Goal: Contribute content: Contribute content

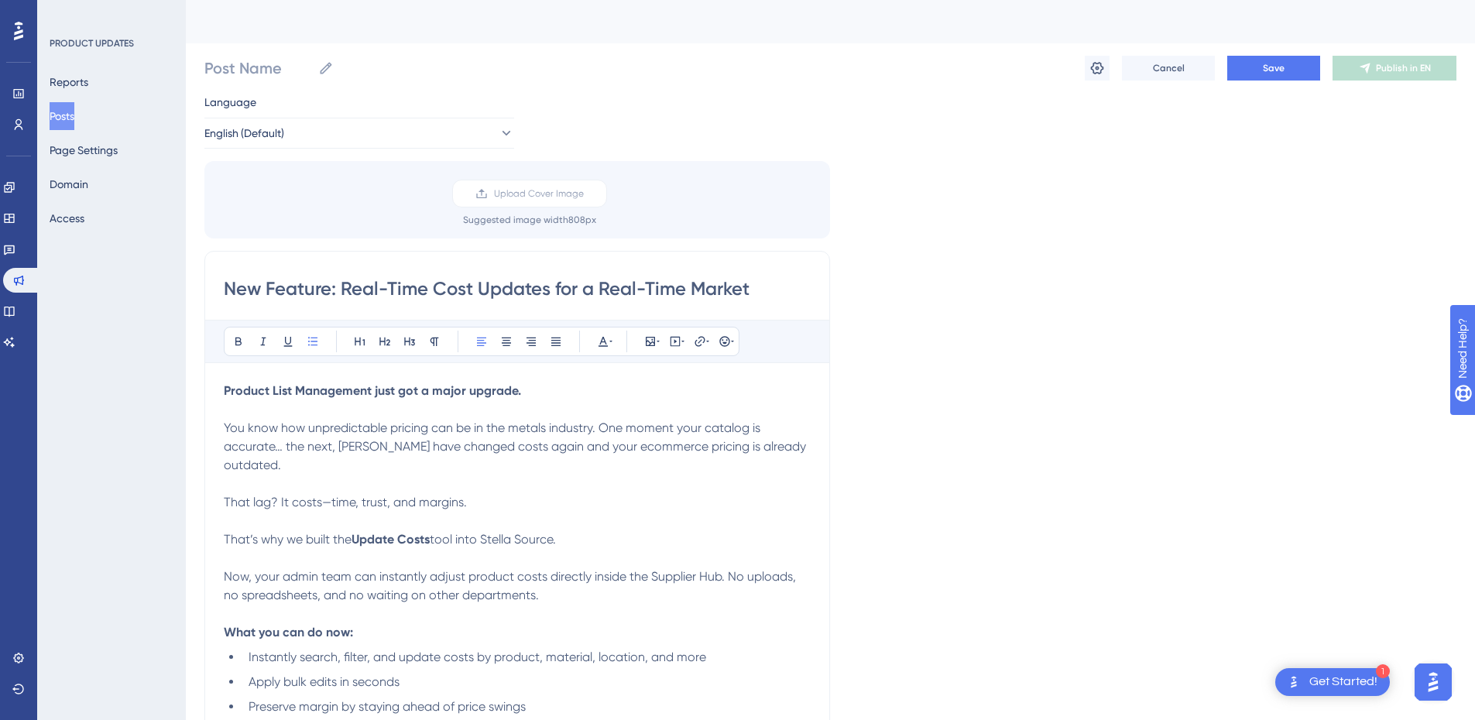
click at [459, 286] on input "New Feature: Real-Time Cost Updates for a Real-Time Market" at bounding box center [517, 288] width 587 height 25
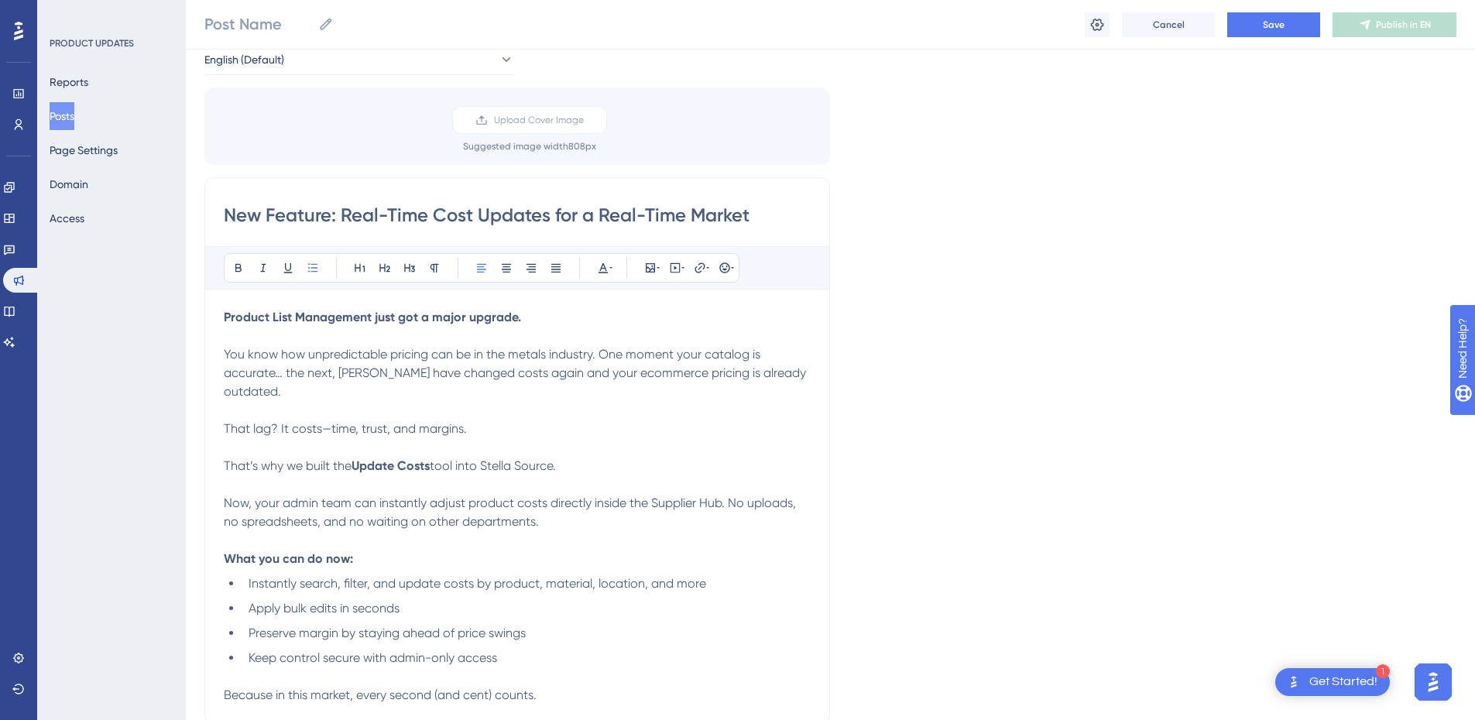
scroll to position [155, 0]
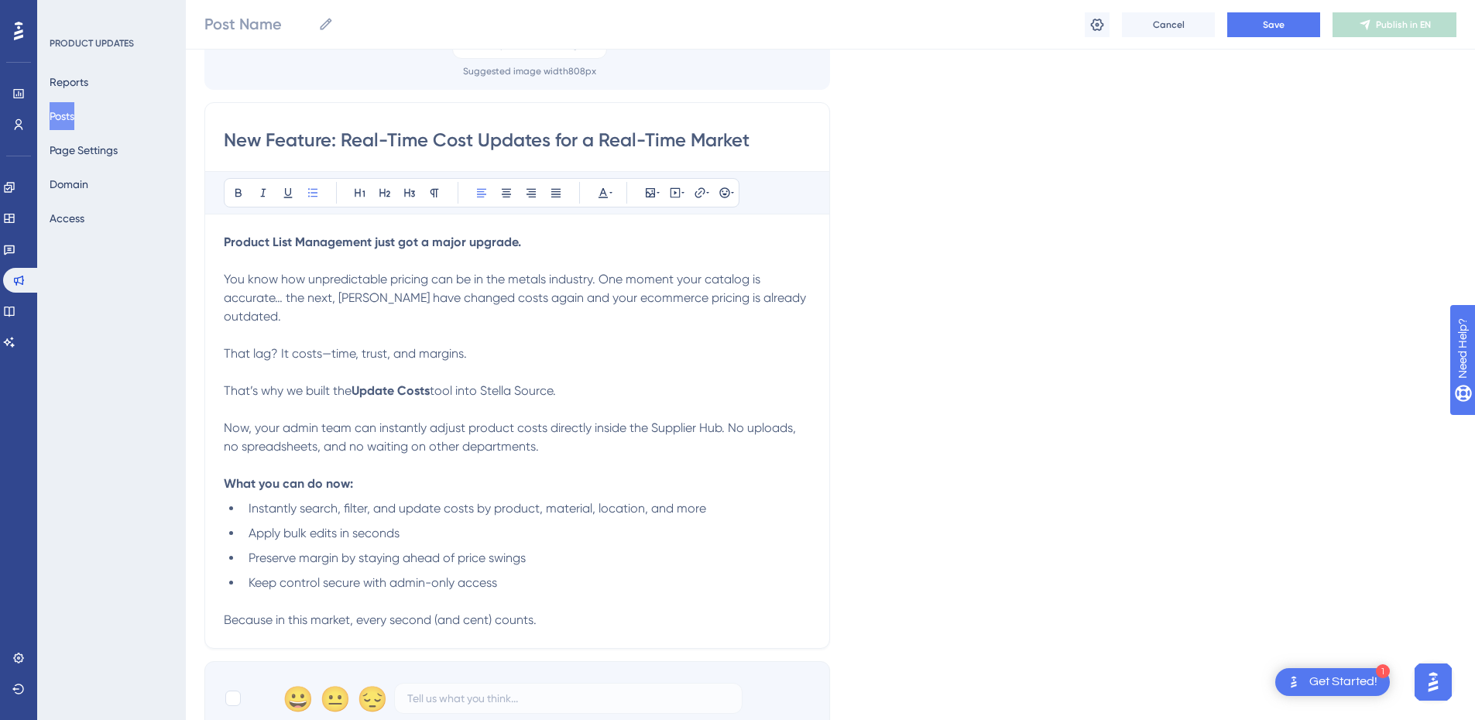
click at [371, 235] on strong "Product List Management just got a major upgrade." at bounding box center [372, 242] width 297 height 15
click at [224, 238] on strong "Product List Management just got a major upgrade." at bounding box center [372, 242] width 297 height 15
drag, startPoint x: 372, startPoint y: 242, endPoint x: 164, endPoint y: 243, distance: 207.5
click at [186, 243] on div "Performance Users Engagement Widgets Feedback Product Updates Knowledge Base AI…" at bounding box center [830, 449] width 1289 height 1208
click at [372, 238] on strong "Product List Management just got a major upgrade." at bounding box center [372, 242] width 297 height 15
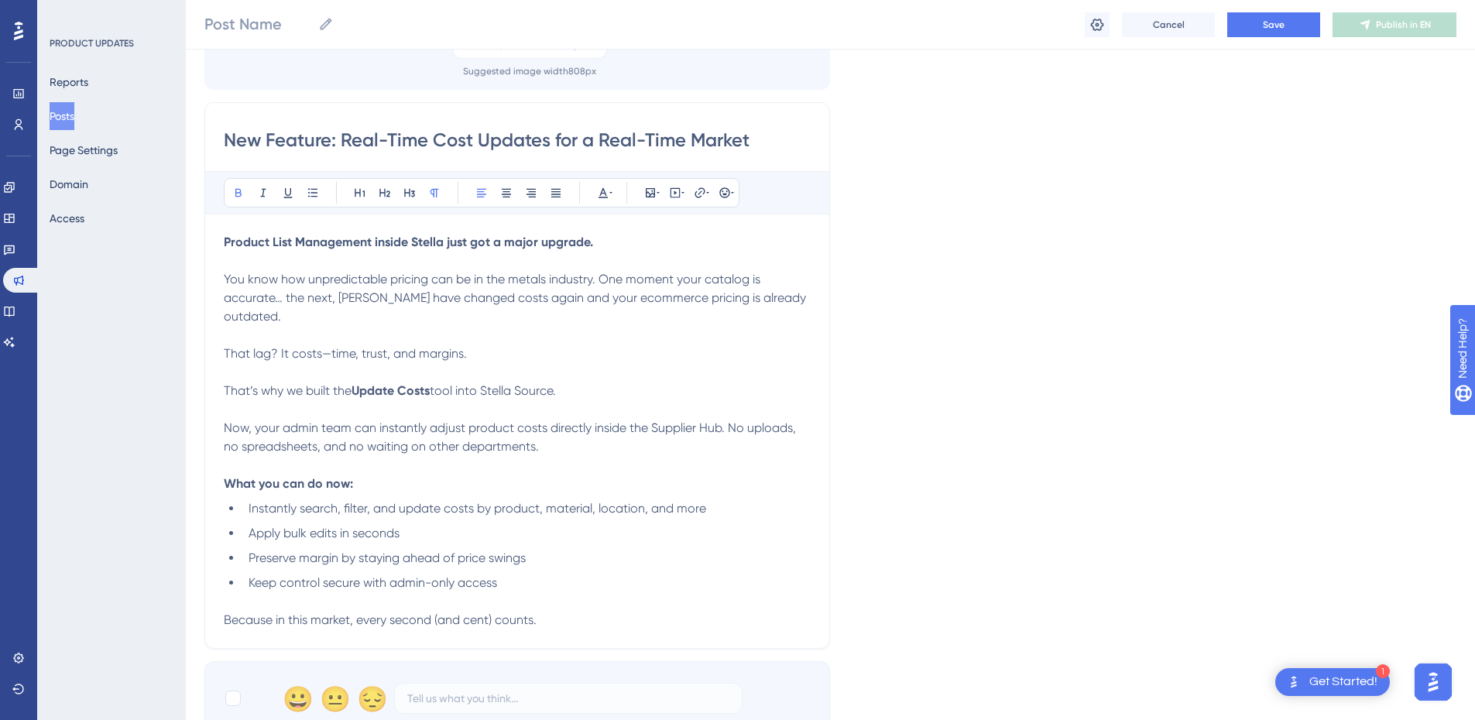
click at [227, 280] on span "You know how unpredictable pricing can be in the metals industry. One moment yo…" at bounding box center [516, 298] width 585 height 52
click at [803, 300] on p "You know how unpredictable pricing can be in the metals industry. One moment yo…" at bounding box center [517, 307] width 587 height 74
click at [526, 137] on input "New Feature: Real-Time Cost Updates for a Real-Time Market" at bounding box center [517, 140] width 587 height 25
click at [588, 382] on p "That’s why we built the Update Costs tool into Stella Source." at bounding box center [517, 391] width 587 height 19
click at [255, 420] on span "Now, your admin team can instantly adjust product costs directly inside the Sup…" at bounding box center [511, 436] width 575 height 33
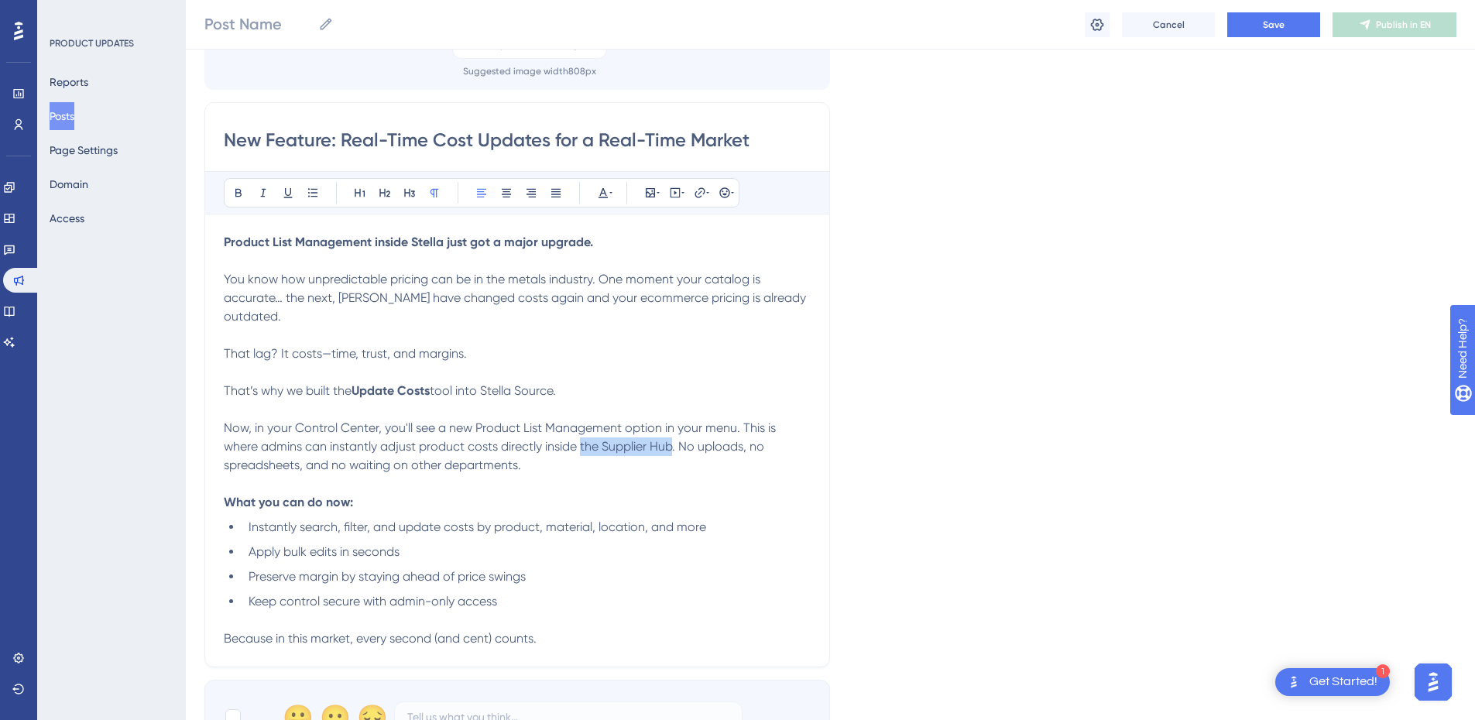
drag, startPoint x: 674, startPoint y: 427, endPoint x: 581, endPoint y: 431, distance: 92.3
click at [581, 431] on span "Now, in your Control Center, you'll see a new Product List Management option in…" at bounding box center [501, 446] width 555 height 52
click at [495, 448] on p "Now, in your Control Center, you'll see a new Product List Management option in…" at bounding box center [517, 447] width 587 height 56
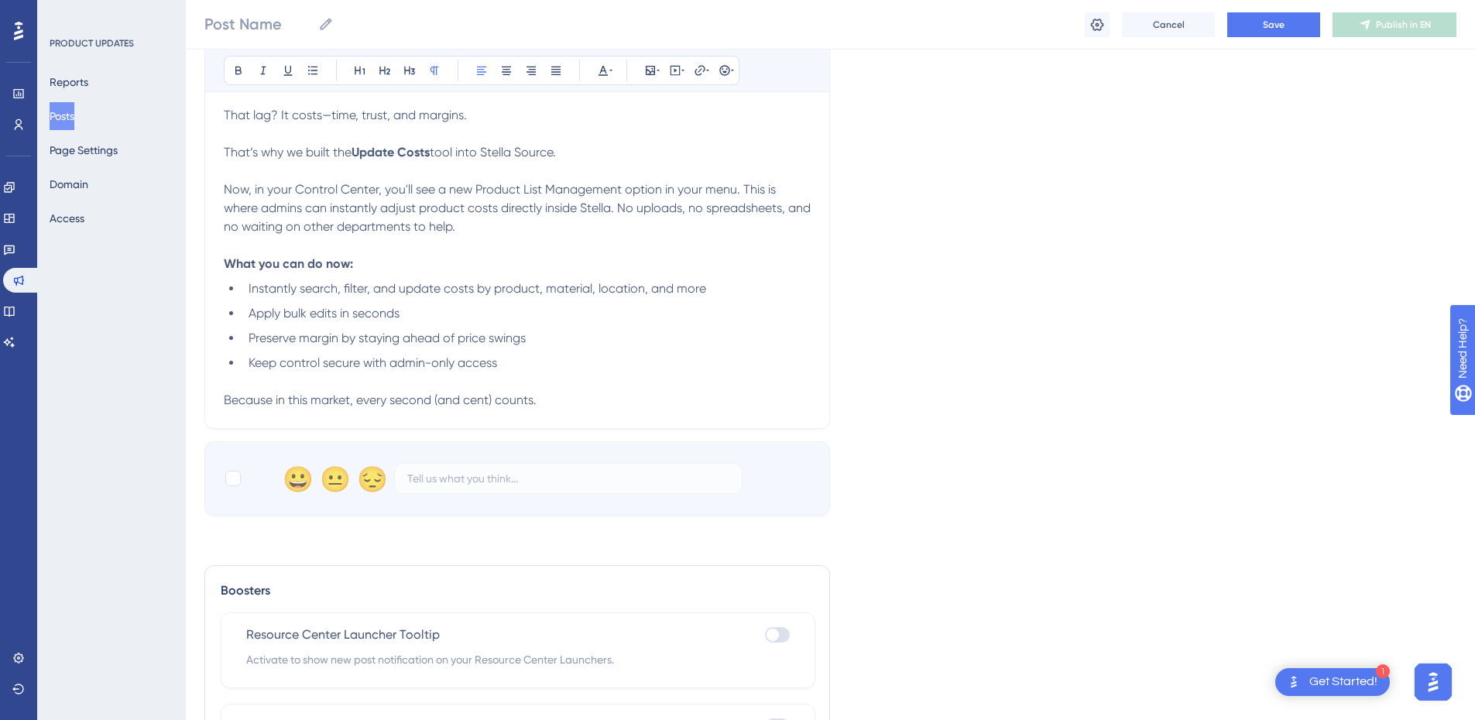
scroll to position [358, 0]
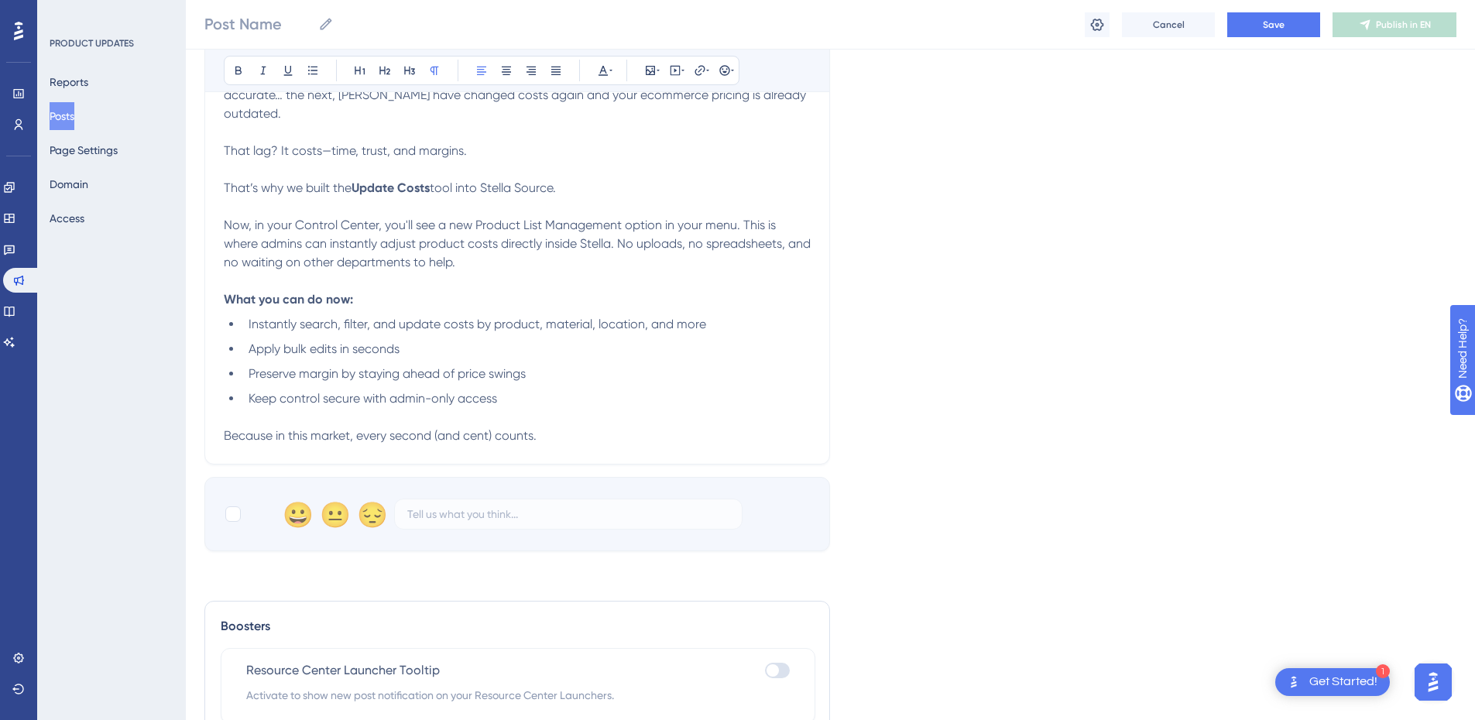
click at [595, 427] on p "Because in this market, every second (and cent) counts." at bounding box center [517, 436] width 587 height 19
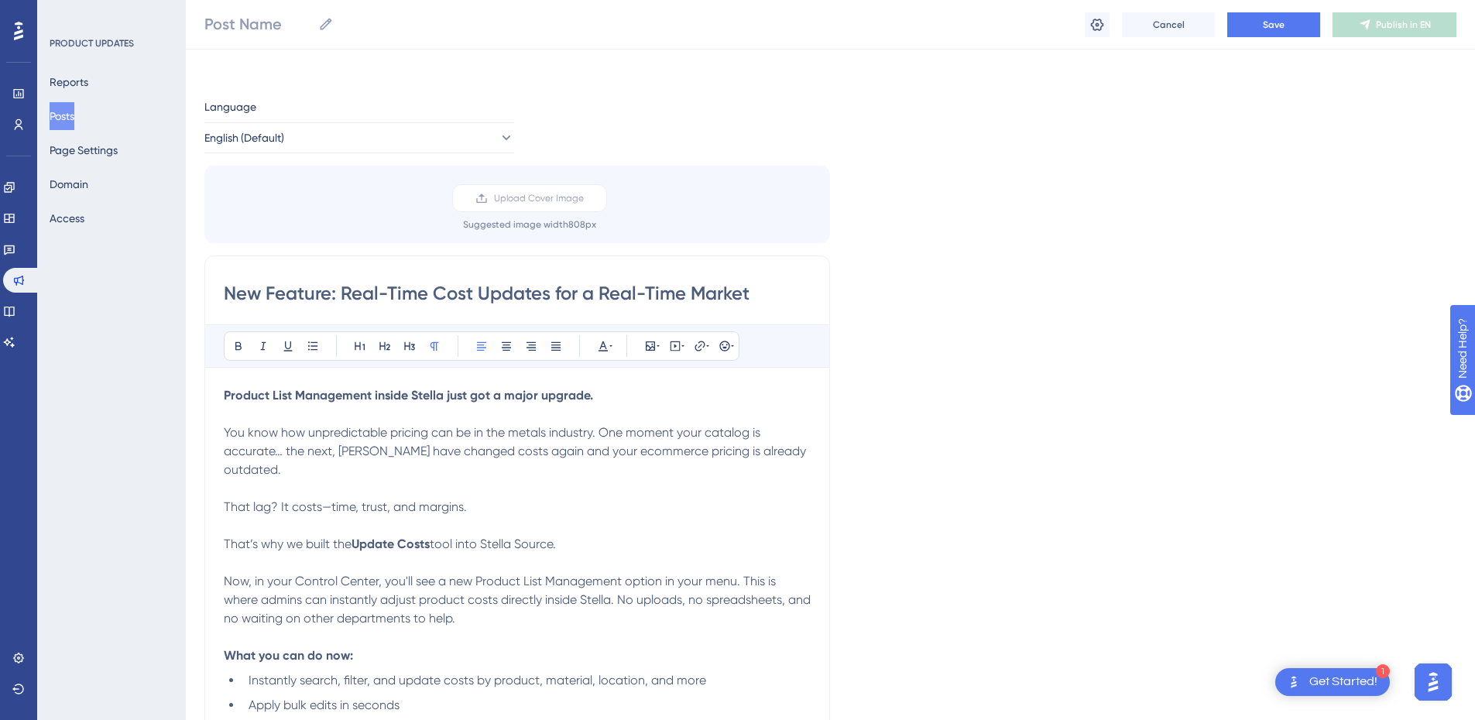
scroll to position [0, 0]
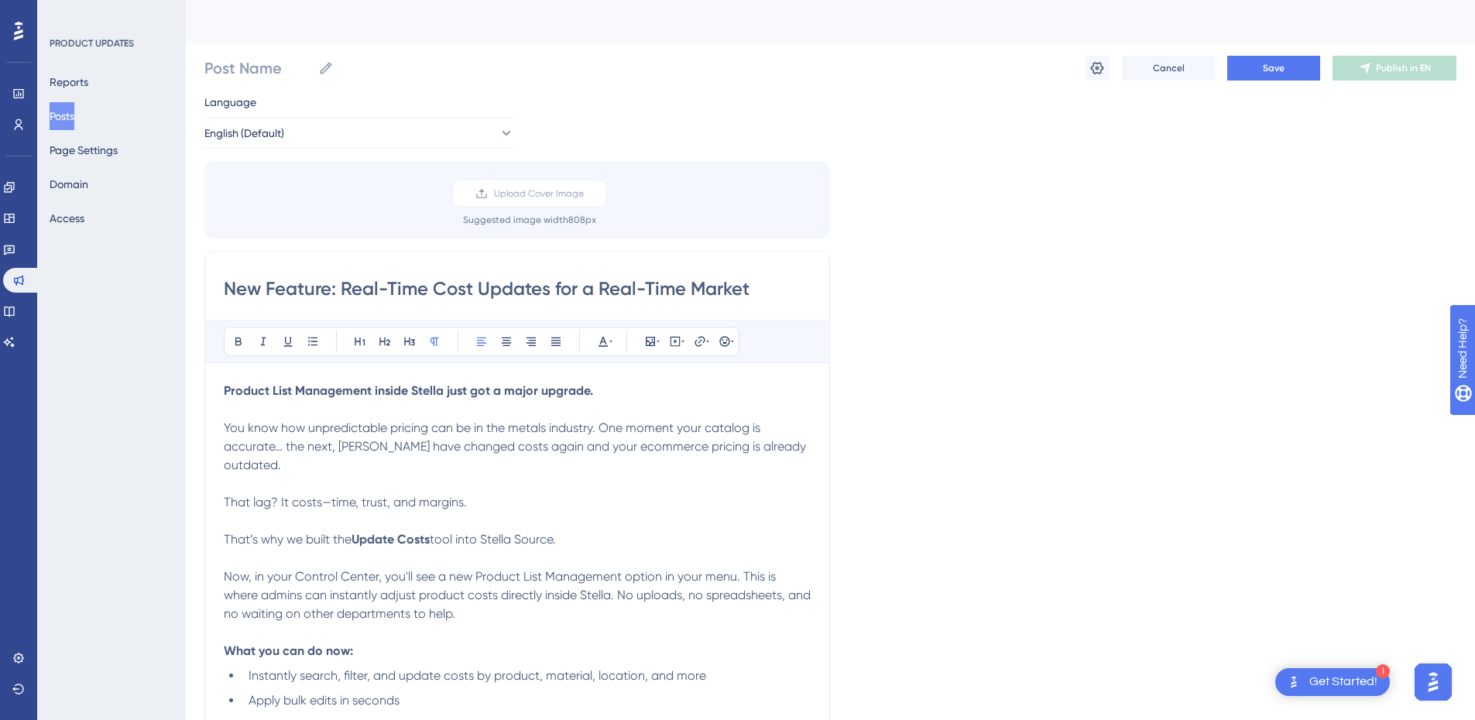
click at [470, 281] on input "New Feature: Real-Time Cost Updates for a Real-Time Market" at bounding box center [517, 288] width 587 height 25
click at [463, 460] on p "You know how unpredictable pricing can be in the metals industry. One moment yo…" at bounding box center [517, 456] width 587 height 74
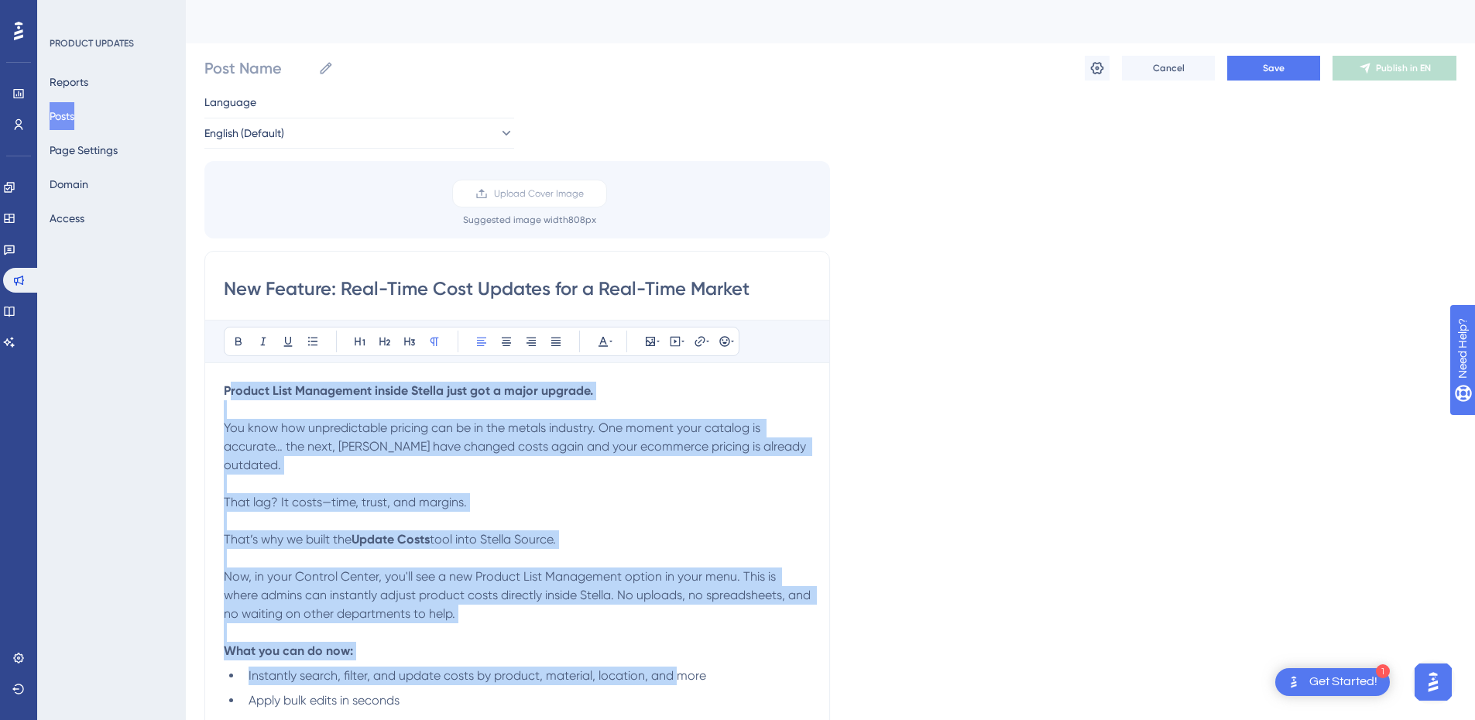
drag, startPoint x: 228, startPoint y: 389, endPoint x: 677, endPoint y: 653, distance: 521.3
click at [677, 653] on div "Product List Management inside Stella just got a major upgrade. You know how un…" at bounding box center [517, 589] width 587 height 415
click at [424, 438] on p "You know how unpredictable pricing can be in the metals industry. One moment yo…" at bounding box center [517, 456] width 587 height 74
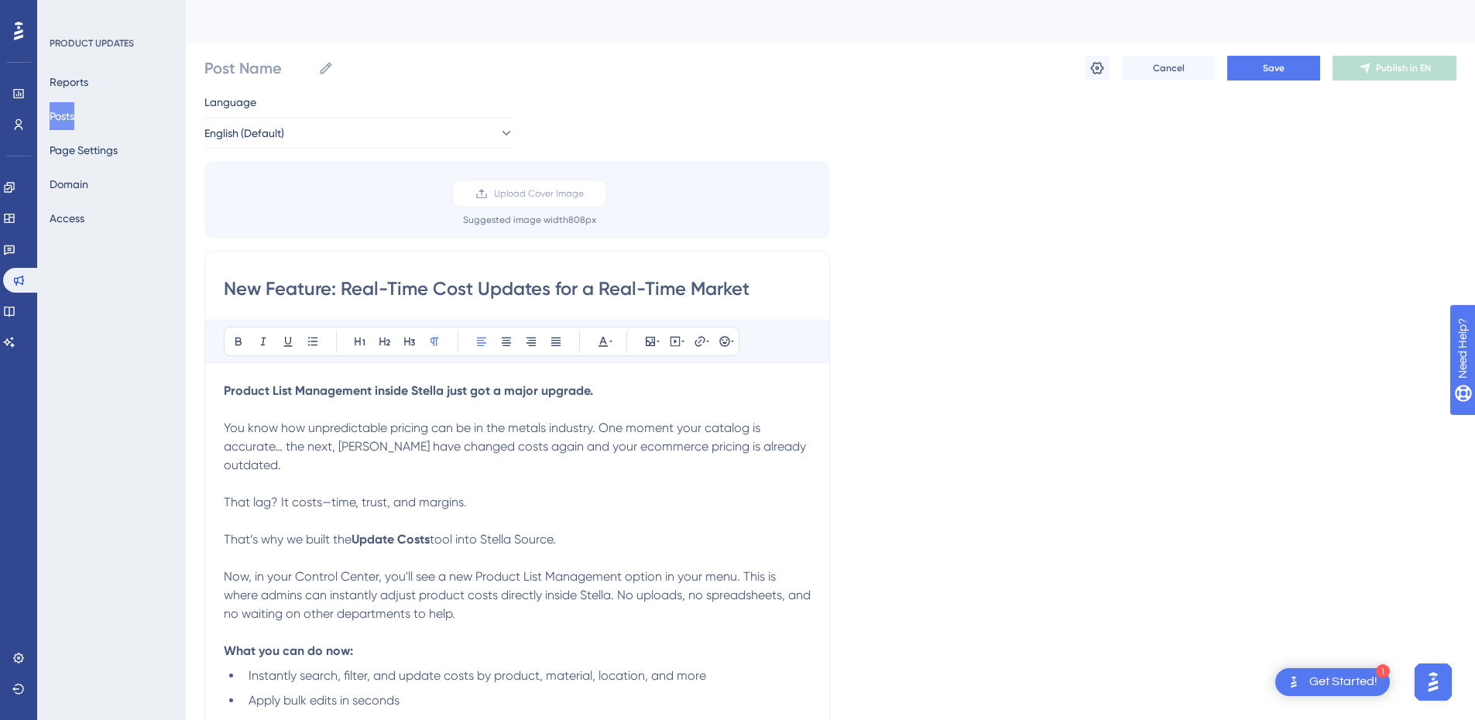
click at [296, 381] on div "Bold Italic Underline Bullet Point Heading 1 Heading 2 Heading 3 Normal Align L…" at bounding box center [517, 558] width 587 height 477
drag, startPoint x: 290, startPoint y: 390, endPoint x: 273, endPoint y: 392, distance: 17.1
click at [273, 392] on strong "Product List Management inside Stella just got a major upgrade." at bounding box center [408, 390] width 369 height 15
click at [316, 449] on span "You know how unpredictable pricing can be in the metals industry. One moment yo…" at bounding box center [516, 446] width 585 height 52
drag, startPoint x: 223, startPoint y: 385, endPoint x: 243, endPoint y: 389, distance: 20.5
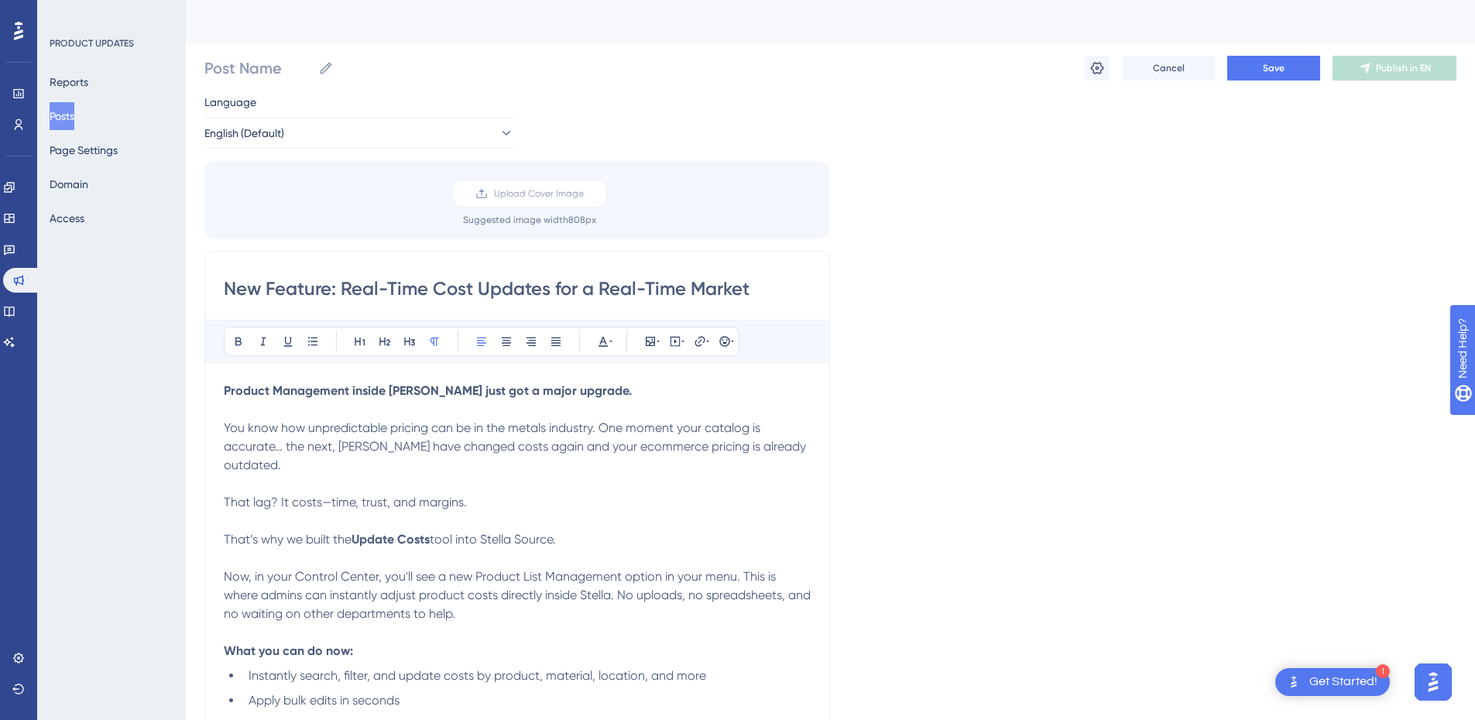
click at [243, 389] on div "New Feature: Real-Time Cost Updates for a Real-Time Market Bold Italic Underlin…" at bounding box center [517, 533] width 626 height 565
click at [241, 390] on strong "Product Management inside [PERSON_NAME] just got a major upgrade." at bounding box center [428, 390] width 408 height 15
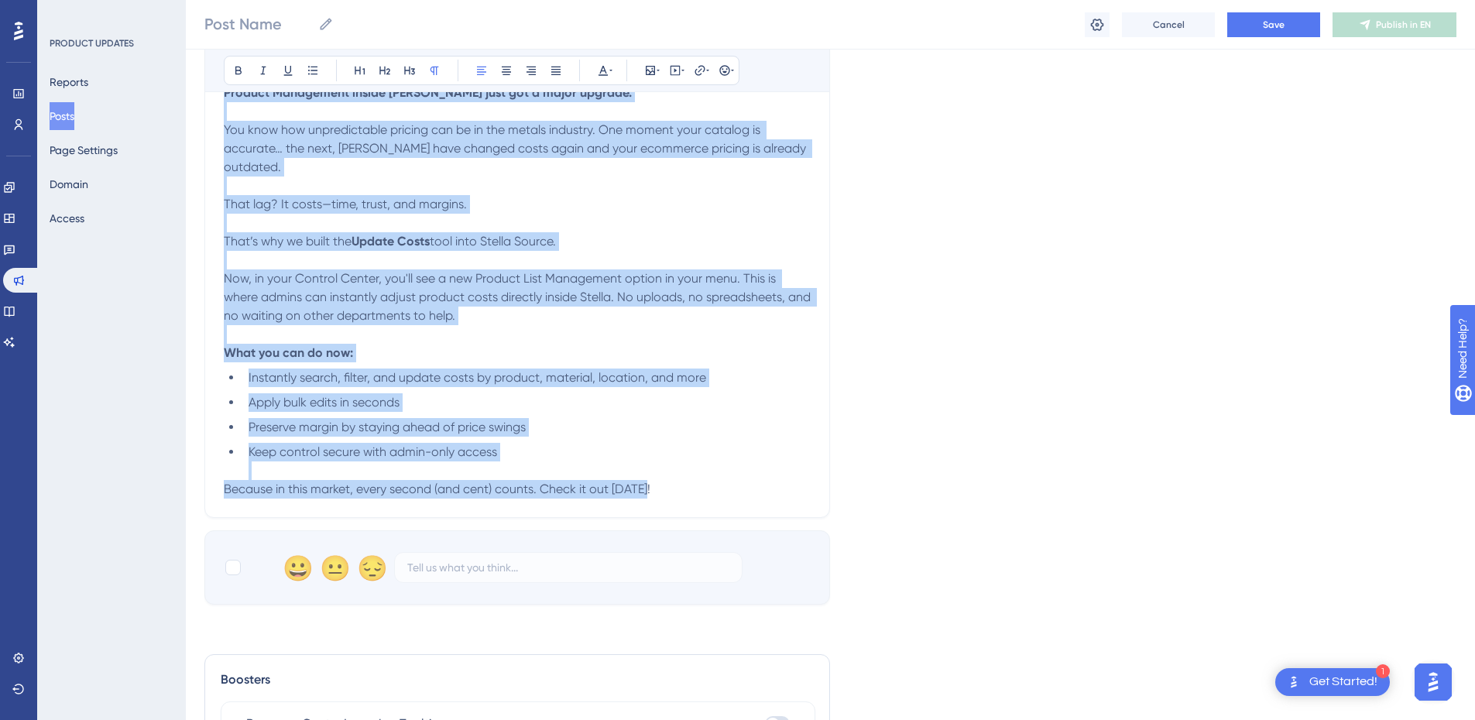
scroll to position [513, 0]
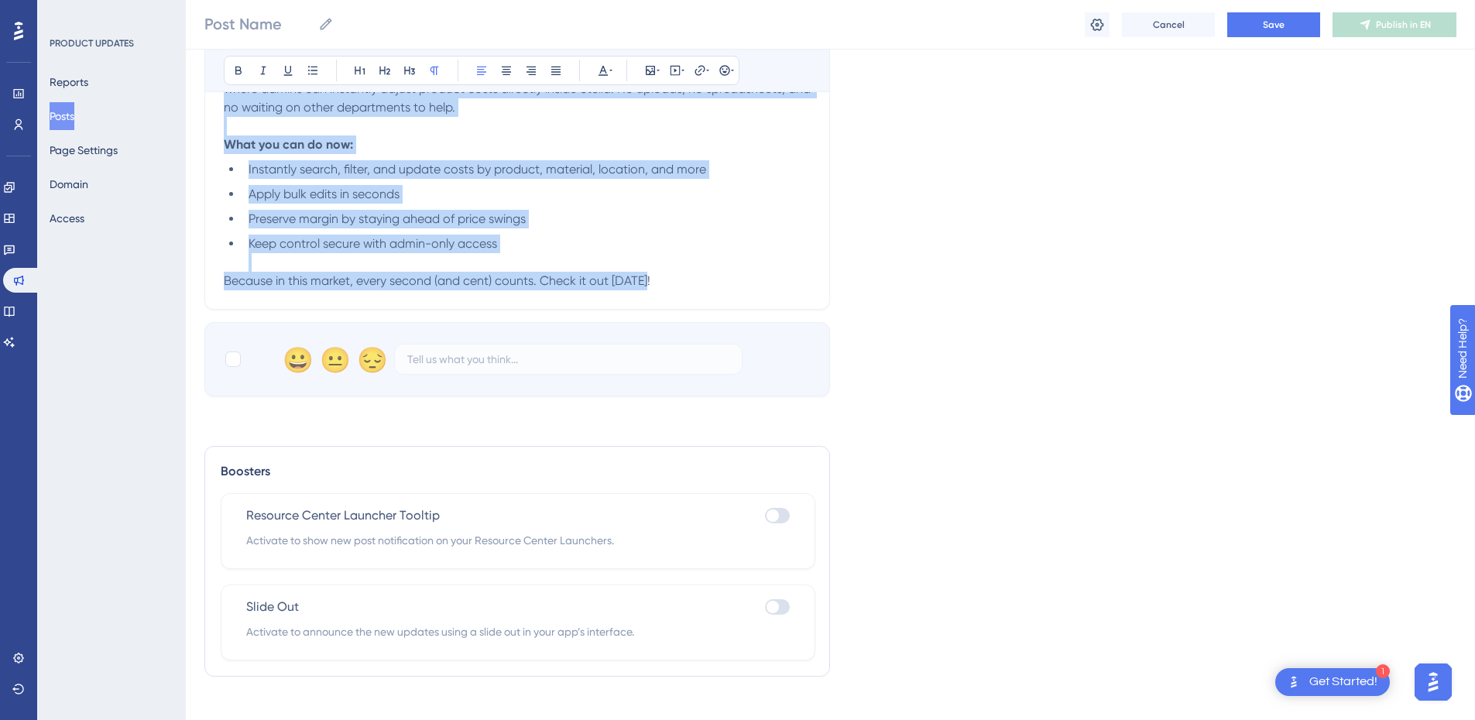
drag, startPoint x: 224, startPoint y: 387, endPoint x: 719, endPoint y: 307, distance: 501.3
copy div "Product Management inside [PERSON_NAME] just got a major upgrade. You know how …"
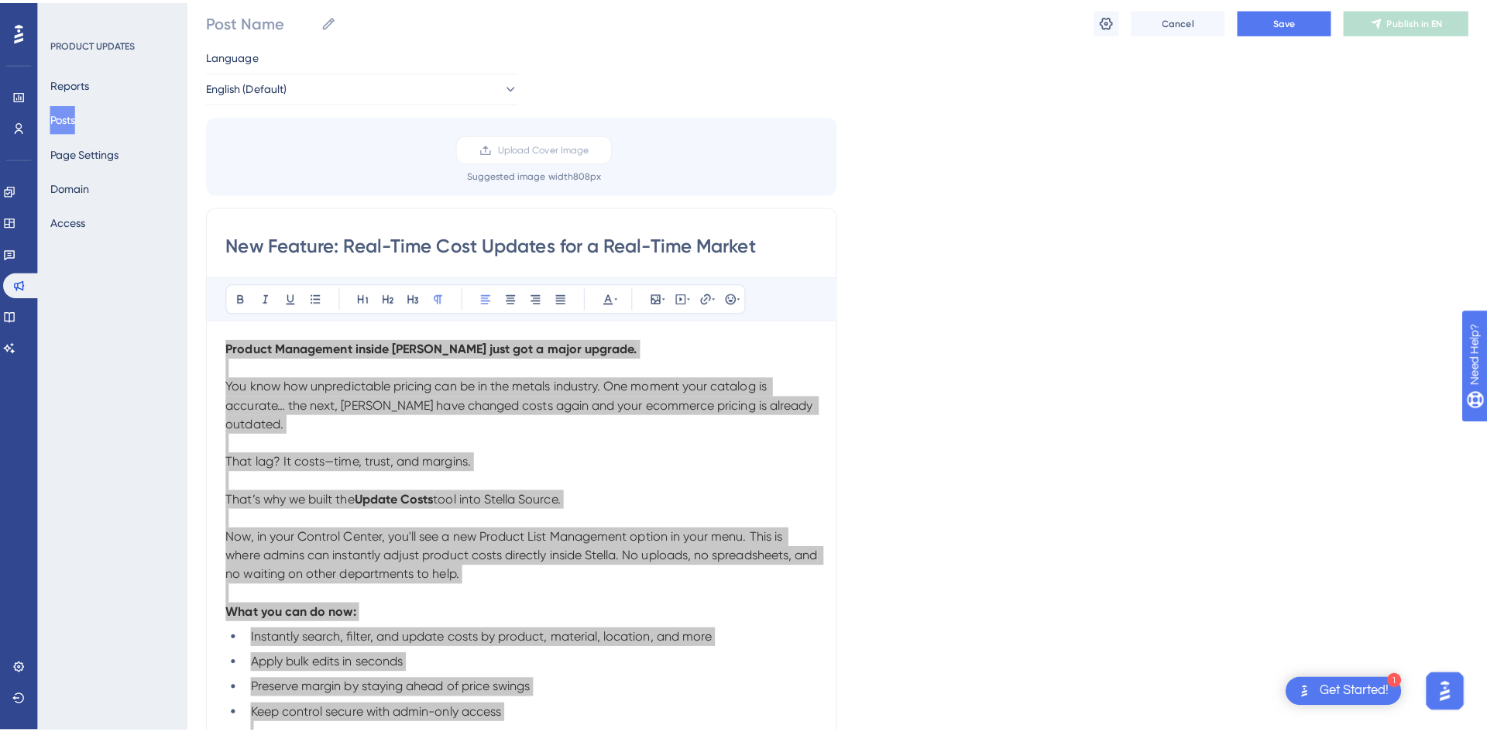
scroll to position [0, 0]
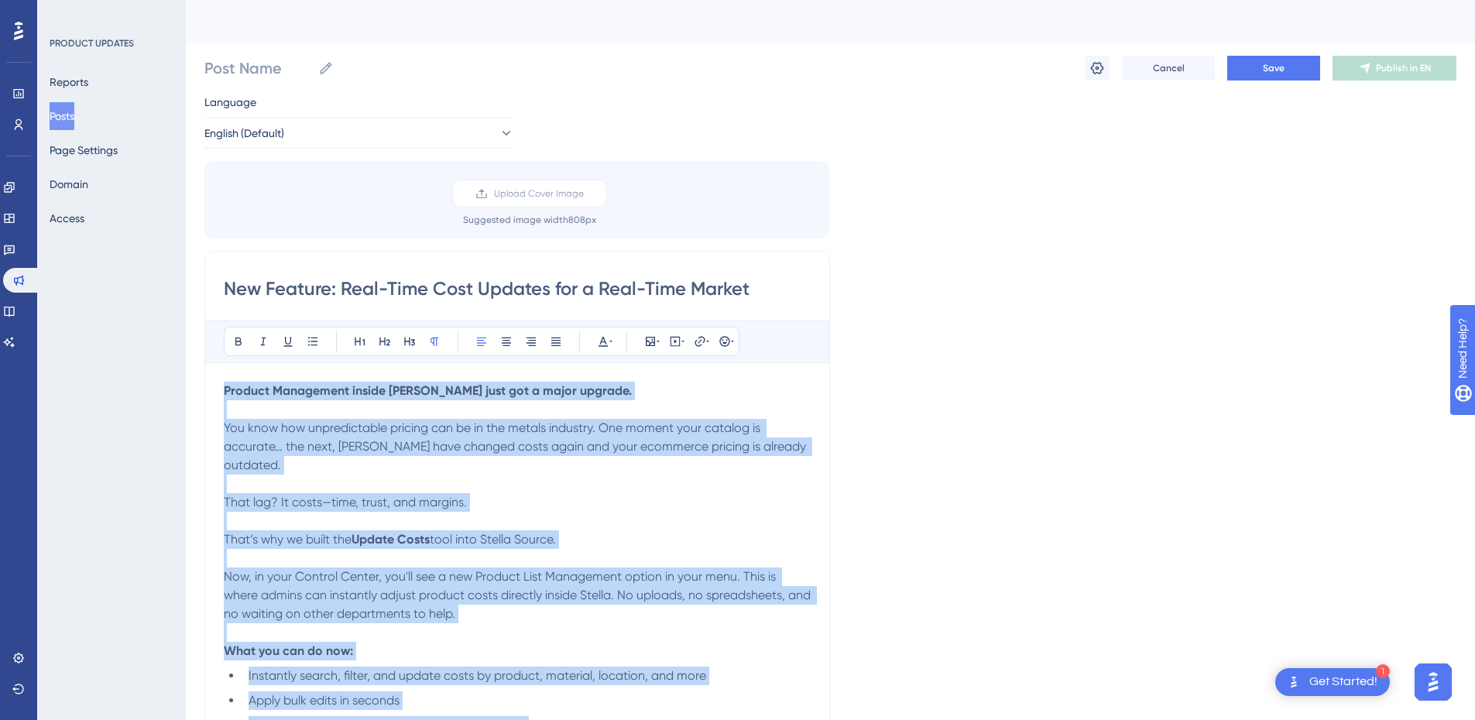
click at [1059, 331] on div "Language English (Default) Upload Cover Image Suggested image width 808 px New …" at bounding box center [830, 498] width 1252 height 810
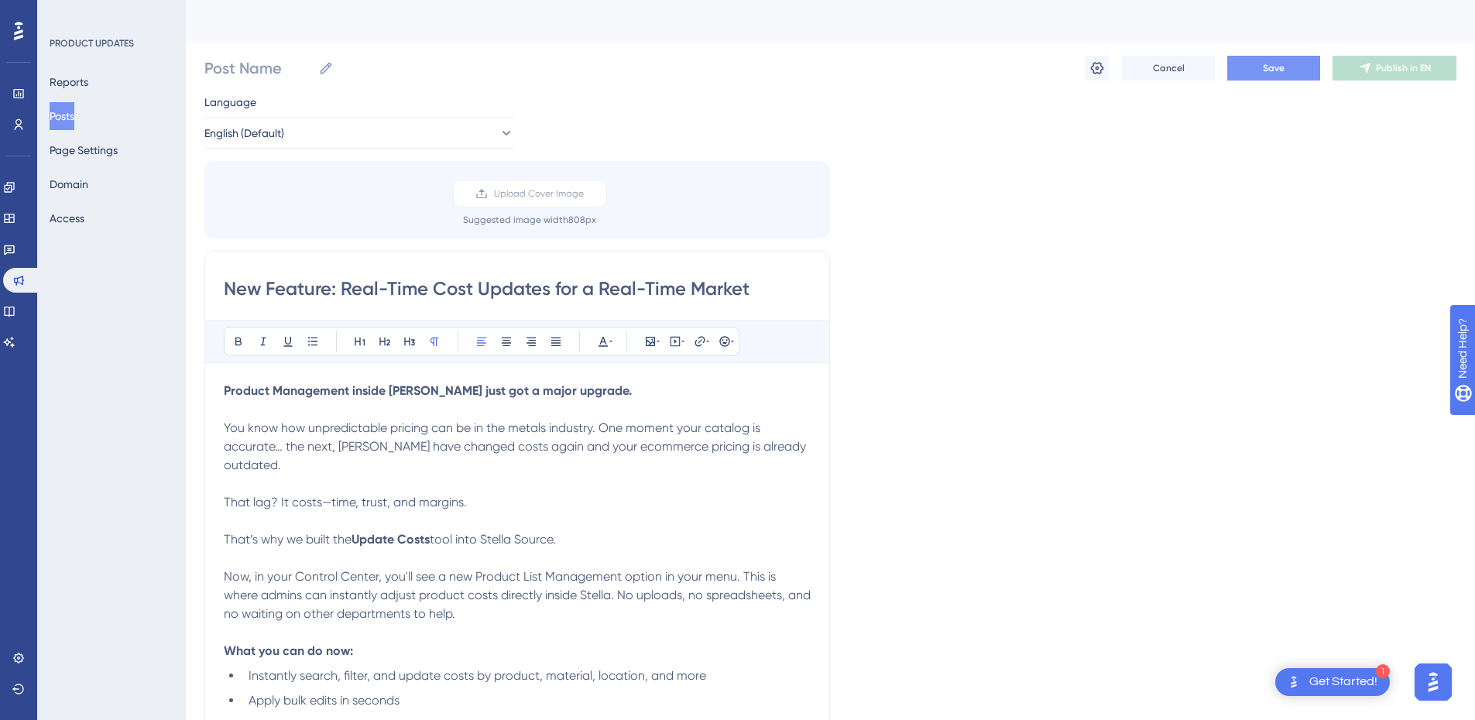
click at [1276, 69] on span "Save" at bounding box center [1274, 68] width 22 height 12
click at [230, 65] on input "Post Name" at bounding box center [258, 68] width 108 height 22
type input "Product Management_Update Costs"
click at [749, 90] on div "Product Management_Update Costs Product Management_Update Costs Cancel Save Pub…" at bounding box center [830, 68] width 1252 height 50
click at [1263, 69] on span "Save" at bounding box center [1274, 68] width 22 height 12
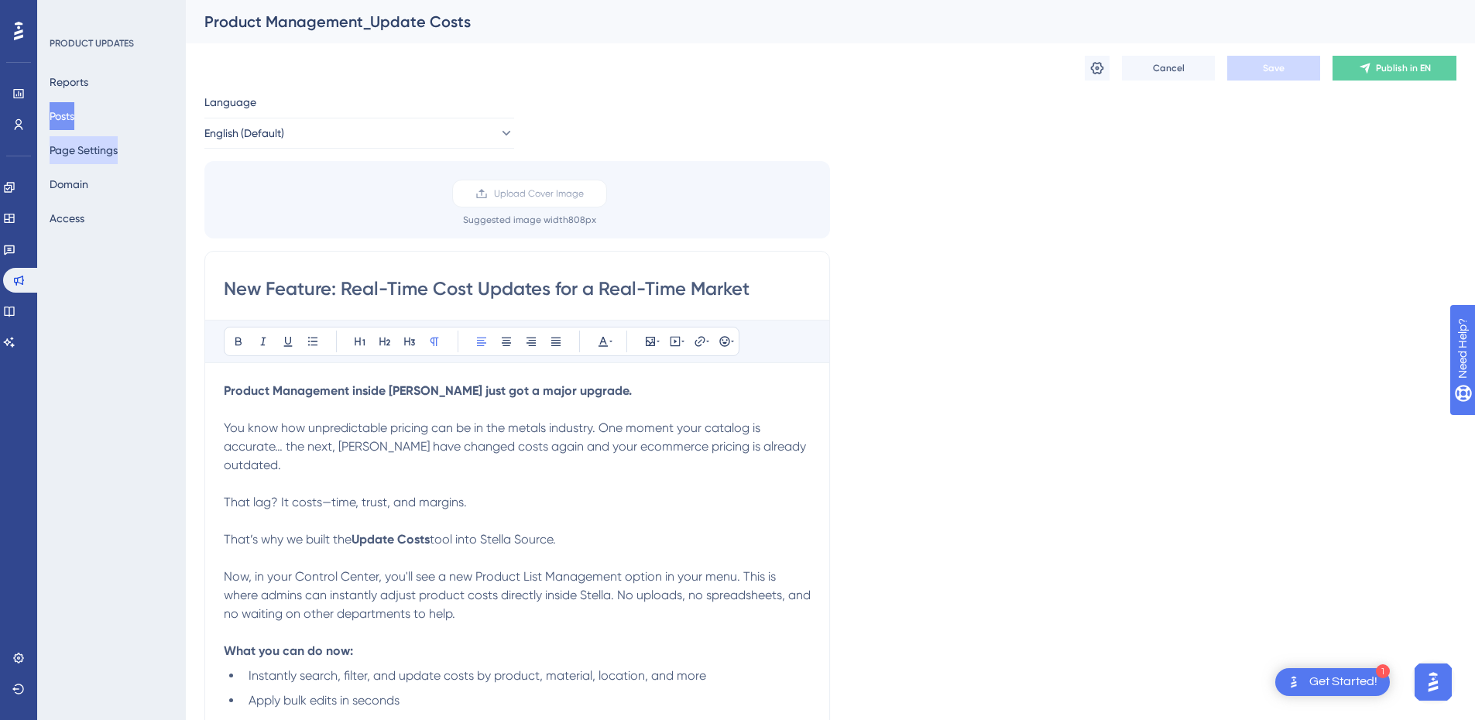
click at [108, 158] on button "Page Settings" at bounding box center [84, 150] width 68 height 28
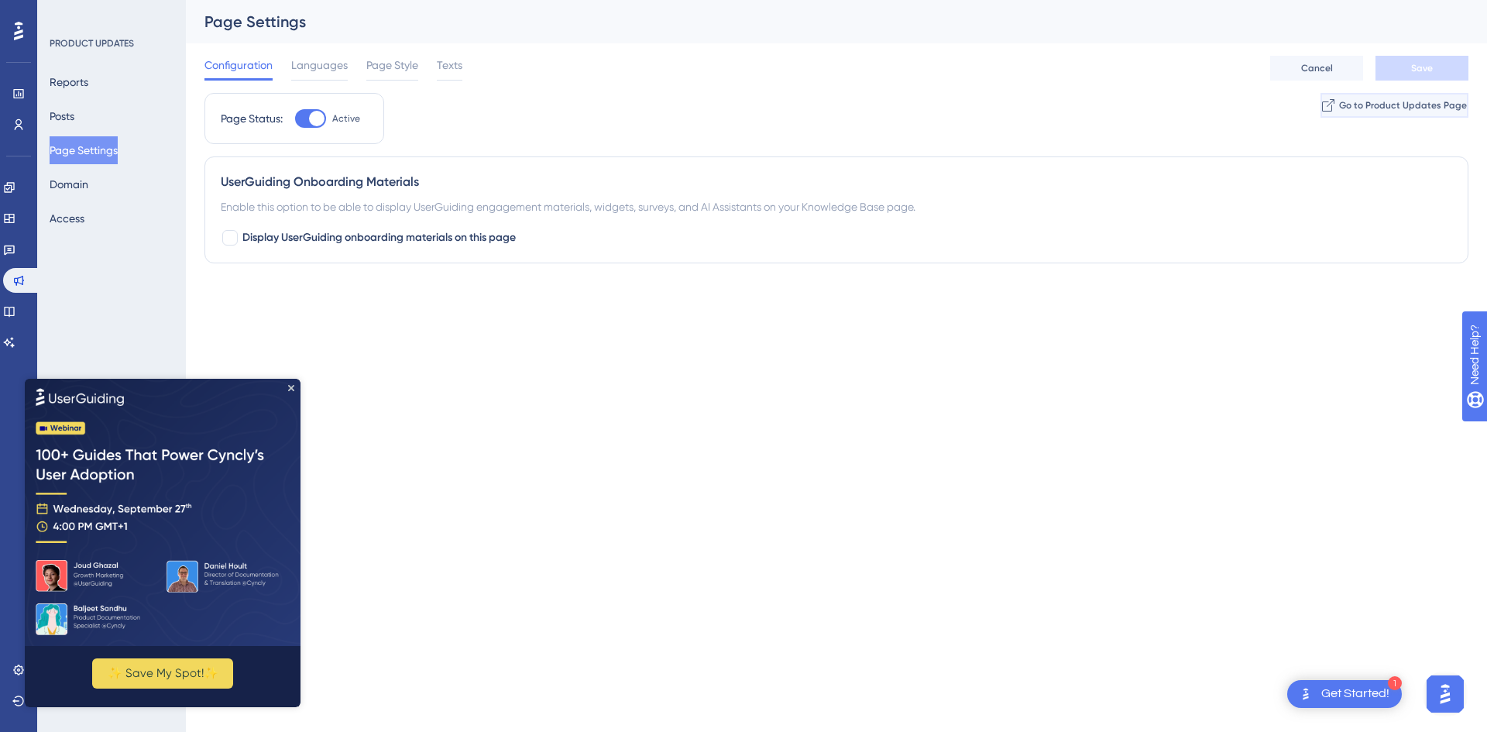
click at [1276, 105] on span "Go to Product Updates Page" at bounding box center [1403, 105] width 128 height 12
click at [448, 0] on html "1 Get Started! Performance Users Engagement Widgets Feedback Product Updates Kn…" at bounding box center [743, 0] width 1487 height 0
click at [74, 114] on button "Posts" at bounding box center [62, 116] width 25 height 28
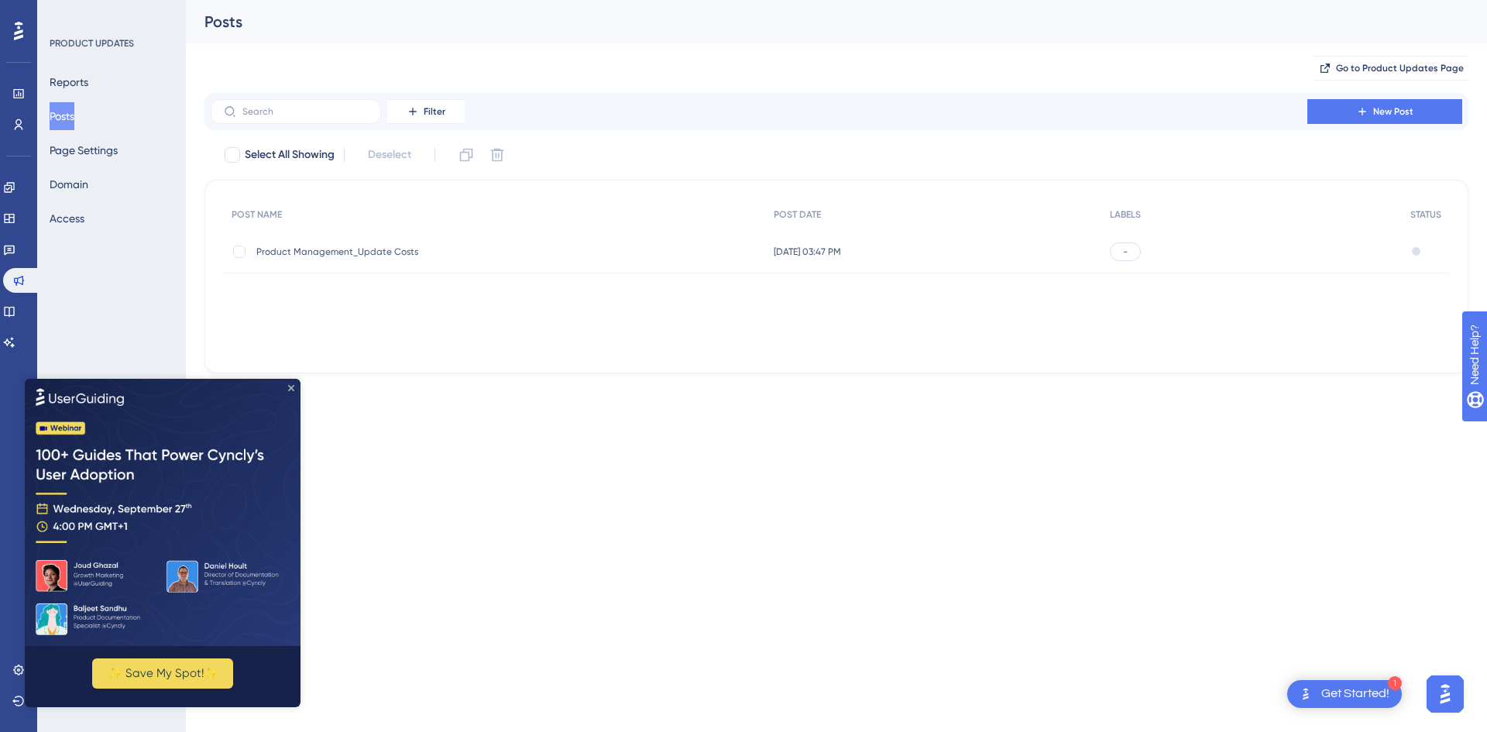
click at [291, 385] on icon "Close Preview" at bounding box center [291, 387] width 6 height 6
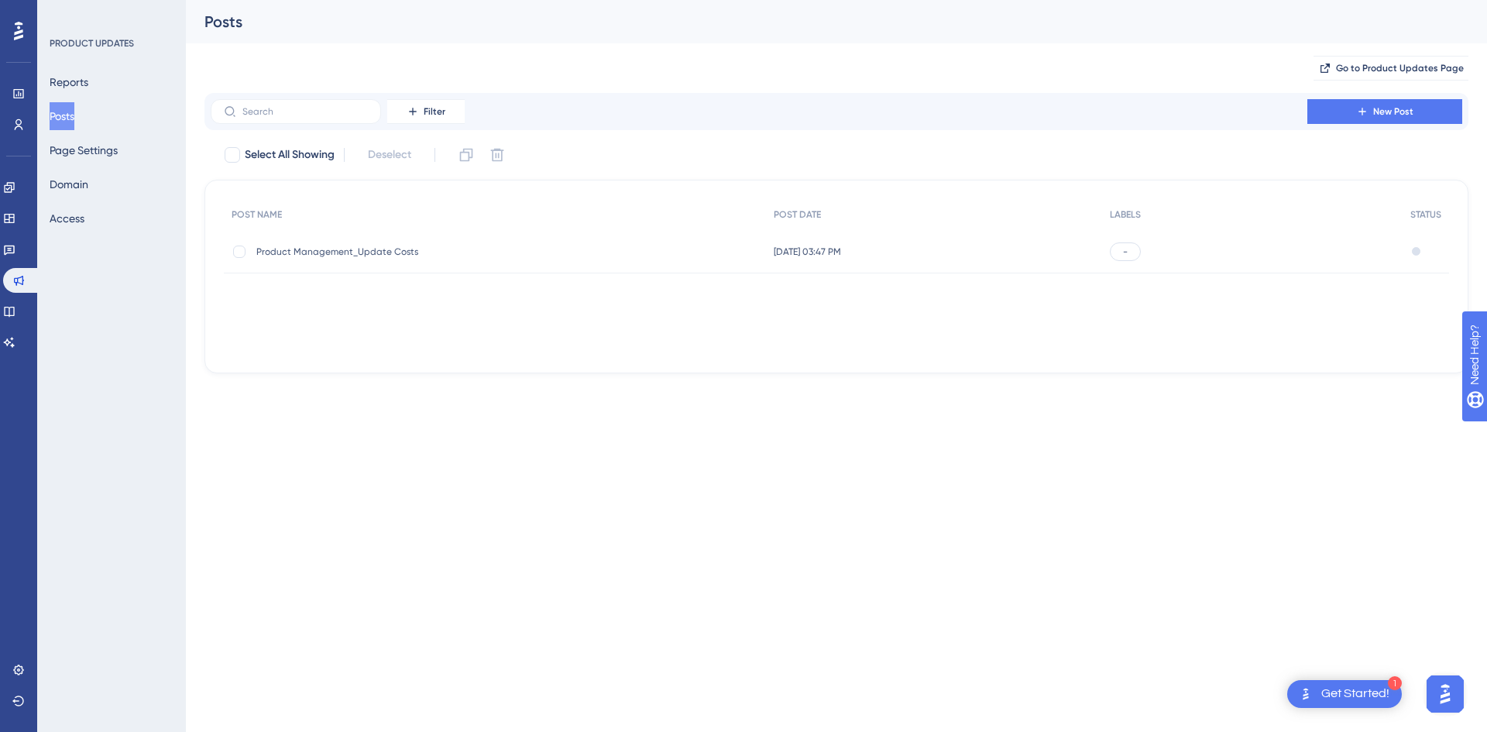
click at [1118, 260] on div "-" at bounding box center [1125, 251] width 31 height 19
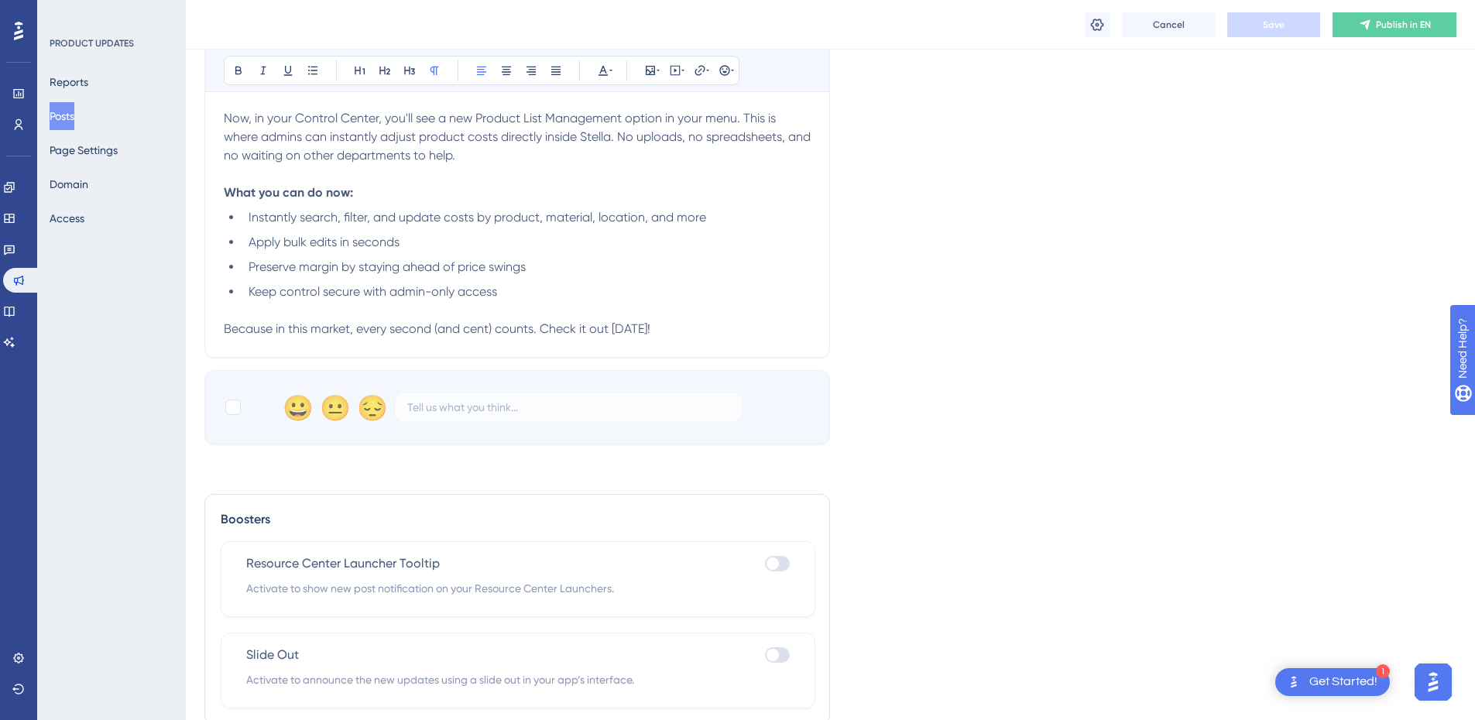
scroll to position [513, 0]
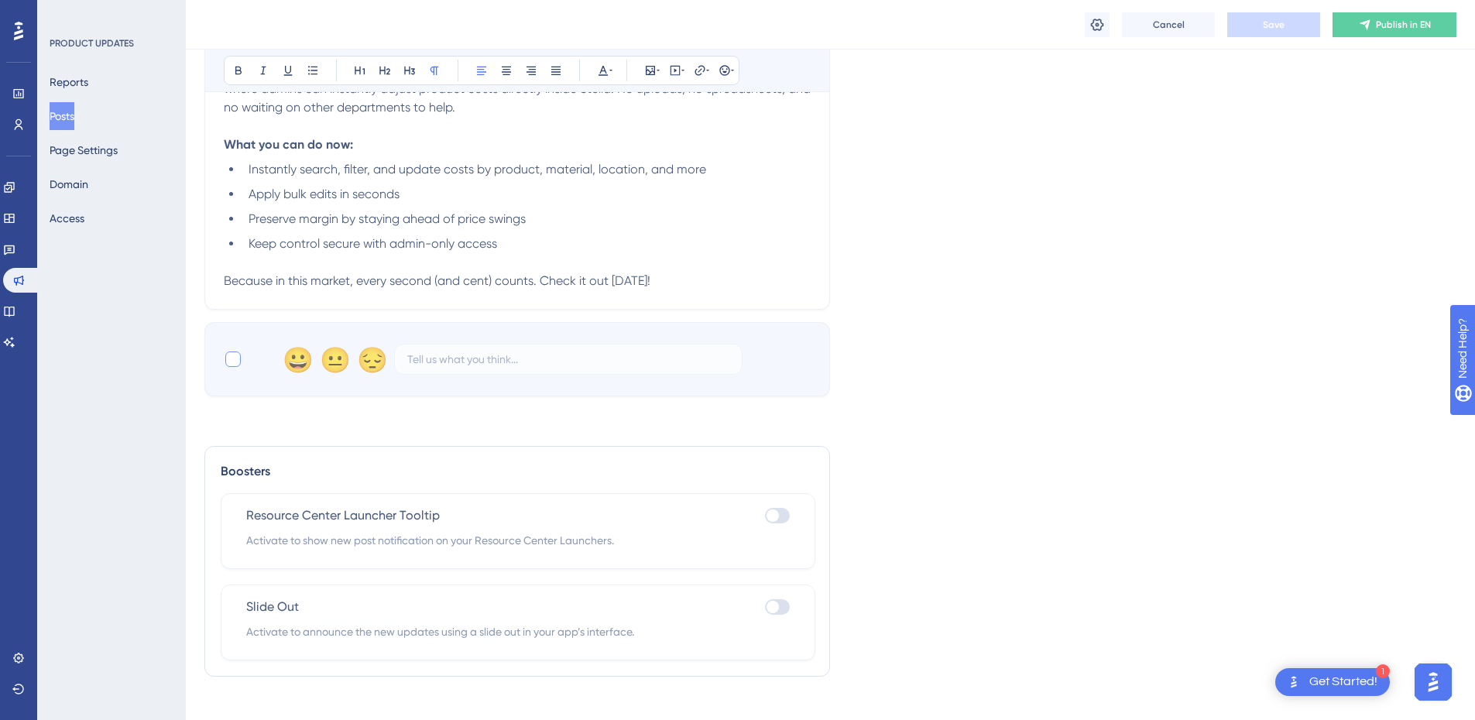
click at [237, 352] on div at bounding box center [232, 359] width 15 height 15
click at [237, 353] on icon at bounding box center [232, 359] width 9 height 12
checkbox input "false"
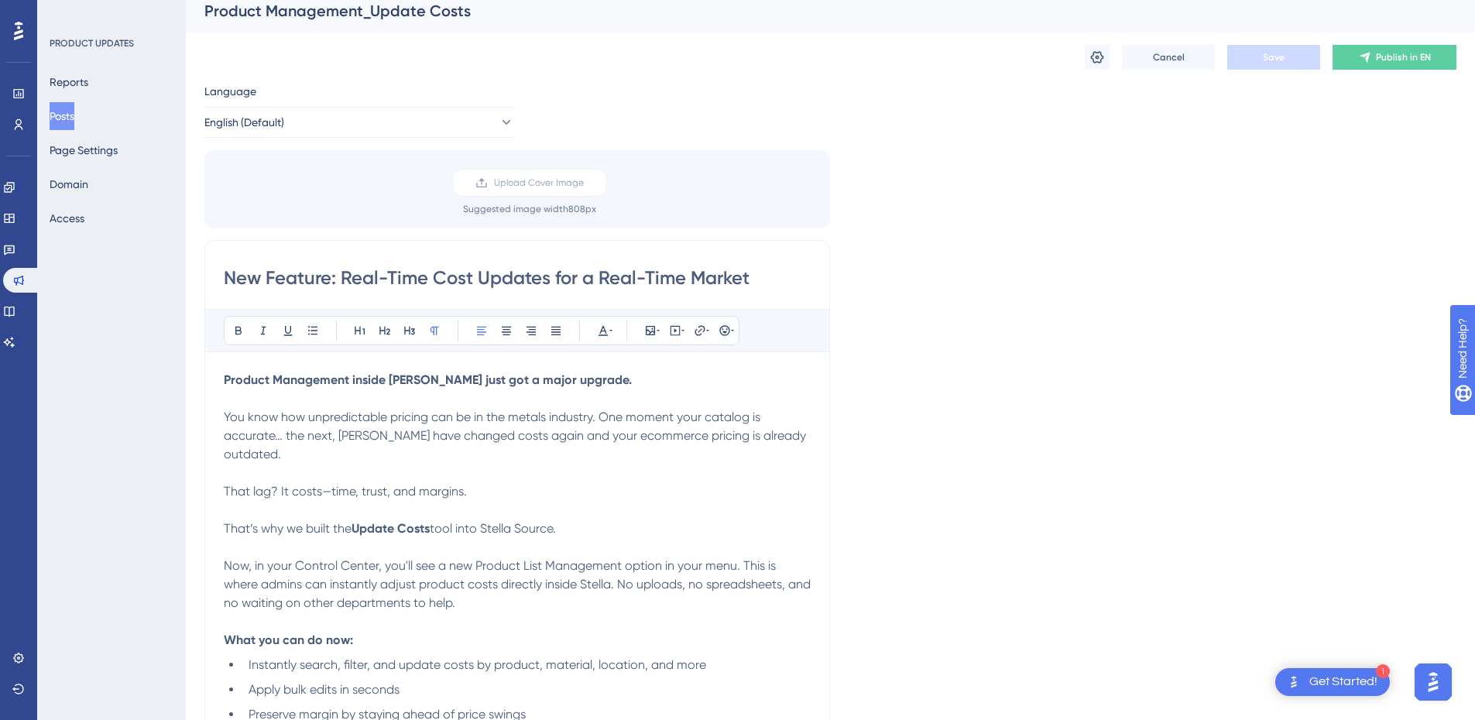
scroll to position [0, 0]
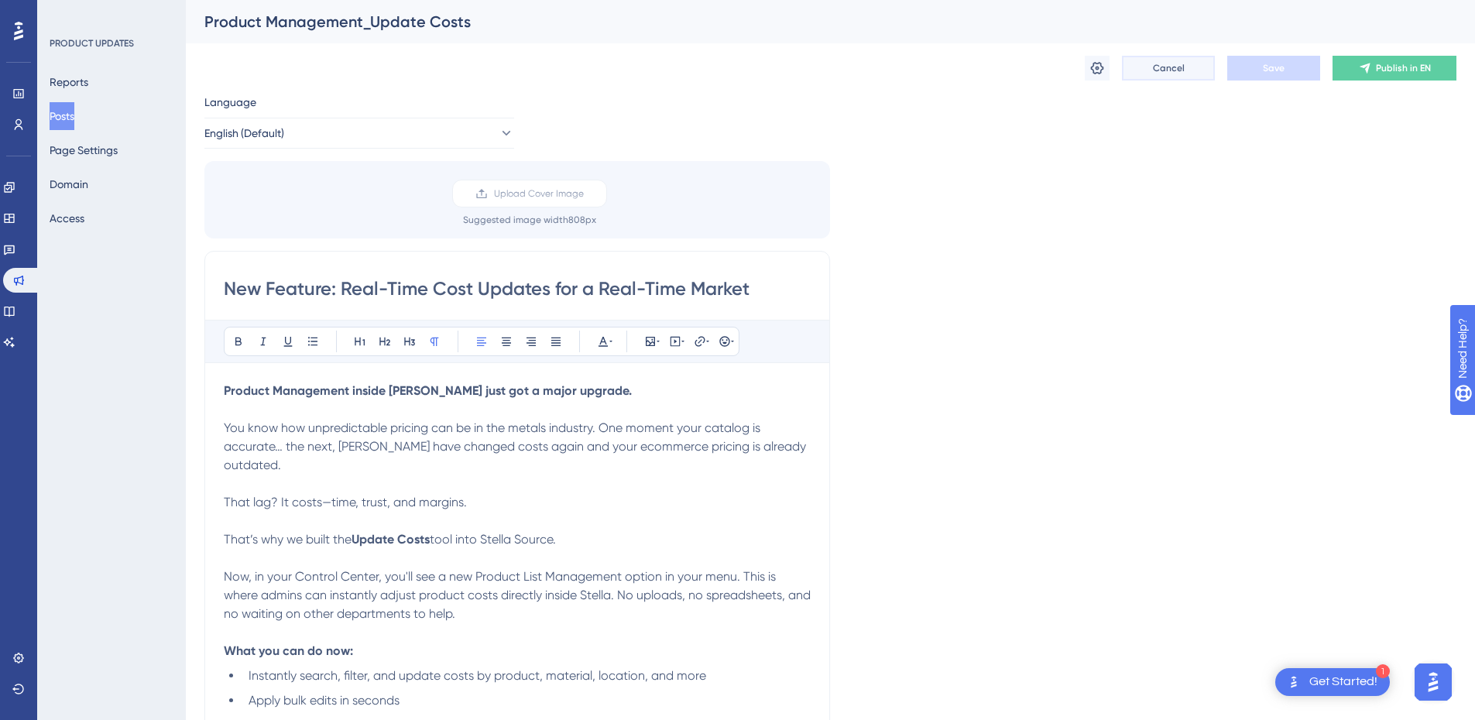
click at [1168, 66] on span "Cancel" at bounding box center [1169, 68] width 32 height 12
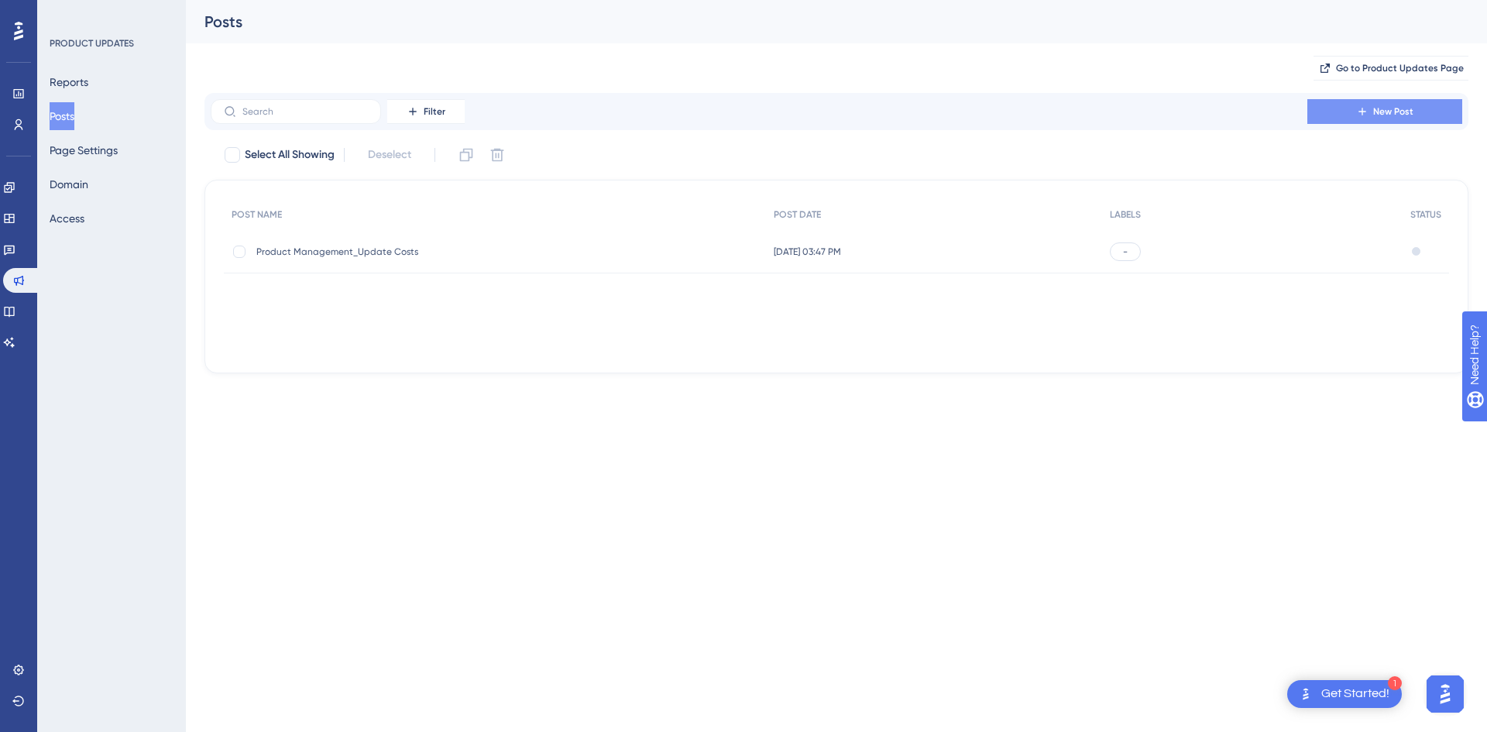
click at [1276, 109] on span "New Post" at bounding box center [1393, 111] width 40 height 12
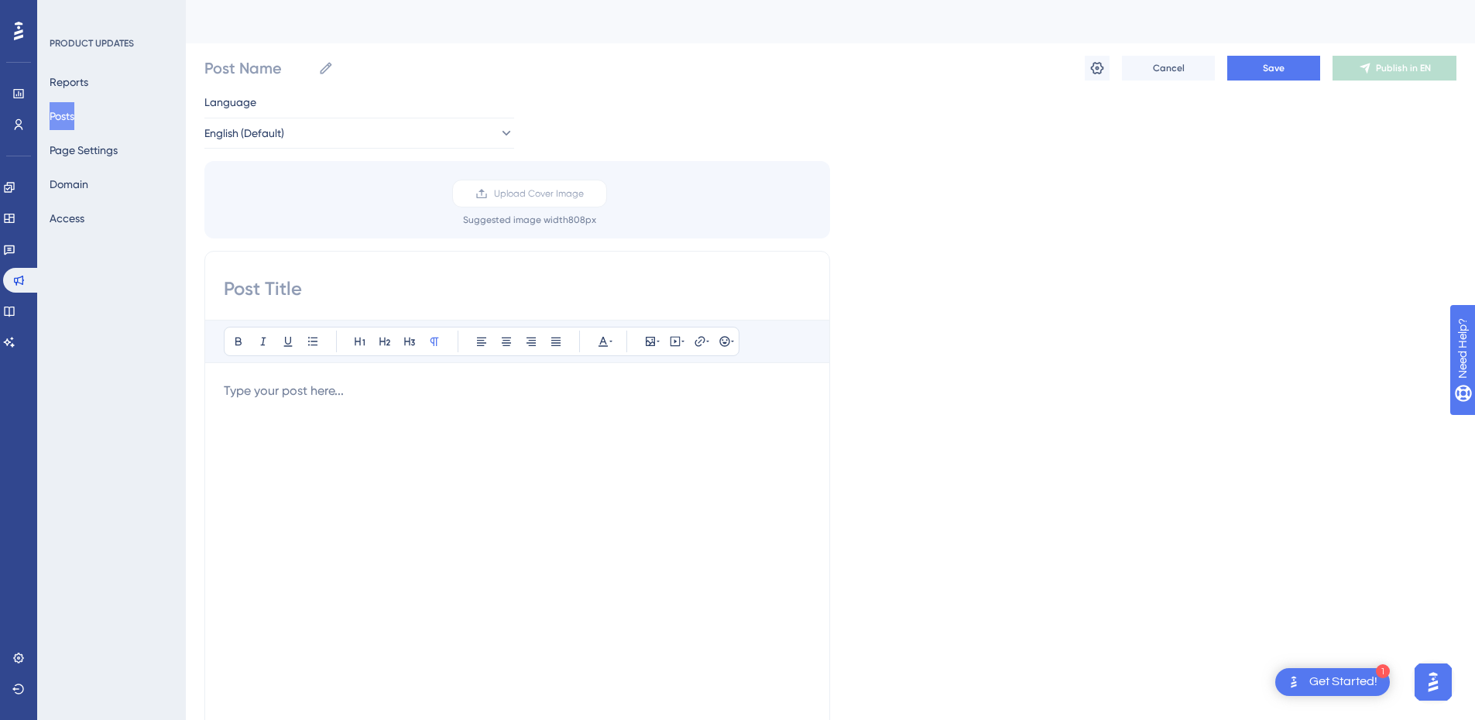
click at [384, 268] on div "Bold Italic Underline Bullet Point Heading 1 Heading 2 Heading 3 Normal Align L…" at bounding box center [517, 496] width 626 height 491
click at [398, 291] on input at bounding box center [517, 288] width 587 height 25
paste input "Minimum Order Amounts: Protect Margins, Encourage Bigger Buys"
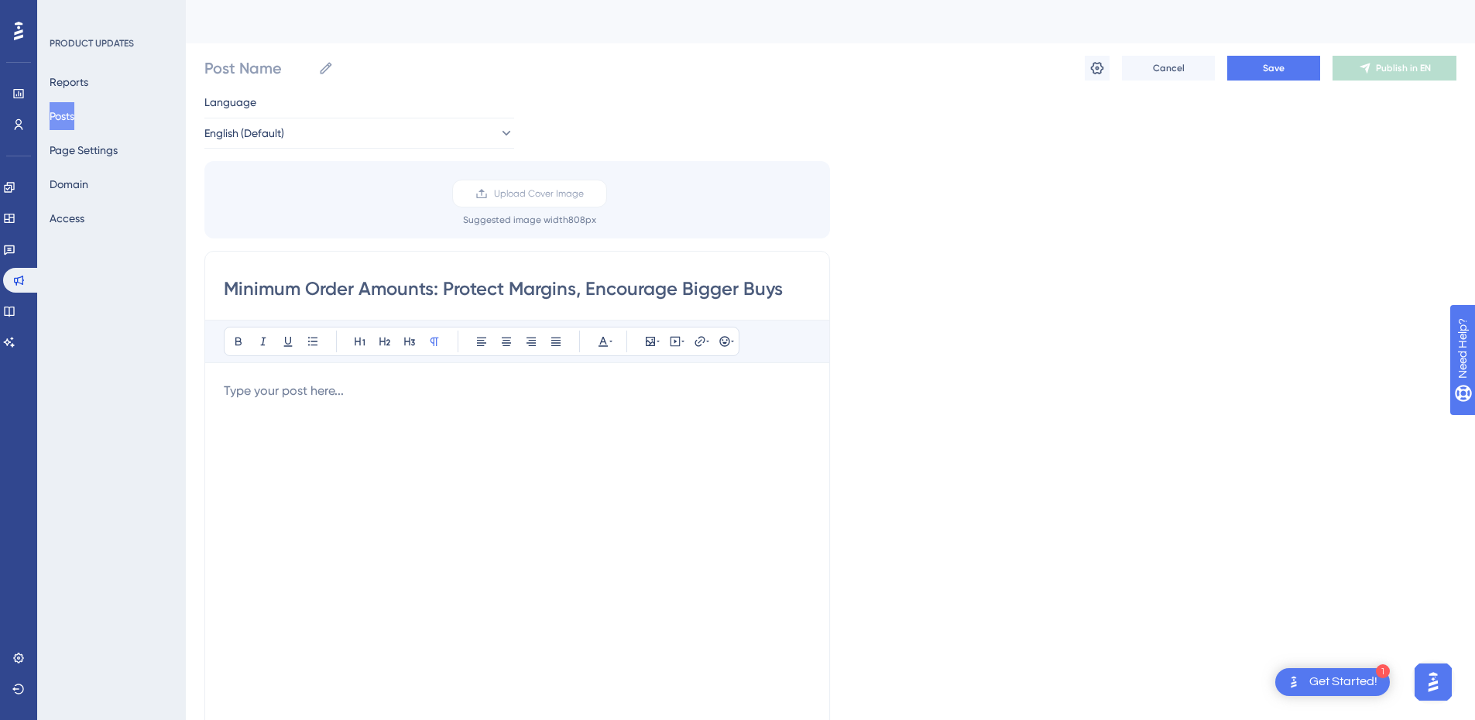
click at [539, 408] on div at bounding box center [517, 552] width 587 height 341
click at [582, 290] on input "Minimum Order Amounts: Protect Margins, Encourage Bigger Buys" at bounding box center [517, 288] width 587 height 25
type input "Minimum Order Amounts: Protect Margins + Encourage Bigger Buys"
click at [627, 418] on div at bounding box center [517, 552] width 587 height 341
click at [342, 407] on div at bounding box center [517, 552] width 587 height 341
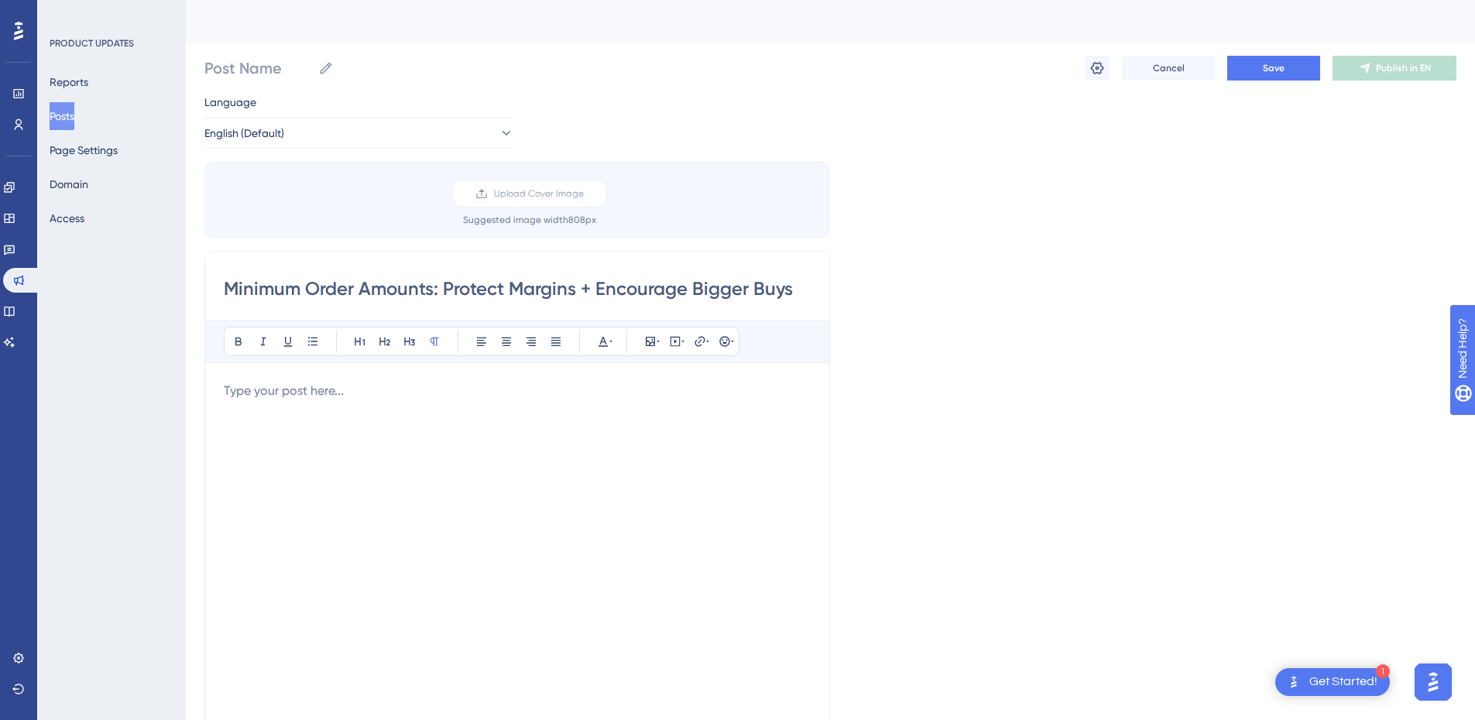
click at [355, 403] on div at bounding box center [517, 552] width 587 height 341
click at [346, 393] on p at bounding box center [517, 391] width 587 height 19
paste div
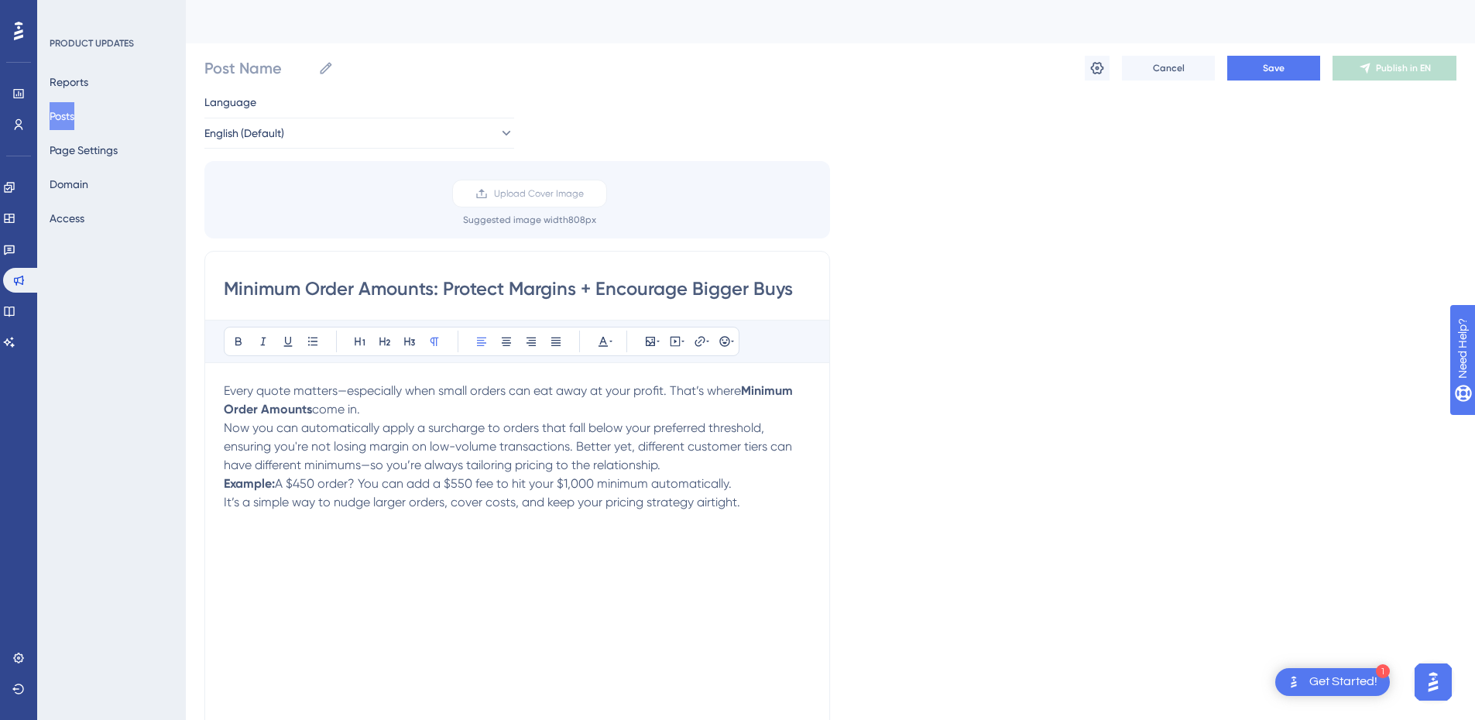
click at [345, 389] on span "Every quote matters—especially when small orders can eat away at your profit. T…" at bounding box center [482, 390] width 517 height 15
click at [389, 411] on p "Every quote matters especially when small orders can eat away at your profit. T…" at bounding box center [517, 400] width 587 height 37
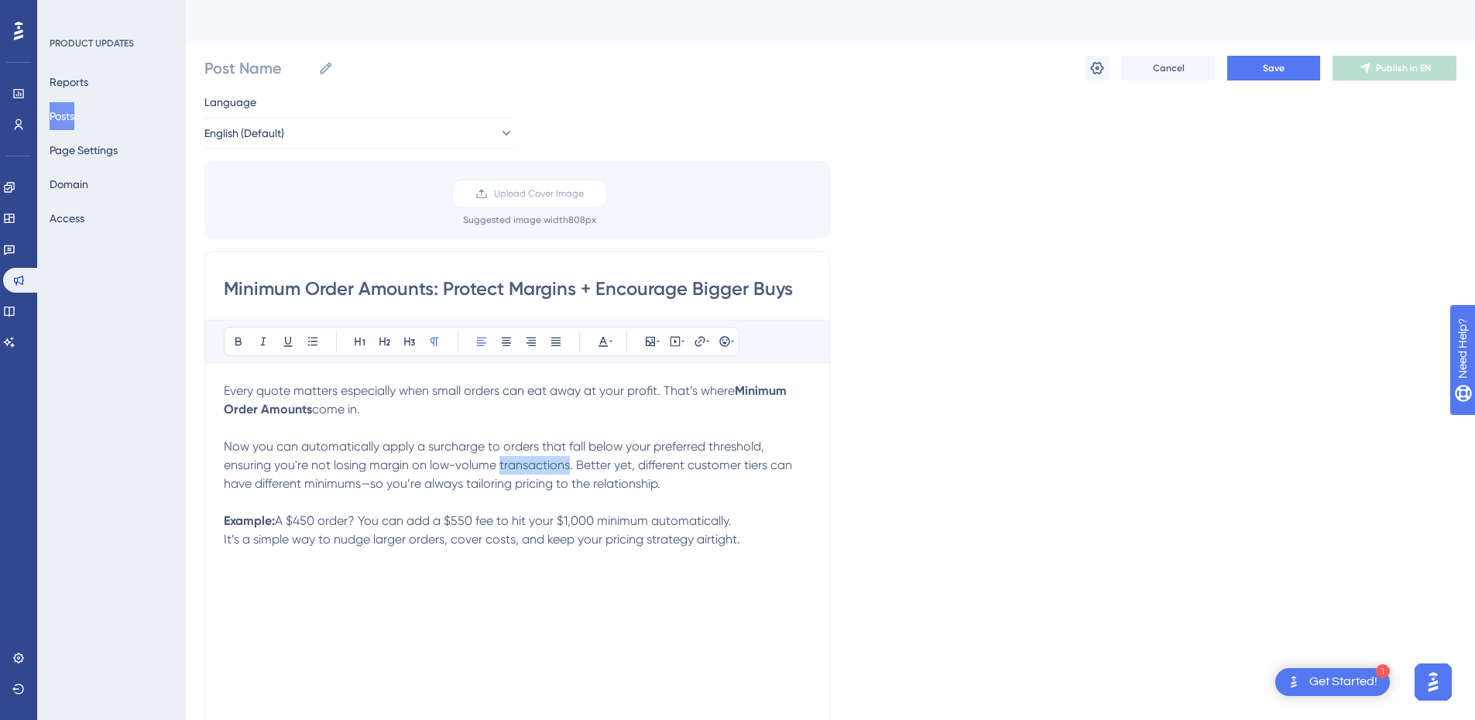
drag, startPoint x: 568, startPoint y: 466, endPoint x: 498, endPoint y: 468, distance: 70.5
click at [498, 468] on span "Now you can automatically apply a surcharge to orders that fall below your pref…" at bounding box center [509, 465] width 571 height 52
click at [338, 484] on span "Now you can automatically apply a surcharge to orders that fall below your pref…" at bounding box center [508, 465] width 568 height 52
click at [477, 483] on span "Now you can automatically apply a surcharge to orders that fall below your pref…" at bounding box center [508, 465] width 568 height 52
click at [609, 482] on span "Now you can automatically apply a surcharge to orders that fall below your pref…" at bounding box center [508, 465] width 568 height 52
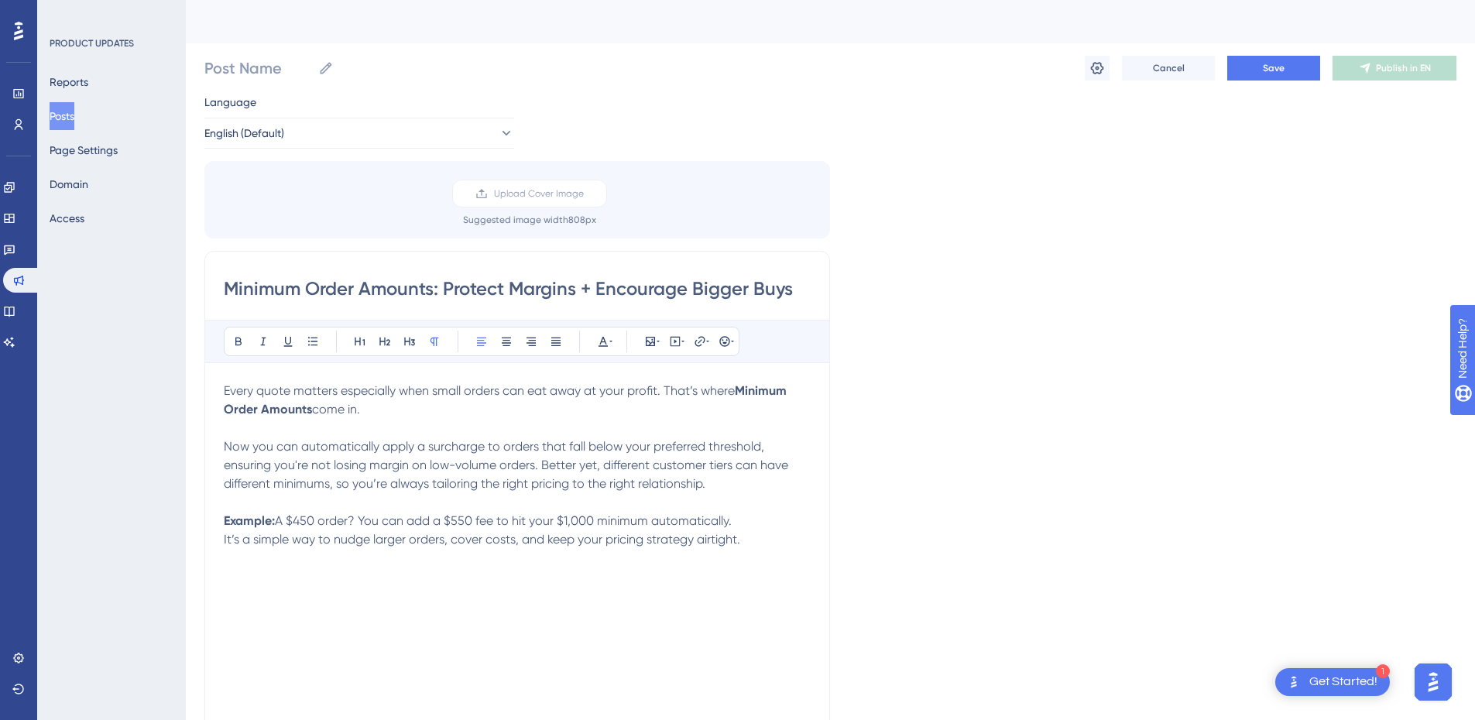
click at [290, 556] on div "Every quote matters especially when small orders can eat away at your profit. T…" at bounding box center [517, 552] width 587 height 341
click at [281, 520] on span "A $450 order? You can add a $550 fee to hit your $1,000 minimum automatically." at bounding box center [503, 520] width 457 height 15
click at [273, 520] on strong "Example:" at bounding box center [249, 520] width 51 height 15
drag, startPoint x: 272, startPoint y: 519, endPoint x: 177, endPoint y: 520, distance: 95.2
click at [186, 520] on div "Performance Users Engagement Widgets Feedback Product Updates Knowledge Base AI…" at bounding box center [830, 573] width 1289 height 1146
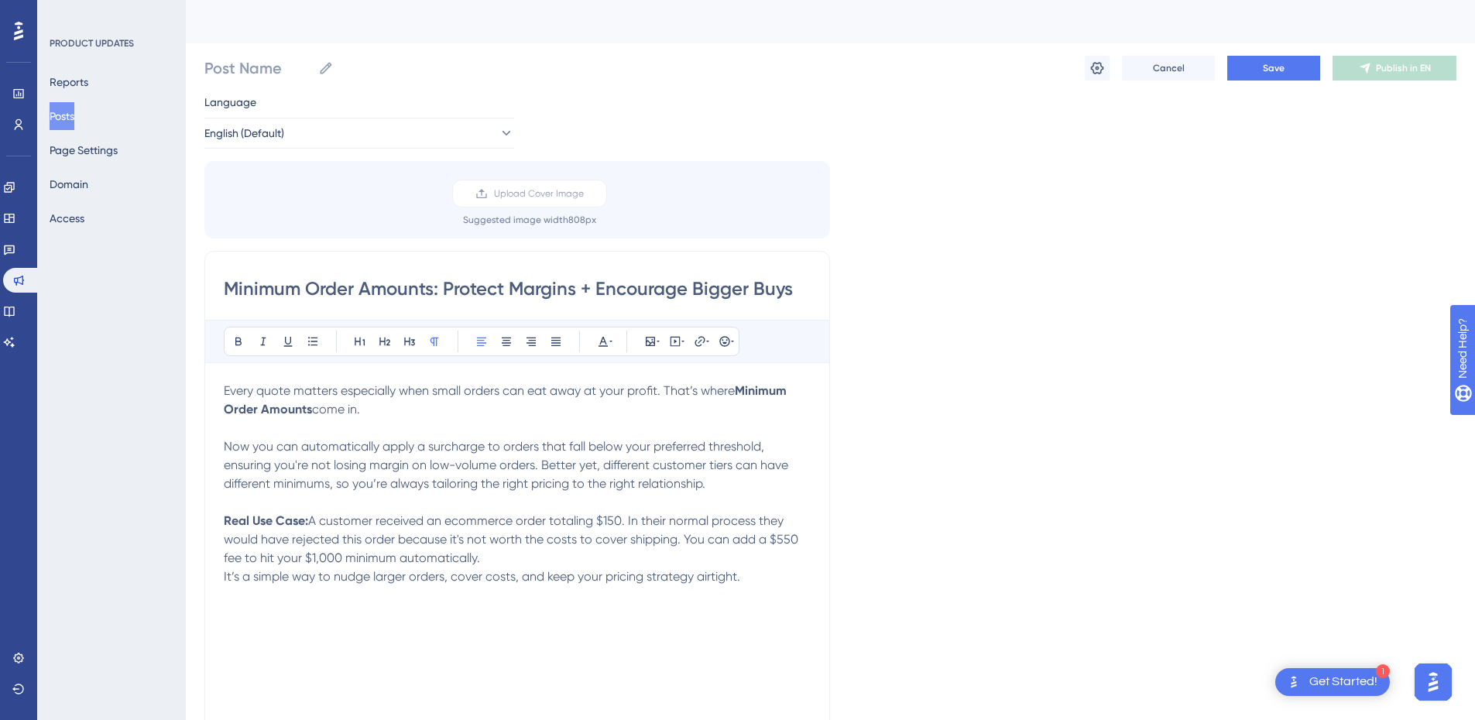
click at [734, 573] on span "It’s a simple way to nudge larger orders, cover costs, and keep your pricing st…" at bounding box center [482, 576] width 516 height 15
drag, startPoint x: 684, startPoint y: 541, endPoint x: 698, endPoint y: 541, distance: 13.9
click at [684, 541] on span "A customer received an ecommerce order totaling $150. In their normal process t…" at bounding box center [513, 539] width 578 height 52
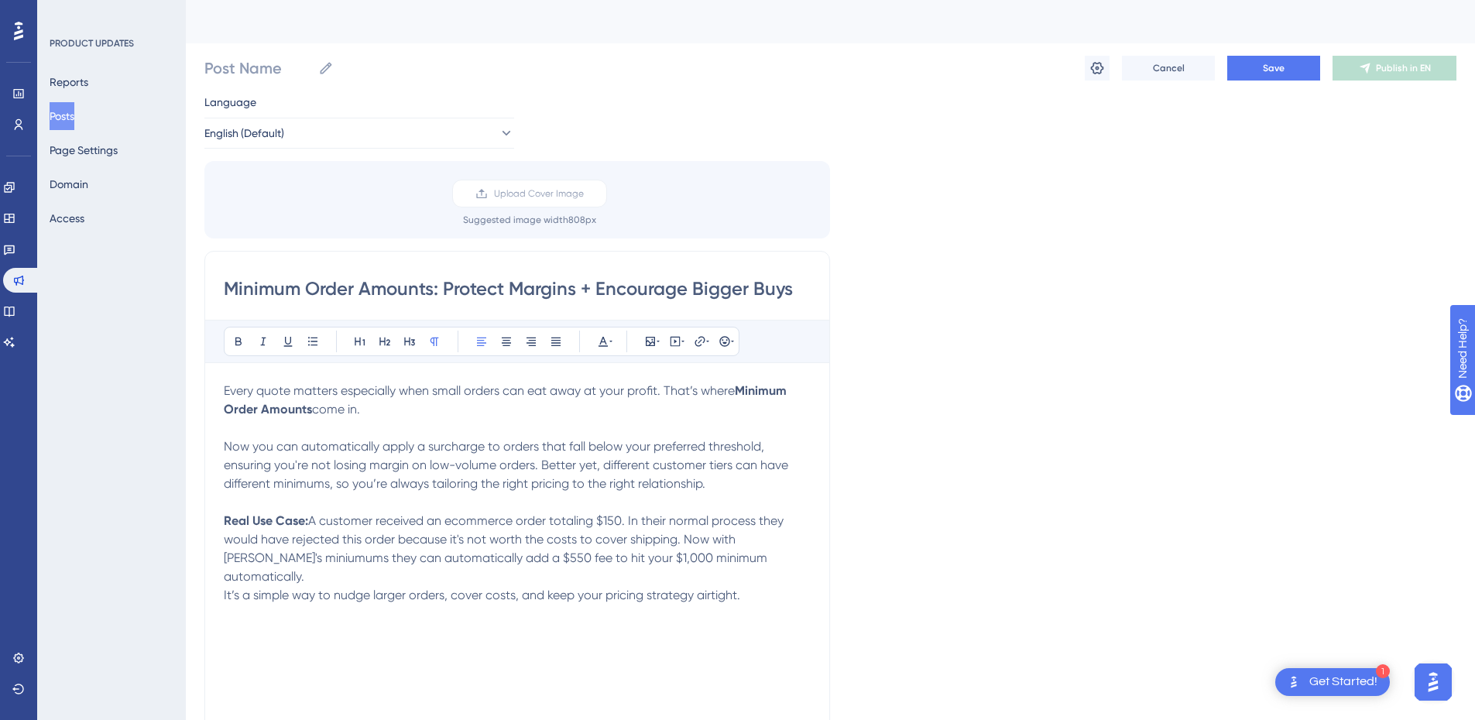
click at [591, 560] on span "A customer received an ecommerce order totaling $150. In their normal process t…" at bounding box center [505, 548] width 563 height 70
click at [654, 558] on span "A customer received an ecommerce order totaling $150. In their normal process t…" at bounding box center [505, 548] width 563 height 70
drag, startPoint x: 289, startPoint y: 559, endPoint x: 199, endPoint y: 561, distance: 89.8
click at [199, 561] on div "Performance Users Engagement Widgets Feedback Product Updates Knowledge Base AI…" at bounding box center [830, 573] width 1289 height 1146
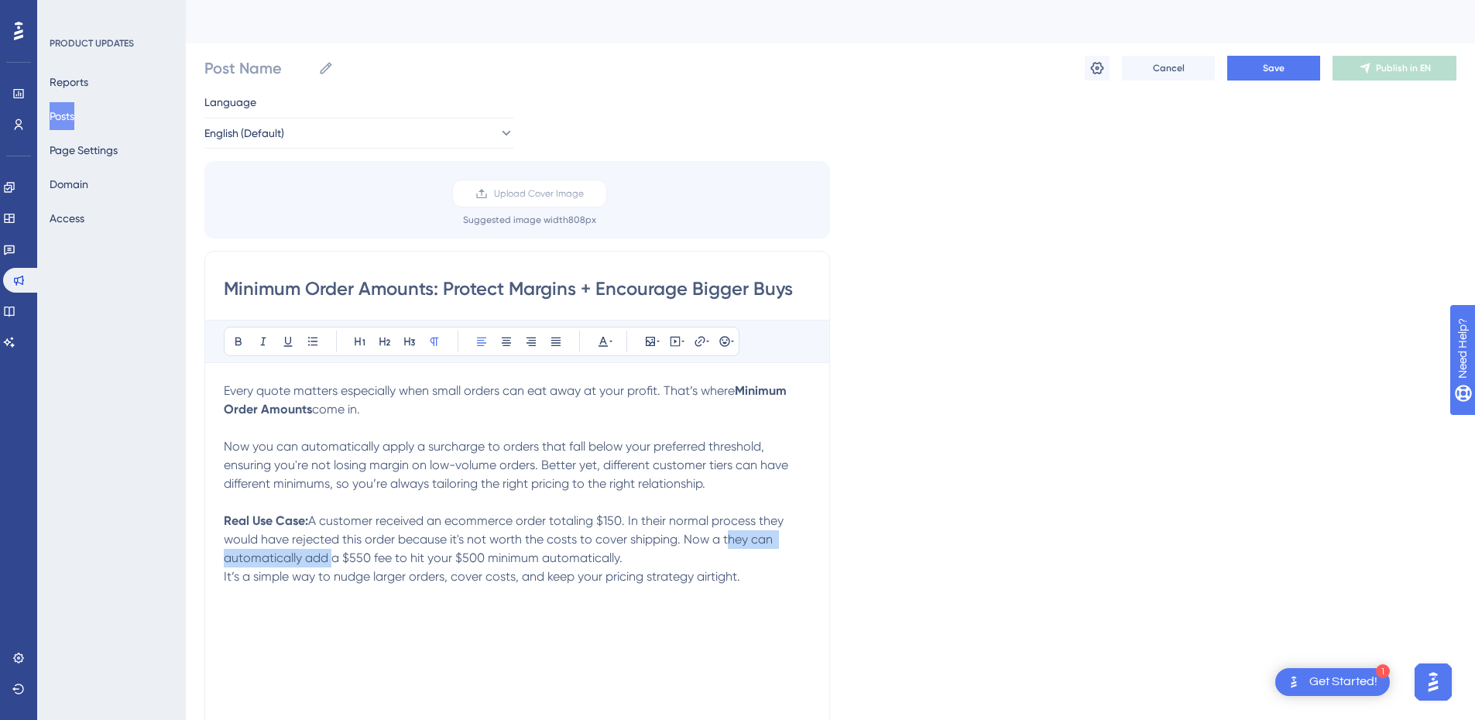
drag, startPoint x: 328, startPoint y: 558, endPoint x: 722, endPoint y: 546, distance: 395.1
click at [722, 546] on span "A customer received an ecommerce order totaling $150. In their normal process t…" at bounding box center [505, 539] width 563 height 52
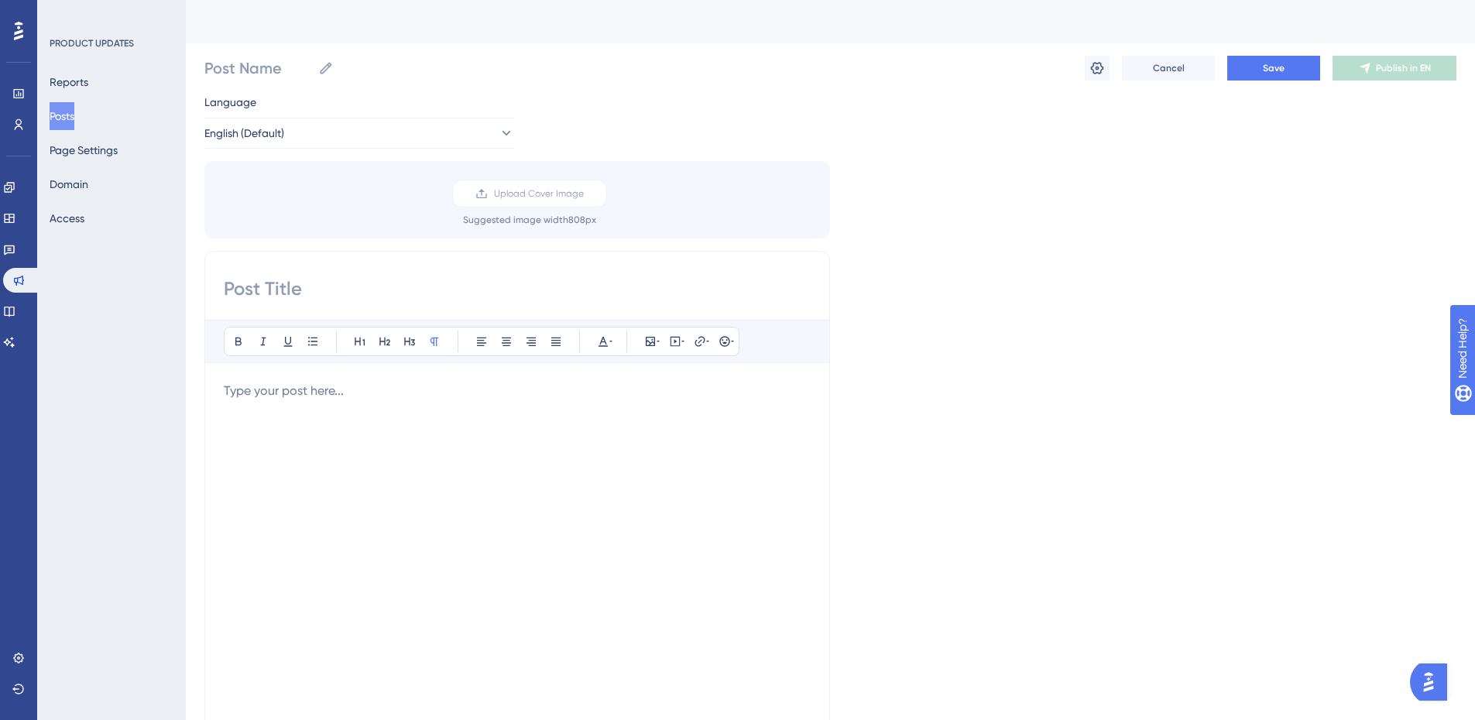
click at [441, 451] on div at bounding box center [517, 552] width 587 height 341
click at [216, 88] on div "Post Name Cancel Save Publish in EN" at bounding box center [830, 68] width 1252 height 50
click at [234, 77] on input "Post Name" at bounding box center [258, 68] width 108 height 22
type input "Minimums"
click at [330, 190] on div "Upload Cover Image Suggested image width 808 px" at bounding box center [530, 203] width 626 height 46
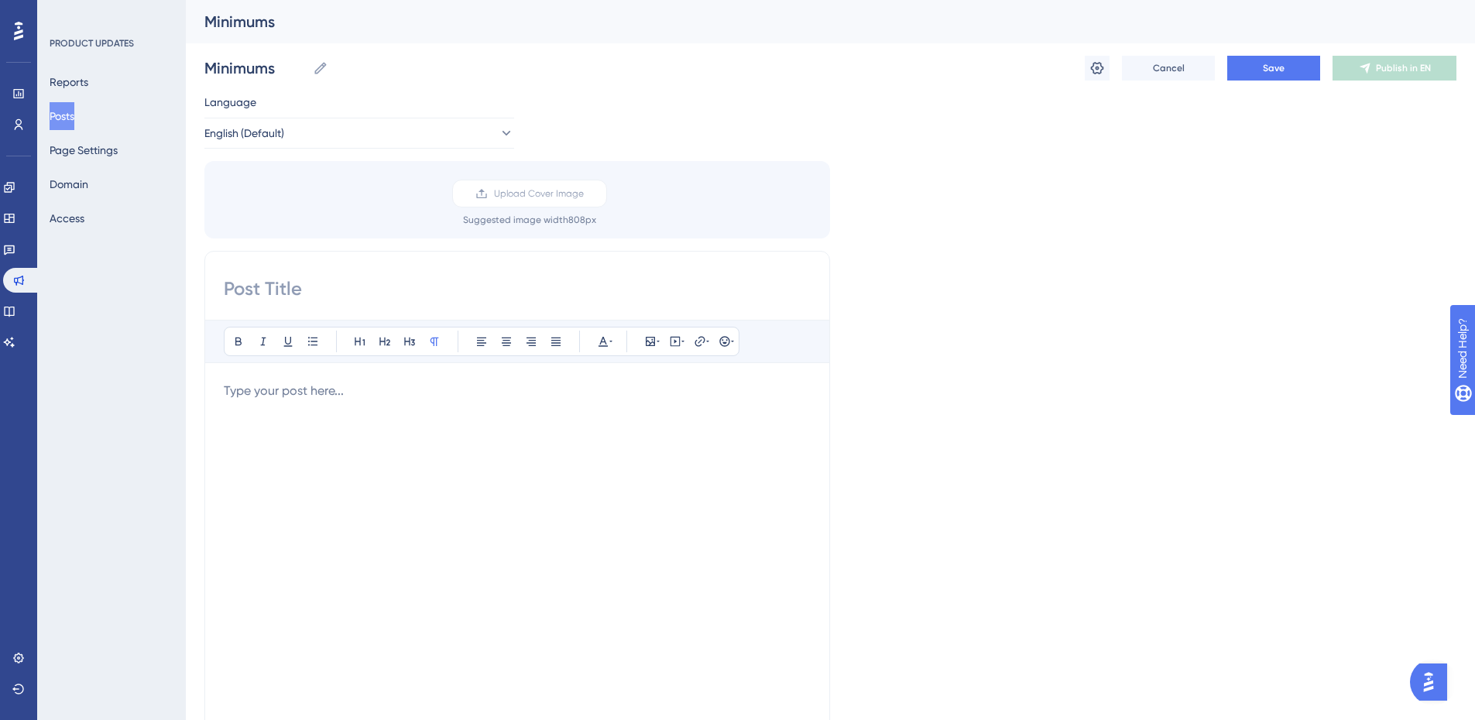
click at [383, 281] on input at bounding box center [517, 288] width 587 height 25
paste input "Minimum Order Amounts: Protect Margins, Encourage Bigger Buys"
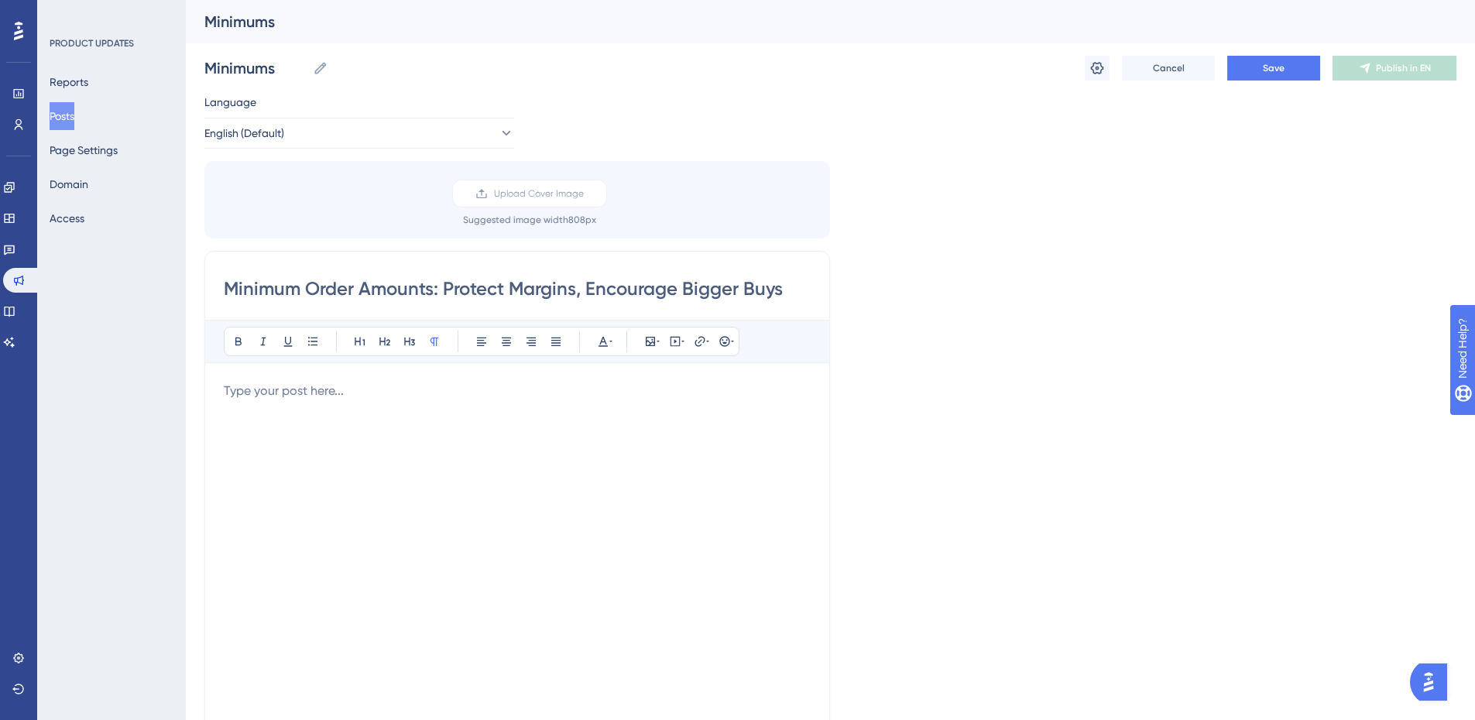
type input "Minimum Order Amounts: Protect Margins, Encourage Bigger Buys"
click at [303, 392] on p at bounding box center [517, 391] width 587 height 19
paste div
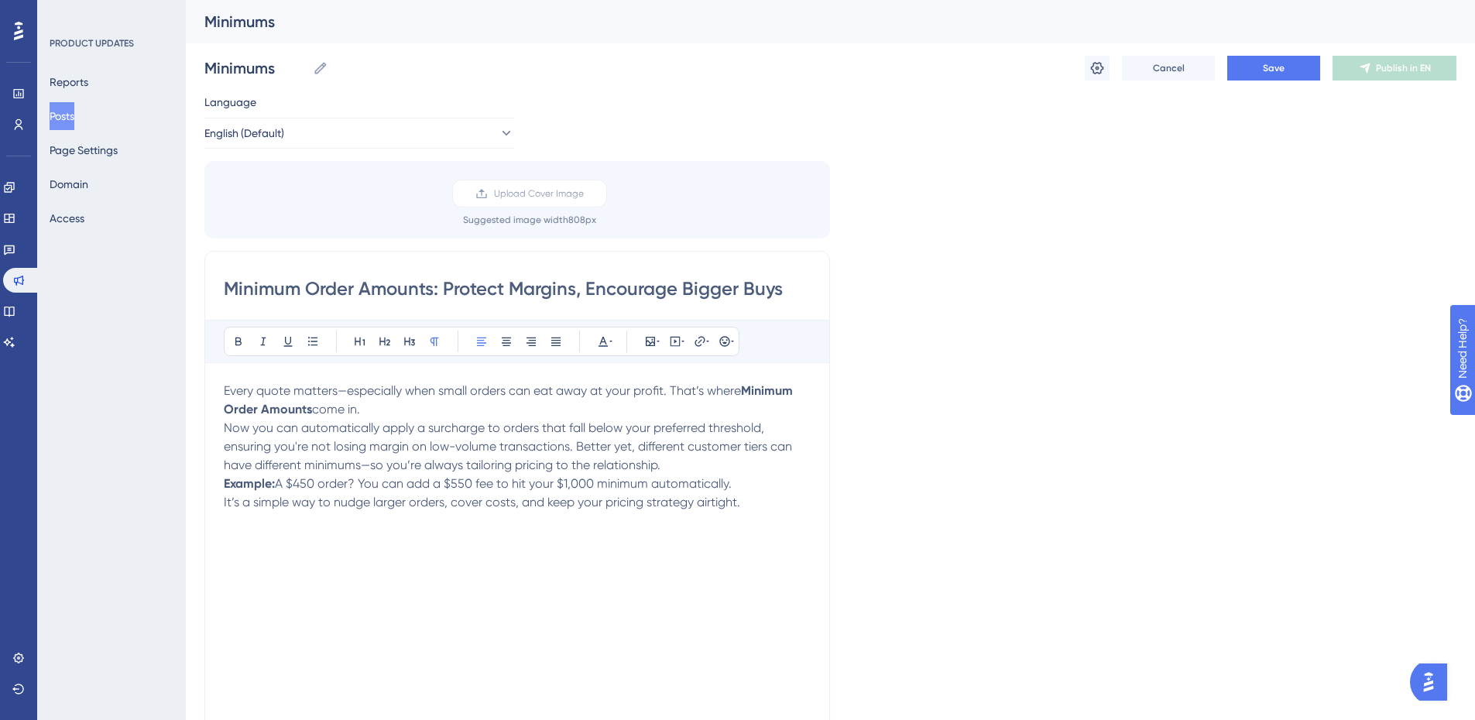
click at [346, 389] on span "Every quote matters—especially when small orders can eat away at your profit. T…" at bounding box center [482, 390] width 517 height 15
click at [442, 401] on p "Every quote matters especially when small orders can eat away at your profit. T…" at bounding box center [517, 400] width 587 height 37
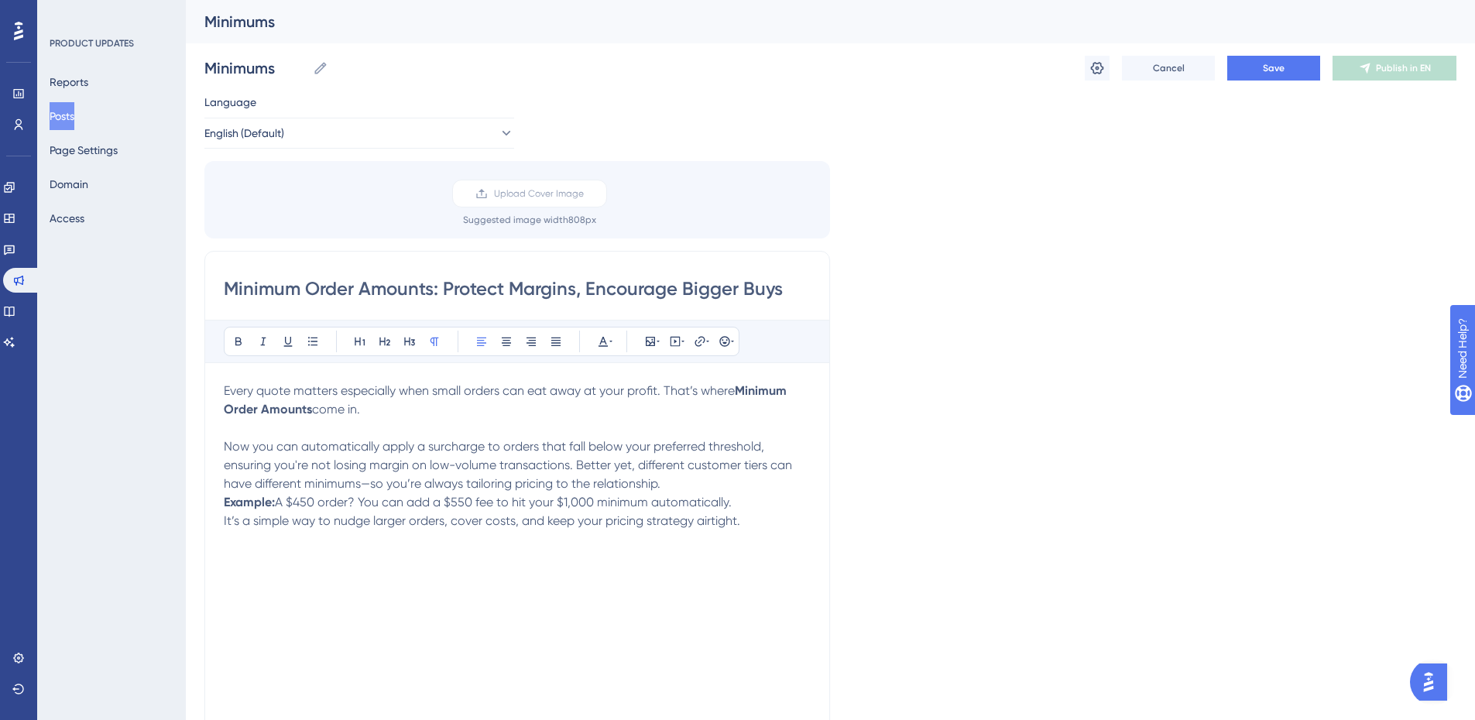
click at [707, 444] on span "Now you can automatically apply a surcharge to orders that fall below your pref…" at bounding box center [509, 465] width 571 height 52
click at [454, 463] on span "Now you can automatically apply a surcharge to orders that fall below your pref…" at bounding box center [509, 465] width 571 height 52
drag, startPoint x: 566, startPoint y: 465, endPoint x: 500, endPoint y: 472, distance: 66.2
click at [500, 472] on p "Now you can automatically apply a surcharge to orders that fall below your pref…" at bounding box center [517, 465] width 587 height 56
click at [727, 487] on p "Now you can automatically apply a surcharge to orders that fall below your pref…" at bounding box center [517, 465] width 587 height 56
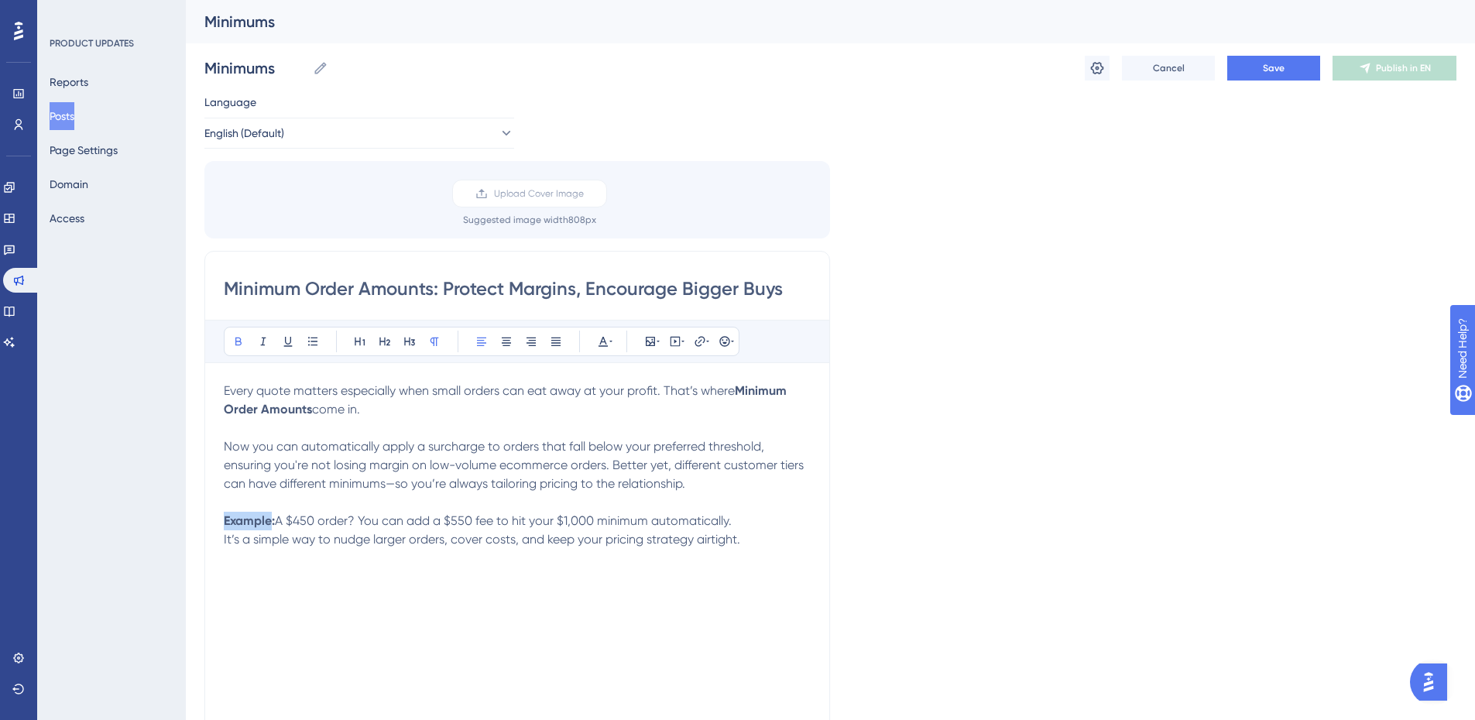
drag, startPoint x: 273, startPoint y: 522, endPoint x: 176, endPoint y: 528, distance: 97.8
click at [186, 528] on div "Performance Users Engagement Widgets Feedback Product Updates Knowledge Base AI…" at bounding box center [830, 573] width 1289 height 1146
click at [355, 520] on span "A $450 order? You can add a $550 fee to hit your $1,000 minimum automatically." at bounding box center [574, 520] width 457 height 15
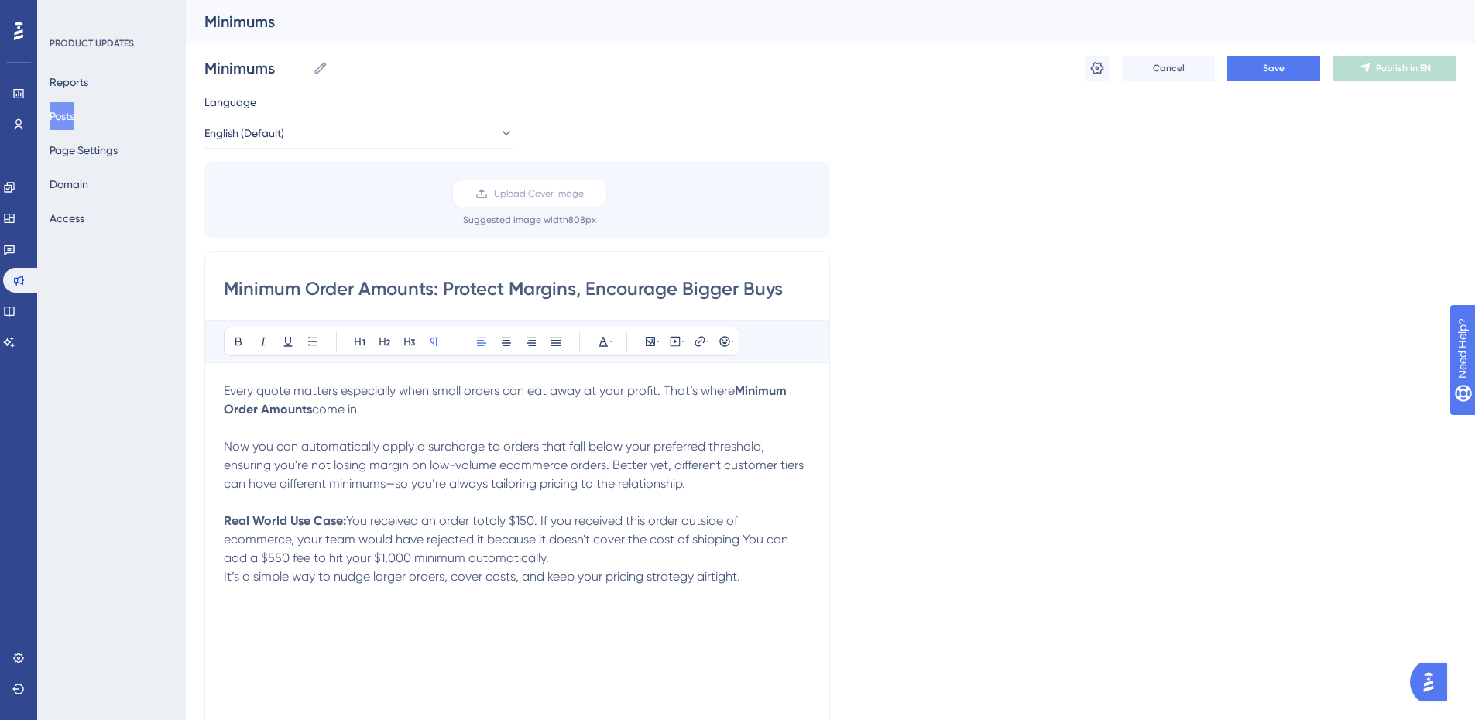
click at [595, 540] on span "You received an order totaly $150. If you received this order outside of ecomme…" at bounding box center [508, 539] width 568 height 52
click at [769, 535] on span "You received an order totaly $150. If you received this order outside of ecomme…" at bounding box center [510, 539] width 573 height 52
click at [778, 537] on span "You received an order totaly $150. If you received this order outside of ecomme…" at bounding box center [515, 539] width 583 height 52
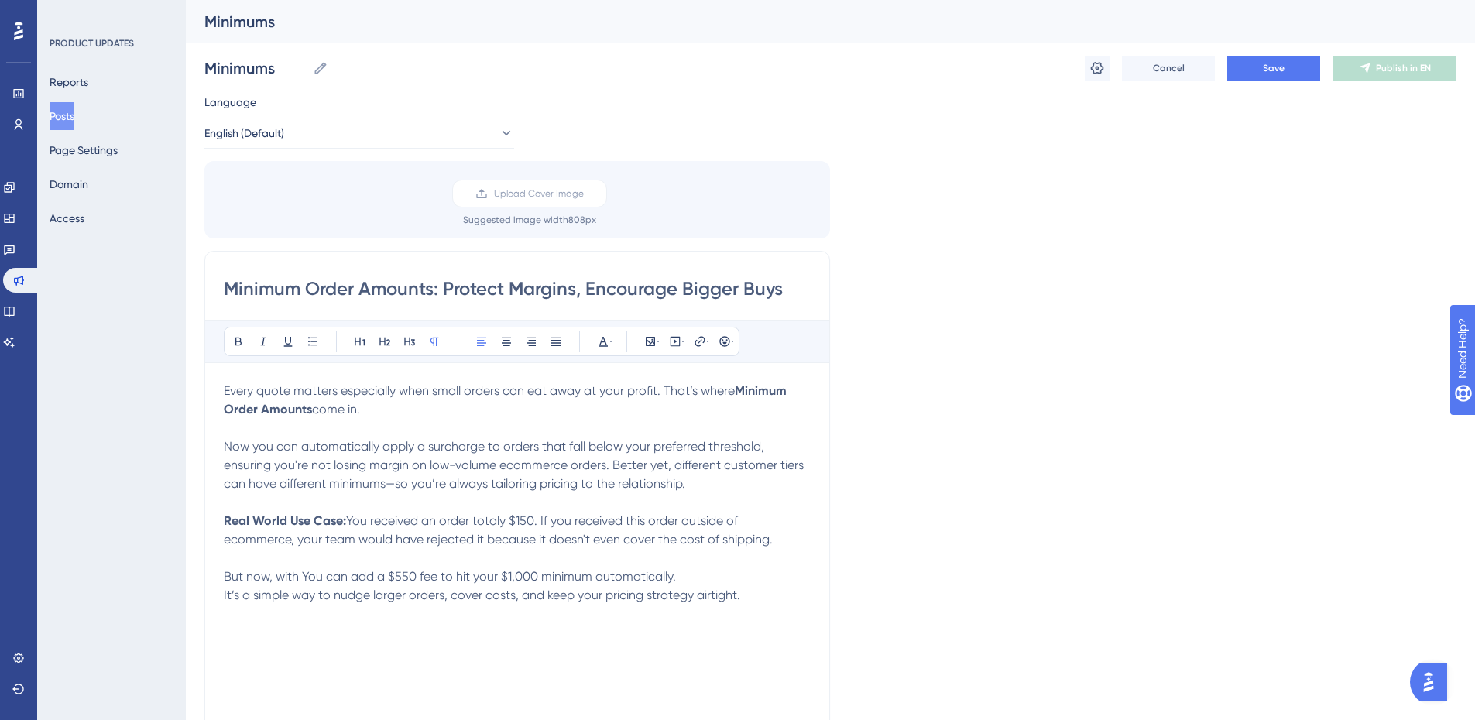
click at [399, 575] on span "But now, with You can add a $550 fee to hit your $1,000 minimum automatically." at bounding box center [450, 576] width 452 height 15
click at [513, 573] on span "But now, with You can add a $550 fee to hit your $1,000 minimum automatically." at bounding box center [450, 576] width 452 height 15
click at [515, 573] on span "But now, with You can add a $550 fee to hit your $1,000 minimum automatically." at bounding box center [450, 576] width 452 height 15
click at [518, 571] on span "But now, with You can add a $550 fee to hit your $1,000 minimum automatically." at bounding box center [450, 576] width 452 height 15
click at [402, 577] on span "But now, with You can add a $550 fee to hit your $500 minimum automatically." at bounding box center [446, 576] width 444 height 15
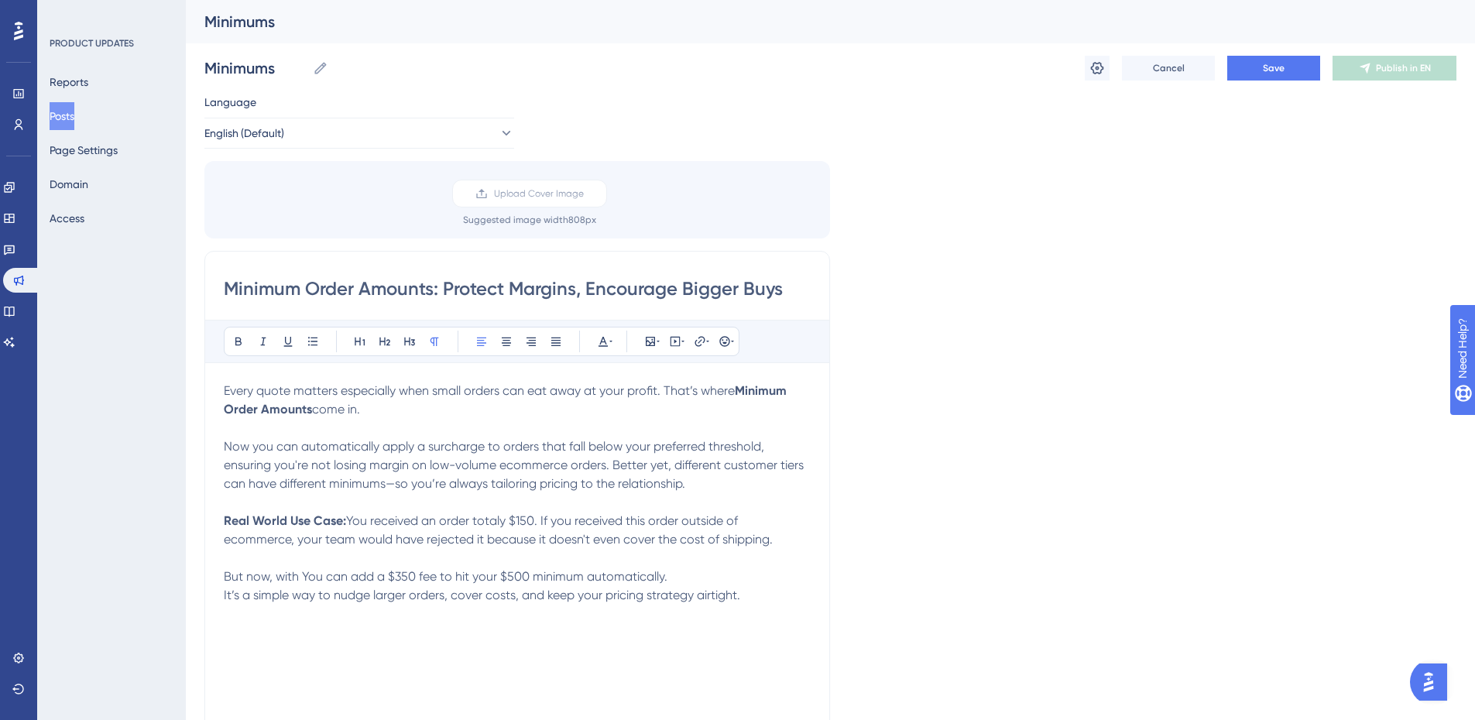
click at [582, 578] on span "But now, with You can add a $350 fee to hit your $500 minimum automatically." at bounding box center [446, 576] width 444 height 15
click at [488, 537] on span "You received an order totaly $150. If you received this order outside of ecomme…" at bounding box center [498, 529] width 549 height 33
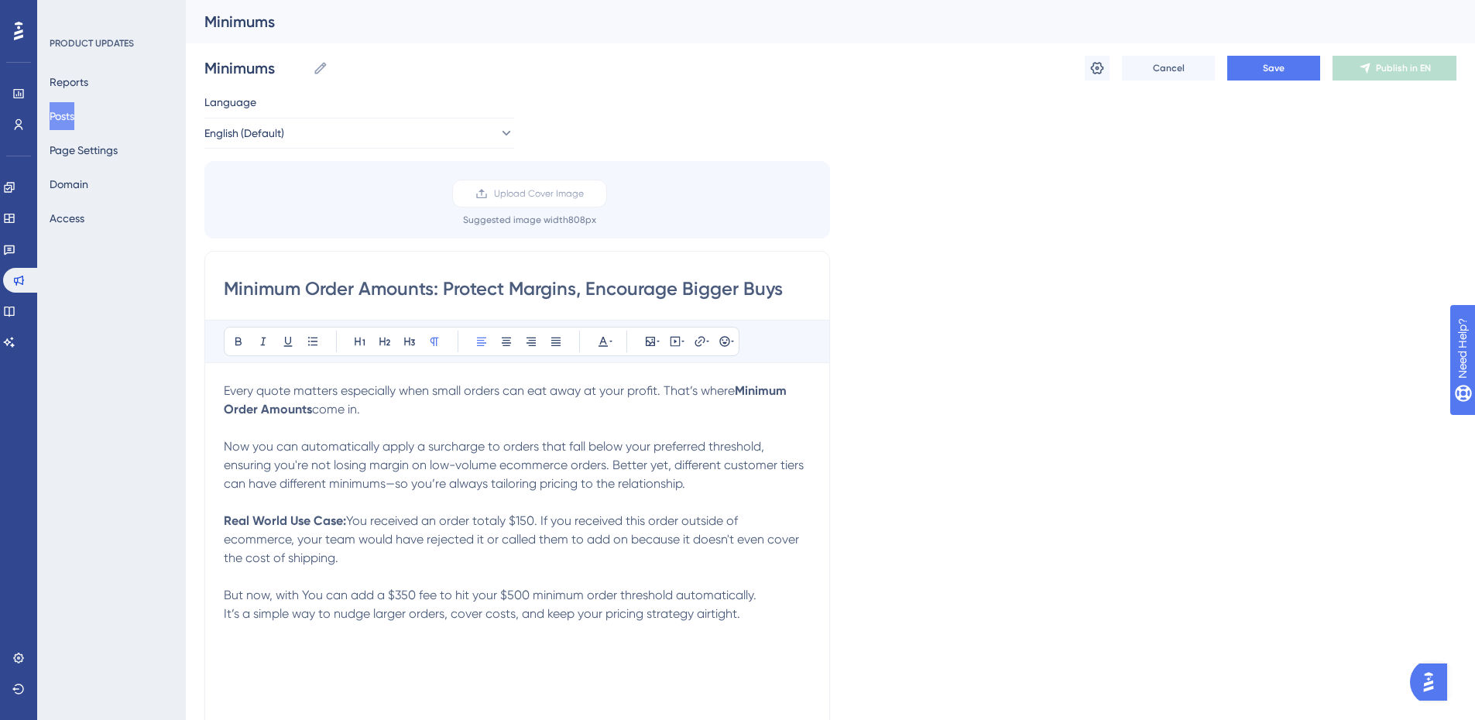
click at [780, 592] on p "Real World Use Case: You received an order totaly $150. If you received this or…" at bounding box center [517, 558] width 587 height 93
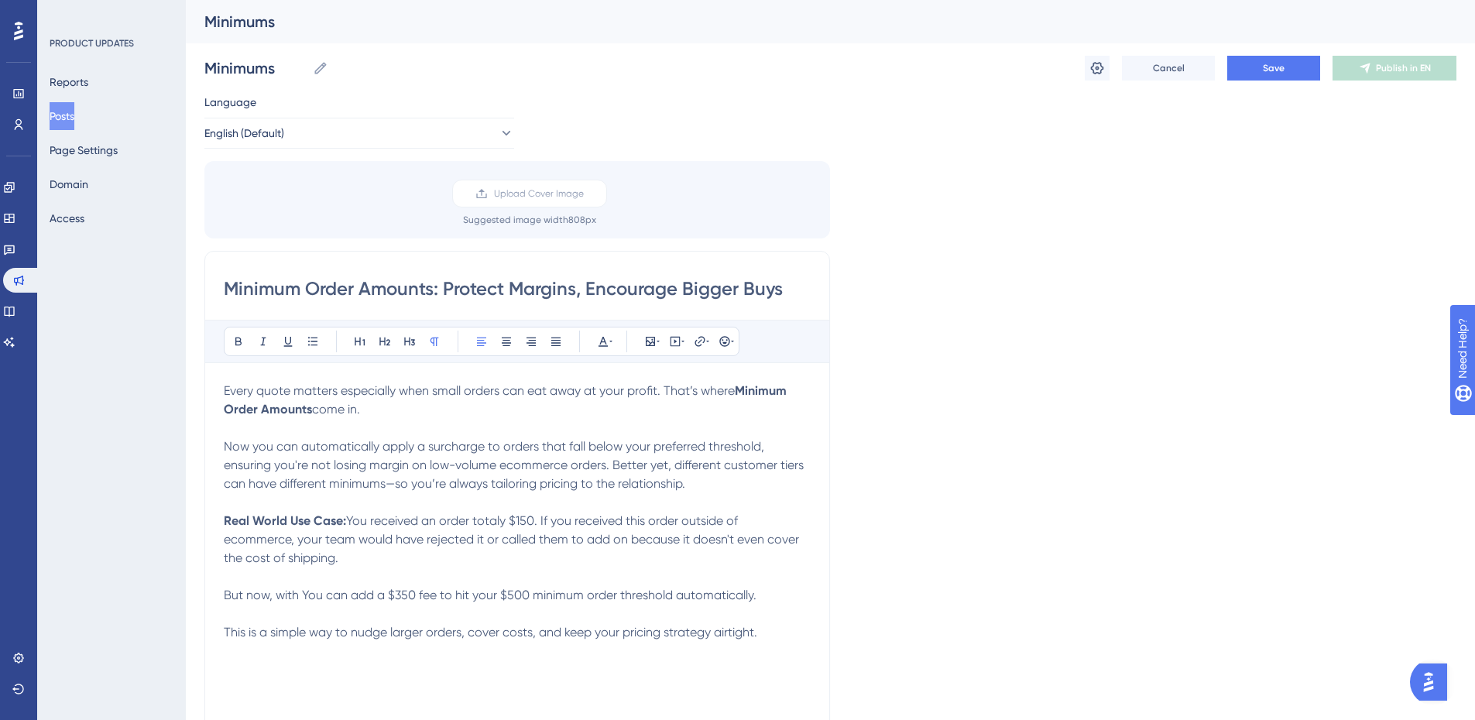
scroll to position [77, 0]
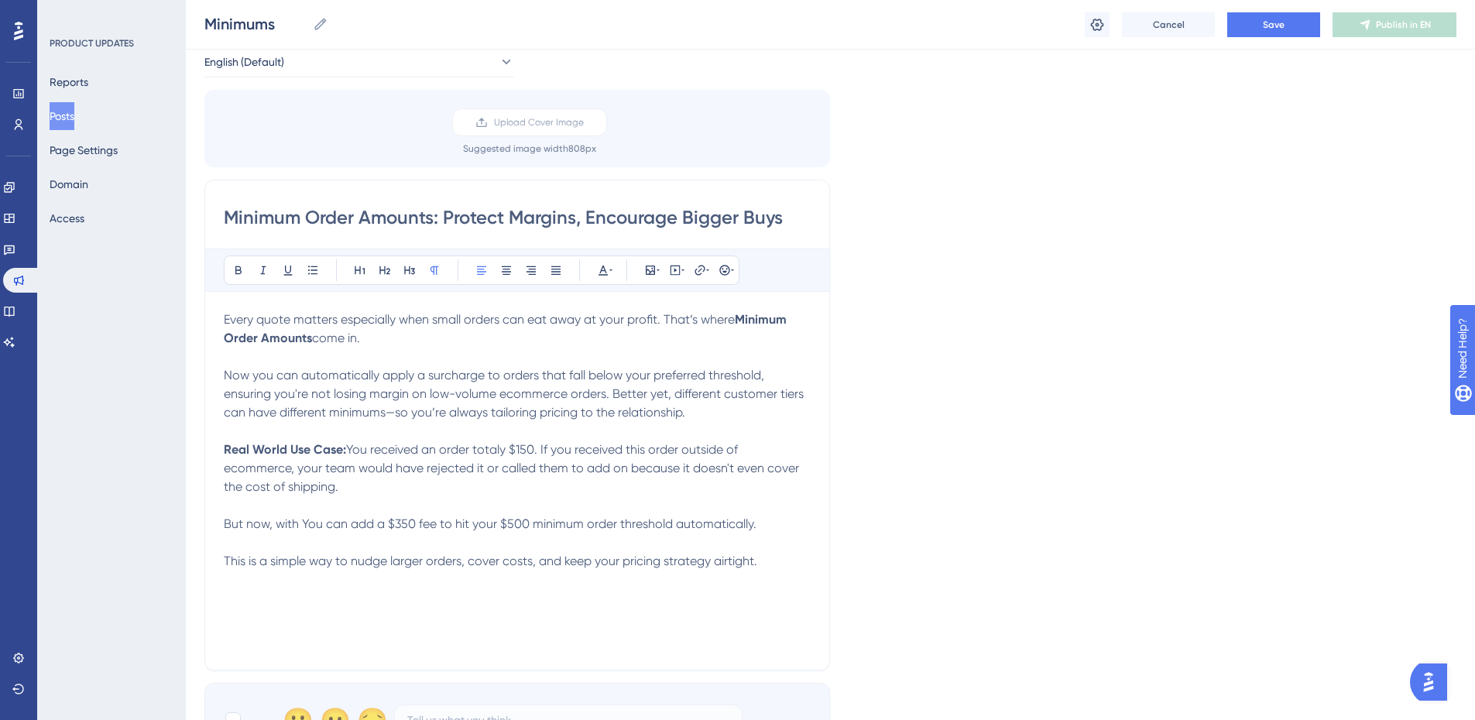
click at [782, 559] on p "This is a simple way to nudge larger orders, cover costs, and keep your pricing…" at bounding box center [517, 561] width 587 height 19
drag, startPoint x: 615, startPoint y: 449, endPoint x: 620, endPoint y: 456, distance: 8.8
click at [615, 449] on span "You received an order totaly $150. If you received this order outside of ecomme…" at bounding box center [513, 468] width 578 height 52
click at [663, 570] on p "This is a simple way to nudge larger orders, cover costs, and keep your pricing…" at bounding box center [517, 580] width 587 height 56
click at [570, 594] on p "This is a simple way to nudge larger orders, cover costs, and keep your pricing…" at bounding box center [517, 580] width 587 height 56
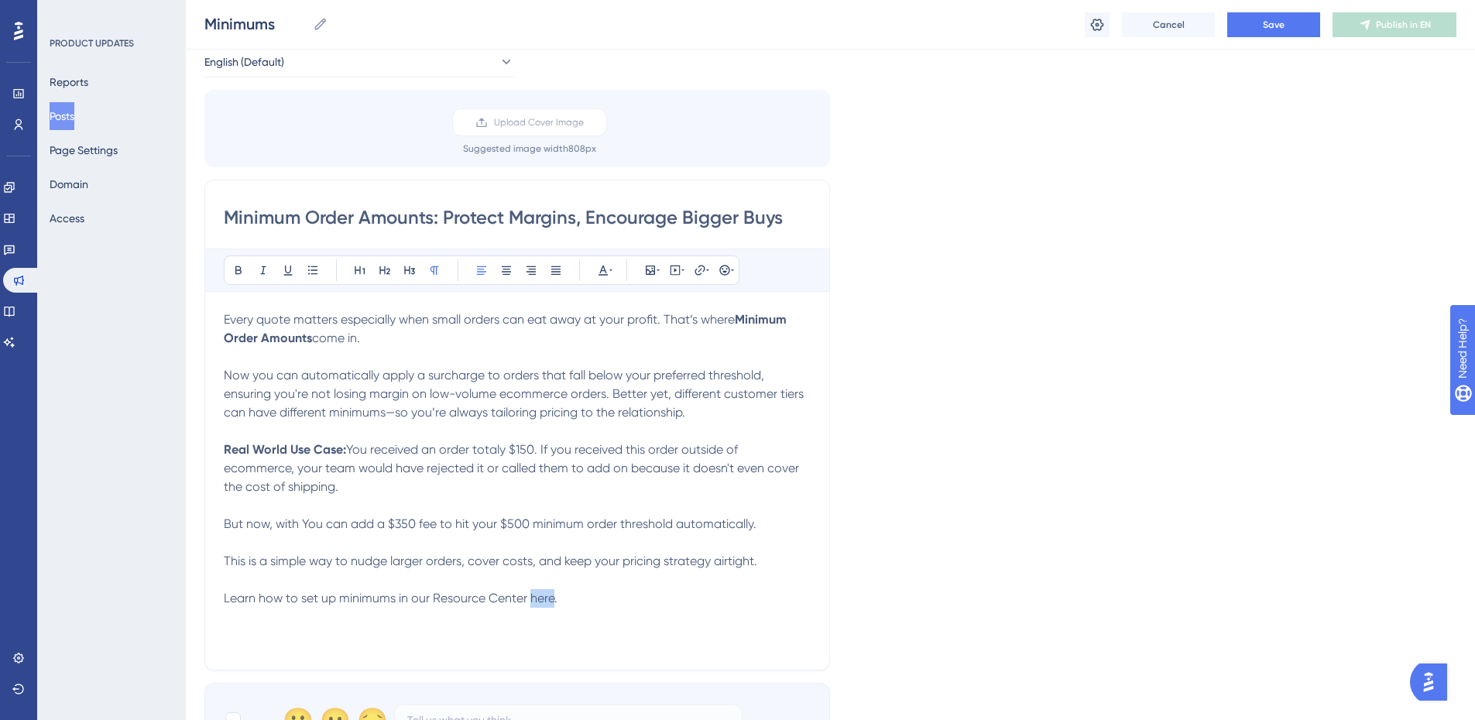
drag, startPoint x: 551, startPoint y: 600, endPoint x: 527, endPoint y: 600, distance: 24.0
click at [527, 600] on span "Learn how to set up minimums in our Resource Center here." at bounding box center [391, 598] width 334 height 15
click at [701, 270] on icon at bounding box center [700, 270] width 12 height 12
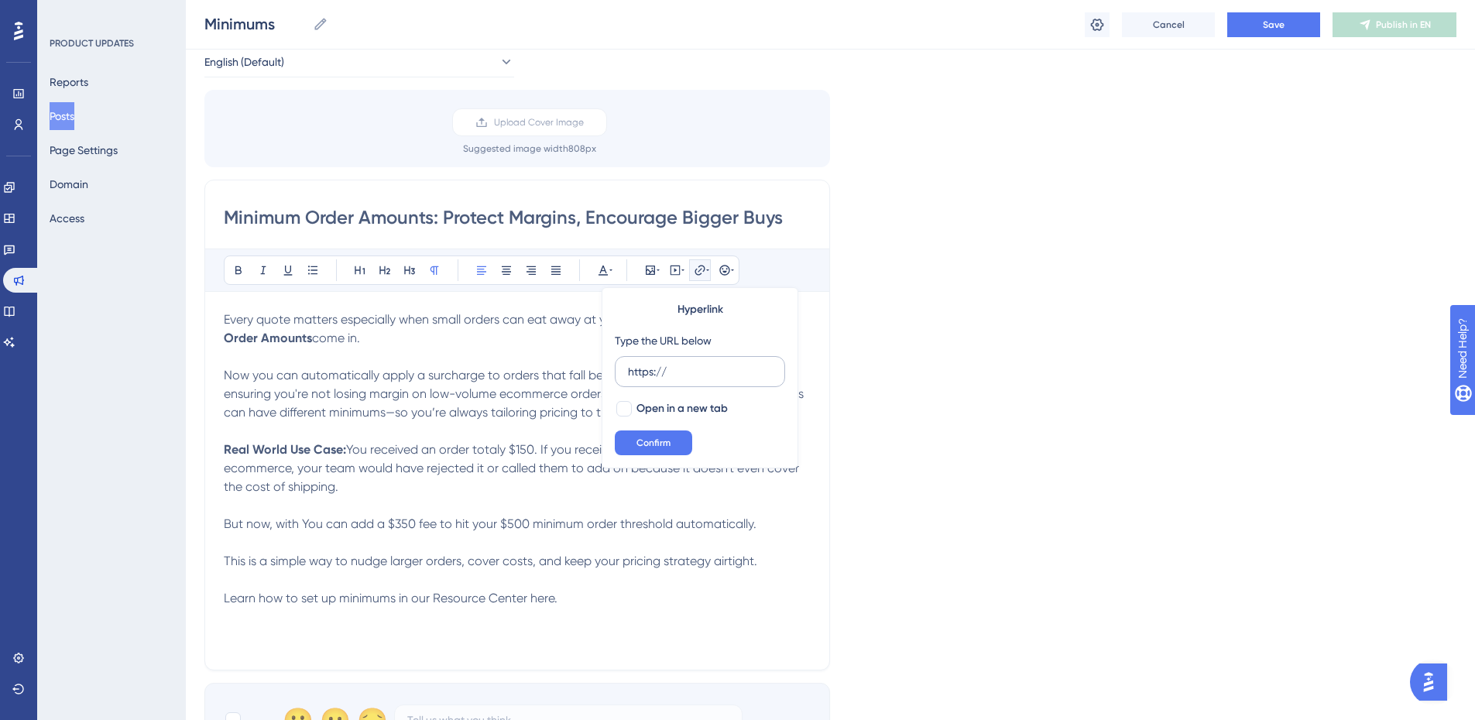
click at [710, 370] on input "https://" at bounding box center [700, 371] width 144 height 17
type input "https://[URL][DOMAIN_NAME]"
click at [630, 409] on div at bounding box center [623, 408] width 15 height 15
checkbox input "true"
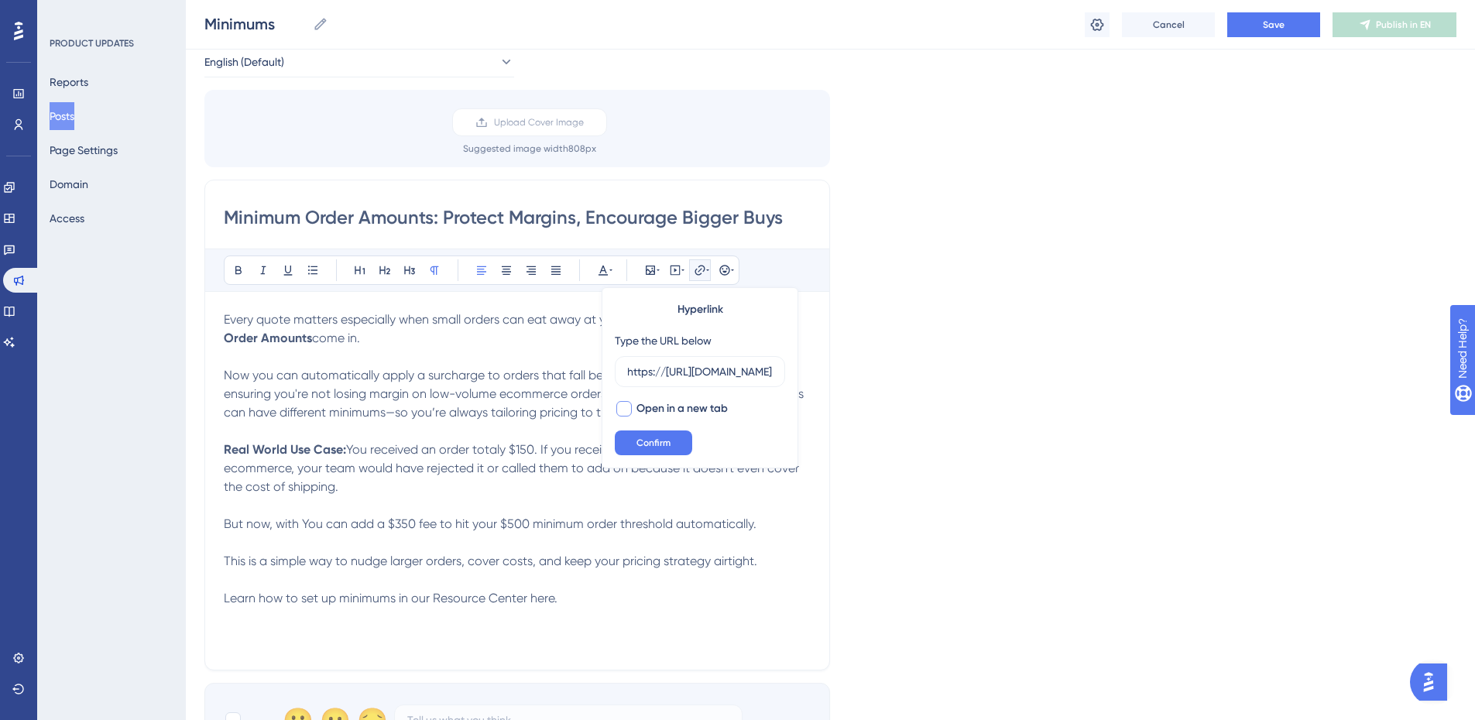
scroll to position [0, 0]
click at [655, 440] on span "Confirm" at bounding box center [653, 443] width 34 height 12
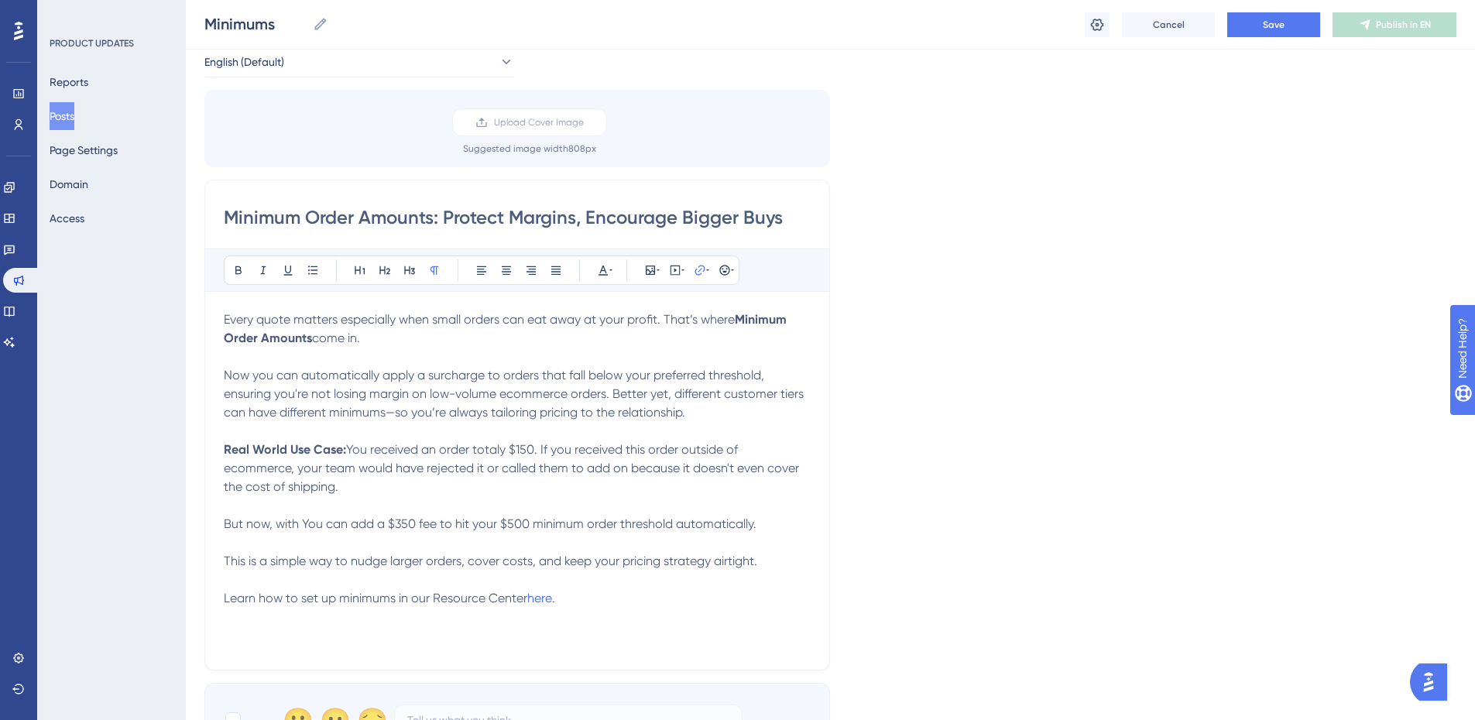
click at [590, 597] on p "This is a simple way to nudge larger orders, cover costs, and keep your pricing…" at bounding box center [517, 580] width 587 height 56
drag, startPoint x: 552, startPoint y: 599, endPoint x: 526, endPoint y: 601, distance: 25.7
click at [526, 601] on p "This is a simple way to nudge larger orders, cover costs, and keep your pricing…" at bounding box center [517, 580] width 587 height 56
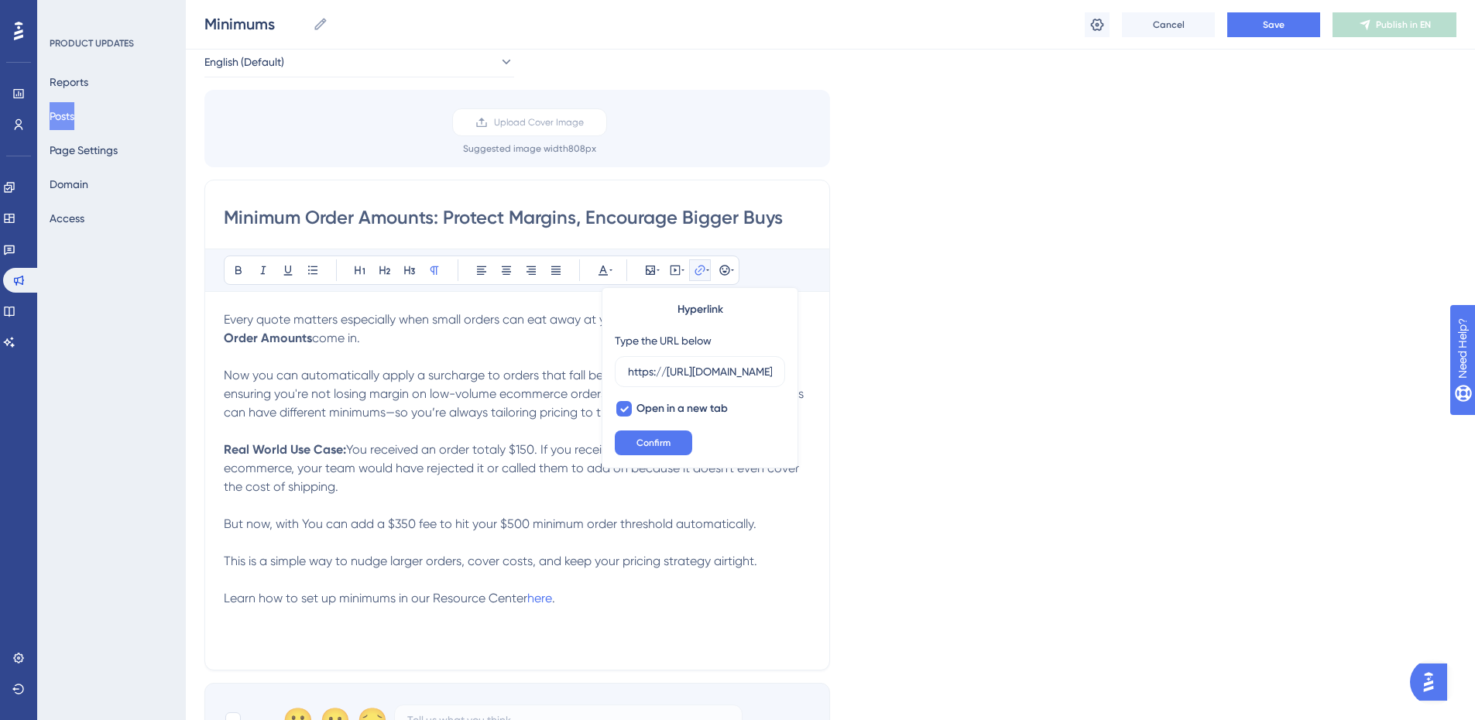
scroll to position [0, 383]
click at [286, 273] on icon at bounding box center [288, 270] width 12 height 12
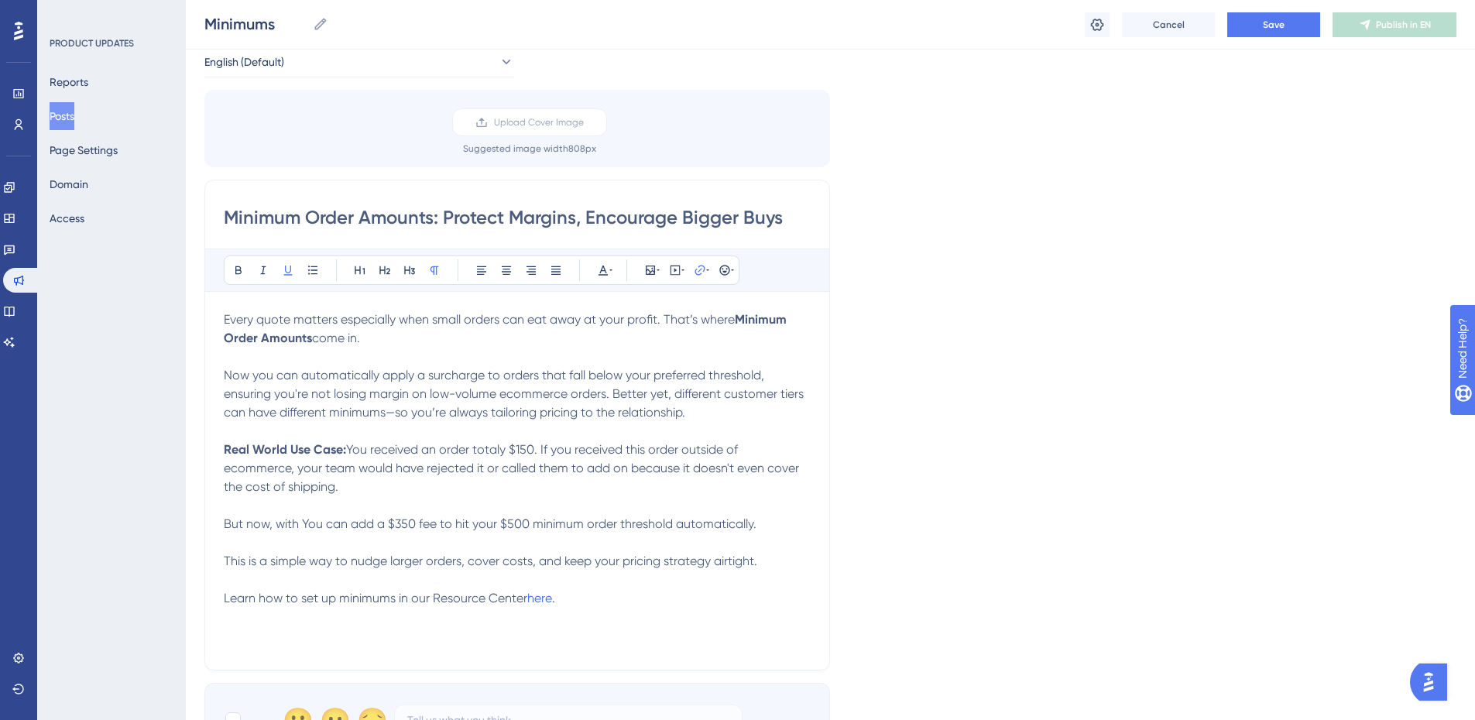
click at [743, 681] on div "Language English (Default) Upload Cover Image Suggested image width 808 px Mini…" at bounding box center [830, 390] width 1252 height 736
click at [692, 569] on p "This is a simple way to nudge larger orders, cover costs, and keep your pricing…" at bounding box center [517, 580] width 587 height 56
drag, startPoint x: 557, startPoint y: 596, endPoint x: 530, endPoint y: 596, distance: 27.9
click at [530, 596] on p "This is a simple way to nudge larger orders, cover costs, and keep your pricing…" at bounding box center [517, 580] width 587 height 56
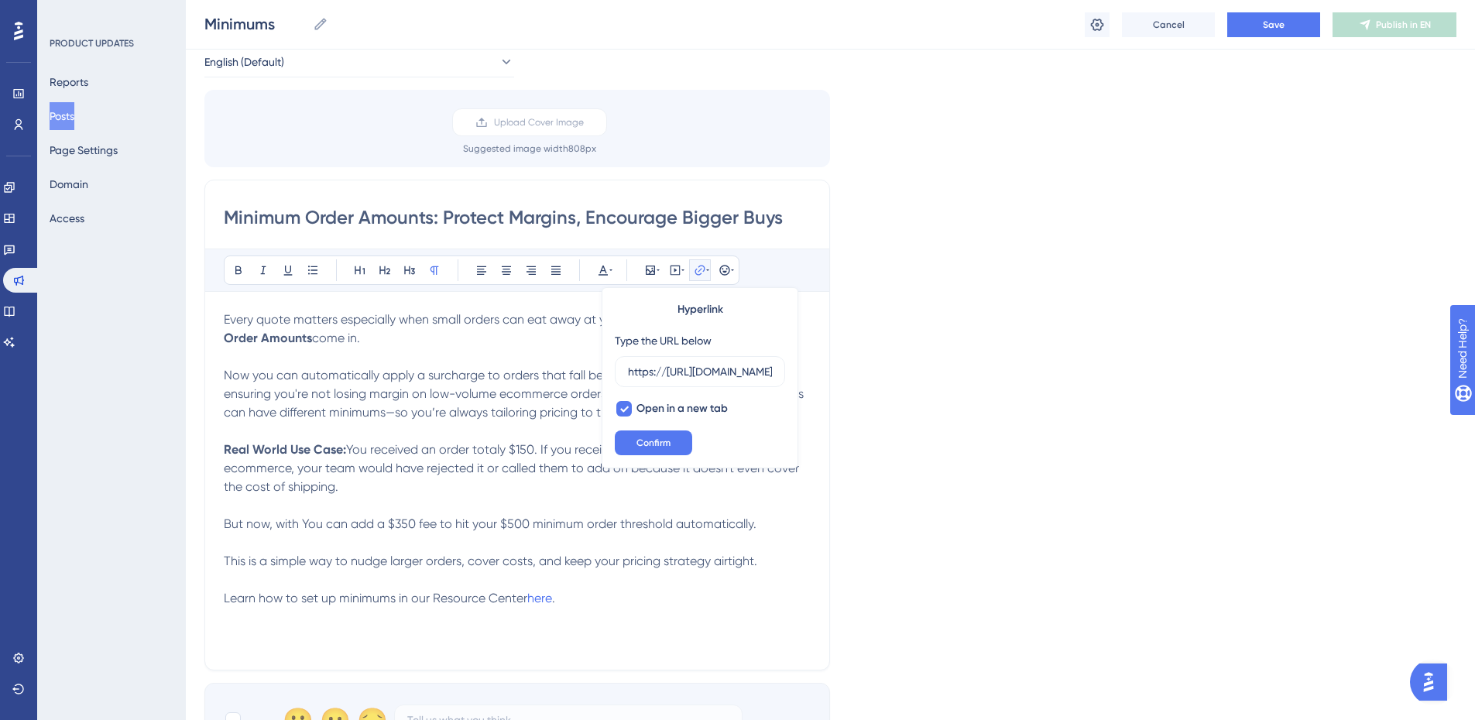
scroll to position [0, 383]
click at [293, 271] on icon at bounding box center [288, 270] width 12 height 12
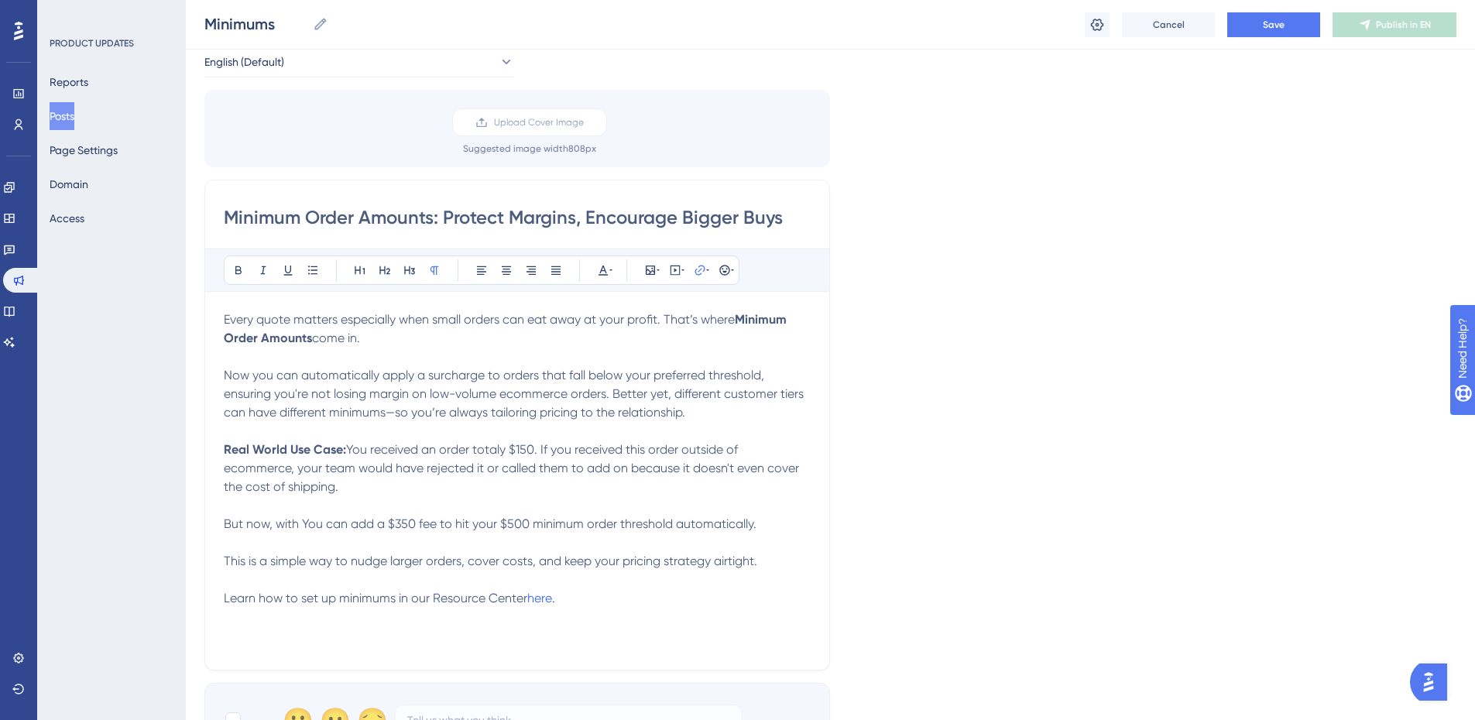
click at [613, 601] on p "This is a simple way to nudge larger orders, cover costs, and keep your pricing…" at bounding box center [517, 580] width 587 height 56
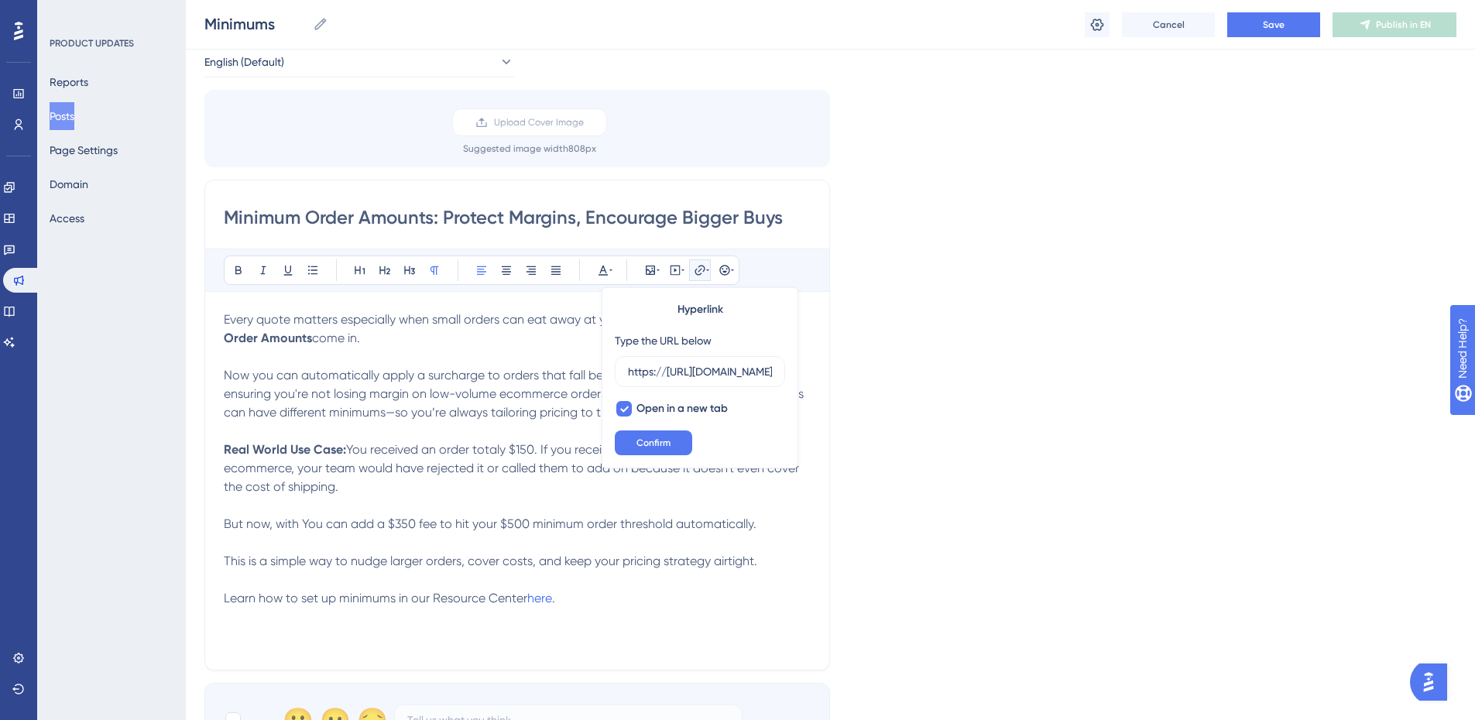
click at [653, 597] on p "This is a simple way to nudge larger orders, cover costs, and keep your pricing…" at bounding box center [517, 580] width 587 height 56
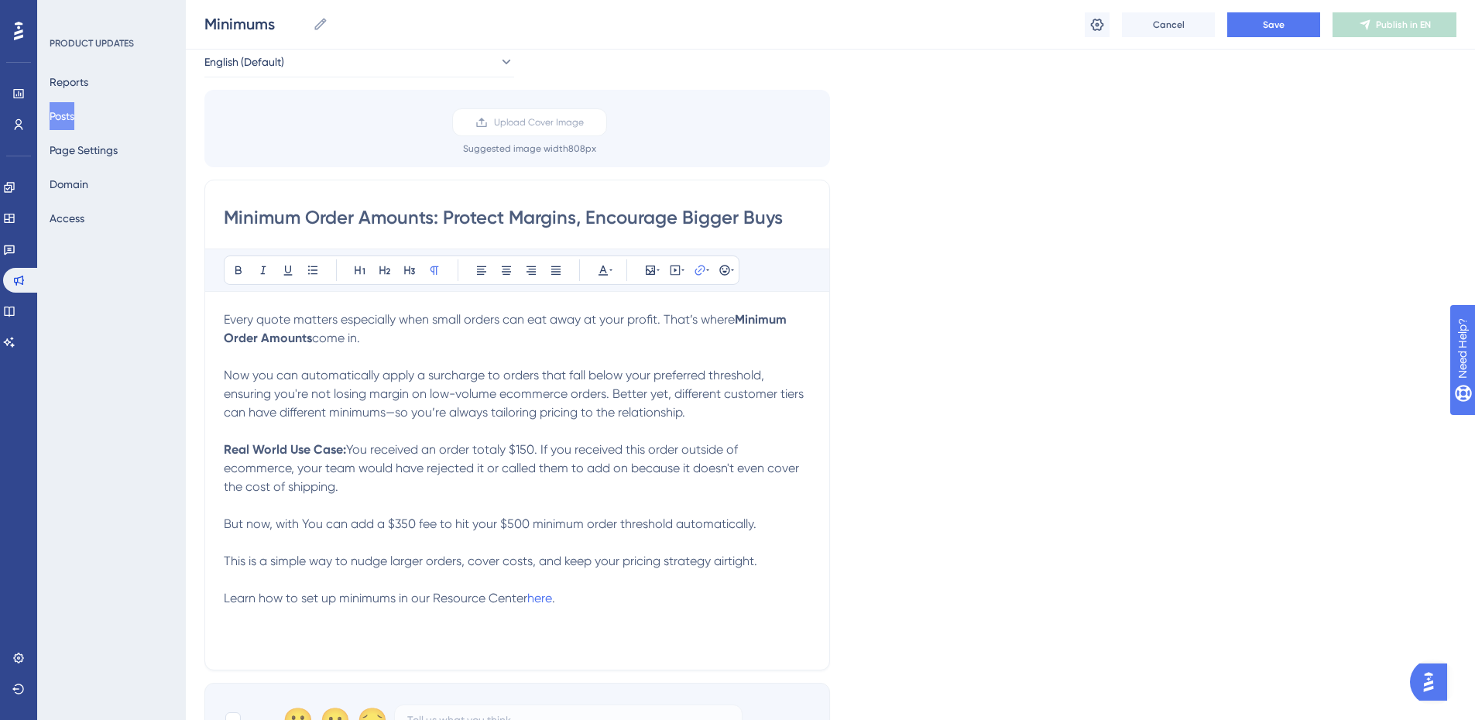
drag, startPoint x: 517, startPoint y: 596, endPoint x: 526, endPoint y: 595, distance: 9.4
click at [526, 595] on p "This is a simple way to nudge larger orders, cover costs, and keep your pricing…" at bounding box center [517, 580] width 587 height 56
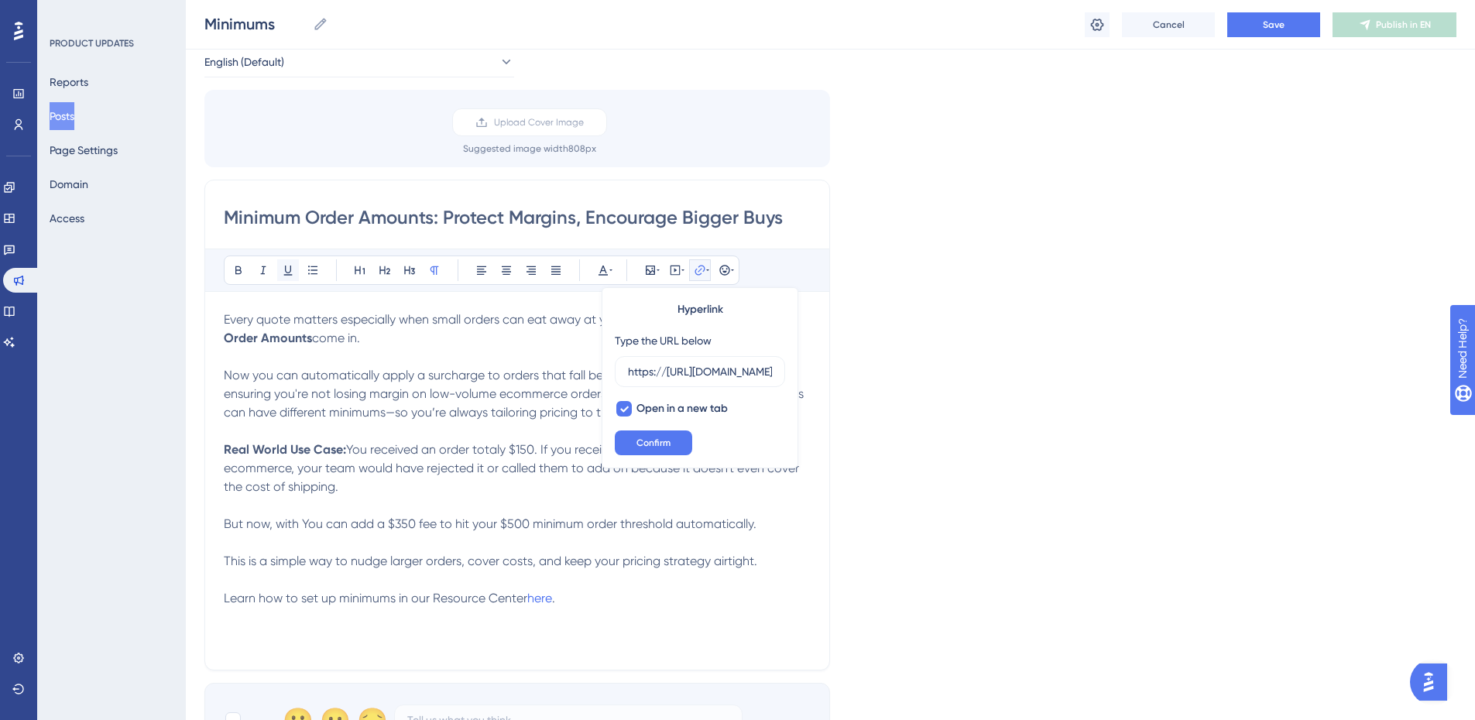
scroll to position [0, 383]
click at [297, 269] on button at bounding box center [288, 270] width 22 height 22
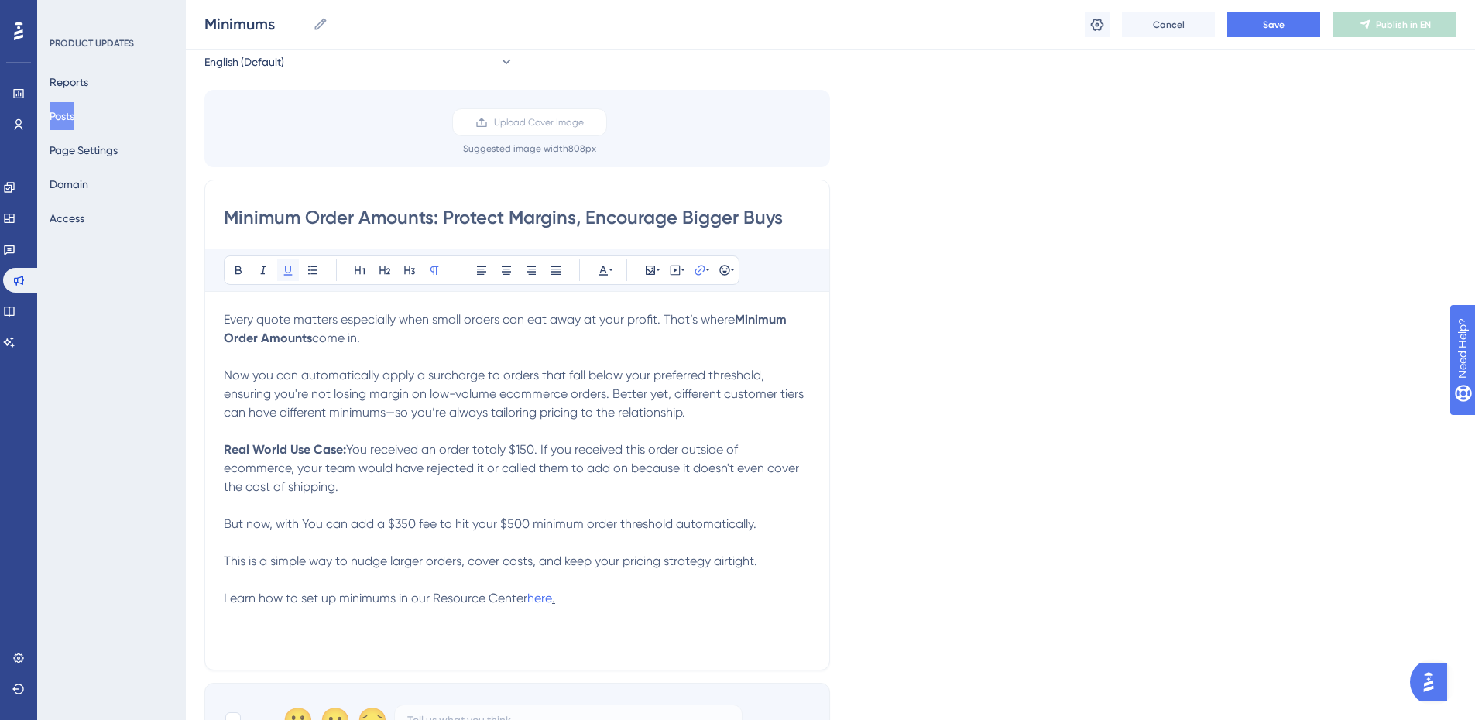
click at [293, 269] on icon at bounding box center [288, 270] width 12 height 12
click at [629, 568] on span "This is a simple way to nudge larger orders, cover costs, and keep your pricing…" at bounding box center [490, 561] width 533 height 15
click at [578, 595] on p "This is a simple way to nudge larger orders, cover costs, and keep your pricing…" at bounding box center [517, 580] width 587 height 56
click at [616, 607] on p "This is a simple way to nudge larger orders, cover costs, and keep your pricing…" at bounding box center [517, 580] width 587 height 56
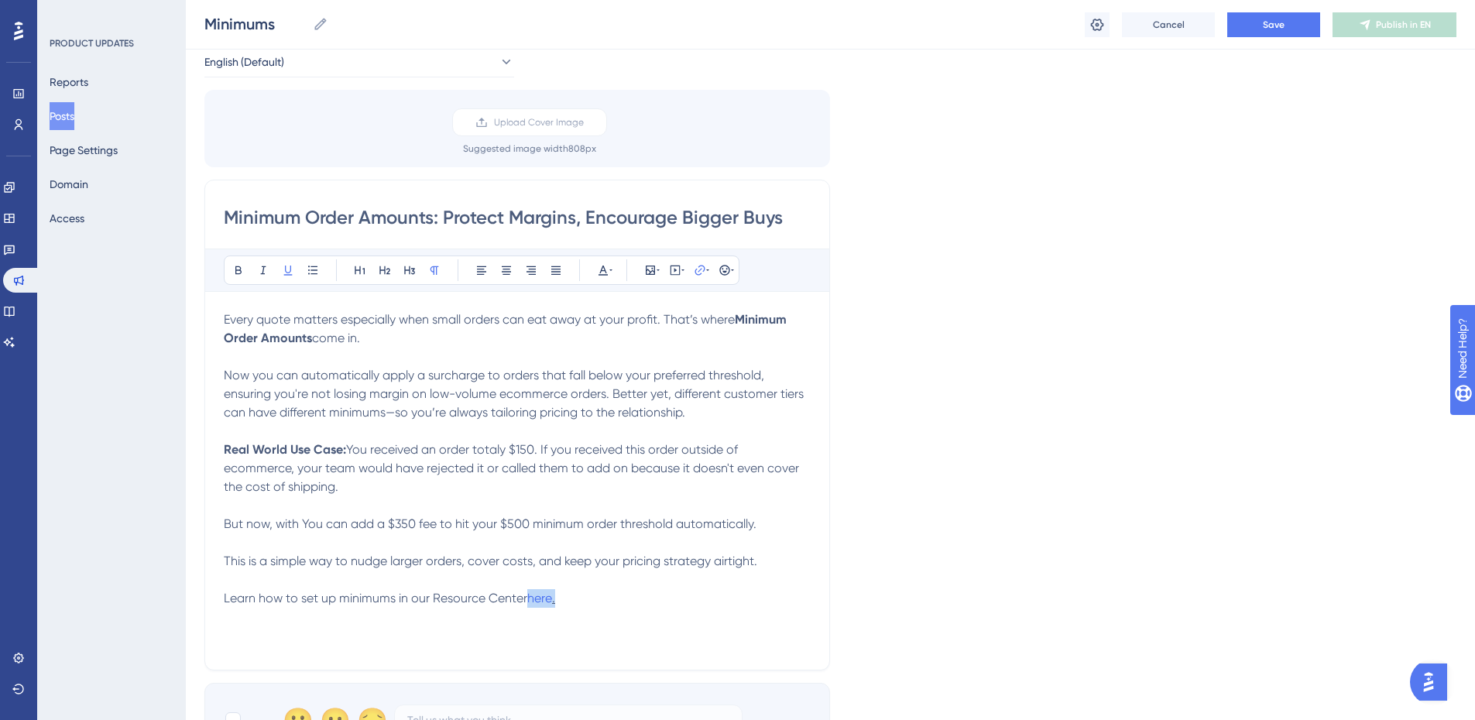
drag, startPoint x: 566, startPoint y: 602, endPoint x: 528, endPoint y: 610, distance: 38.7
click at [528, 610] on div "Every quote matters especially when small orders can eat away at your profit. T…" at bounding box center [517, 480] width 587 height 341
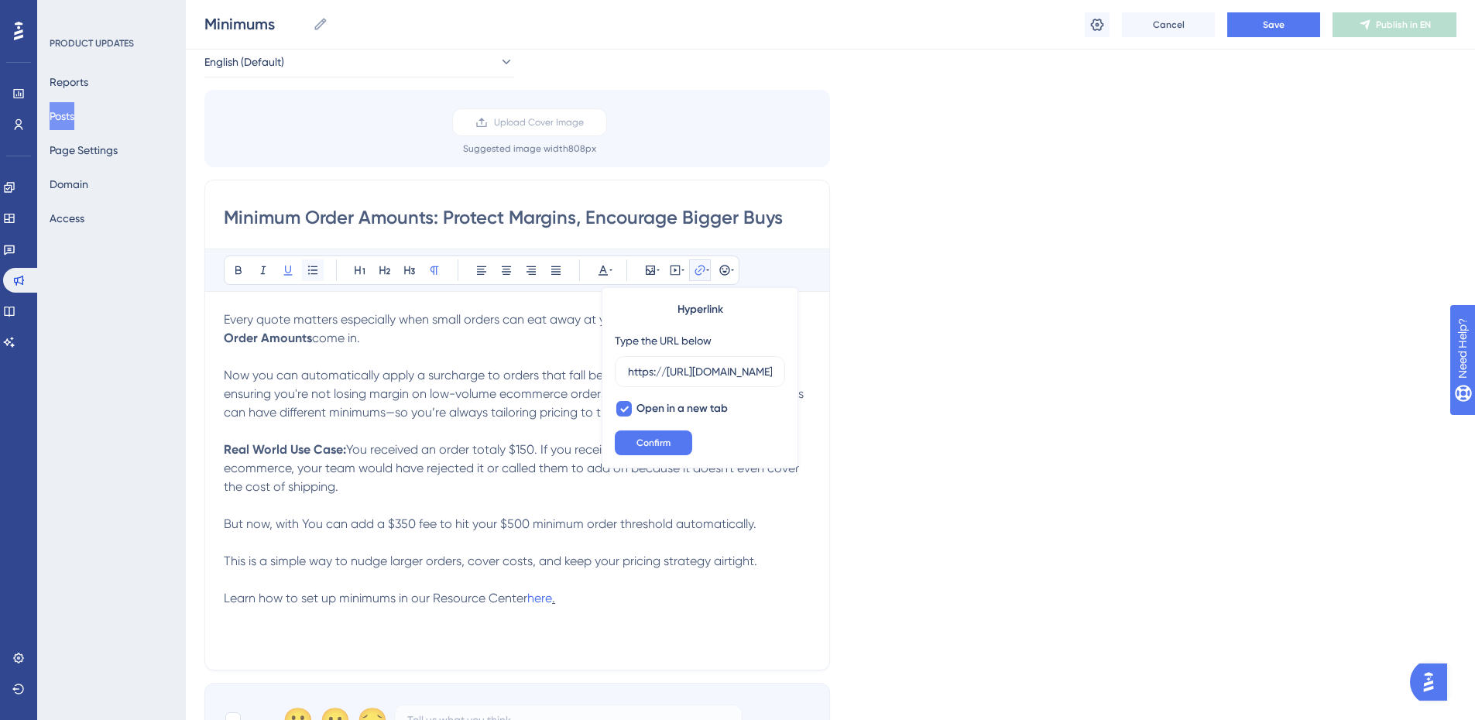
scroll to position [0, 383]
click at [283, 270] on icon at bounding box center [288, 270] width 12 height 12
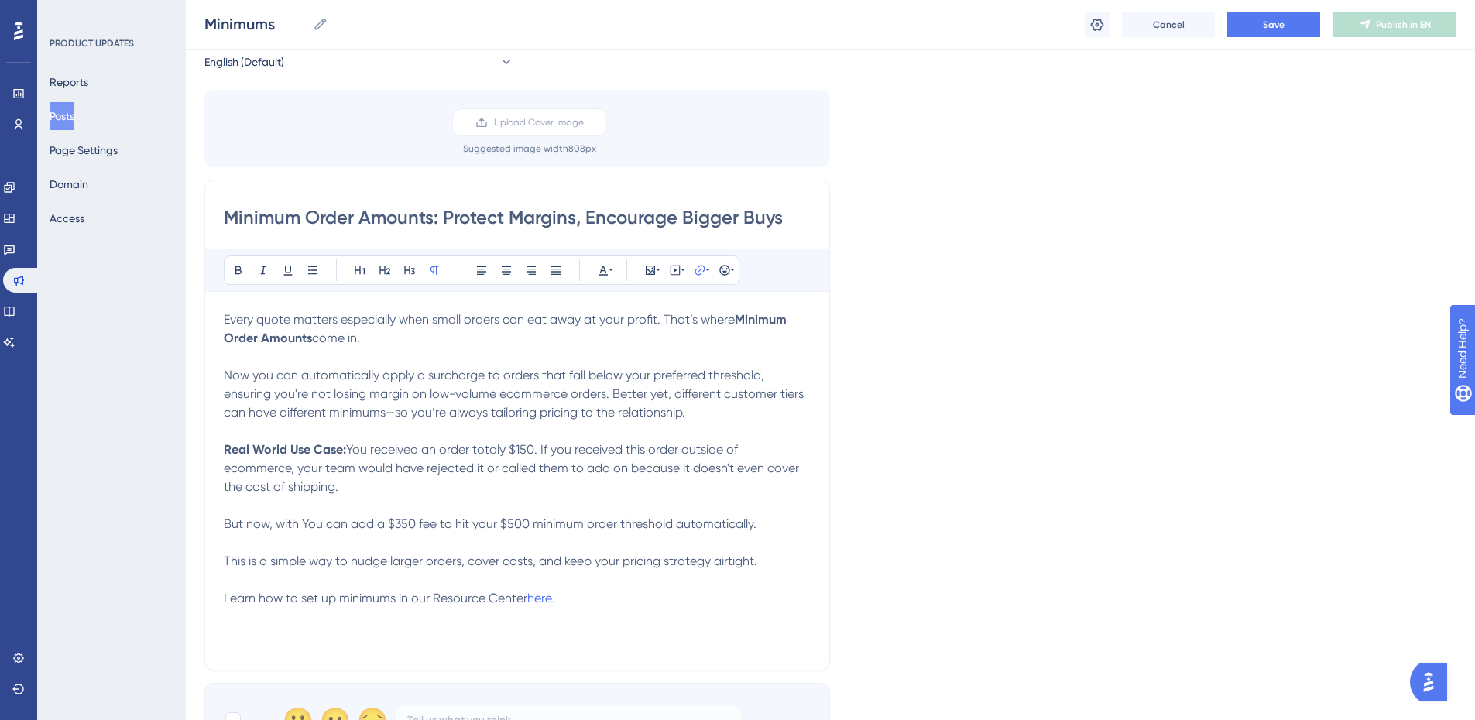
click at [563, 578] on p "This is a simple way to nudge larger orders, cover costs, and keep your pricing…" at bounding box center [517, 580] width 587 height 56
click at [626, 572] on p "This is a simple way to nudge larger orders, cover costs, and keep your pricing…" at bounding box center [517, 580] width 587 height 56
click at [219, 212] on div "Minimum Order Amounts: Protect Margins, Encourage Bigger Buys Bold Italic Under…" at bounding box center [517, 425] width 626 height 491
click at [228, 212] on input "Minimum Order Amounts: Protect Margins, Encourage Bigger Buys" at bounding box center [517, 217] width 587 height 25
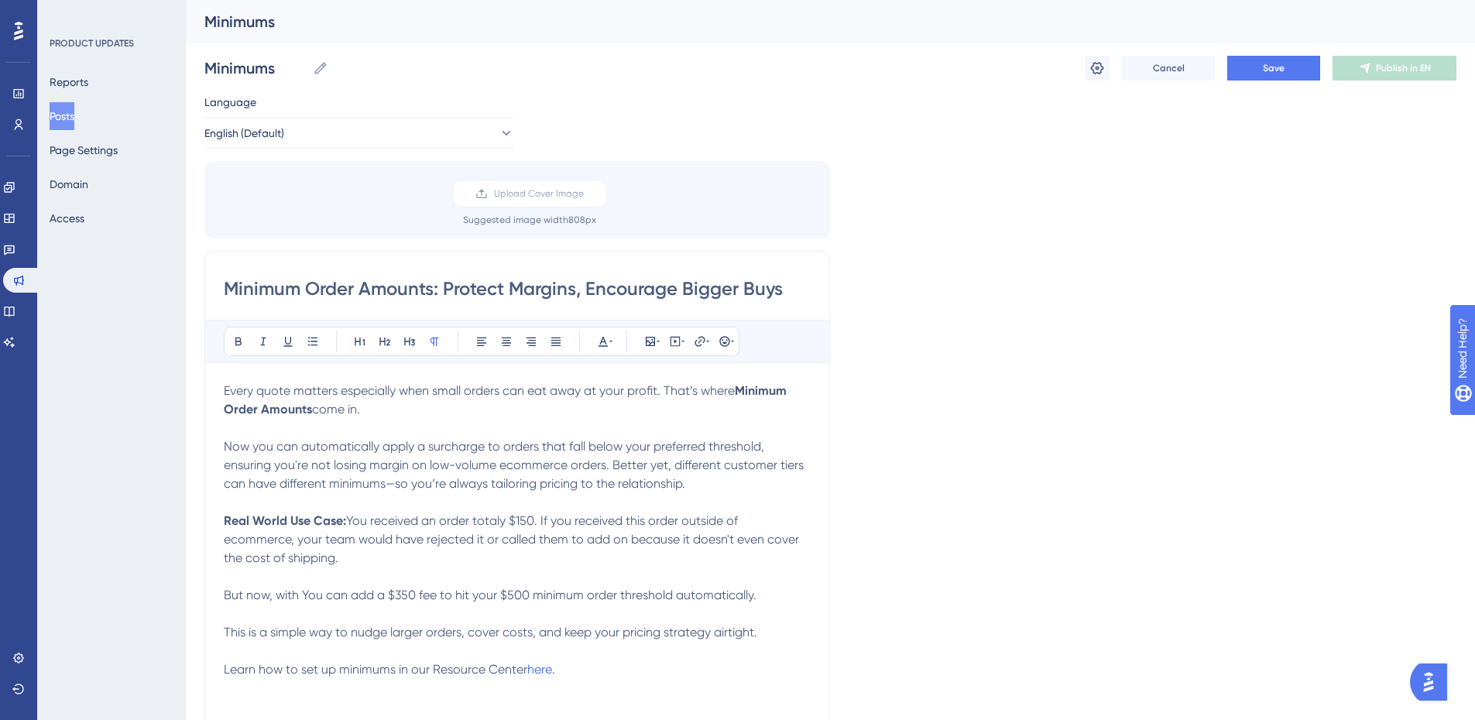
click at [561, 534] on span "You received an order totaly $150. If you received this order outside of ecomme…" at bounding box center [513, 539] width 578 height 52
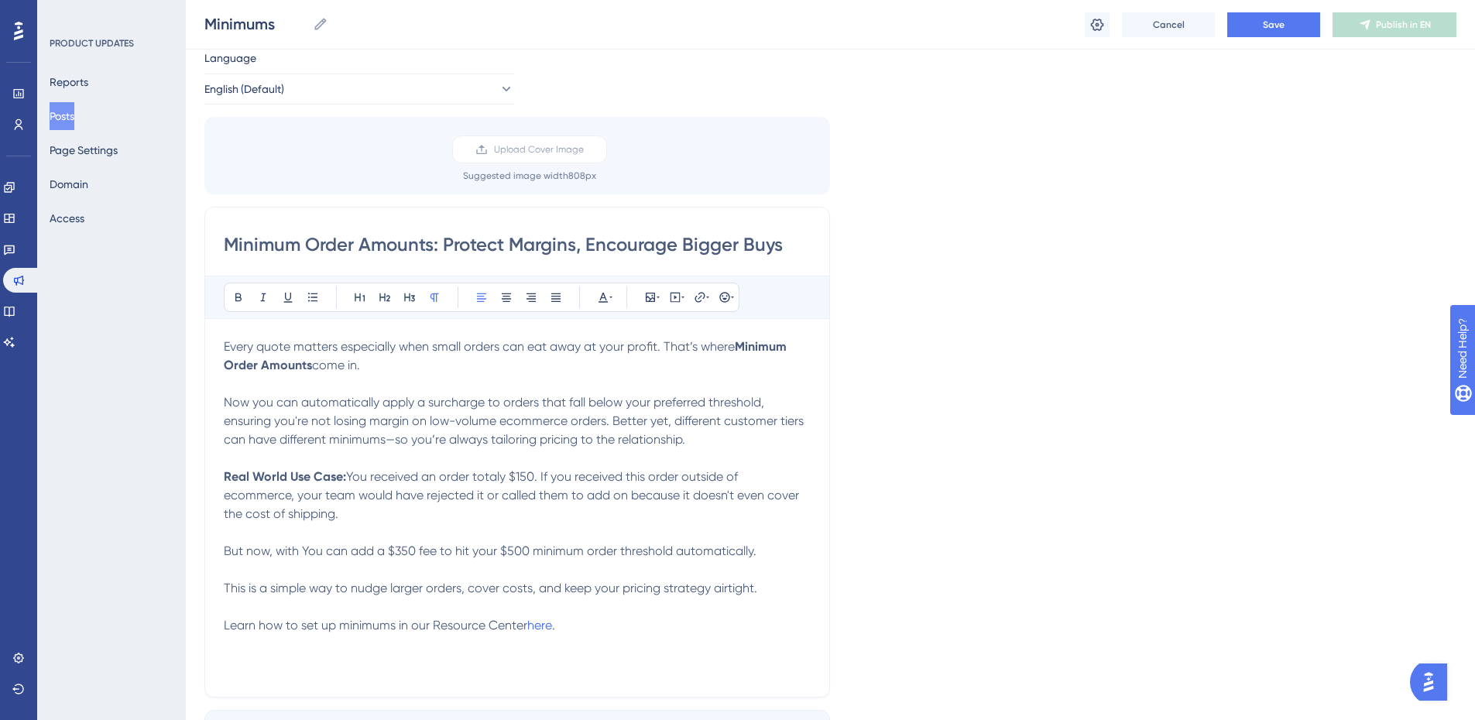
scroll to position [77, 0]
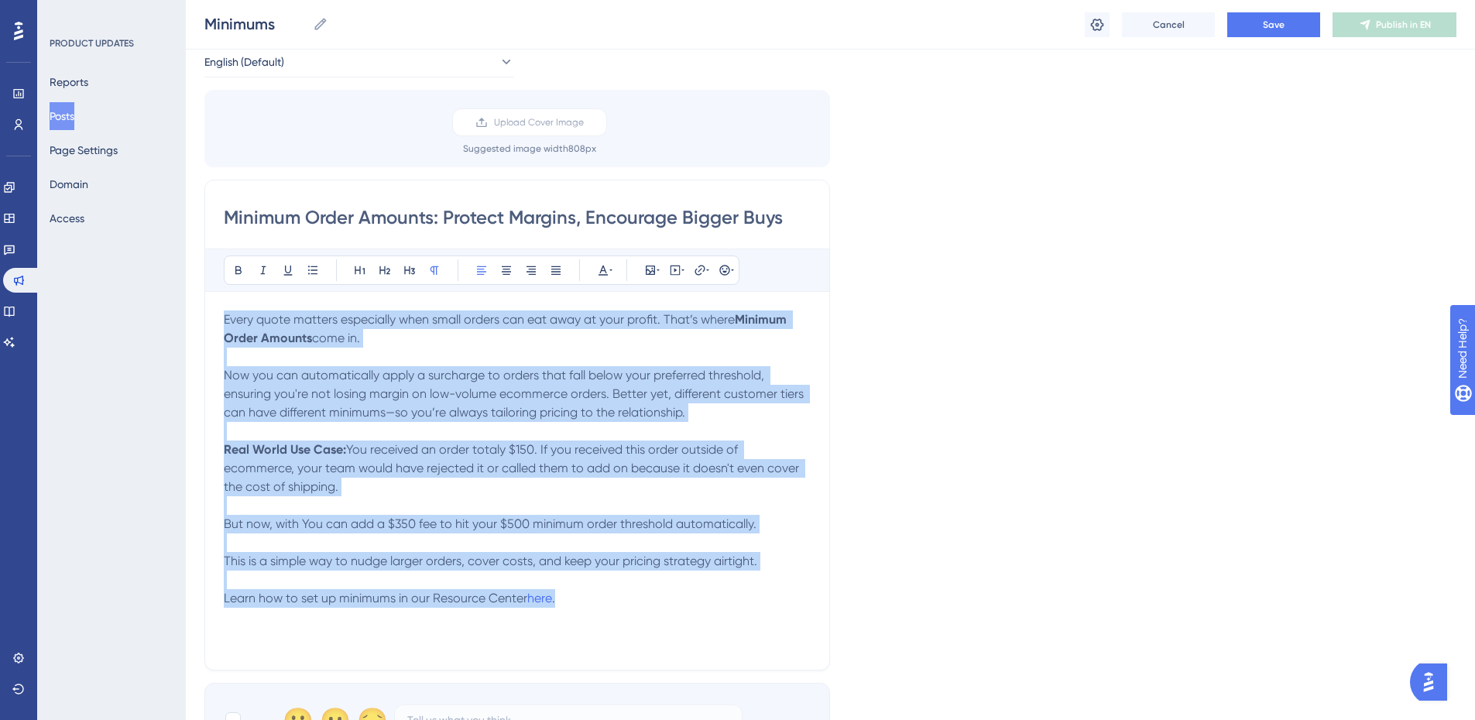
drag, startPoint x: 580, startPoint y: 599, endPoint x: 204, endPoint y: 315, distance: 470.4
click at [204, 315] on div "Minimum Order Amounts: Protect Margins, Encourage Bigger Buys Bold Italic Under…" at bounding box center [517, 425] width 626 height 491
copy div "Every quote matters especially when small orders can eat away at your profit. T…"
click at [534, 454] on span "You received an order totaly $150. If you received this order outside of ecomme…" at bounding box center [513, 468] width 578 height 52
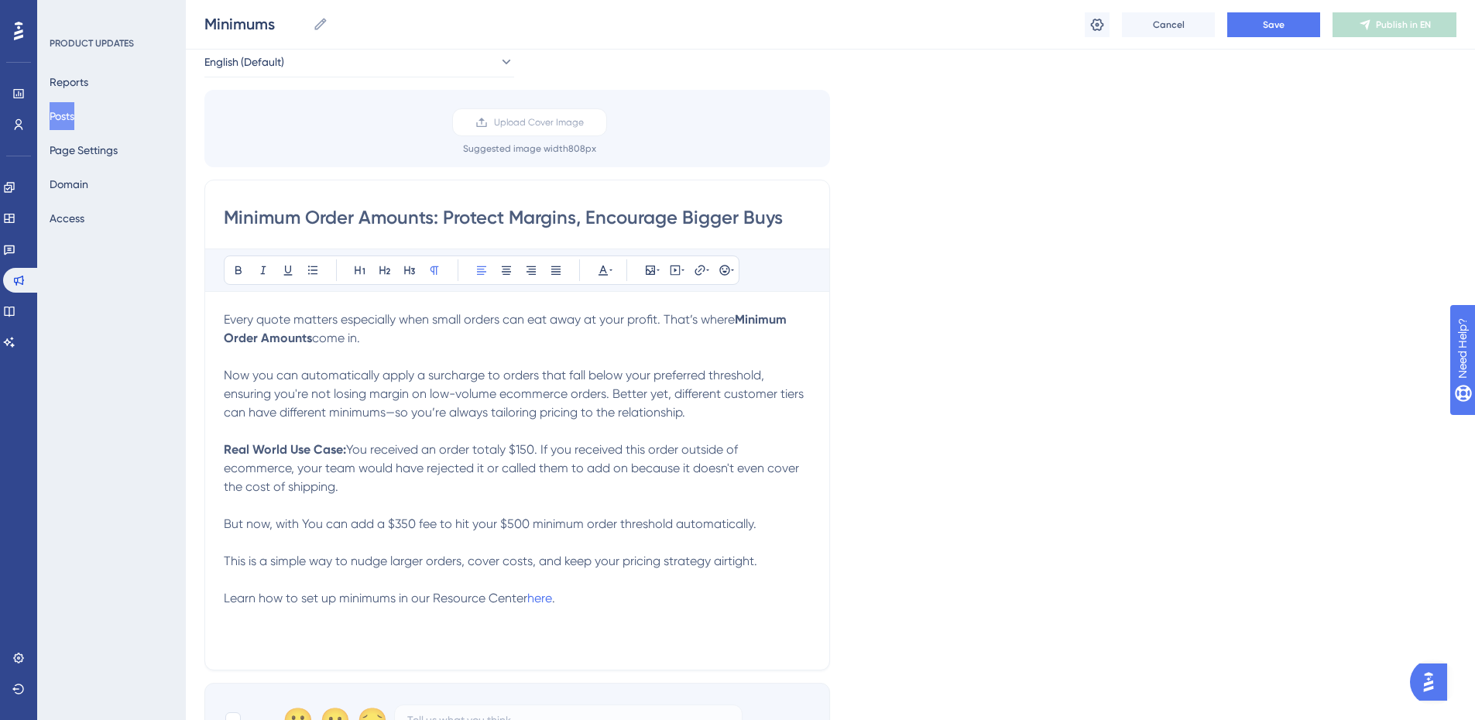
click at [584, 372] on span "Now you can automatically apply a surcharge to orders that fall below your pref…" at bounding box center [515, 394] width 583 height 52
click at [629, 417] on span "Now you can automatically apply a surcharge to orders that fall below your pref…" at bounding box center [515, 394] width 583 height 52
click at [399, 413] on span "Now you can automatically apply a surcharge to orders that fall below your pref…" at bounding box center [515, 394] width 583 height 52
click at [609, 436] on p at bounding box center [517, 431] width 587 height 19
click at [378, 492] on p "Real World Use Case: You received an order totaly $150. If you received this or…" at bounding box center [517, 496] width 587 height 111
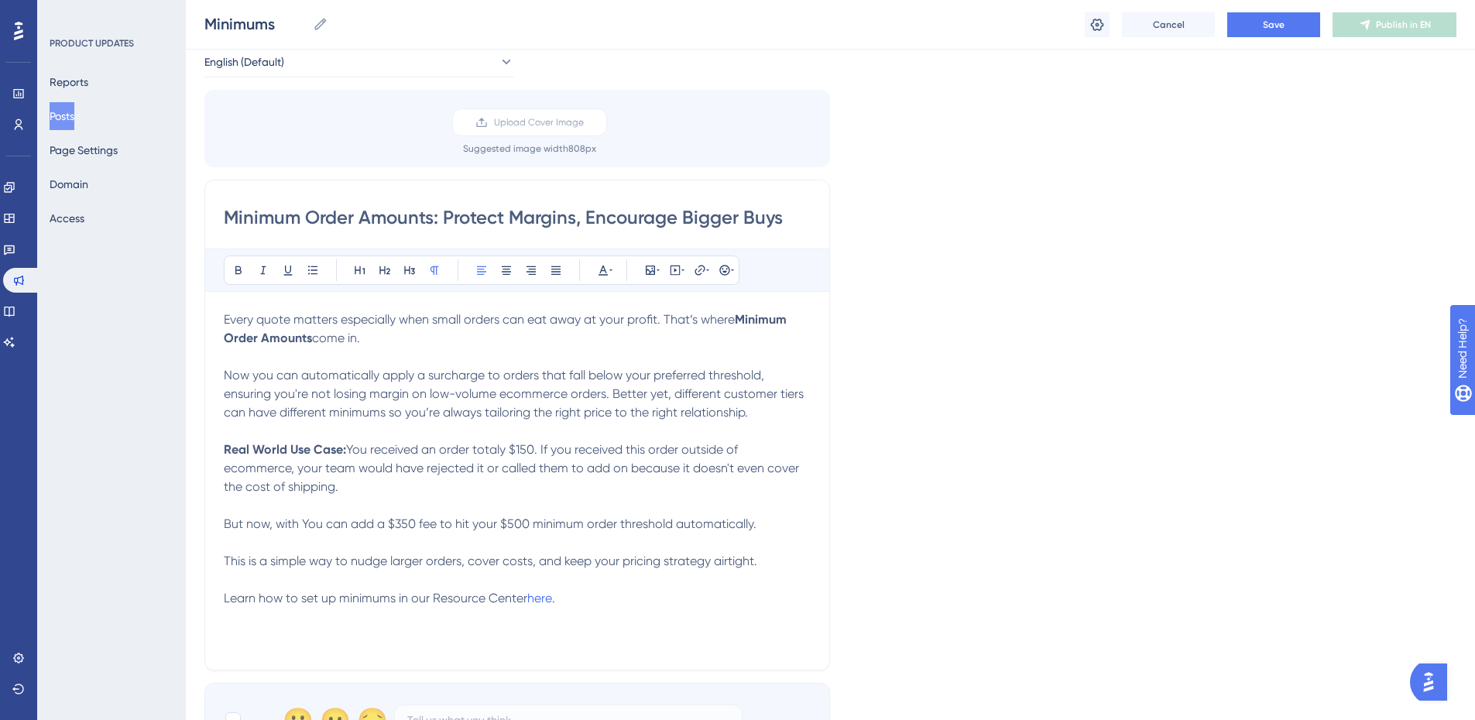
drag, startPoint x: 344, startPoint y: 490, endPoint x: 353, endPoint y: 455, distance: 36.1
click at [353, 455] on p "Real World Use Case: You received an order totaly $150. If you received this or…" at bounding box center [517, 496] width 587 height 111
click at [338, 480] on span "You received an order totaly $150. If you received this order outside of ecomme…" at bounding box center [513, 468] width 578 height 52
drag, startPoint x: 338, startPoint y: 486, endPoint x: 352, endPoint y: 450, distance: 39.0
click at [352, 450] on span "You received an order totaly $150. If you received this order outside of ecomme…" at bounding box center [513, 468] width 578 height 52
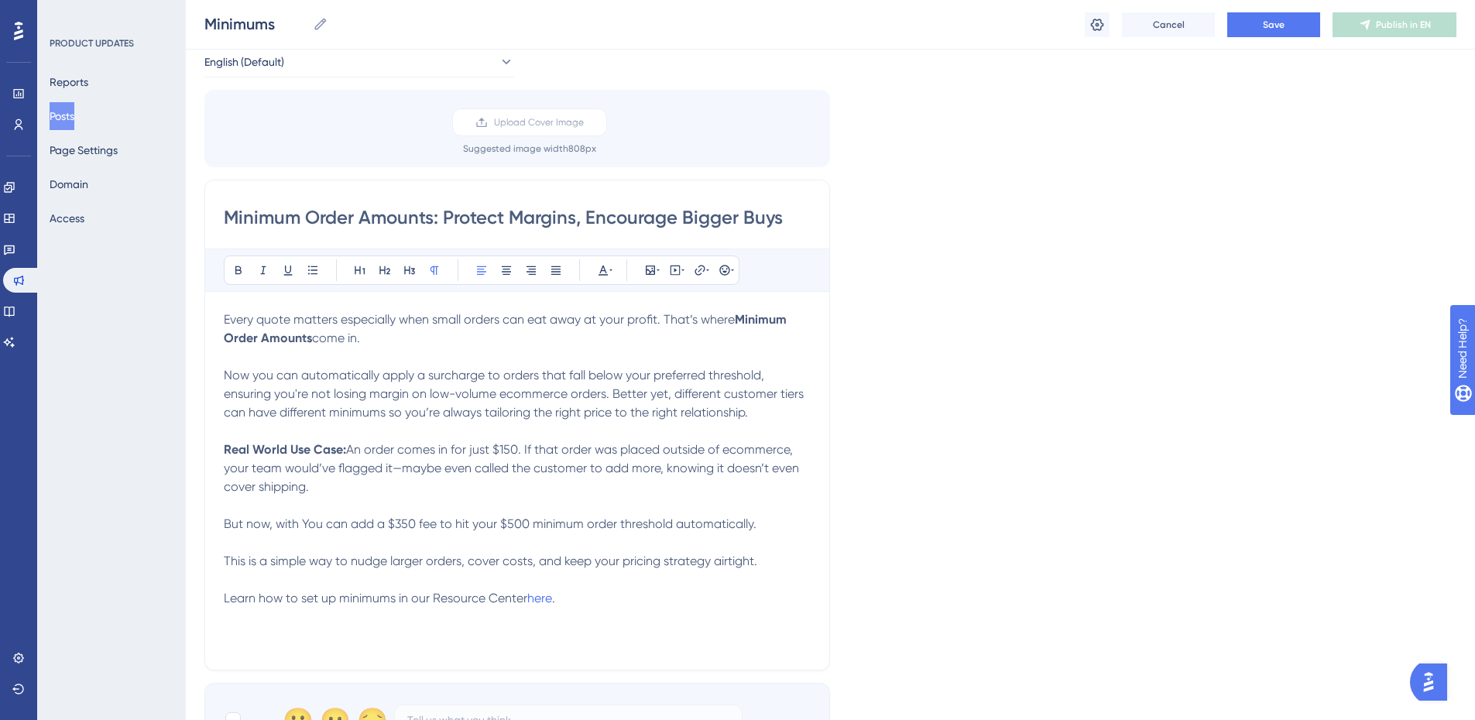
click at [402, 465] on span "An order comes in for just $150. If that order was placed outside of ecommerce,…" at bounding box center [513, 468] width 578 height 52
click at [715, 468] on span "An order comes in for just $150. If that order was placed outside of ecommerce,…" at bounding box center [511, 468] width 575 height 52
click at [490, 532] on p "Real World Use Case: An order comes in for just $150. If that order was placed …" at bounding box center [517, 496] width 587 height 111
click at [490, 531] on p "Real World Use Case: An order comes in for just $150. If that order was placed …" at bounding box center [517, 496] width 587 height 111
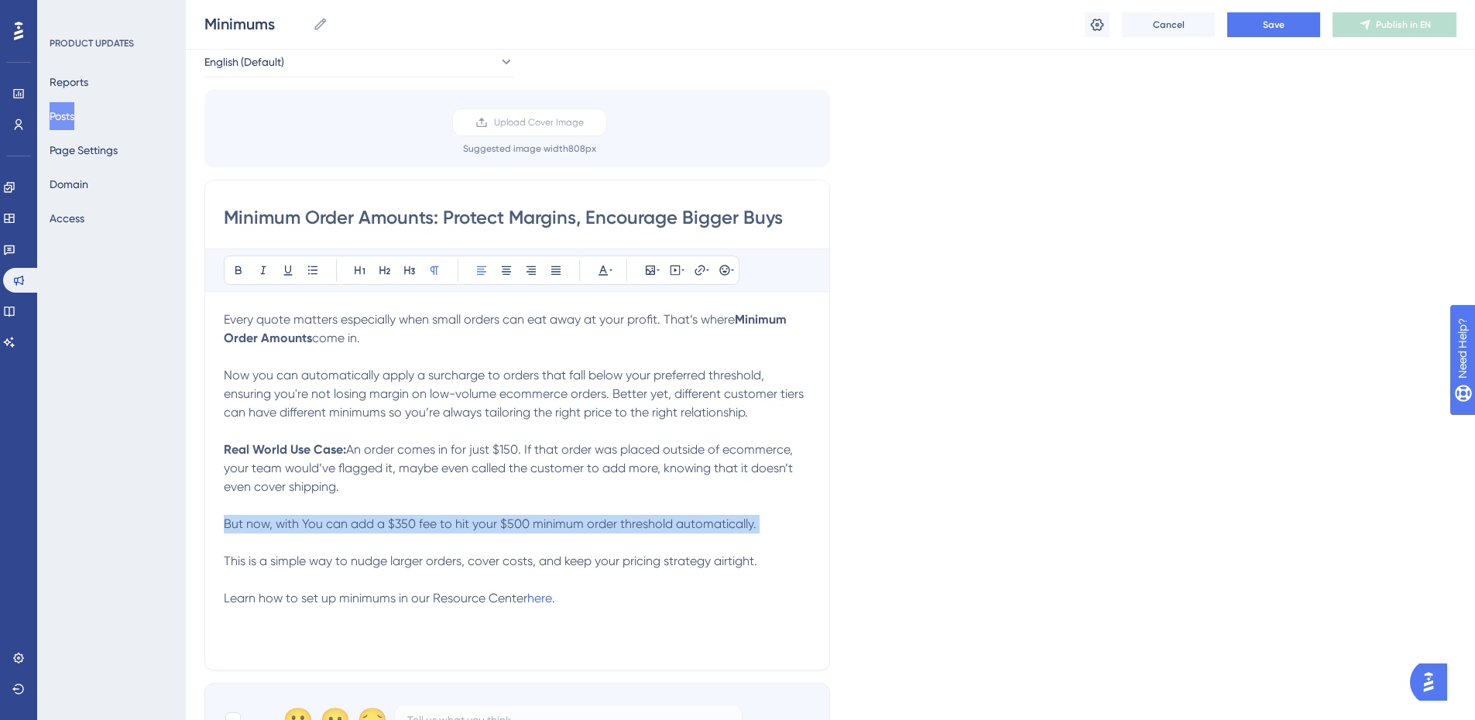
click at [490, 531] on p "Real World Use Case: An order comes in for just $150. If that order was placed …" at bounding box center [517, 496] width 587 height 111
click at [763, 530] on p "Real World Use Case: An order comes in for just $150. If that order was placed …" at bounding box center [517, 496] width 587 height 111
drag, startPoint x: 763, startPoint y: 520, endPoint x: 193, endPoint y: 522, distance: 570.6
click at [193, 522] on div "Performance Users Engagement Widgets Feedback Product Updates Knowledge Base AI…" at bounding box center [830, 499] width 1289 height 1152
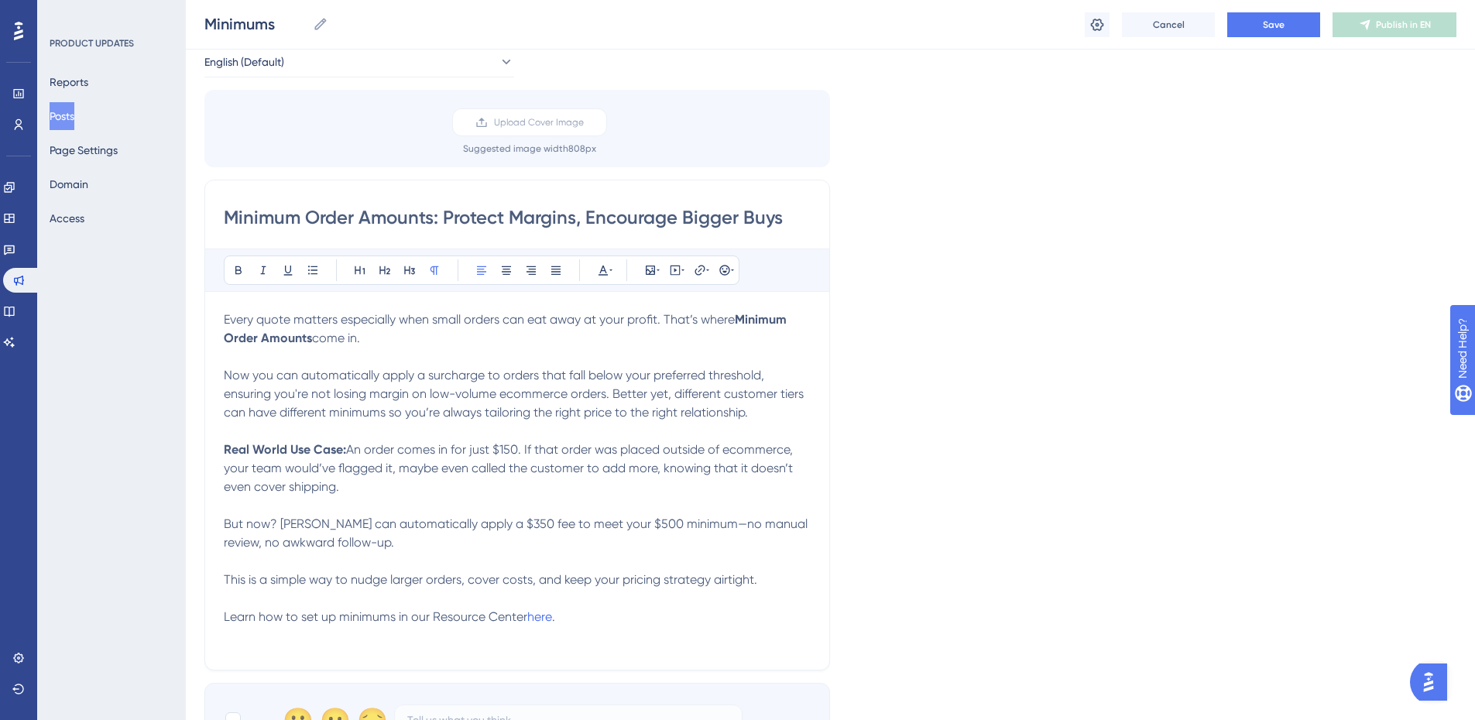
click at [359, 539] on p "Real World Use Case: An order comes in for just $150. If that order was placed …" at bounding box center [517, 506] width 587 height 130
click at [659, 556] on p "Real World Use Case: An order comes in for just $150. If that order was placed …" at bounding box center [517, 506] width 587 height 130
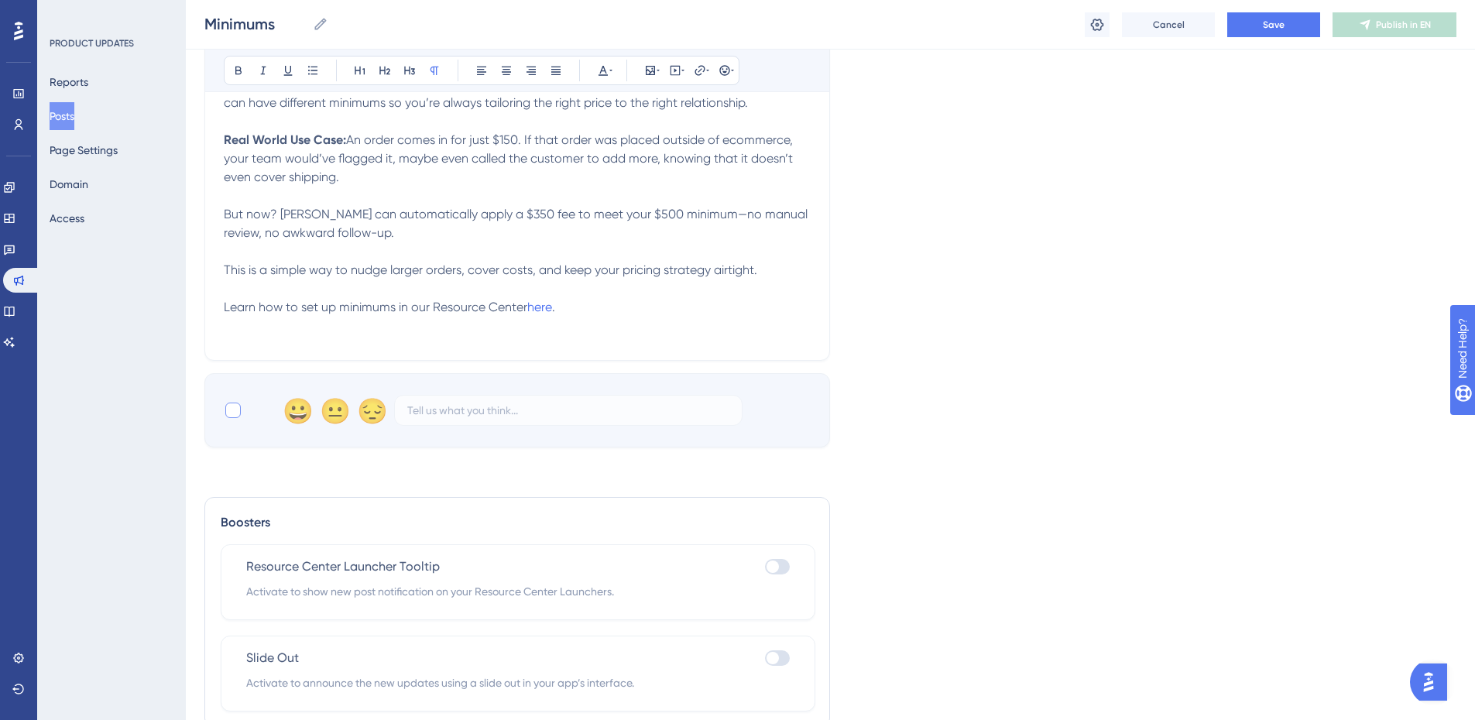
click at [236, 410] on div at bounding box center [232, 410] width 15 height 15
checkbox input "true"
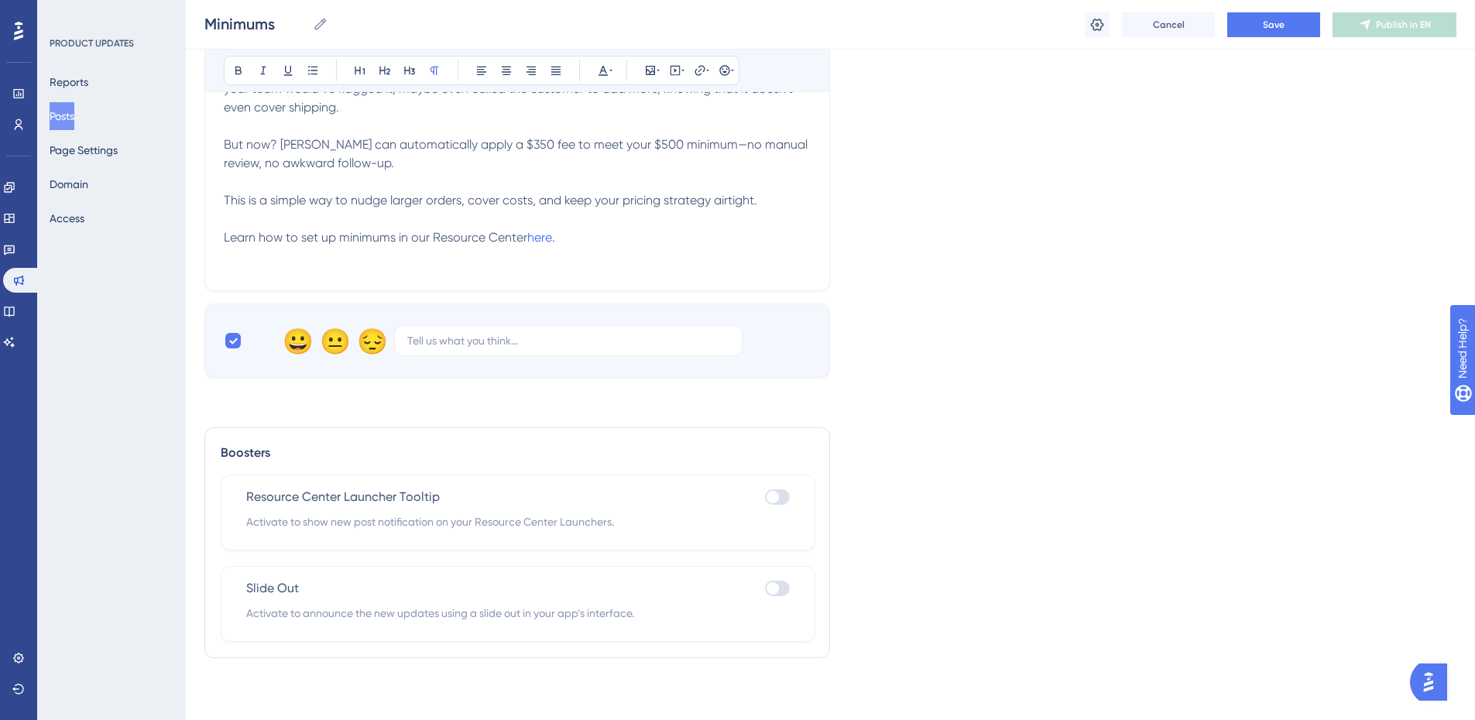
scroll to position [0, 0]
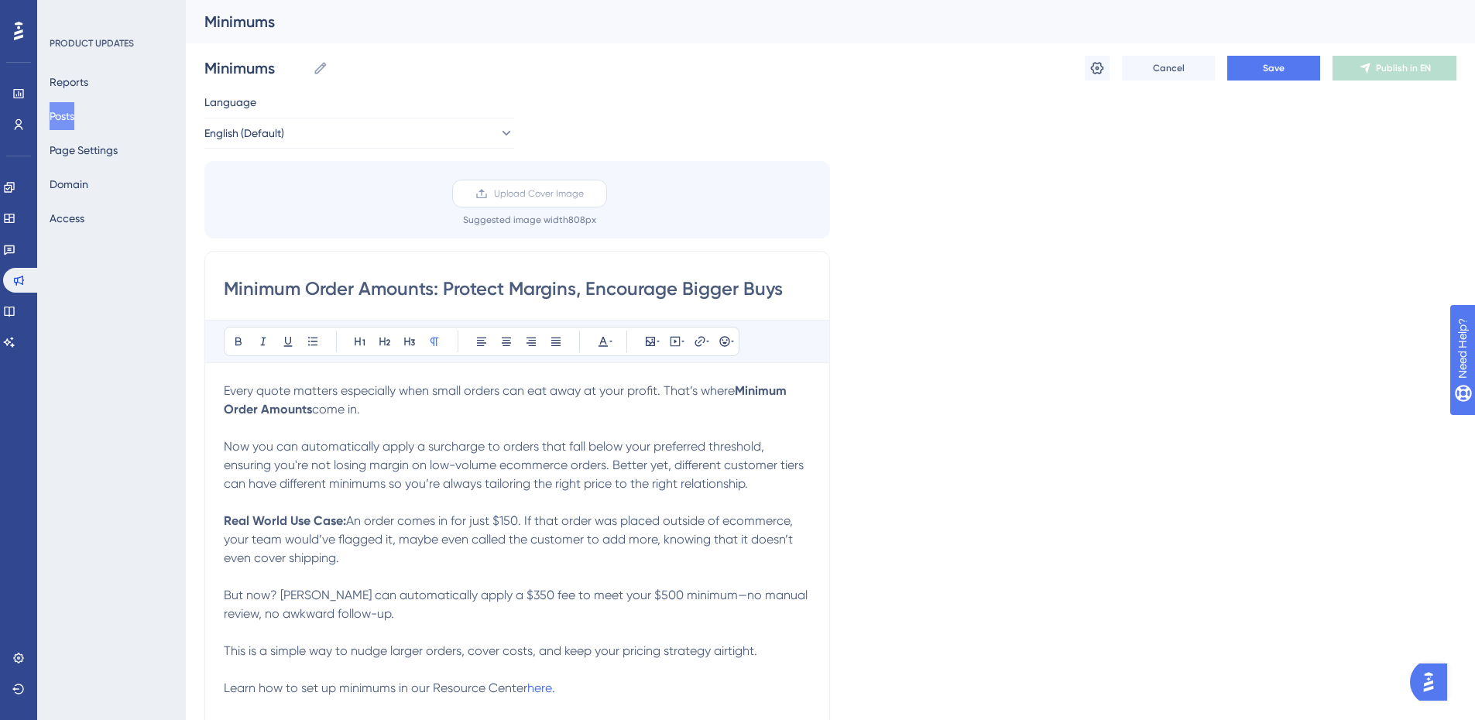
click at [522, 191] on span "Upload Cover Image" at bounding box center [539, 193] width 90 height 12
click at [584, 194] on input "Upload Cover Image" at bounding box center [584, 194] width 0 height 0
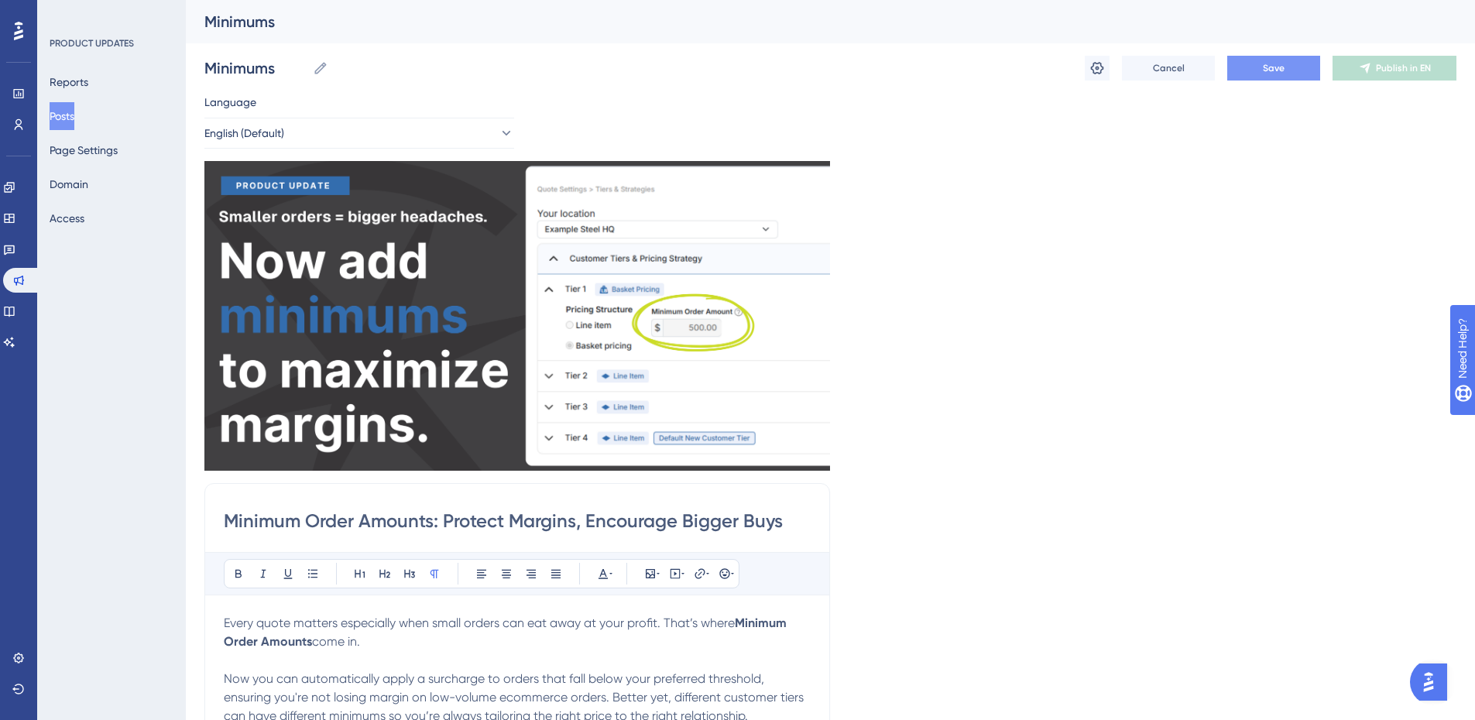
click at [1286, 71] on button "Save" at bounding box center [1273, 68] width 93 height 25
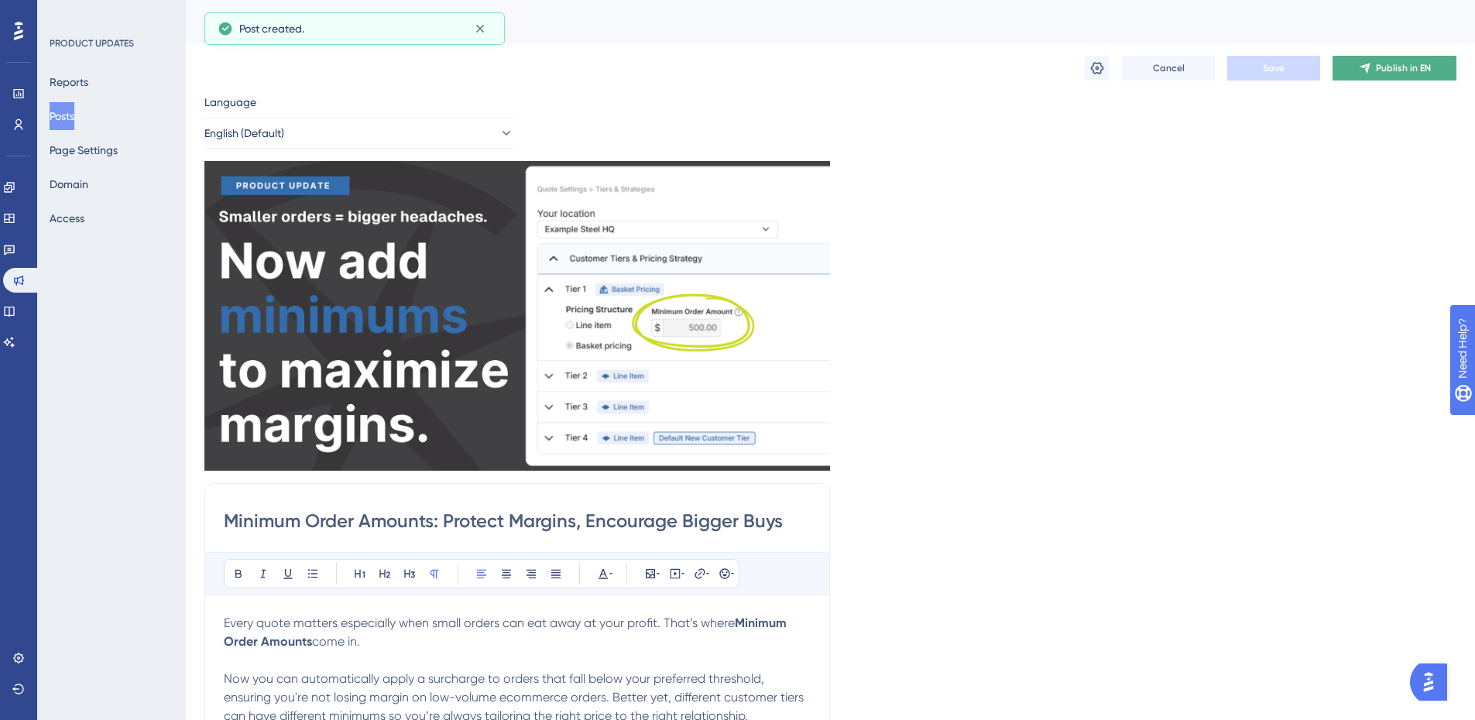
click at [1394, 70] on span "Publish in EN" at bounding box center [1403, 68] width 55 height 12
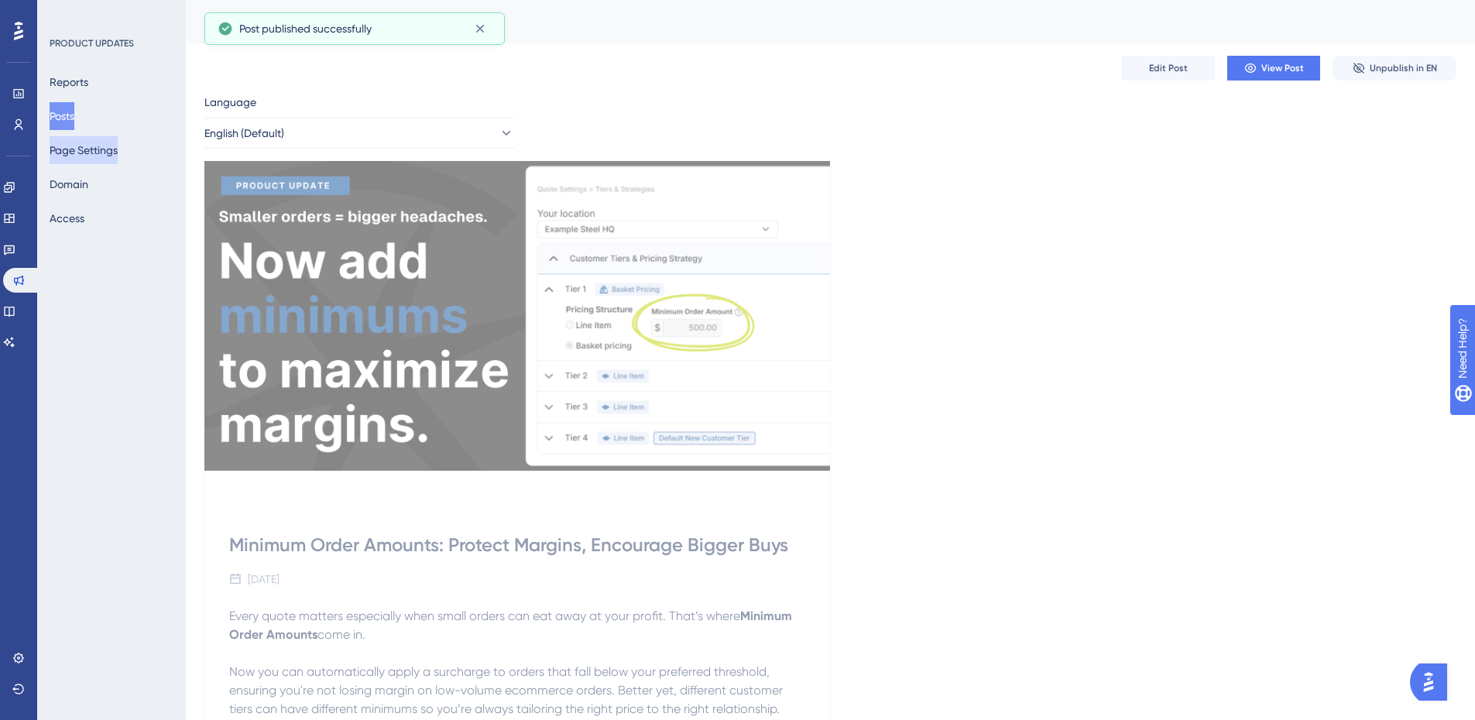
click at [114, 148] on button "Page Settings" at bounding box center [84, 150] width 68 height 28
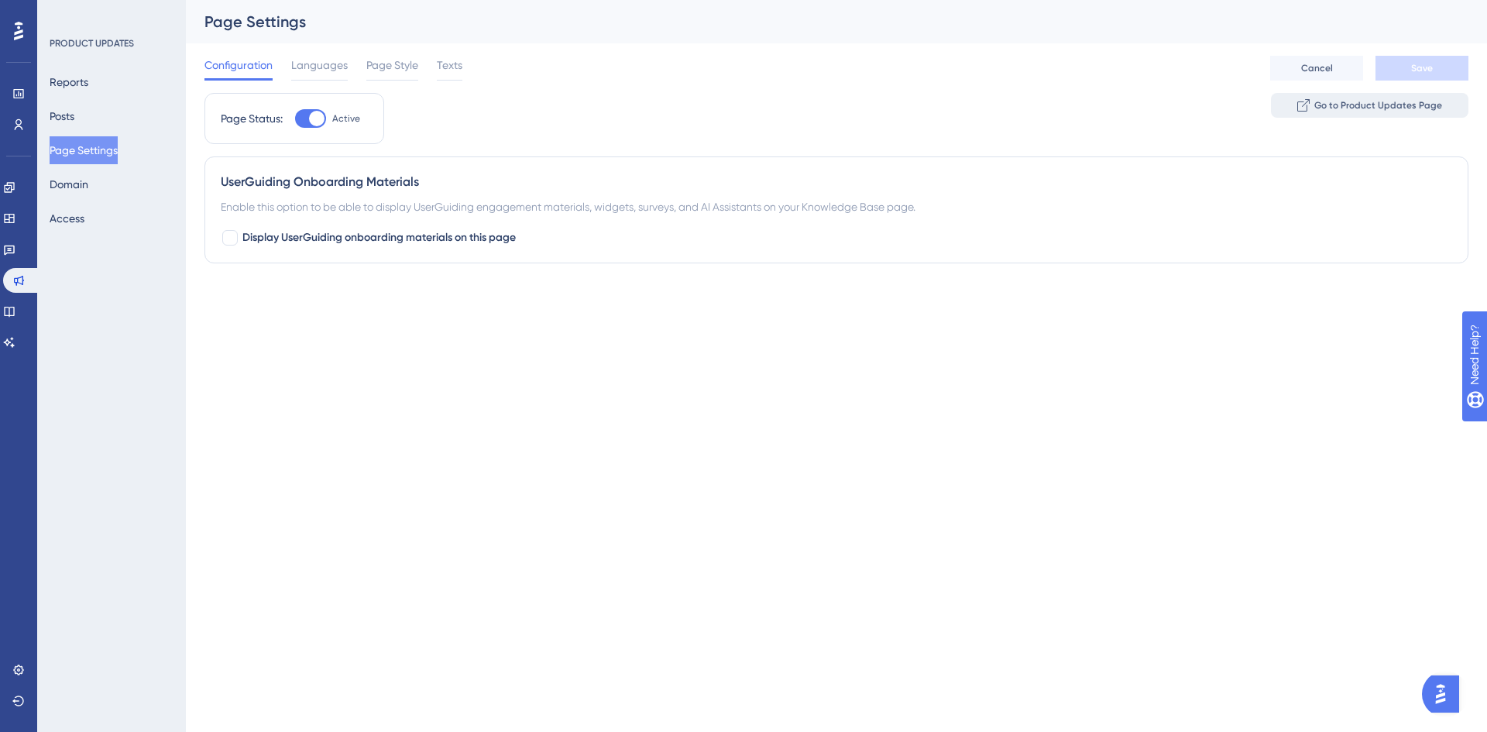
click at [1325, 108] on span "Go to Product Updates Page" at bounding box center [1378, 105] width 128 height 12
click at [74, 115] on button "Posts" at bounding box center [62, 116] width 25 height 28
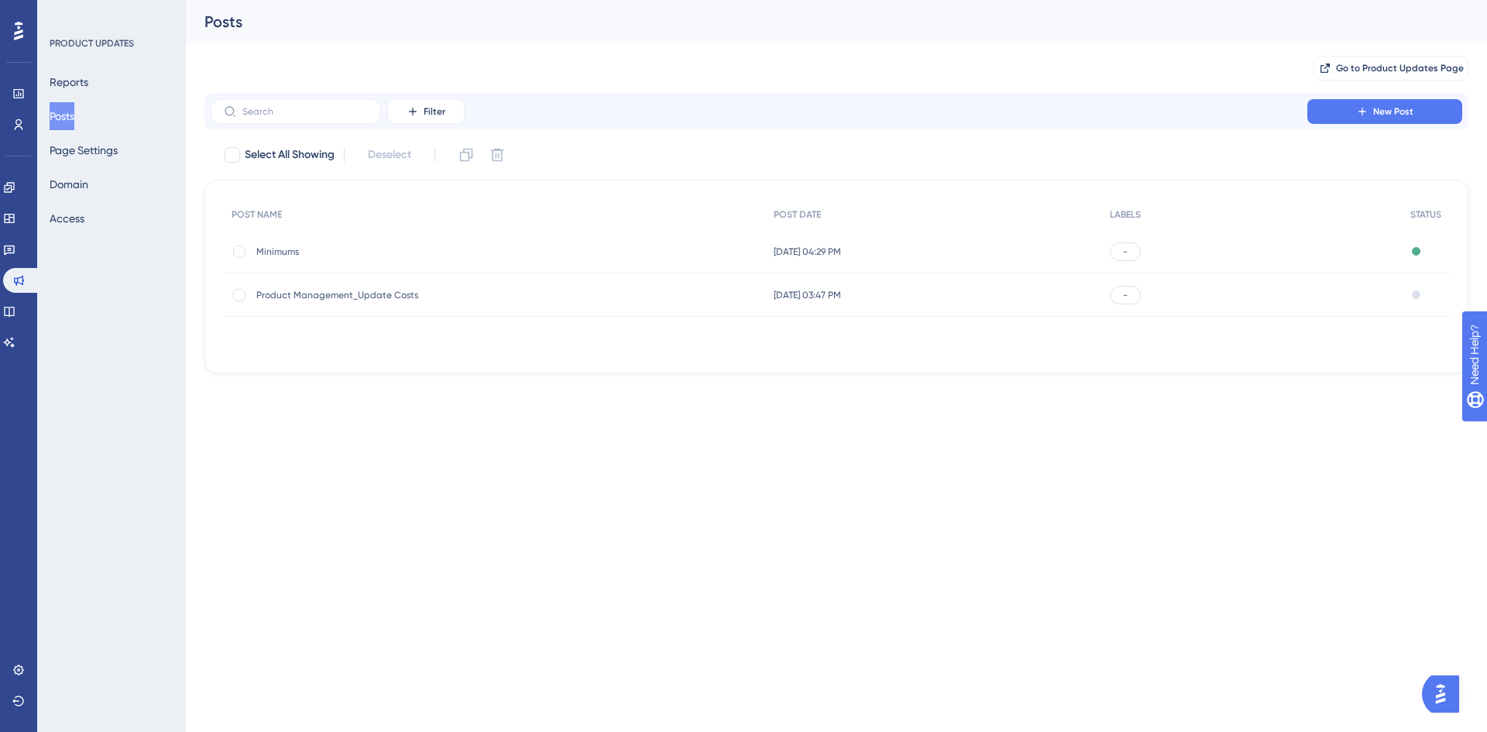
click at [1137, 252] on div "-" at bounding box center [1125, 251] width 31 height 19
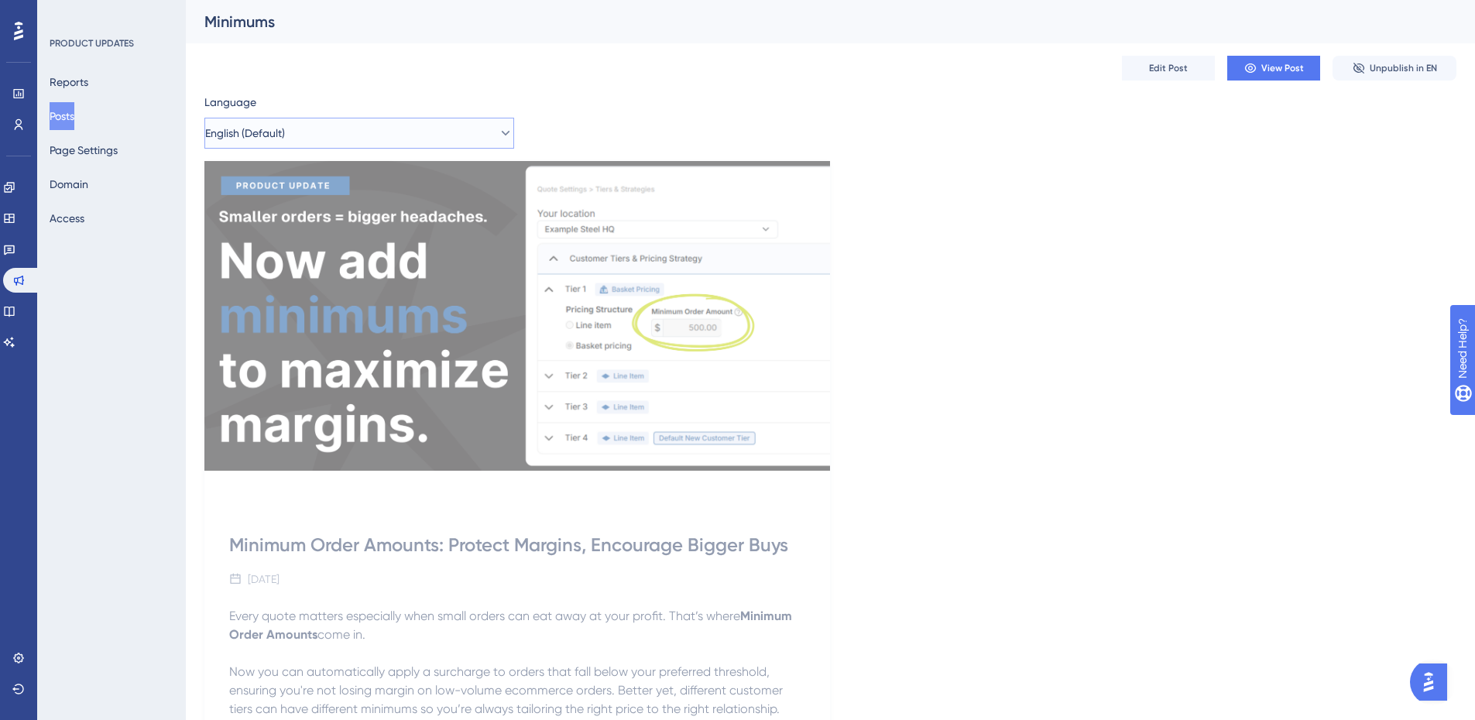
click at [370, 135] on button "English (Default)" at bounding box center [359, 133] width 310 height 31
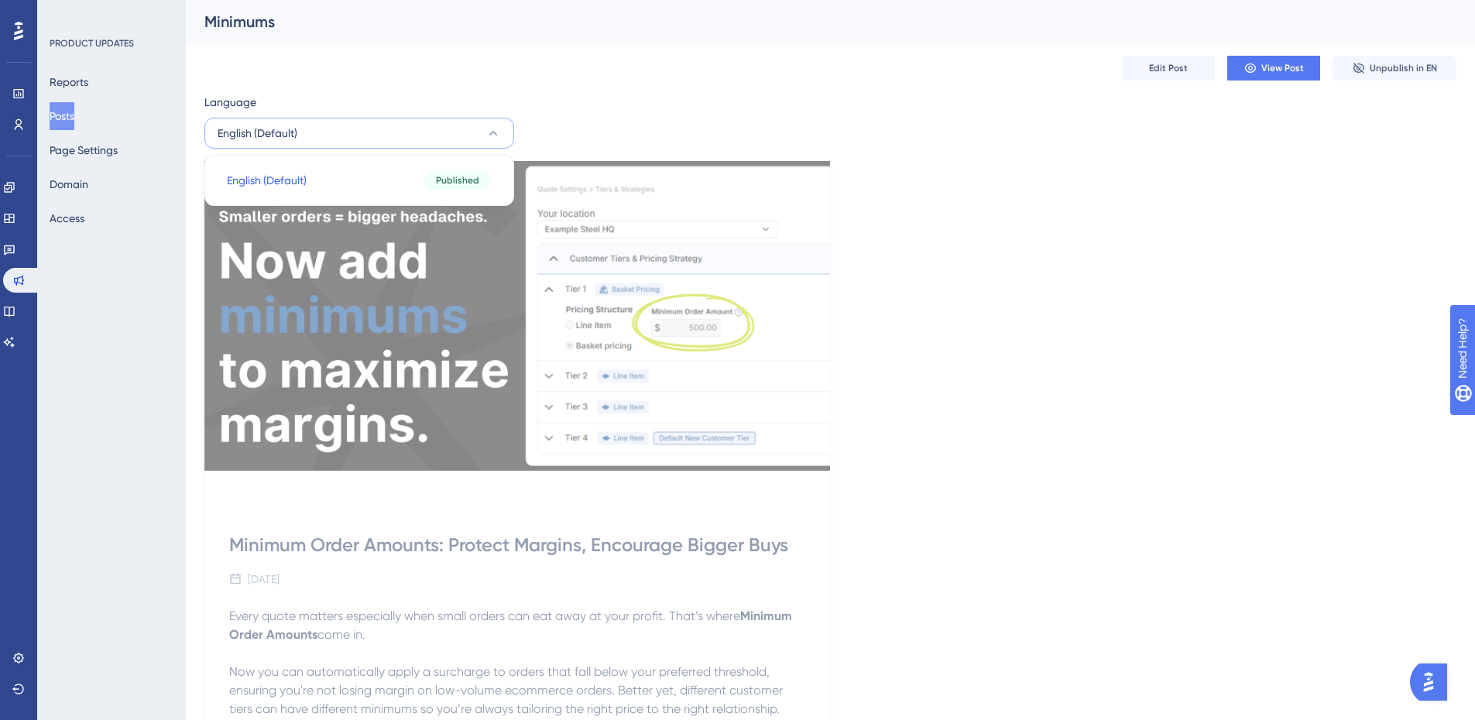
click at [370, 135] on button "English (Default)" at bounding box center [359, 133] width 310 height 31
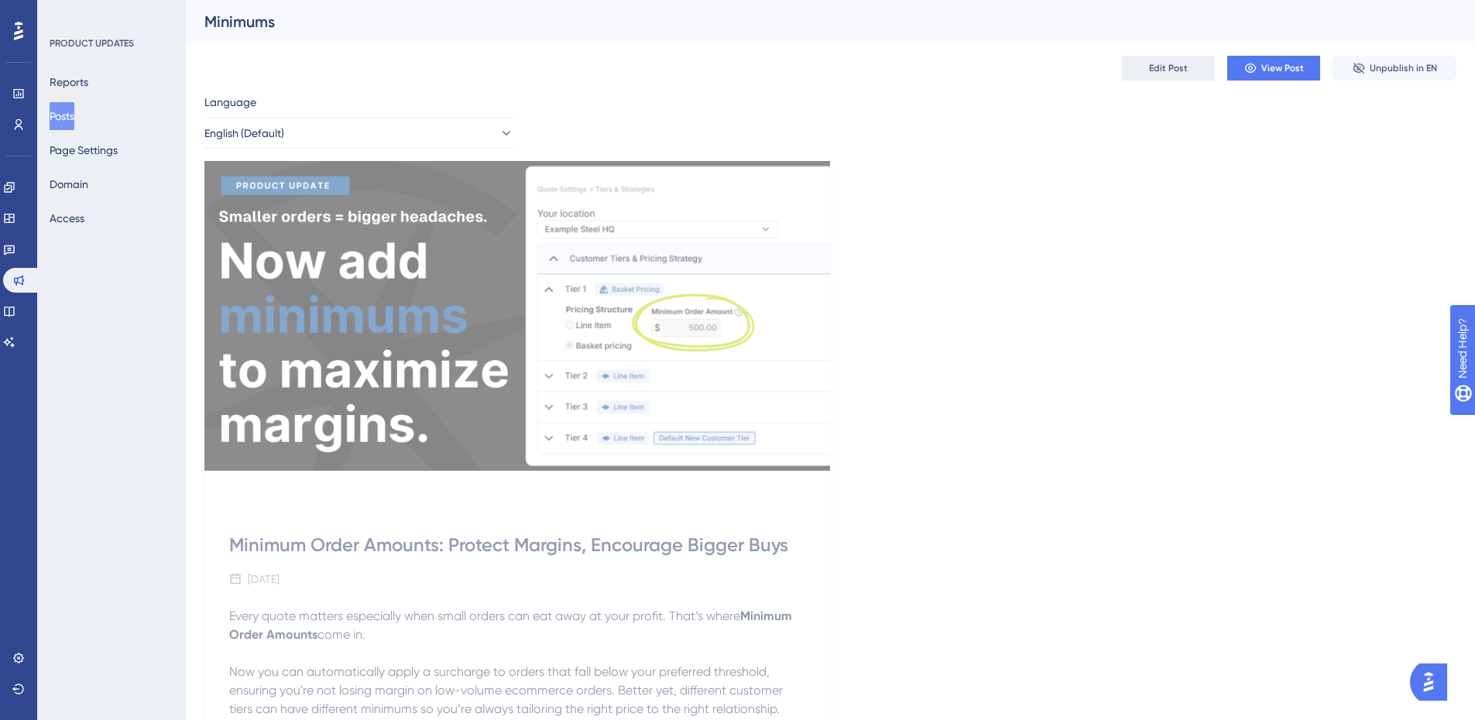
click at [1153, 58] on button "Edit Post" at bounding box center [1168, 68] width 93 height 25
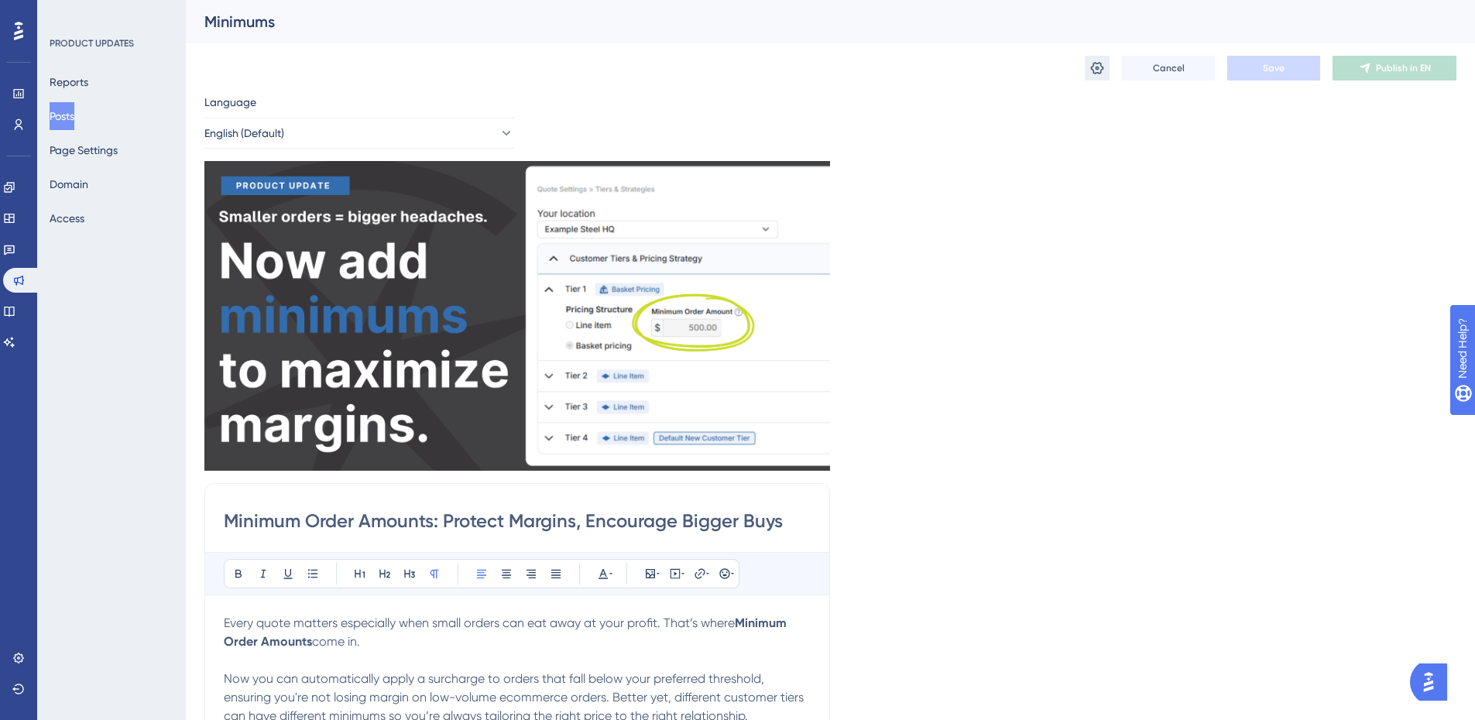
click at [1105, 70] on button at bounding box center [1097, 68] width 25 height 25
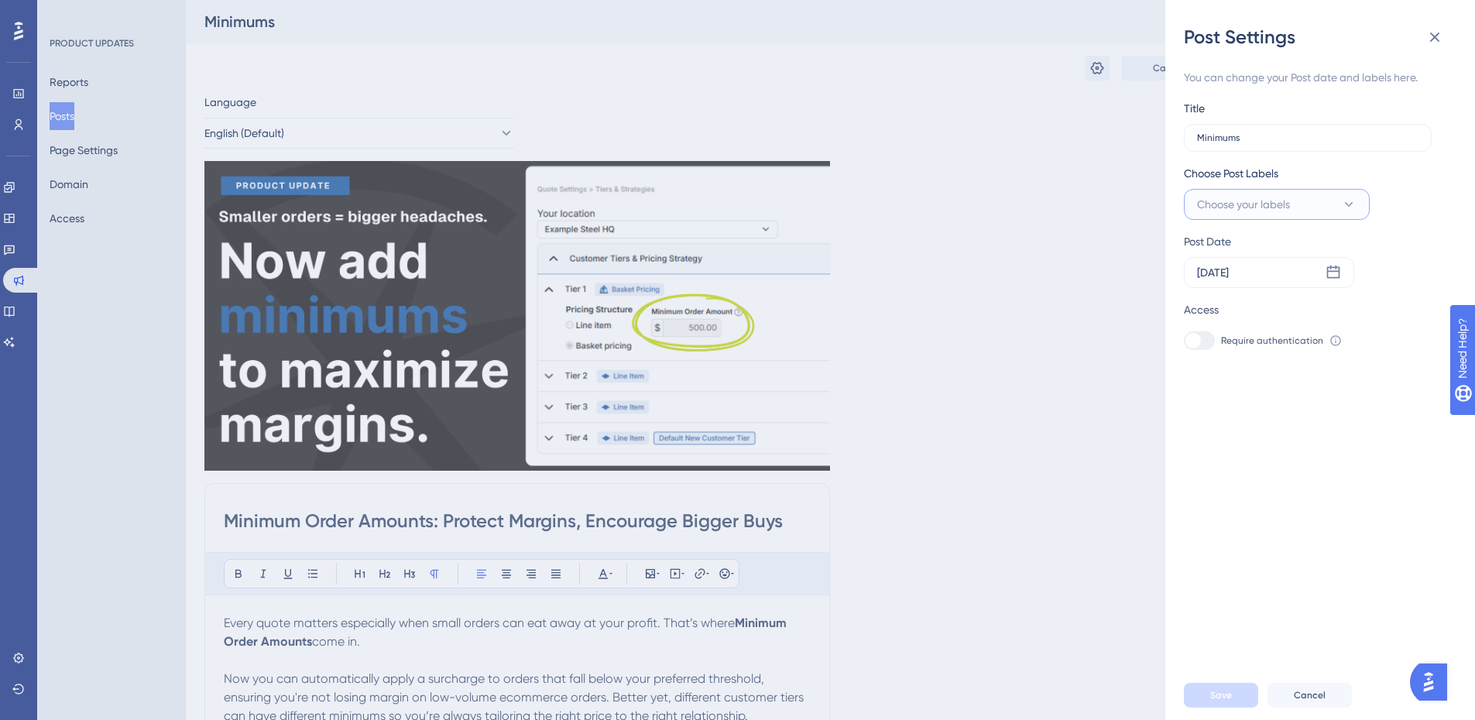
click at [1310, 211] on button "Choose your labels" at bounding box center [1277, 204] width 186 height 31
click at [1295, 359] on input "Product Updates" at bounding box center [1280, 361] width 87 height 19
click at [1204, 363] on div at bounding box center [1201, 361] width 12 height 12
checkbox input "true"
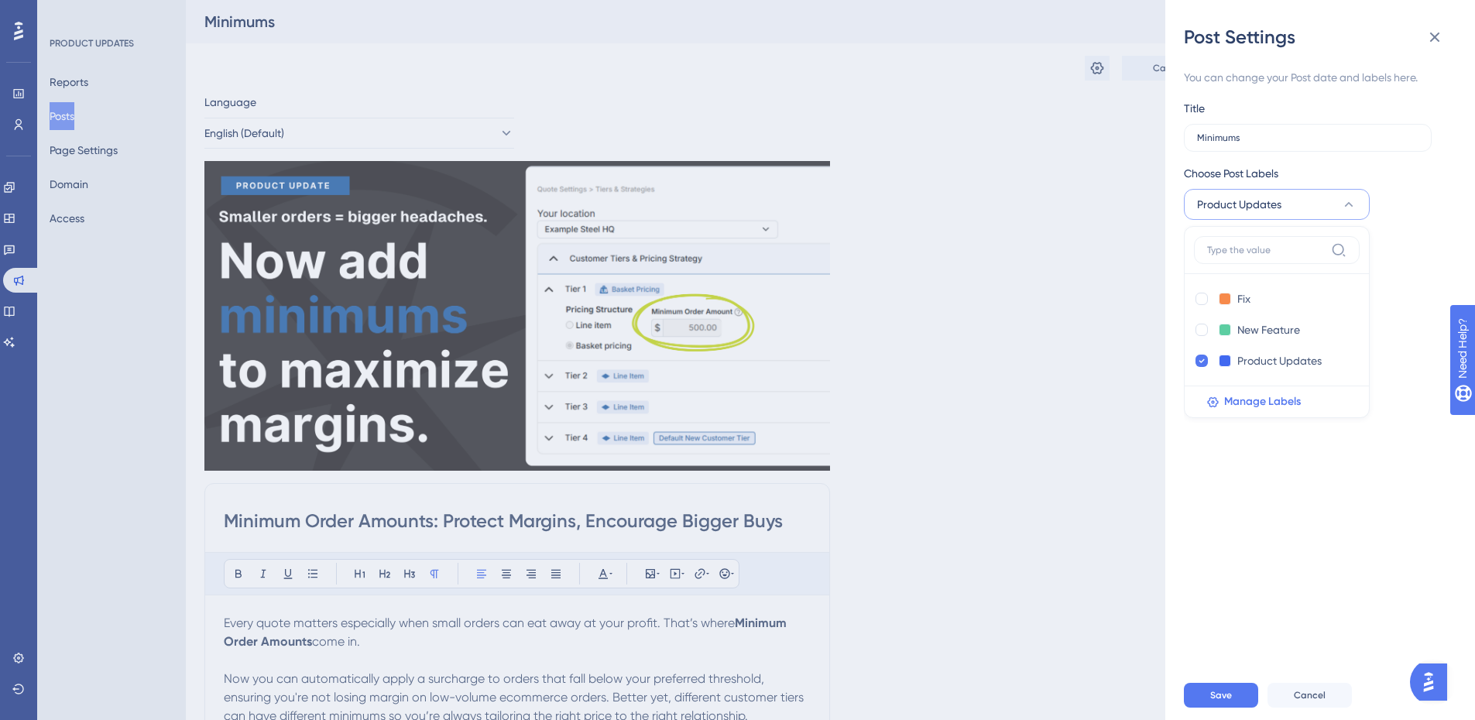
click at [1435, 249] on div "Post Date" at bounding box center [1310, 241] width 252 height 19
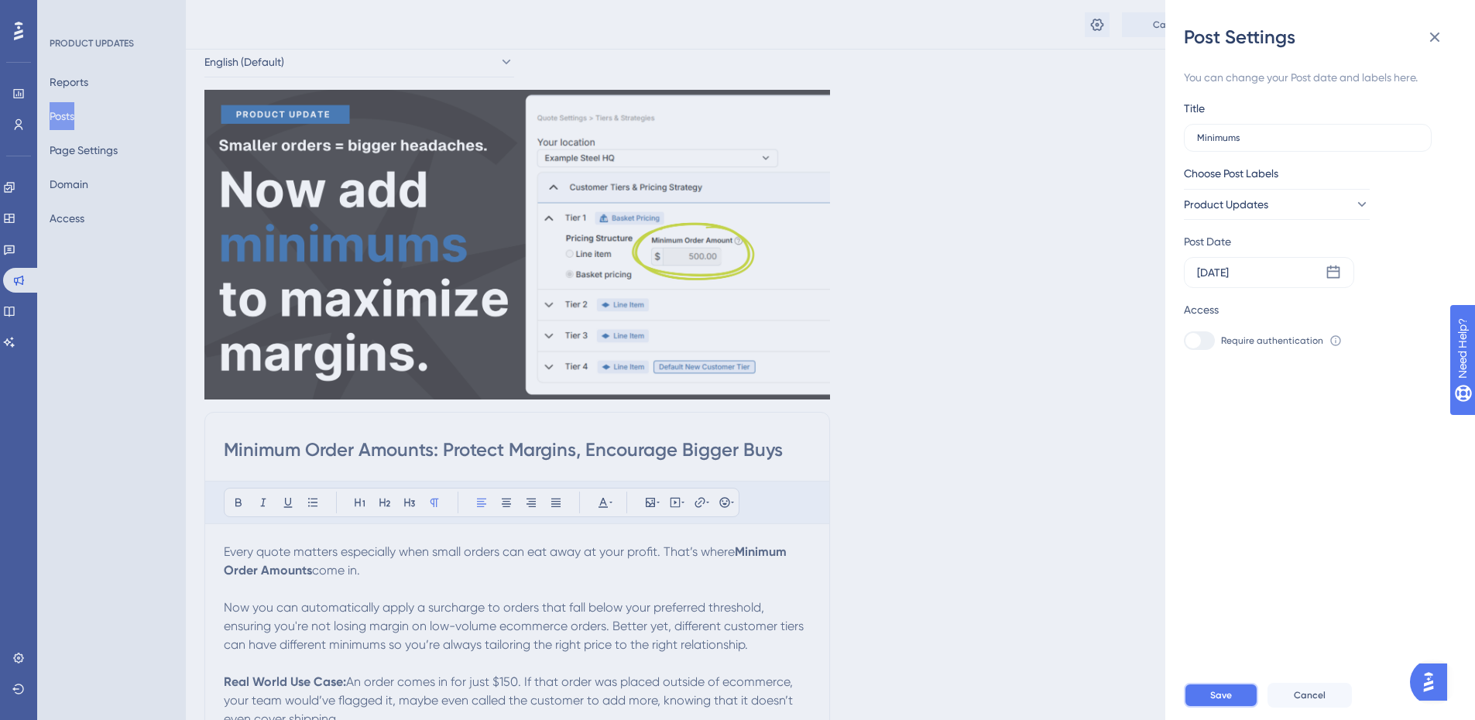
click at [1219, 701] on span "Save" at bounding box center [1221, 695] width 22 height 12
click at [1326, 277] on icon at bounding box center [1333, 272] width 15 height 15
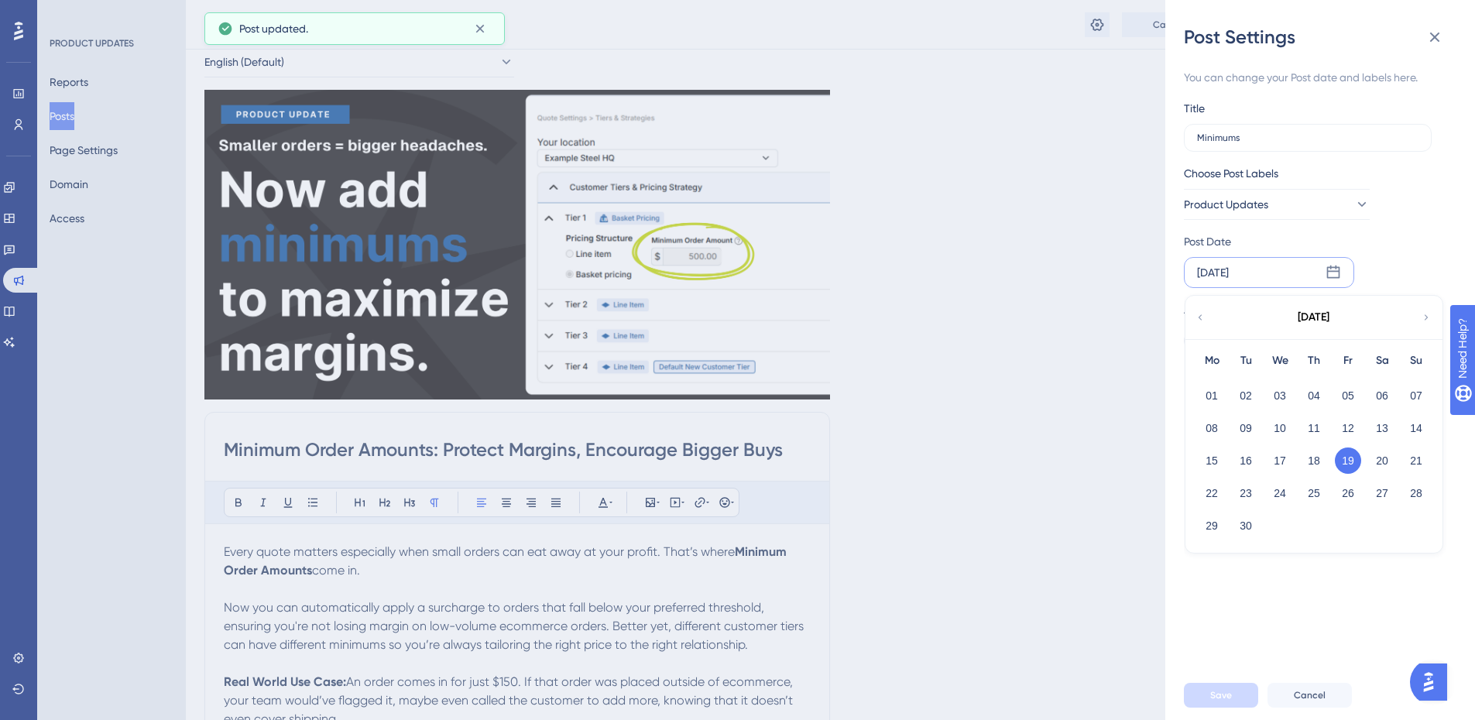
click at [1200, 318] on icon at bounding box center [1201, 316] width 4 height 5
click at [1318, 427] on button "10" at bounding box center [1314, 428] width 26 height 26
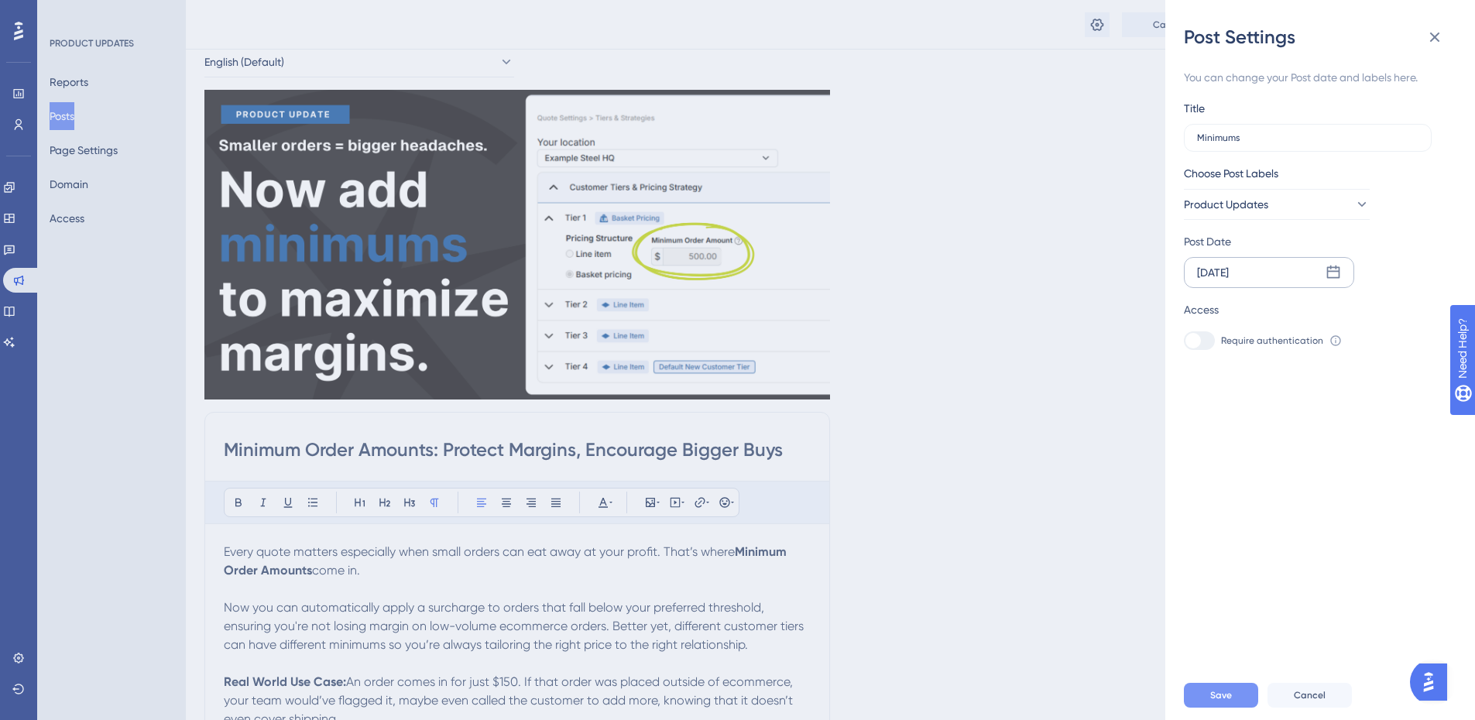
click at [1216, 701] on span "Save" at bounding box center [1221, 695] width 22 height 12
click at [1446, 33] on button at bounding box center [1434, 37] width 31 height 31
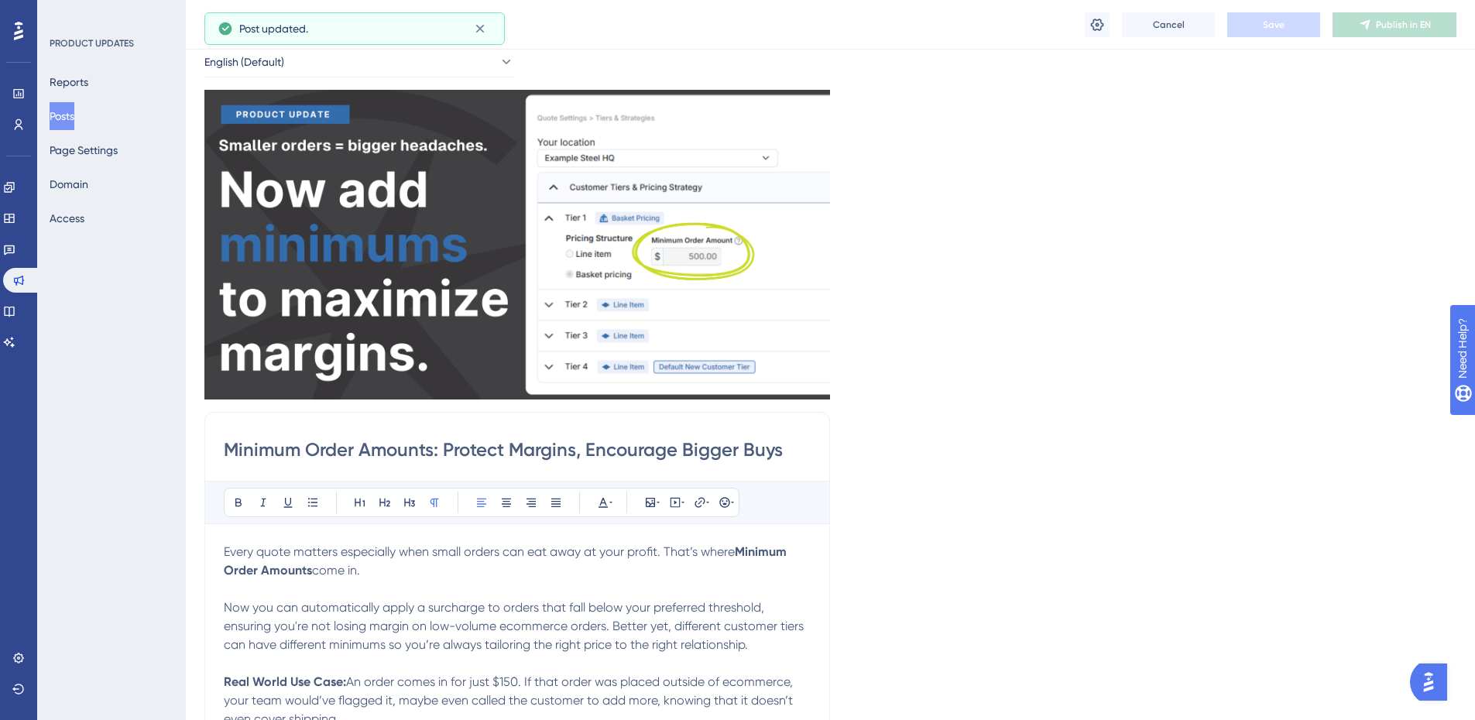
click at [1158, 194] on div "Language English (Default) Insert an Image Delete Minimum Order Amounts: Protec…" at bounding box center [830, 506] width 1252 height 968
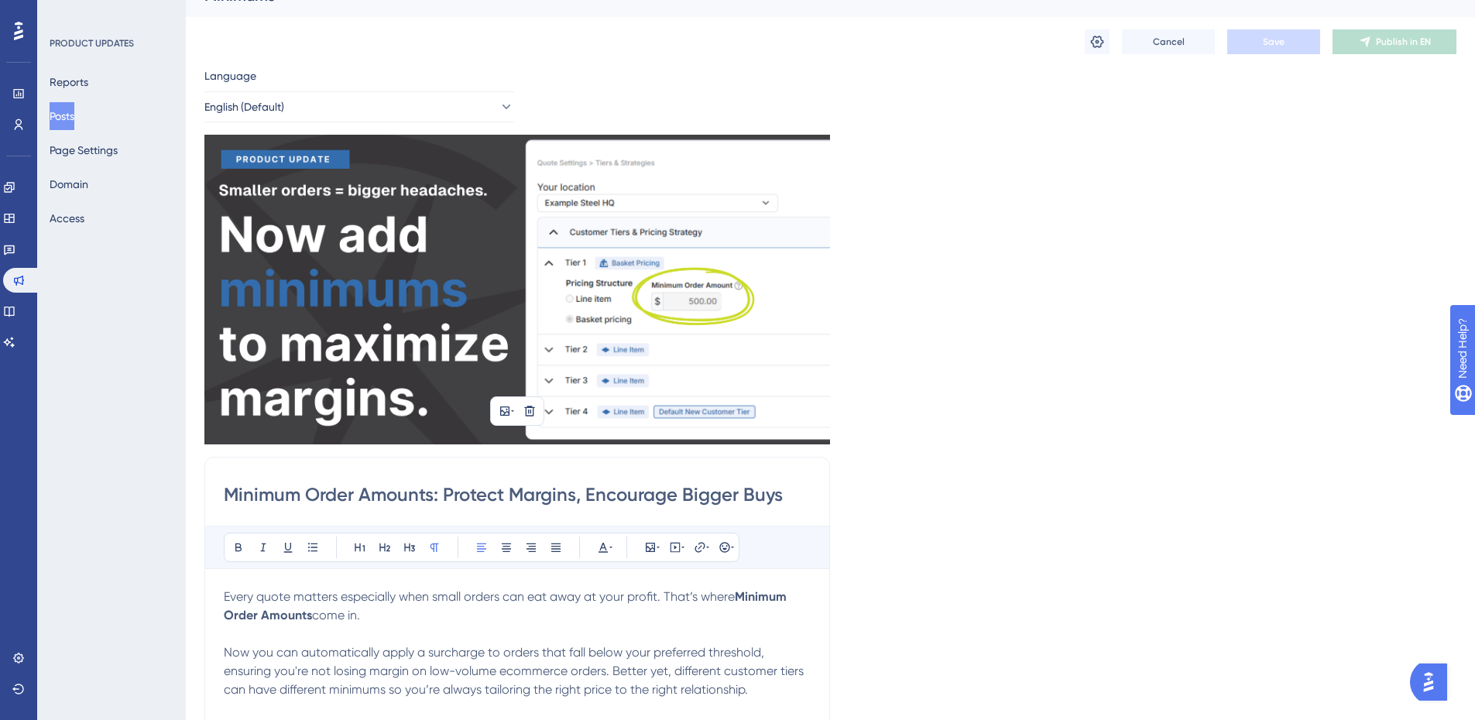
scroll to position [0, 0]
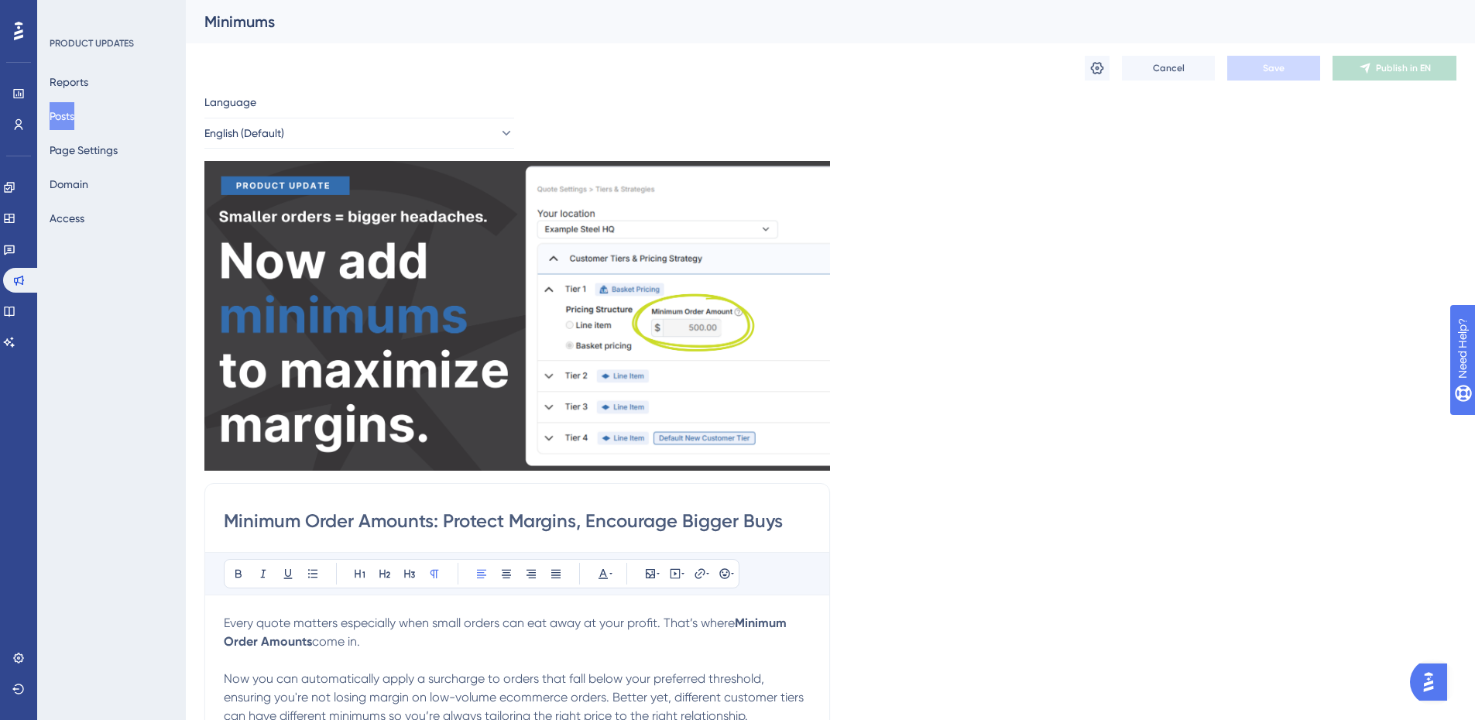
click at [74, 114] on button "Posts" at bounding box center [62, 116] width 25 height 28
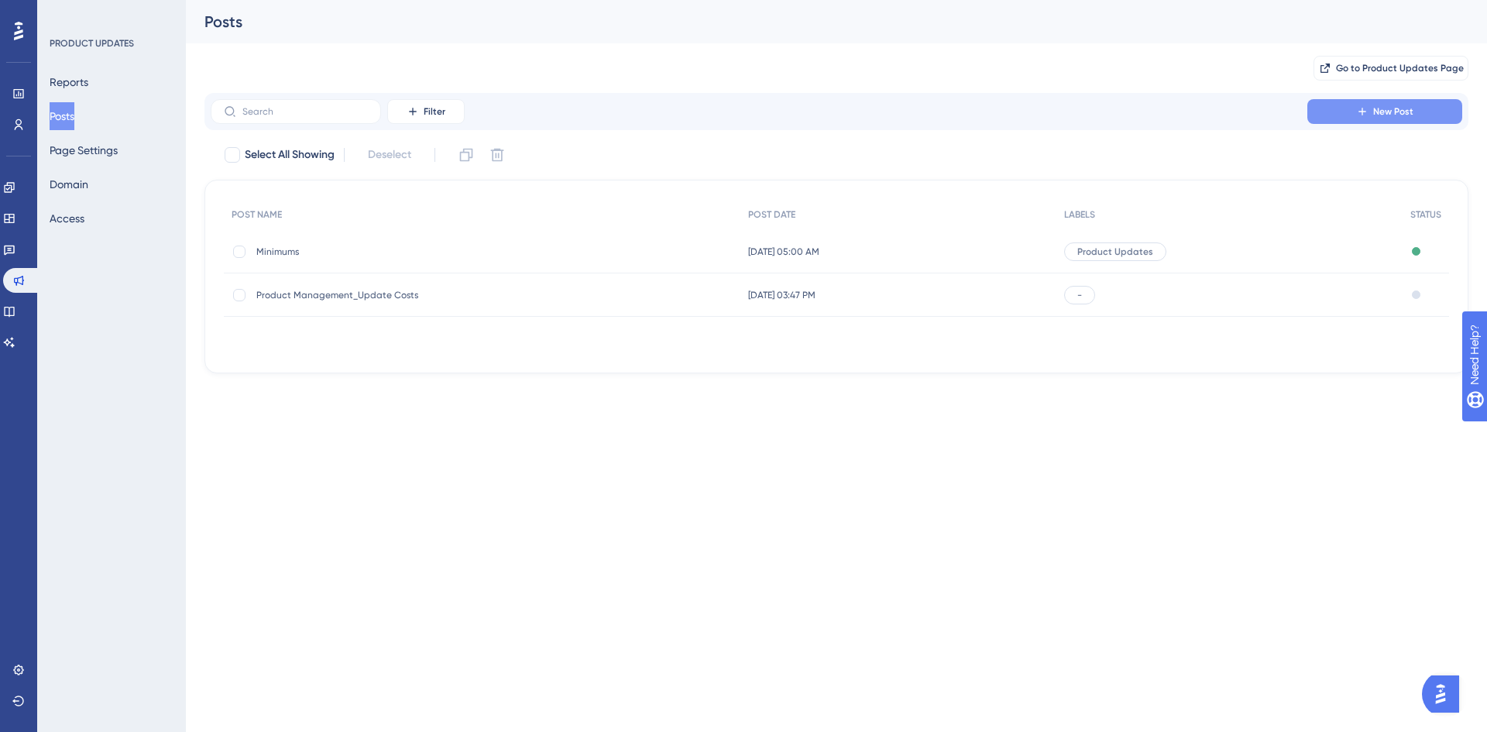
click at [1382, 115] on span "New Post" at bounding box center [1393, 111] width 40 height 12
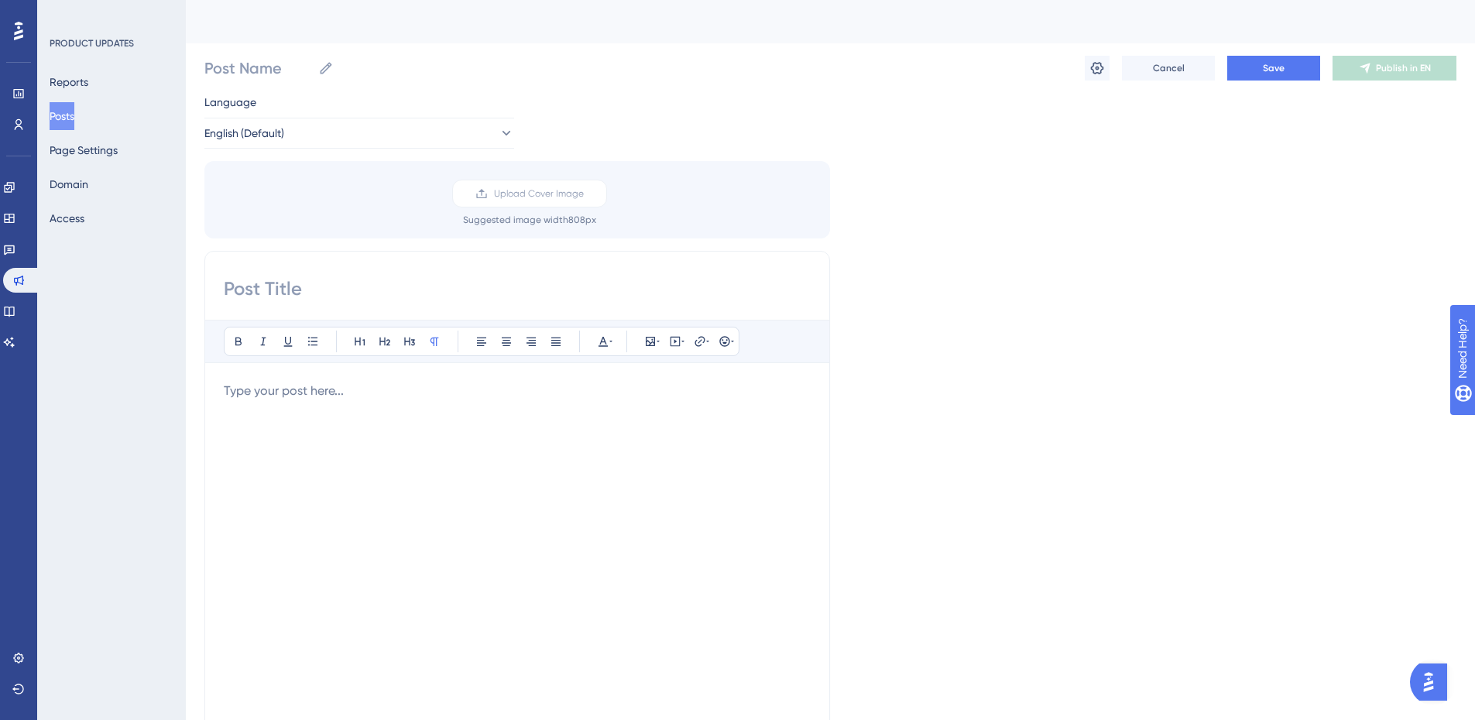
click at [332, 410] on div at bounding box center [517, 552] width 587 height 341
click at [357, 290] on input at bounding box center [517, 288] width 587 height 25
click at [351, 286] on input at bounding box center [517, 288] width 587 height 25
click at [382, 291] on input at bounding box center [517, 288] width 587 height 25
paste input "Additional Charges: Build Smarter Quotes with Flexible Fees"
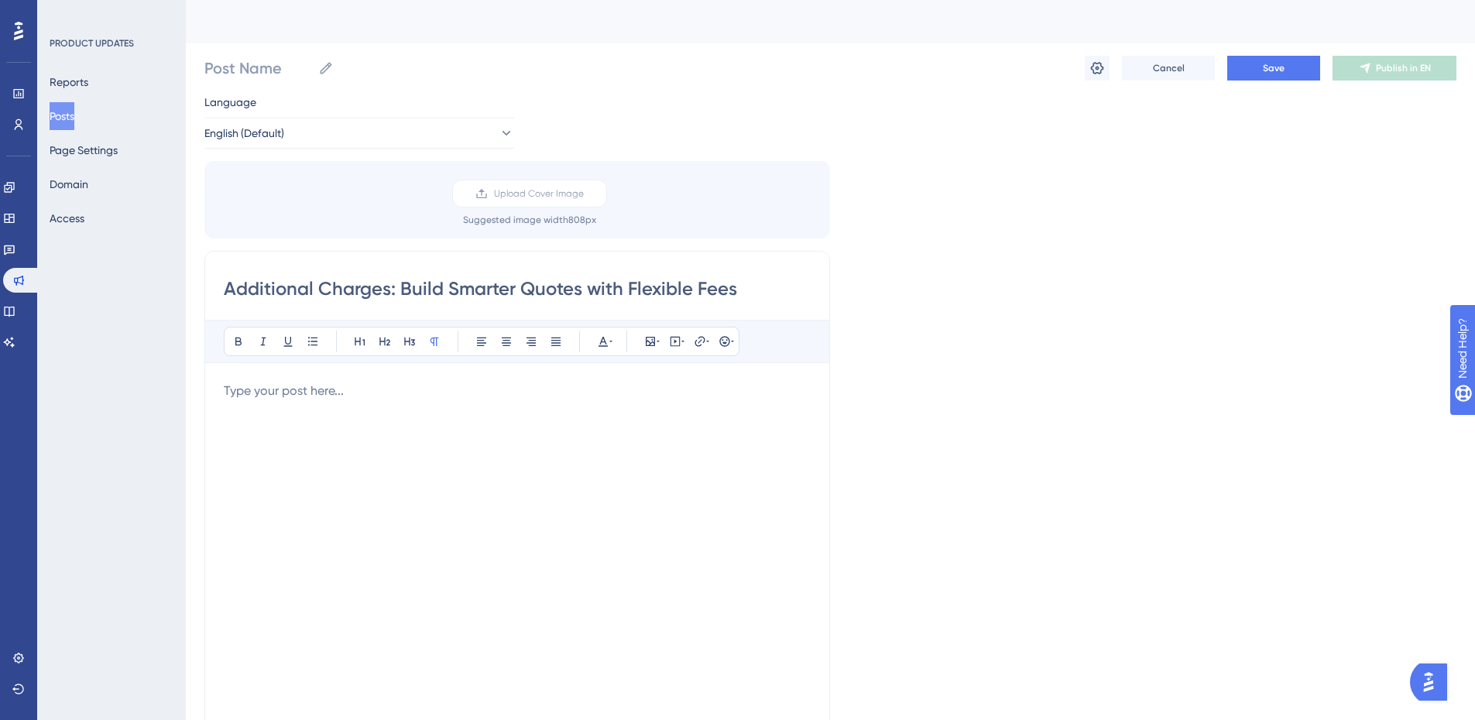
type input "Additional Charges: Build Smarter Quotes with Flexible Fees"
click at [430, 424] on div at bounding box center [517, 552] width 587 height 341
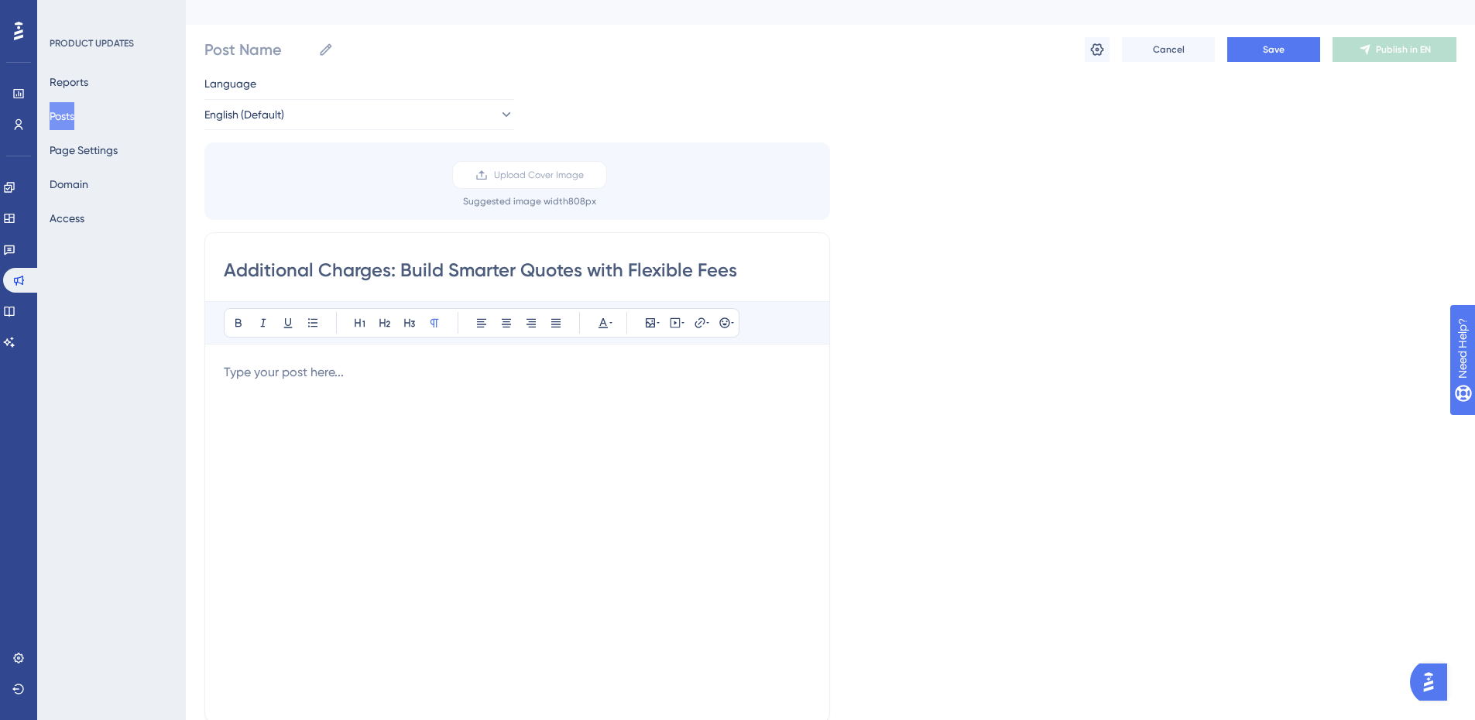
scroll to position [77, 0]
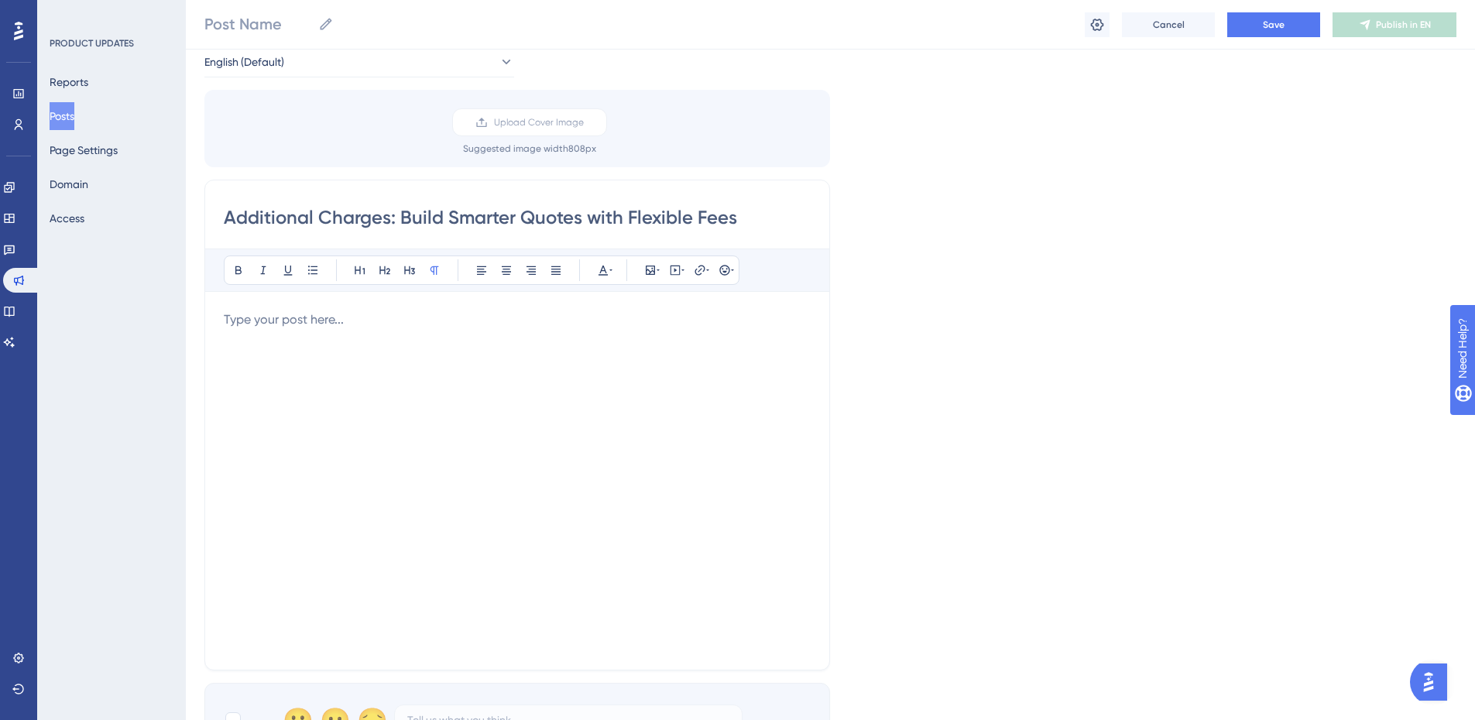
click at [331, 330] on div at bounding box center [517, 480] width 587 height 341
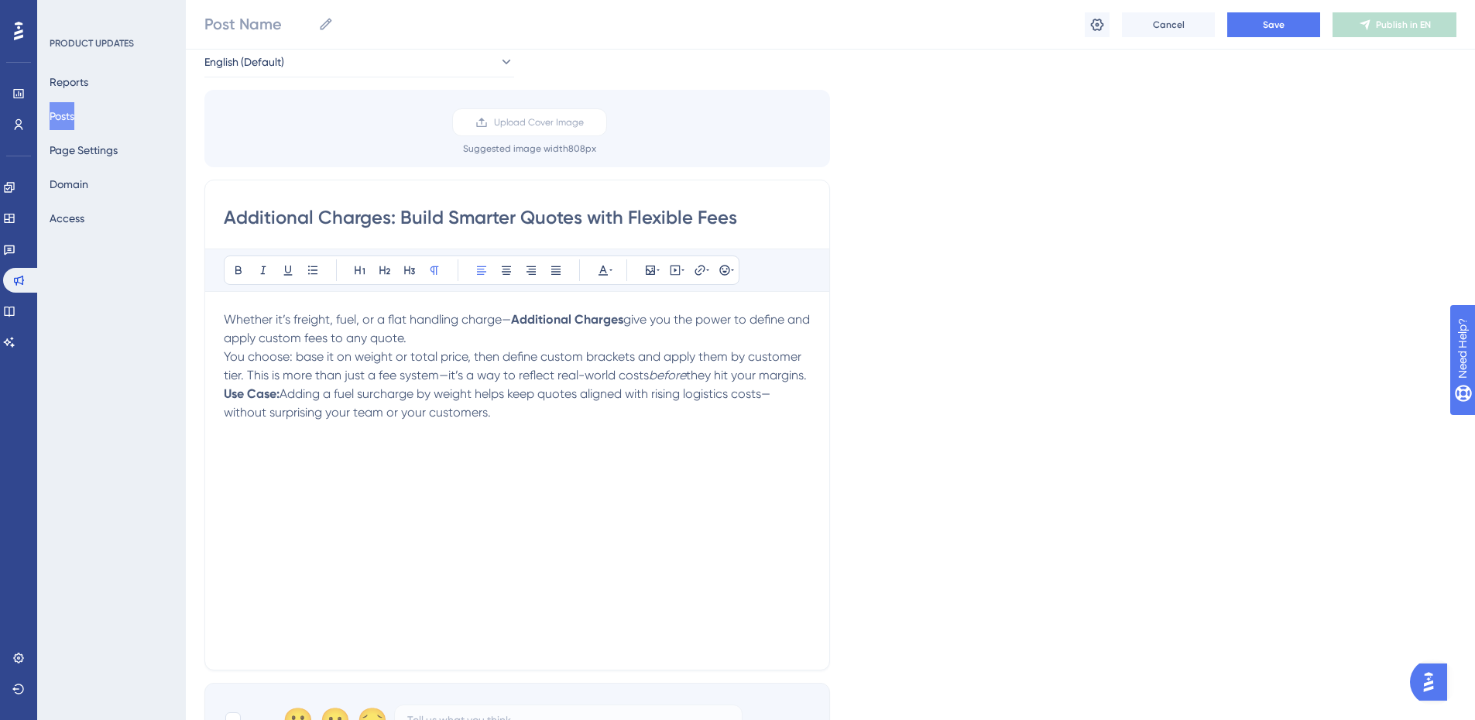
click at [522, 317] on strong "Additional Charges" at bounding box center [567, 319] width 112 height 15
click at [514, 317] on strong "Additional Charges" at bounding box center [567, 319] width 112 height 15
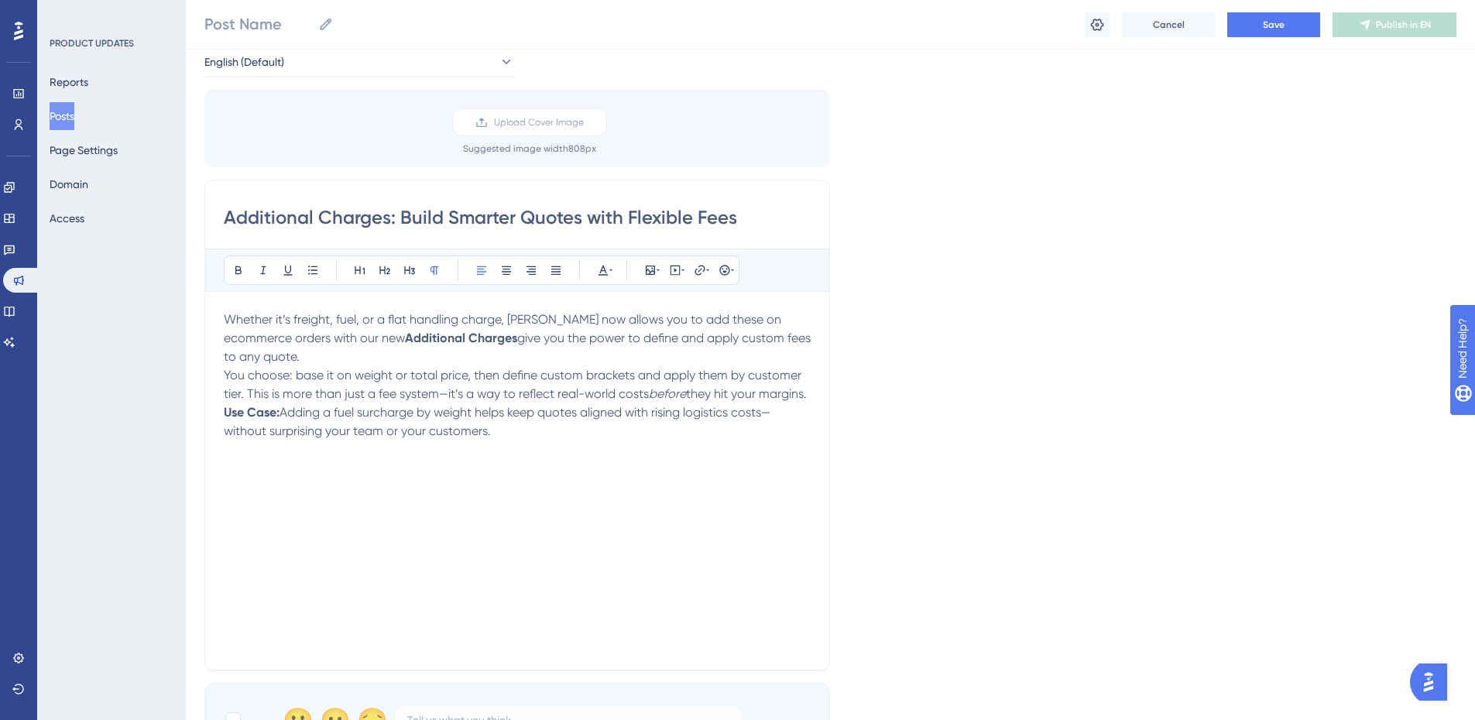
click at [516, 393] on span "You choose: base it on weight or total price, then define custom brackets and a…" at bounding box center [514, 384] width 581 height 33
click at [497, 339] on span "give you the power to define and apply custom fees to any quote." at bounding box center [519, 347] width 590 height 33
click at [451, 337] on span "give you the power to define and apply custom fees to any quote." at bounding box center [519, 347] width 590 height 33
drag, startPoint x: 334, startPoint y: 335, endPoint x: 327, endPoint y: 342, distance: 9.9
click at [327, 342] on span "Whether it’s freight, fuel, or a flat handling charge, [PERSON_NAME] now allows…" at bounding box center [504, 328] width 561 height 33
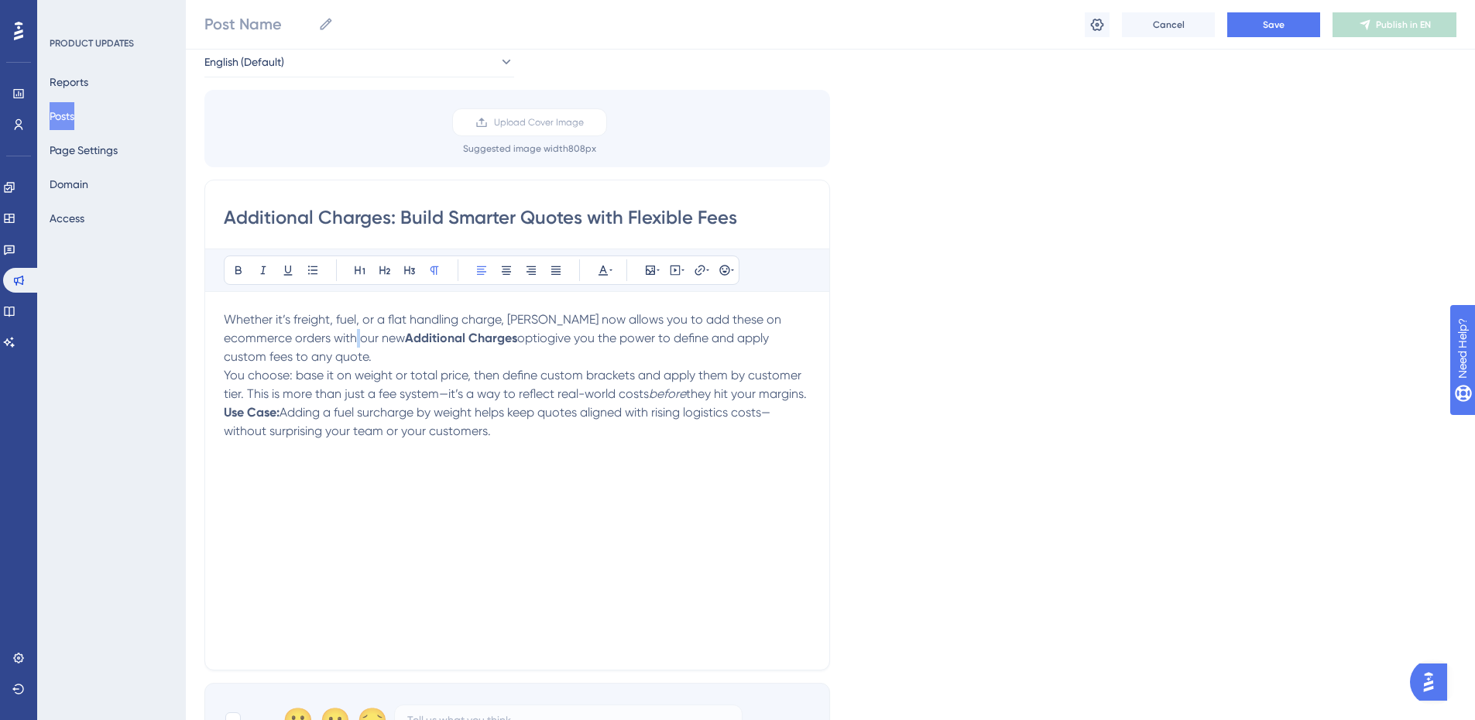
drag, startPoint x: 321, startPoint y: 345, endPoint x: 329, endPoint y: 337, distance: 10.9
click at [321, 345] on p "Whether it’s freight, fuel, or a flat handling charge, [PERSON_NAME] now allows…" at bounding box center [517, 338] width 587 height 56
click at [336, 334] on span "Whether it’s freight, fuel, or a flat handling charge, [PERSON_NAME] now allows…" at bounding box center [504, 328] width 561 height 33
click at [336, 341] on span "Whether it’s freight, fuel, or a flat handling charge, [PERSON_NAME] now allows…" at bounding box center [504, 328] width 561 height 33
click at [481, 339] on span "optiogive you the power to define and apply custom fees to any quote." at bounding box center [498, 347] width 548 height 33
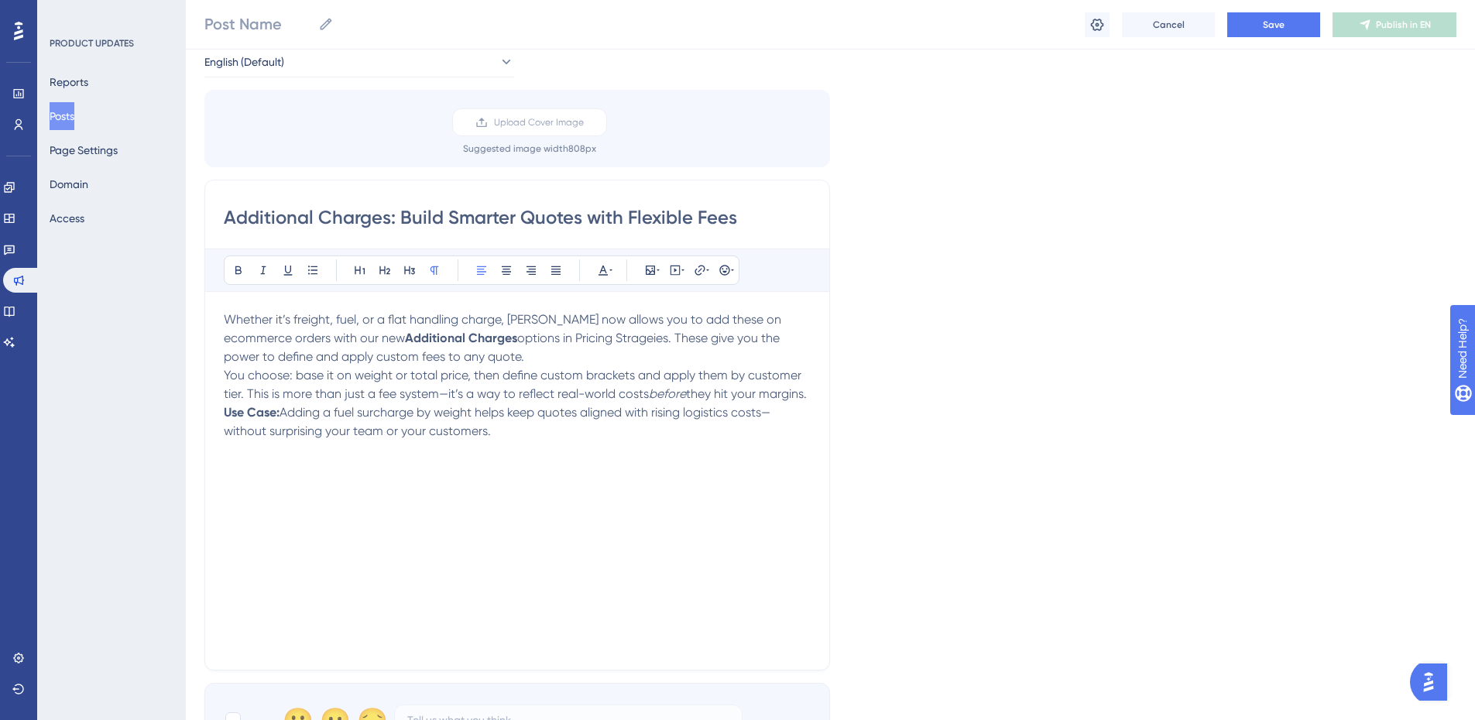
click at [400, 375] on span "You choose: base it on weight or total price, then define custom brackets and a…" at bounding box center [514, 384] width 581 height 33
drag, startPoint x: 427, startPoint y: 360, endPoint x: 451, endPoint y: 354, distance: 24.8
click at [427, 360] on span "options in Pricing Strageies. These give you the power to define and apply cust…" at bounding box center [503, 347] width 559 height 33
click at [457, 352] on p "Whether it’s freight, fuel, or a flat handling charge, [PERSON_NAME] now allows…" at bounding box center [517, 338] width 587 height 56
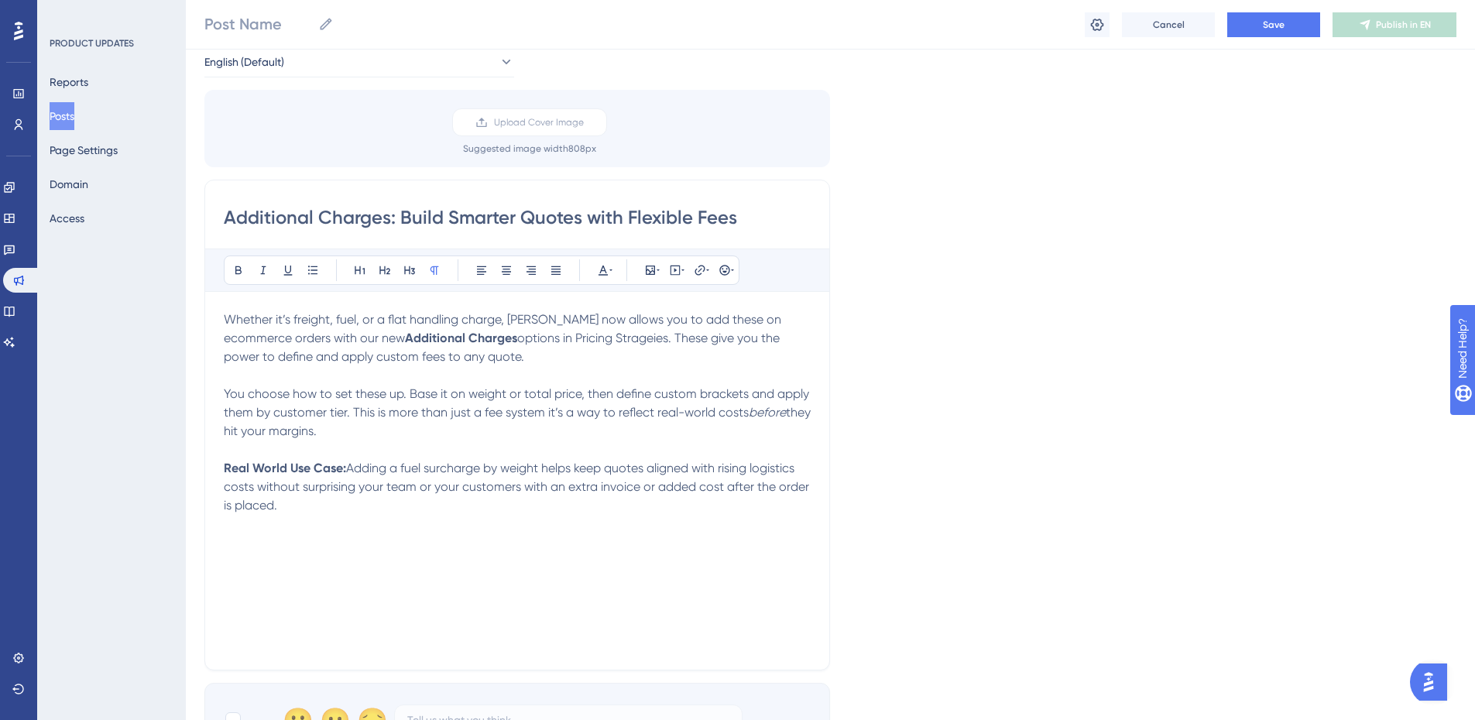
click at [328, 556] on div "Whether it’s freight, fuel, or a flat handling charge, [PERSON_NAME] now allows…" at bounding box center [517, 480] width 587 height 341
click at [614, 544] on p "Learn how to set up Additional Charges here." at bounding box center [517, 542] width 587 height 19
drag, startPoint x: 474, startPoint y: 544, endPoint x: 452, endPoint y: 544, distance: 21.7
click at [452, 544] on span "Learn how to set up Additional Charges here." at bounding box center [351, 542] width 254 height 15
click at [698, 271] on icon at bounding box center [700, 270] width 12 height 12
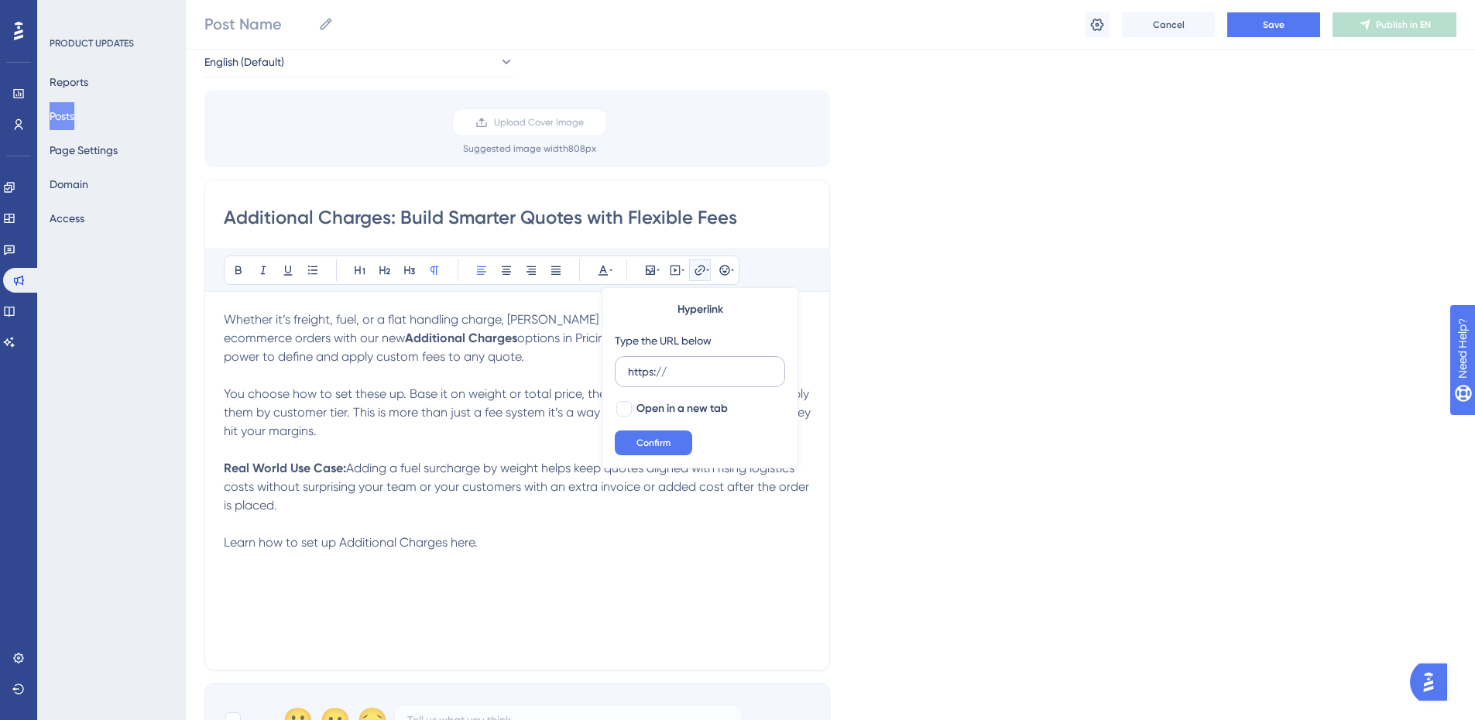
click at [691, 384] on label "https://" at bounding box center [700, 371] width 170 height 31
click at [691, 380] on input "https://" at bounding box center [700, 371] width 144 height 17
click at [684, 375] on input "https://" at bounding box center [700, 371] width 144 height 17
click at [644, 375] on input "https://" at bounding box center [700, 371] width 144 height 17
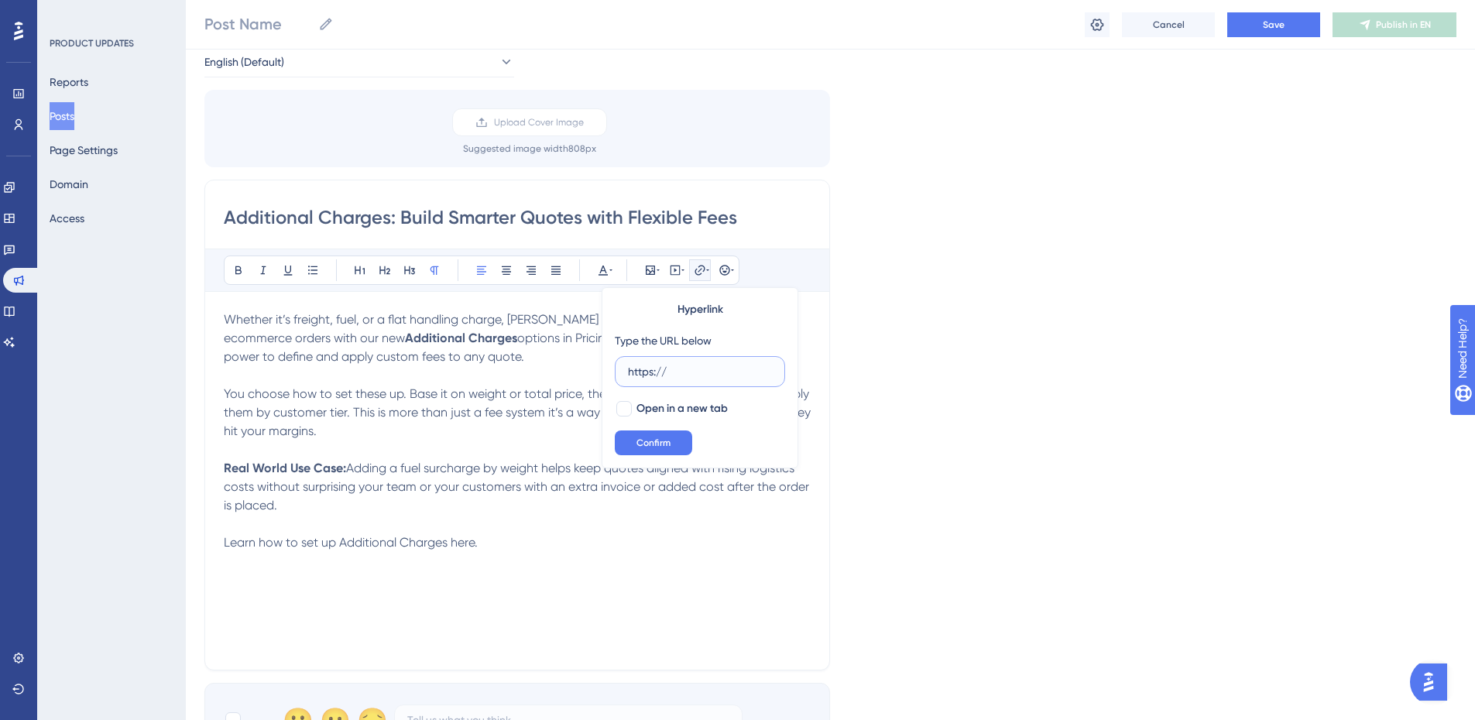
click at [644, 375] on input "https://" at bounding box center [700, 371] width 144 height 17
paste input "[DOMAIN_NAME][URL]"
type input "[URL][DOMAIN_NAME]"
click at [630, 411] on div at bounding box center [623, 408] width 15 height 15
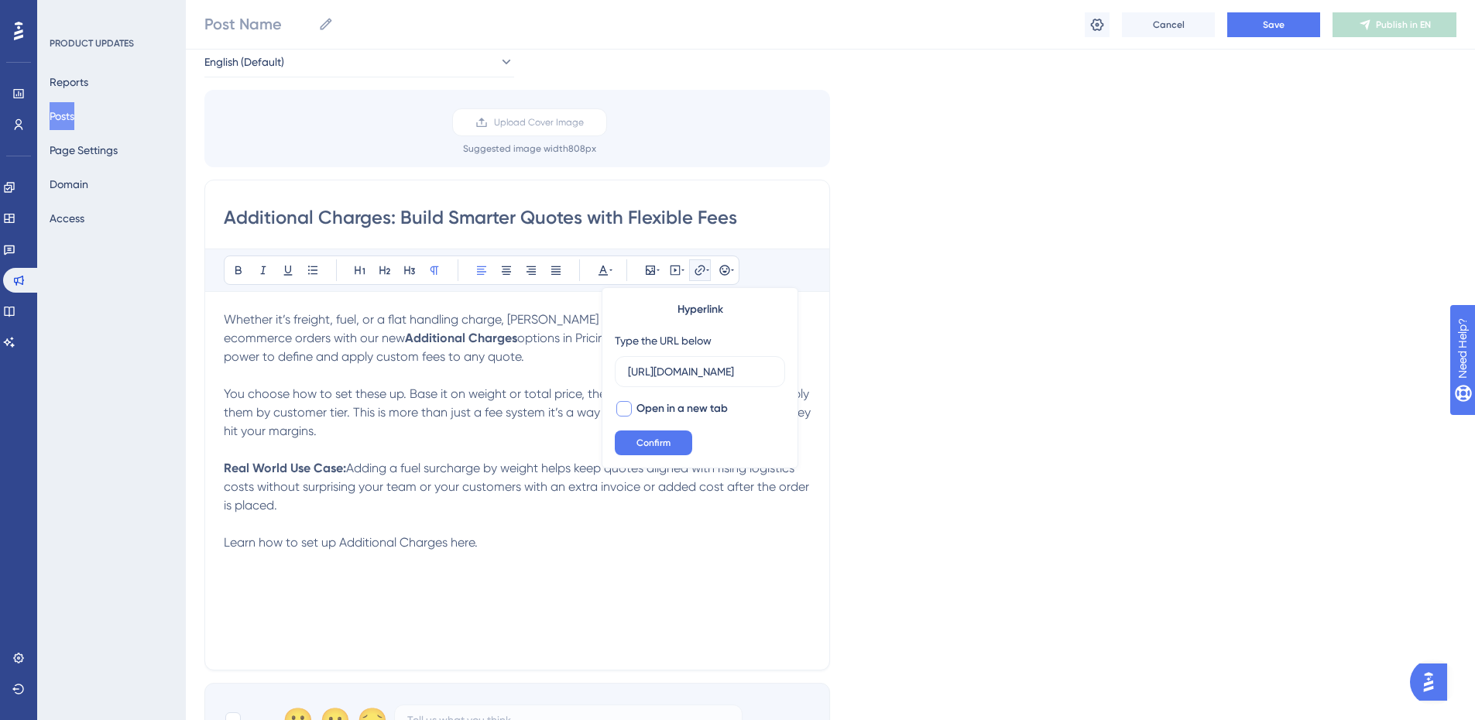
checkbox input "true"
click at [650, 440] on span "Confirm" at bounding box center [653, 443] width 34 height 12
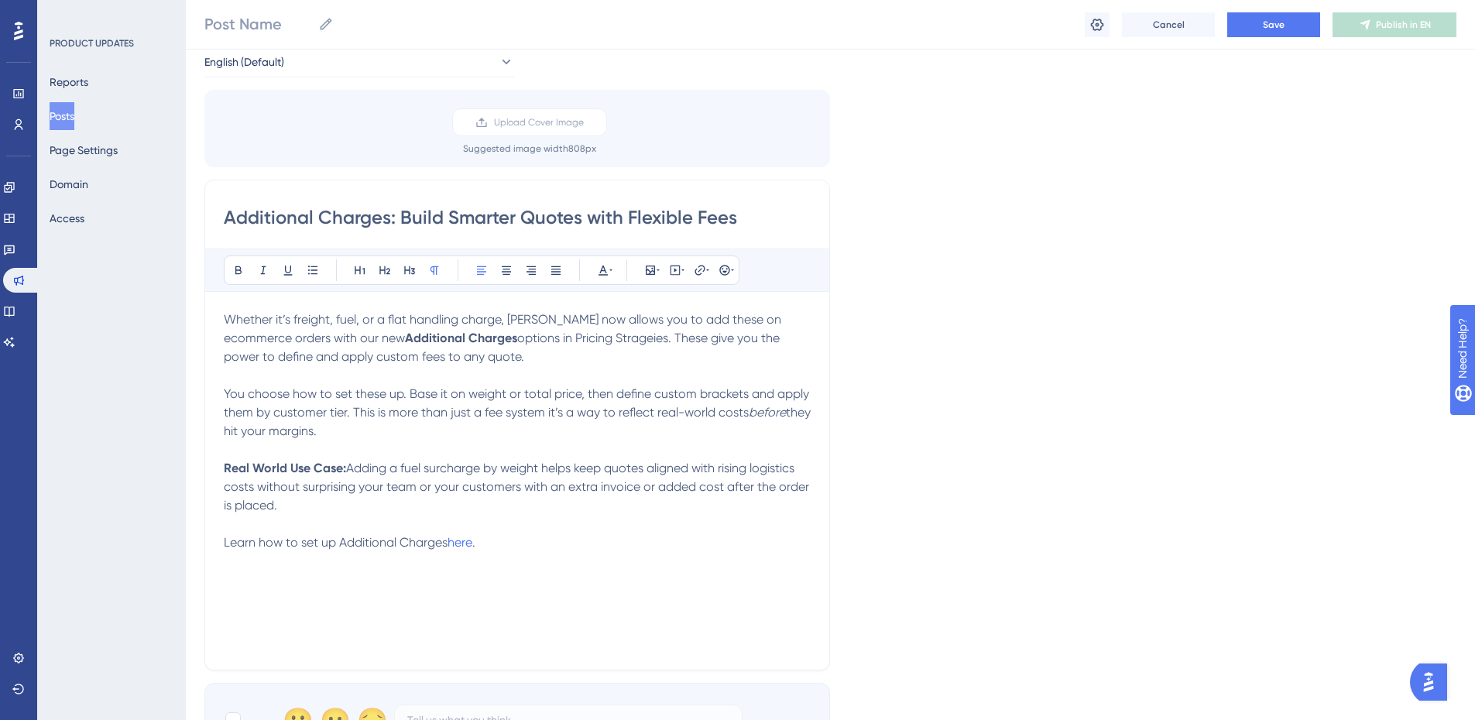
click at [524, 550] on p "Learn how to set up Additional Charges here ." at bounding box center [517, 542] width 587 height 19
drag, startPoint x: 489, startPoint y: 542, endPoint x: 452, endPoint y: 544, distance: 37.2
click at [452, 544] on p "Learn how to set up Additional Charges here ." at bounding box center [517, 542] width 587 height 19
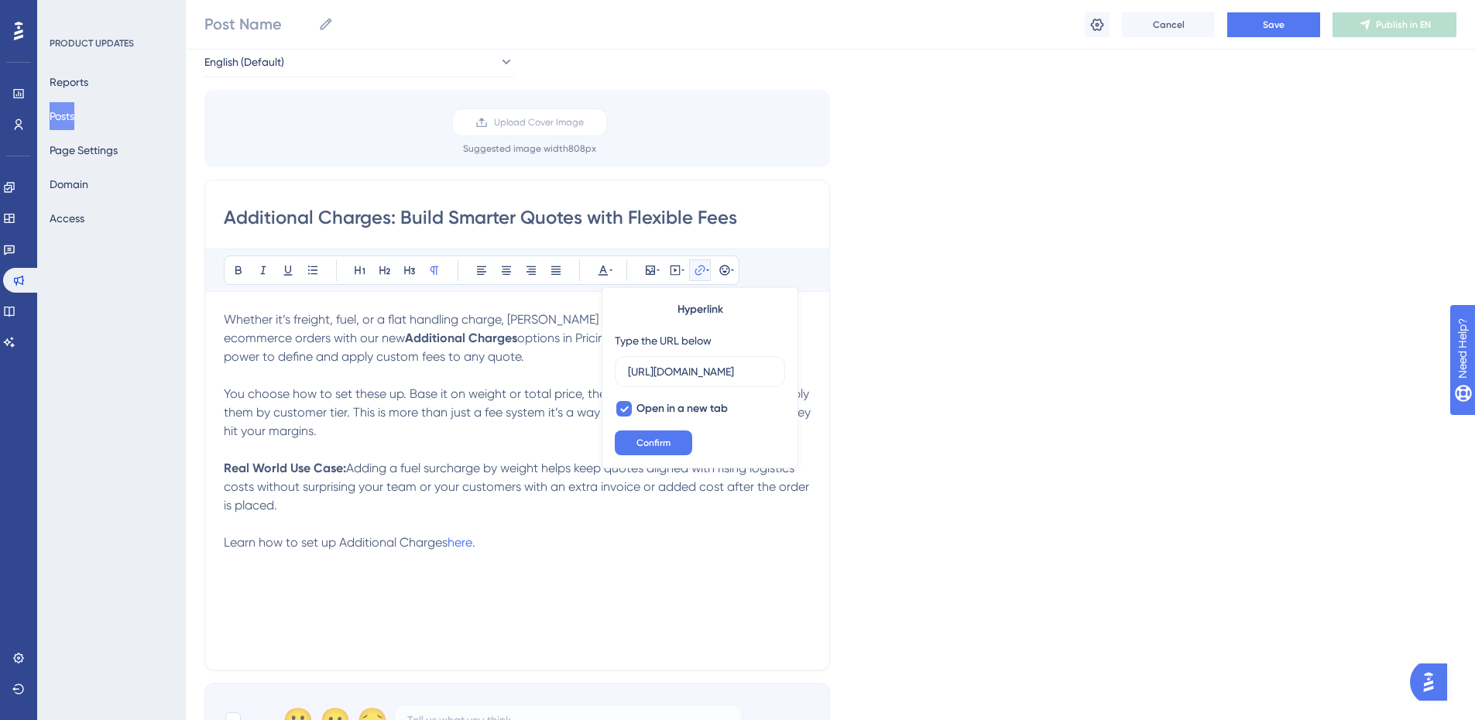
click at [581, 546] on p "Learn how to set up Additional Charges here ." at bounding box center [517, 542] width 587 height 19
click at [698, 534] on p "Learn how to set up Additional Charges here ." at bounding box center [517, 542] width 587 height 19
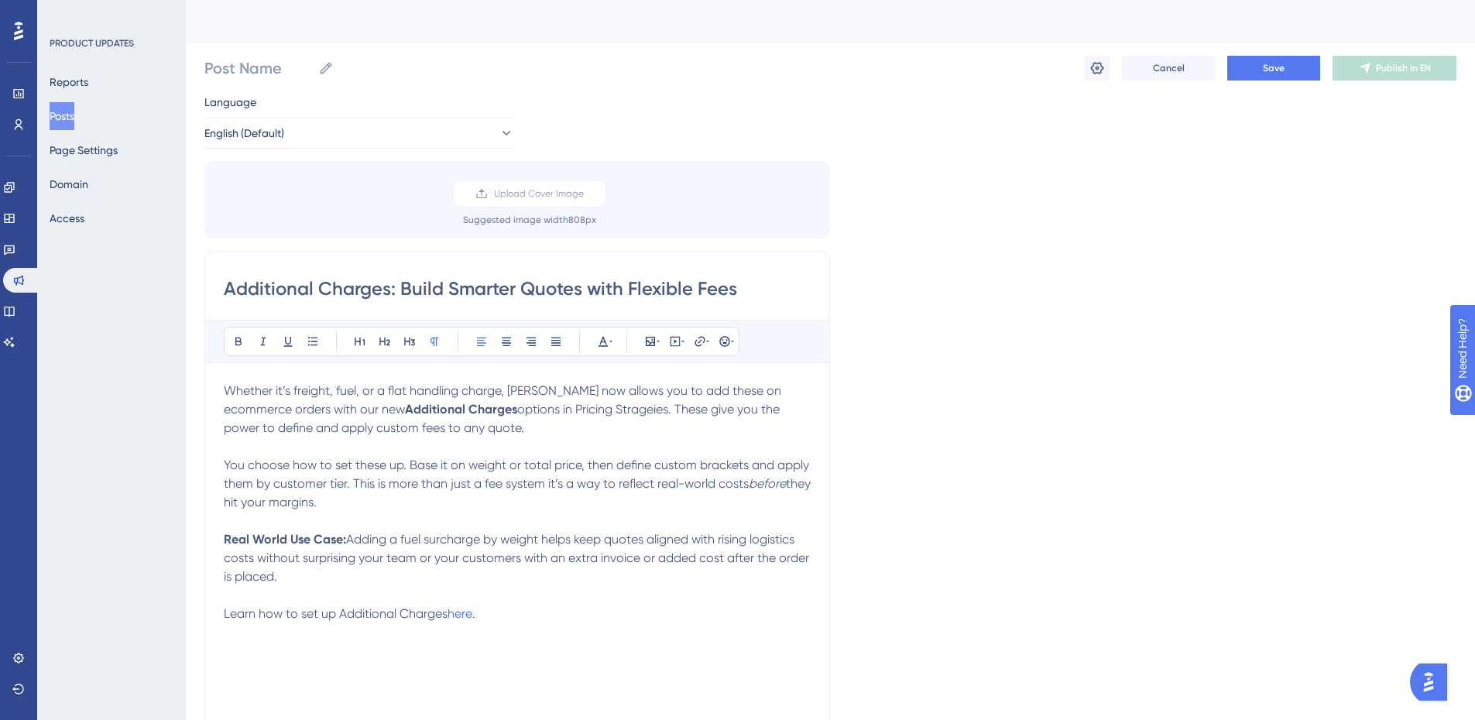
click at [298, 545] on strong "Real World Use Case:" at bounding box center [285, 539] width 122 height 15
click at [283, 580] on p "Real World Use Case: Adding a fuel surcharge by weight helps keep quotes aligne…" at bounding box center [517, 558] width 587 height 56
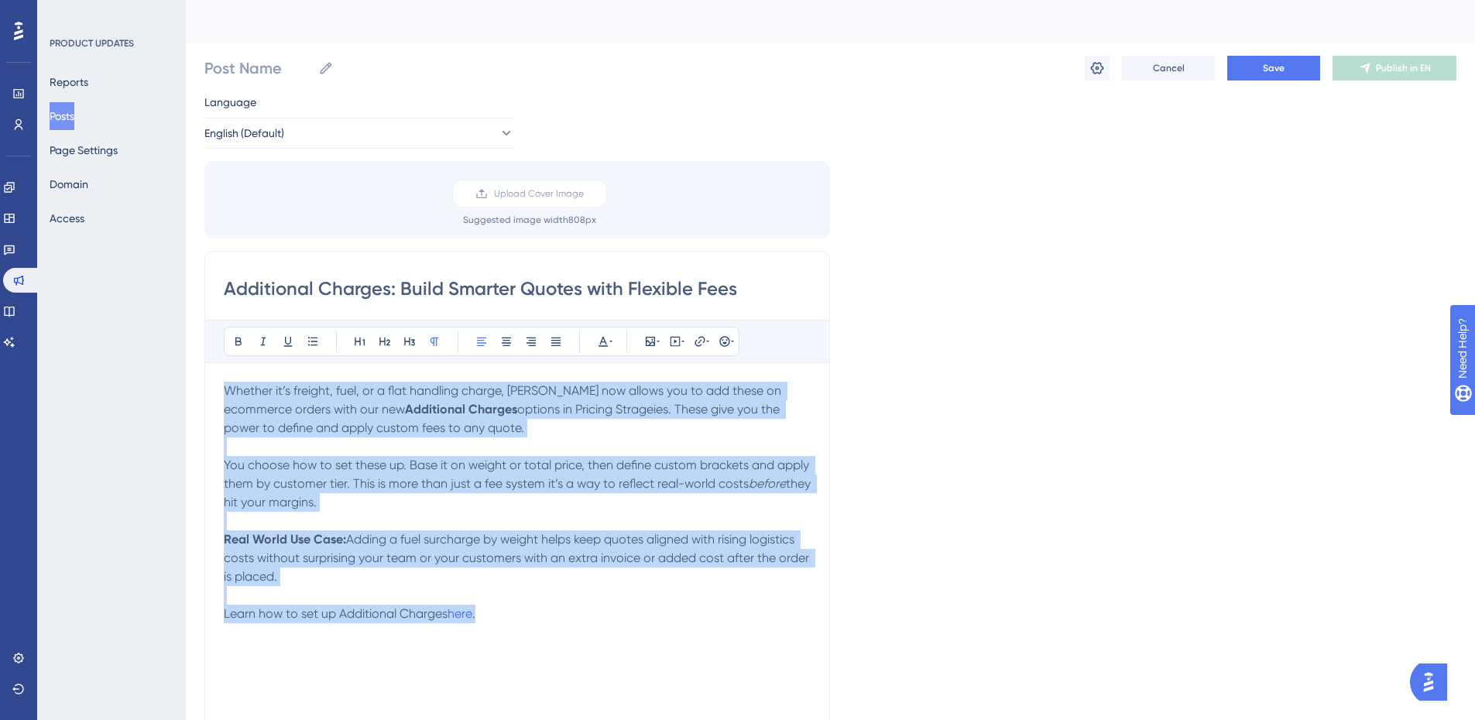
drag, startPoint x: 484, startPoint y: 613, endPoint x: 185, endPoint y: 371, distance: 384.8
click at [186, 371] on div "Performance Users Engagement Widgets Feedback Product Updates Knowledge Base AI…" at bounding box center [830, 573] width 1289 height 1146
copy div "Whether it’s freight, fuel, or a flat handling charge, [PERSON_NAME] now allows…"
click at [535, 432] on p "Whether it’s freight, fuel, or a flat handling charge, [PERSON_NAME] now allows…" at bounding box center [517, 419] width 587 height 74
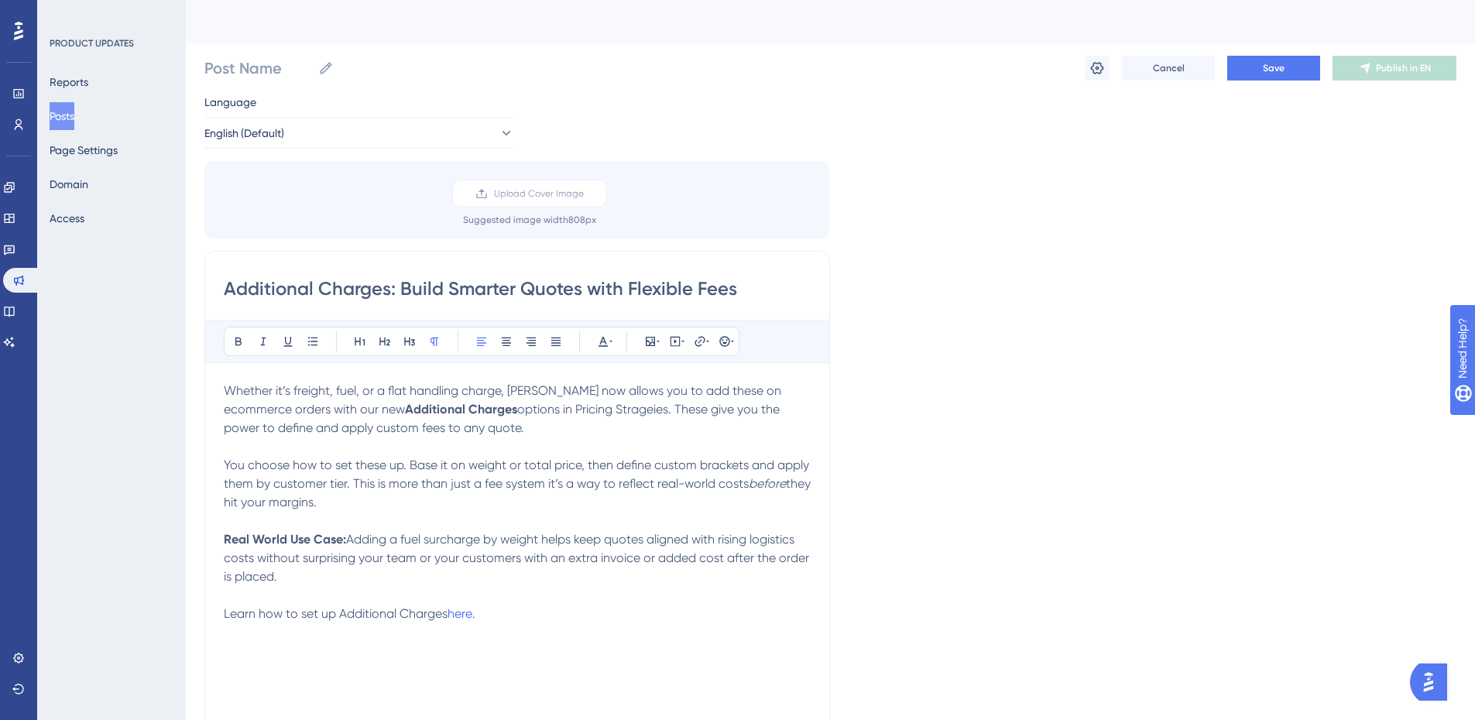
click at [473, 411] on span "options in Pricing Strageies. These give you the power to define and apply cust…" at bounding box center [503, 418] width 559 height 33
drag, startPoint x: 546, startPoint y: 472, endPoint x: 529, endPoint y: 440, distance: 36.7
click at [546, 472] on p "You choose how to set these up. Base it on weight or total price, then define c…" at bounding box center [517, 484] width 587 height 56
click at [522, 440] on p "Whether it’s freight, fuel, or a flat handling charge, [PERSON_NAME] now allows…" at bounding box center [517, 419] width 587 height 74
click at [451, 426] on p "Whether it’s freight, fuel, or a flat handling charge, [PERSON_NAME] now allows…" at bounding box center [517, 419] width 587 height 74
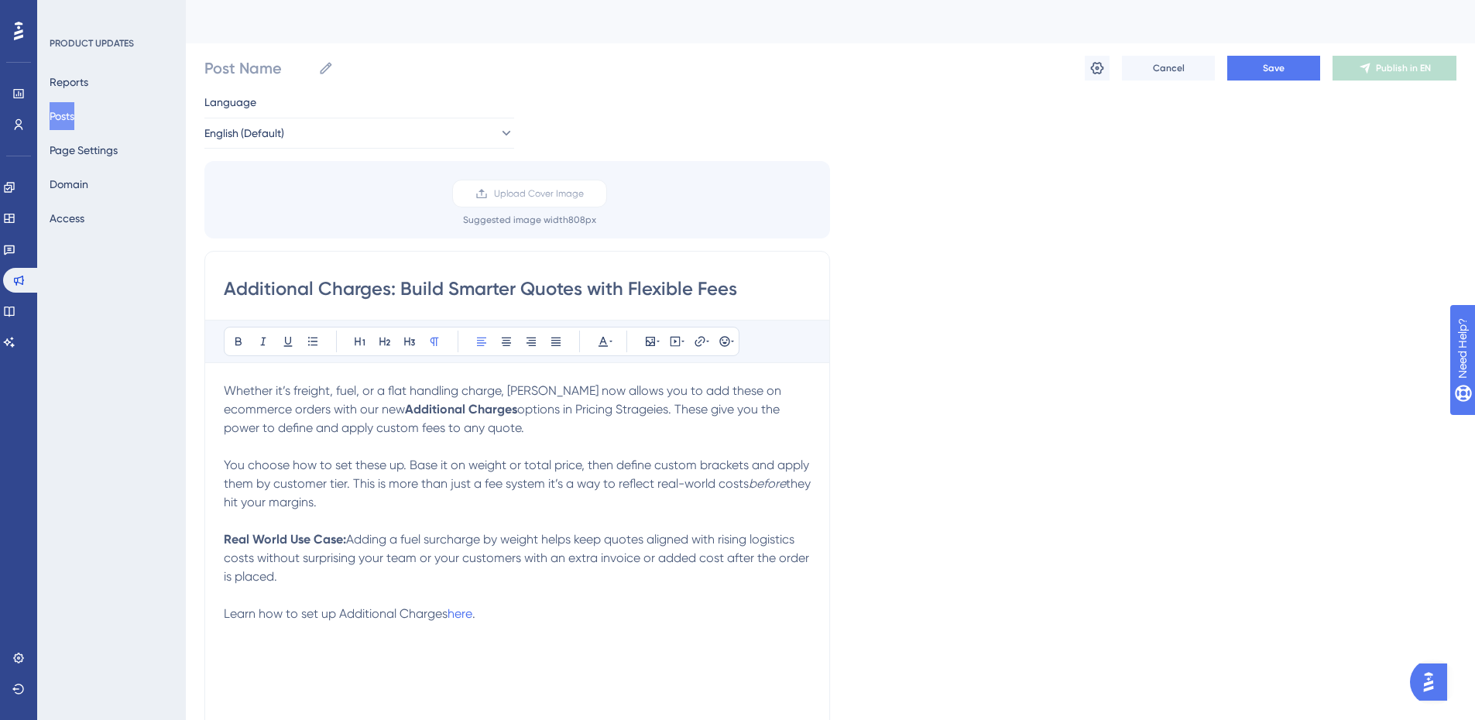
drag, startPoint x: 452, startPoint y: 429, endPoint x: 203, endPoint y: 390, distance: 252.3
click at [203, 390] on div "Performance Users Engagement Widgets Feedback Product Updates Knowledge Base AI…" at bounding box center [830, 573] width 1289 height 1146
click at [432, 427] on em "before" at bounding box center [450, 427] width 37 height 15
drag, startPoint x: 468, startPoint y: 430, endPoint x: 425, endPoint y: 431, distance: 42.6
click at [425, 431] on p "Whether it’s freight, fuel, or a flat handling charge, [PERSON_NAME] now lets y…" at bounding box center [517, 419] width 587 height 74
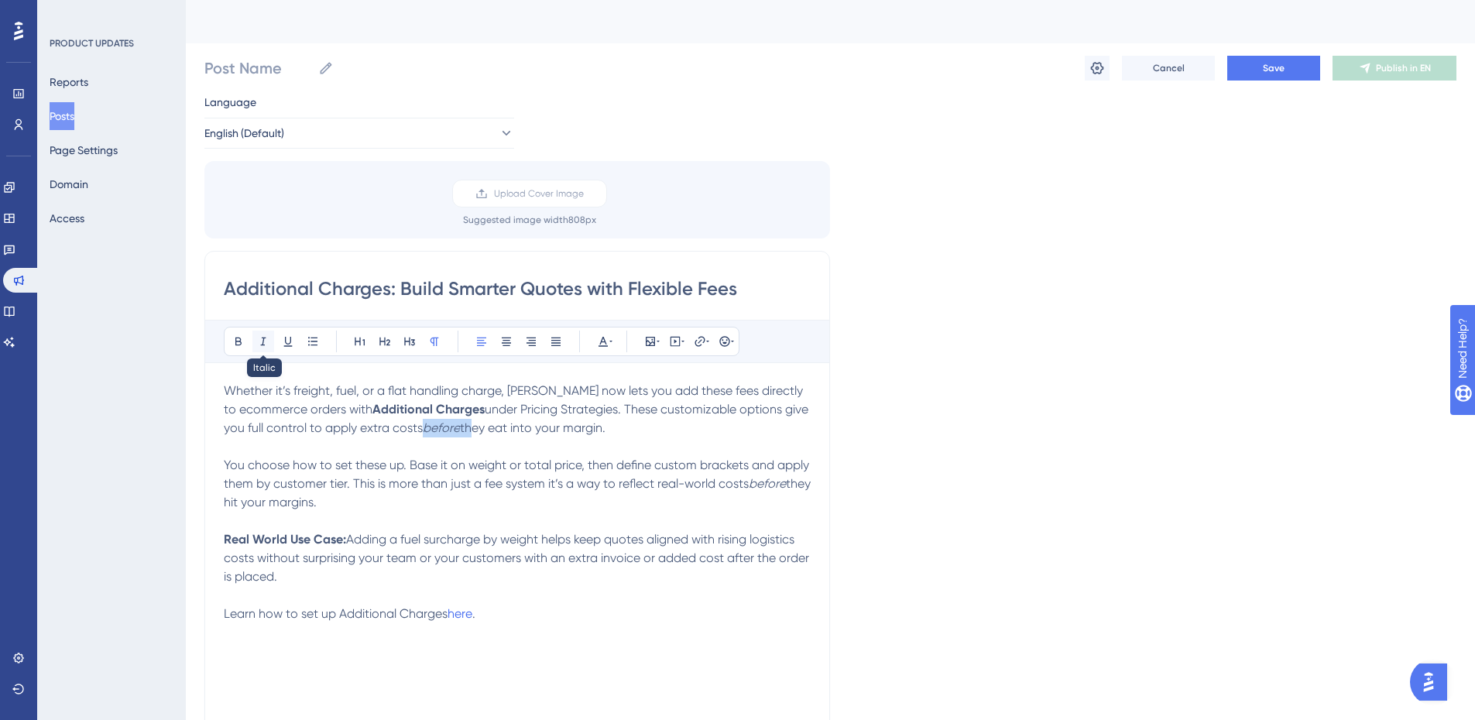
click at [266, 341] on icon at bounding box center [263, 341] width 12 height 12
click at [700, 489] on span "You choose how to set these up. Base it on weight or total price, then define c…" at bounding box center [518, 474] width 588 height 33
click at [489, 493] on p "You choose how to set these up. Base it on weight or total price, then define c…" at bounding box center [517, 484] width 587 height 56
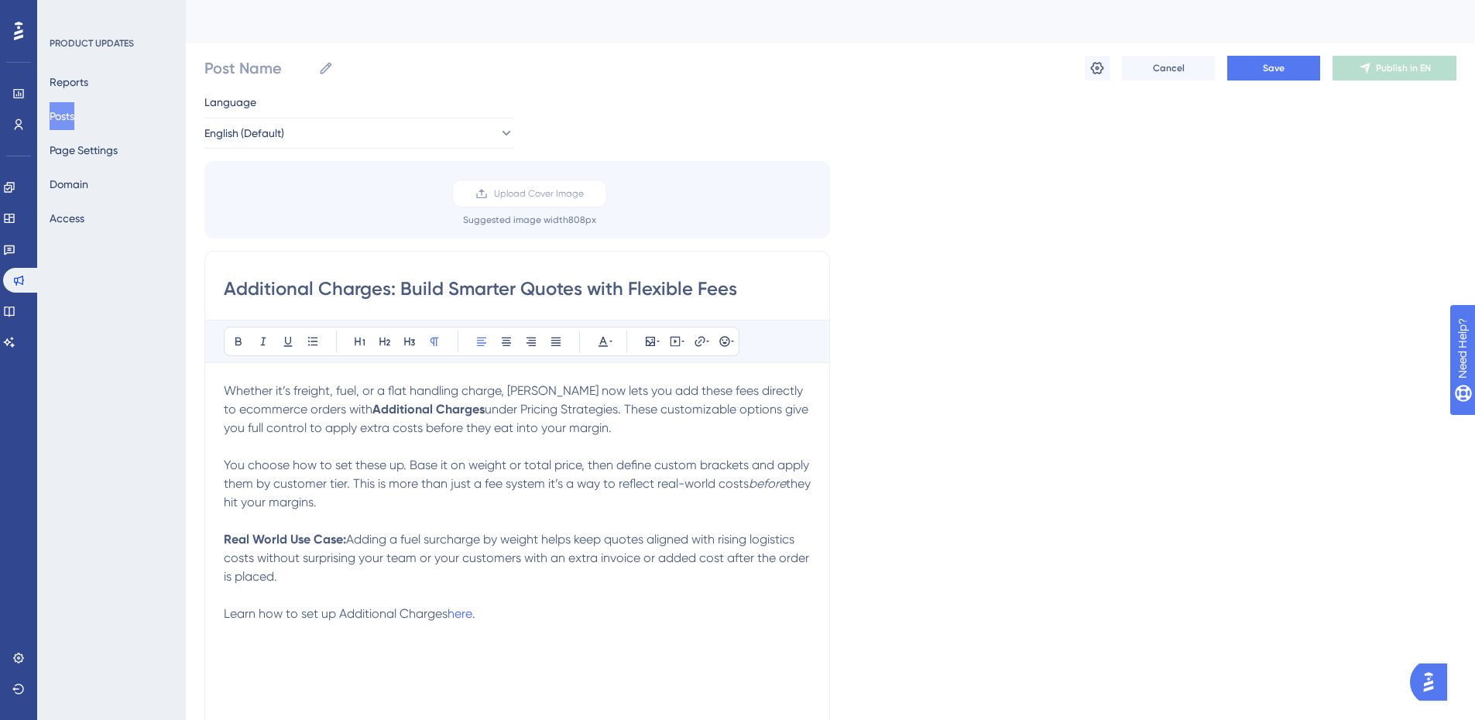
click at [439, 498] on p "You choose how to set these up. Base it on weight or total price, then define c…" at bounding box center [517, 484] width 587 height 56
click at [386, 478] on span "You choose how to set these up. Base it on weight or total price, then define c…" at bounding box center [518, 474] width 588 height 33
click at [430, 487] on span "You choose how to set these up. Base it on weight or total price, then define c…" at bounding box center [518, 474] width 588 height 33
click at [354, 481] on span "You choose how to set these up. Base it on weight or total price, then define c…" at bounding box center [518, 474] width 588 height 33
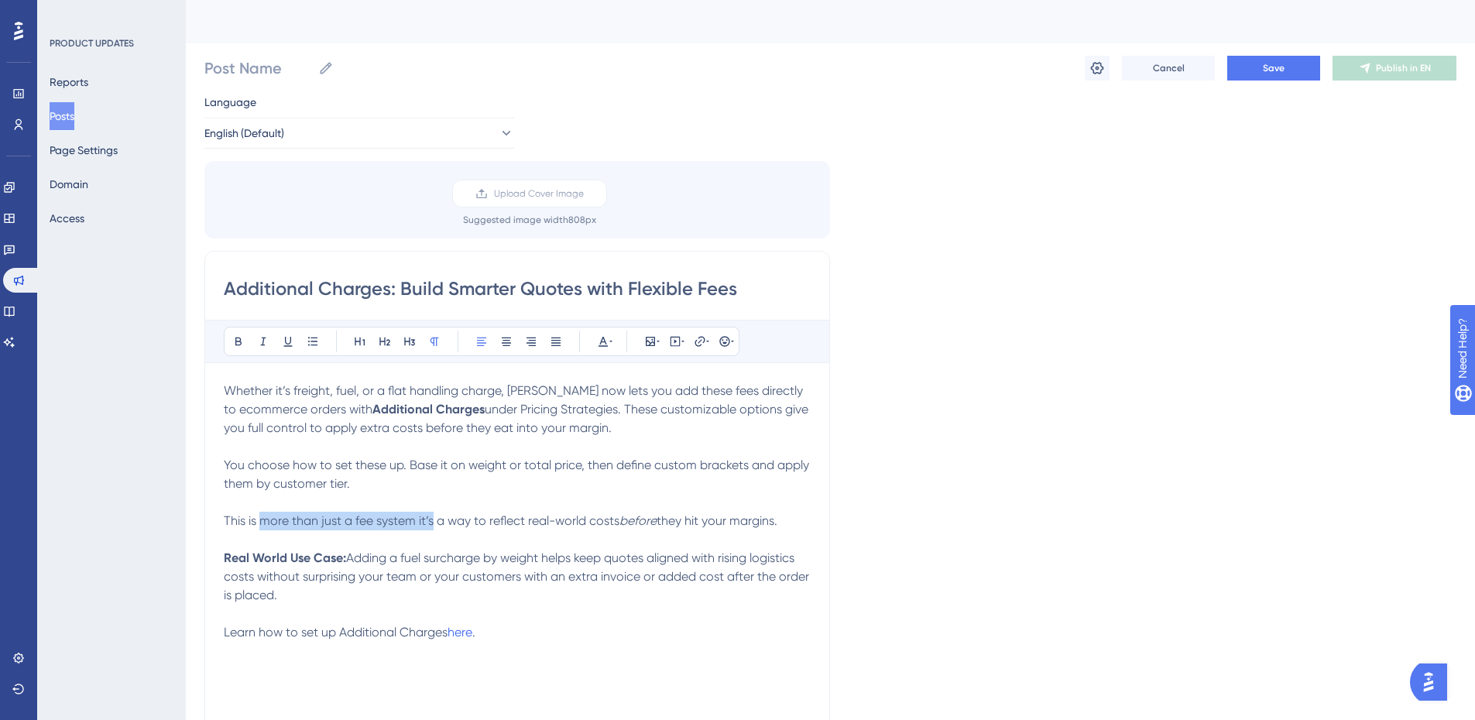
drag, startPoint x: 432, startPoint y: 520, endPoint x: 259, endPoint y: 524, distance: 172.7
click at [259, 524] on span "This is more than just a fee system it’s a way to reflect real-world costs" at bounding box center [422, 520] width 396 height 15
click at [487, 517] on span "This is a smarter way to reflect real-world costs" at bounding box center [356, 520] width 265 height 15
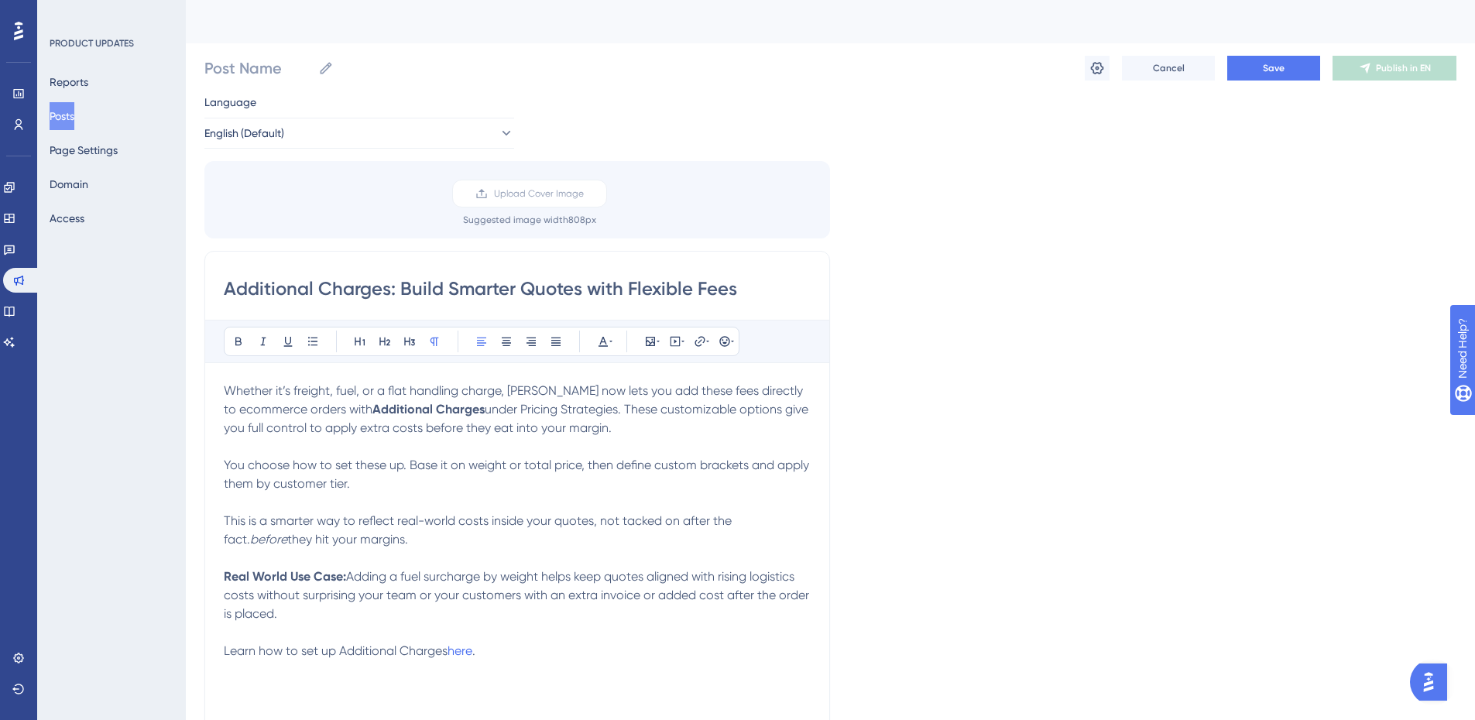
drag, startPoint x: 402, startPoint y: 544, endPoint x: 765, endPoint y: 526, distance: 363.6
click at [765, 526] on p "This is a smarter way to reflect real-world costs inside your quotes, not tacke…" at bounding box center [517, 530] width 587 height 37
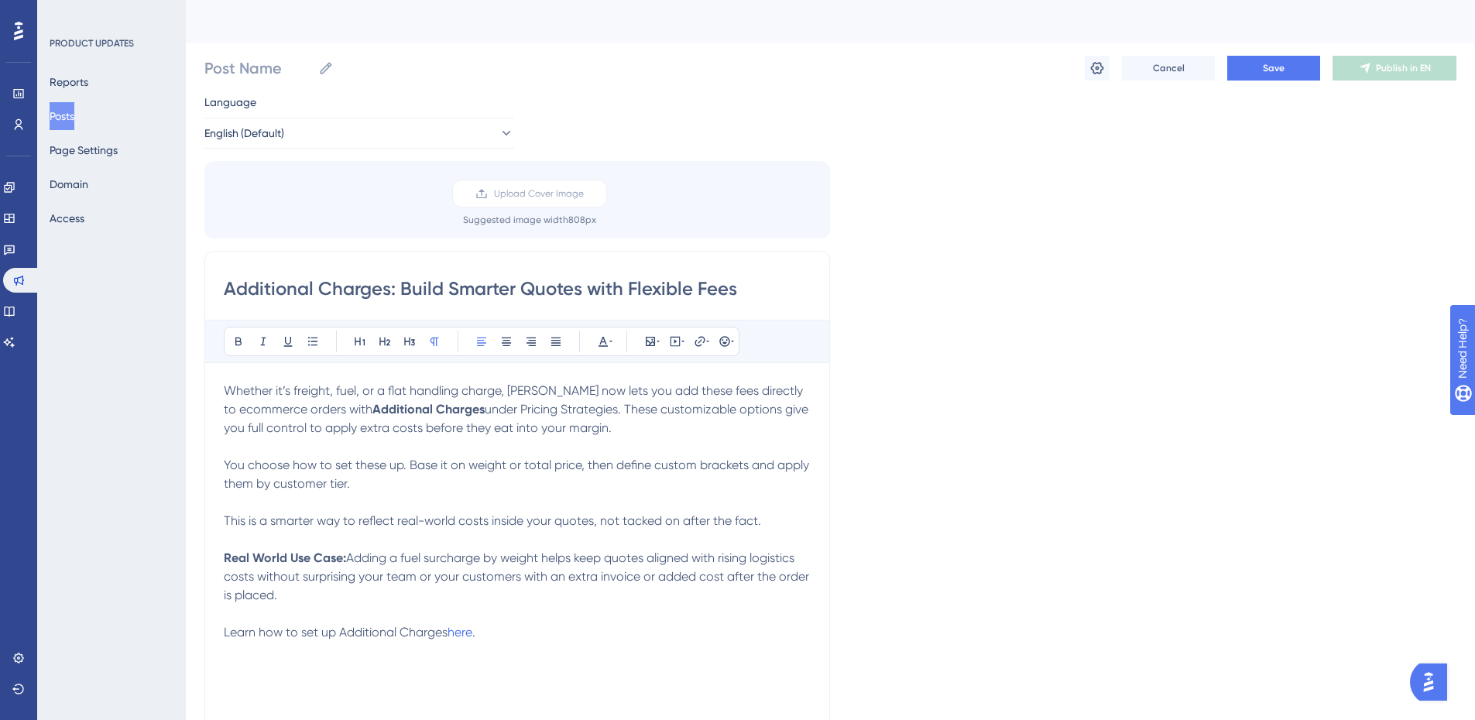
drag, startPoint x: 598, startPoint y: 584, endPoint x: 657, endPoint y: 571, distance: 60.3
click at [598, 584] on p "Real World Use Case: Adding a fuel surcharge by weight helps keep quotes aligne…" at bounding box center [517, 577] width 587 height 56
click at [729, 571] on span "Adding a fuel surcharge by weight helps keep quotes aligned with rising logisti…" at bounding box center [518, 576] width 588 height 52
click at [310, 586] on p "Real World Use Case: Adding a fuel surcharge by weight helps keep quotes aligne…" at bounding box center [517, 577] width 587 height 56
drag, startPoint x: 290, startPoint y: 595, endPoint x: 352, endPoint y: 561, distance: 71.7
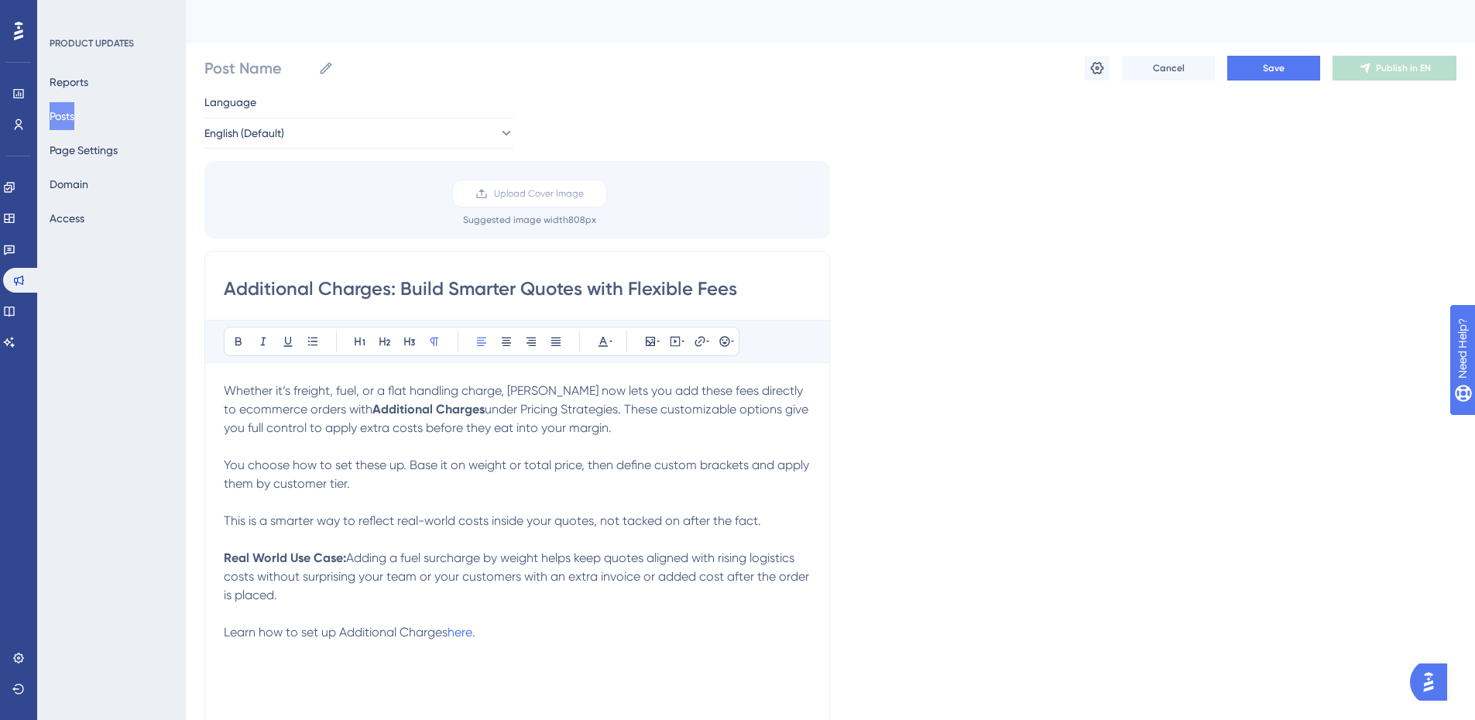
click at [352, 561] on p "Real World Use Case: Adding a fuel surcharge by weight helps keep quotes aligne…" at bounding box center [517, 577] width 587 height 56
click at [454, 557] on span "Let’s say fuel costs spike. Adding a surcharge by weight helps keep quotes alig…" at bounding box center [516, 566] width 585 height 33
click at [339, 573] on span "Let’s say fuel costs spike again. Adding a surcharge by weight helps keep quote…" at bounding box center [516, 576] width 584 height 52
drag, startPoint x: 510, startPoint y: 578, endPoint x: 461, endPoint y: 583, distance: 49.8
click at [461, 583] on span "Let’s say fuel costs spike again. Adding a surcharge by weight helps keep quote…" at bounding box center [513, 576] width 578 height 52
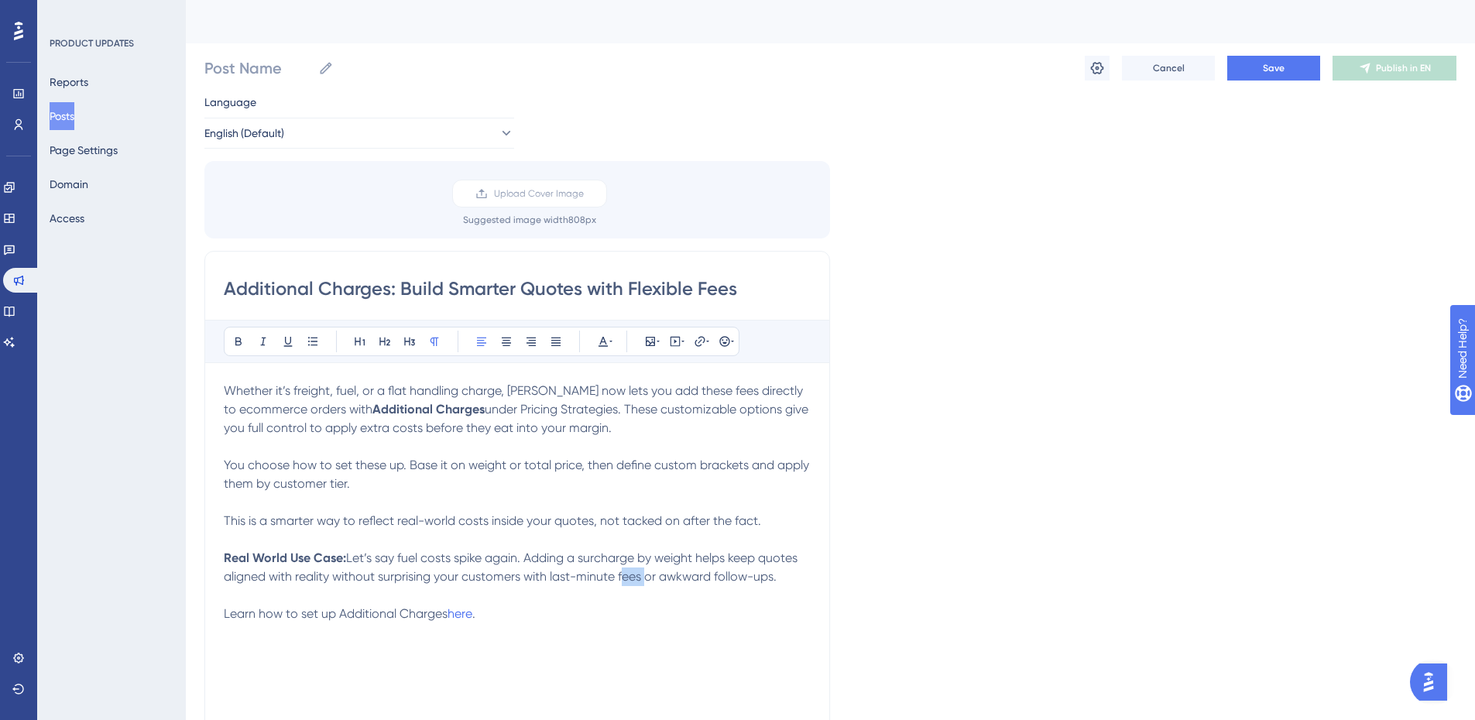
drag, startPoint x: 644, startPoint y: 577, endPoint x: 621, endPoint y: 583, distance: 24.0
click at [621, 583] on span "Let’s say fuel costs spike again. Adding a surcharge by weight helps keep quote…" at bounding box center [512, 566] width 577 height 33
click at [585, 598] on p at bounding box center [517, 595] width 587 height 19
click at [225, 616] on span "Learn how to set up Additional Charges" at bounding box center [336, 613] width 224 height 15
click at [733, 344] on button at bounding box center [725, 342] width 22 height 22
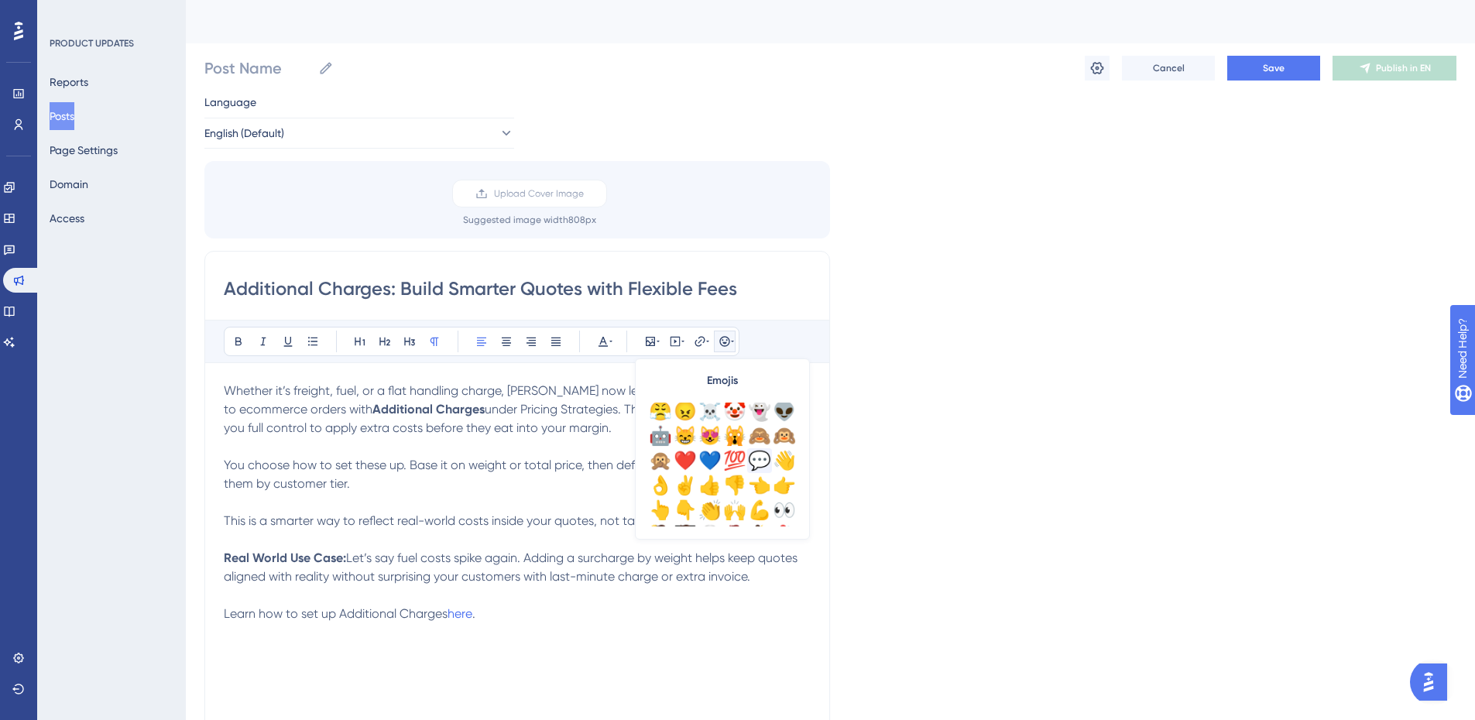
scroll to position [155, 0]
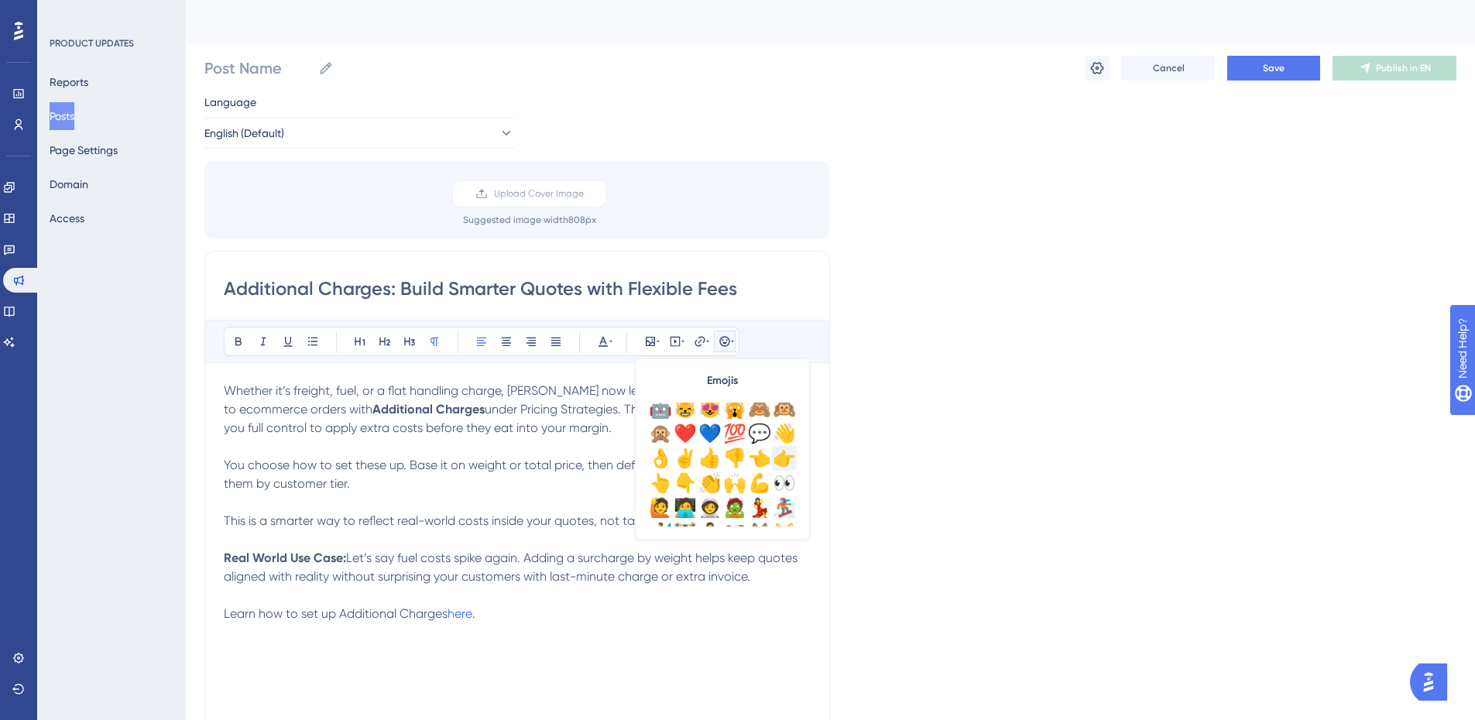
click at [790, 463] on div "👉" at bounding box center [784, 458] width 25 height 25
click at [482, 518] on span "This is a smarter way to reflect real-world costs inside your quotes, not tacke…" at bounding box center [492, 520] width 537 height 15
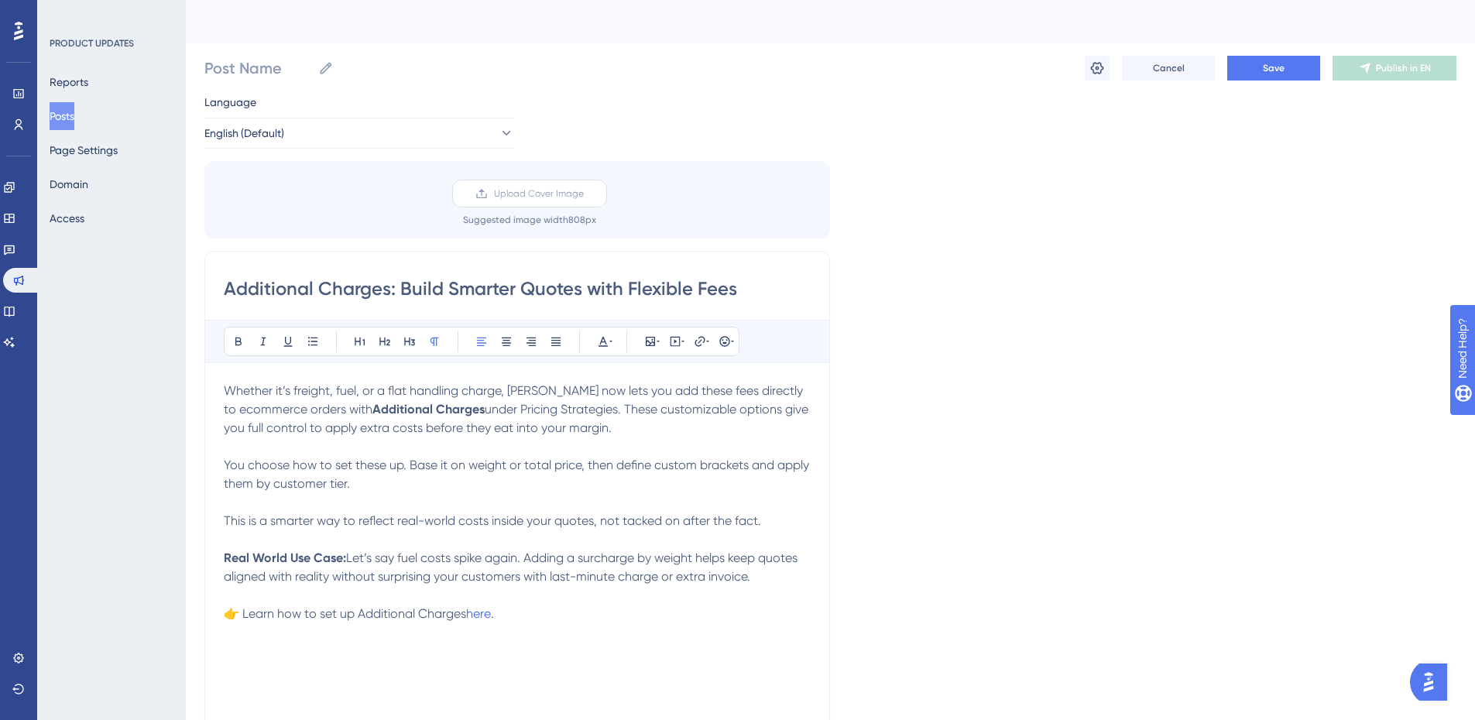
click at [526, 188] on span "Upload Cover Image" at bounding box center [539, 193] width 90 height 12
click at [584, 194] on input "Upload Cover Image" at bounding box center [584, 194] width 0 height 0
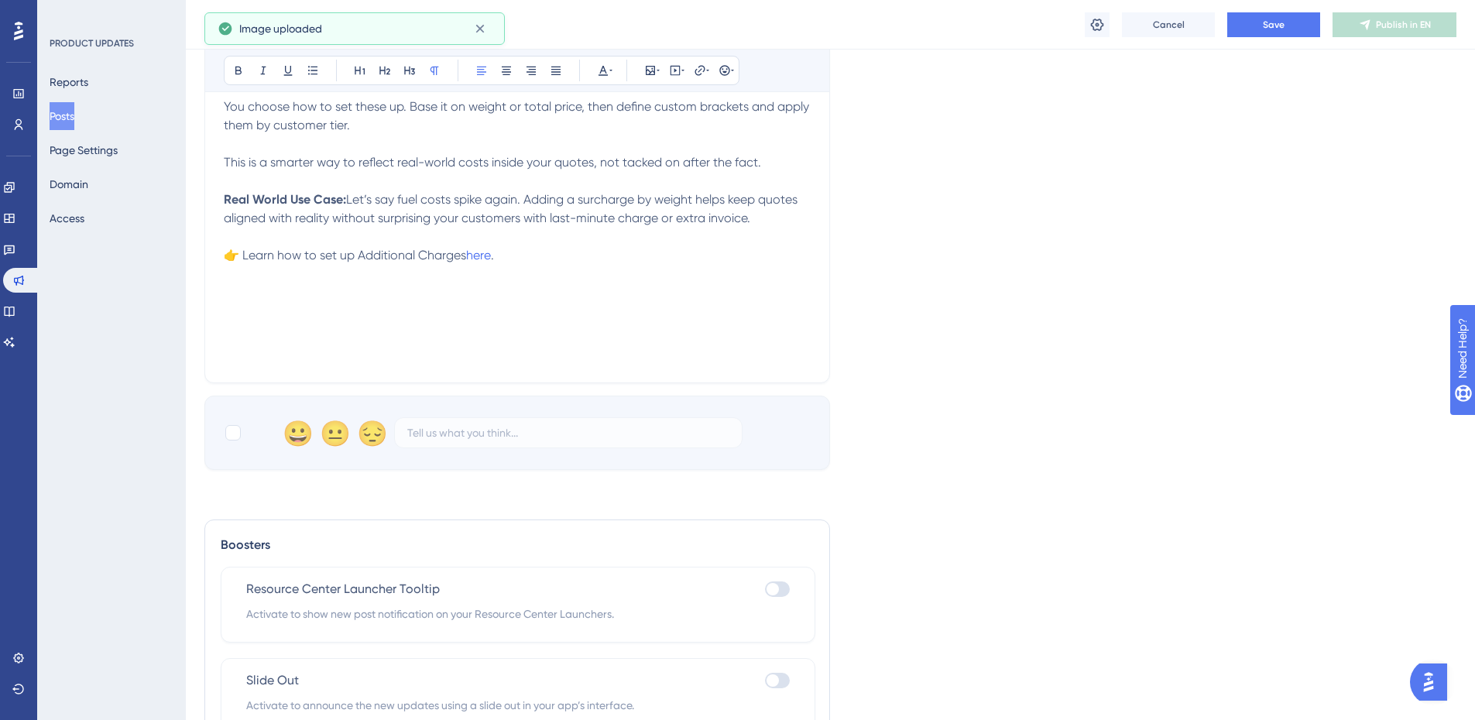
scroll to position [689, 0]
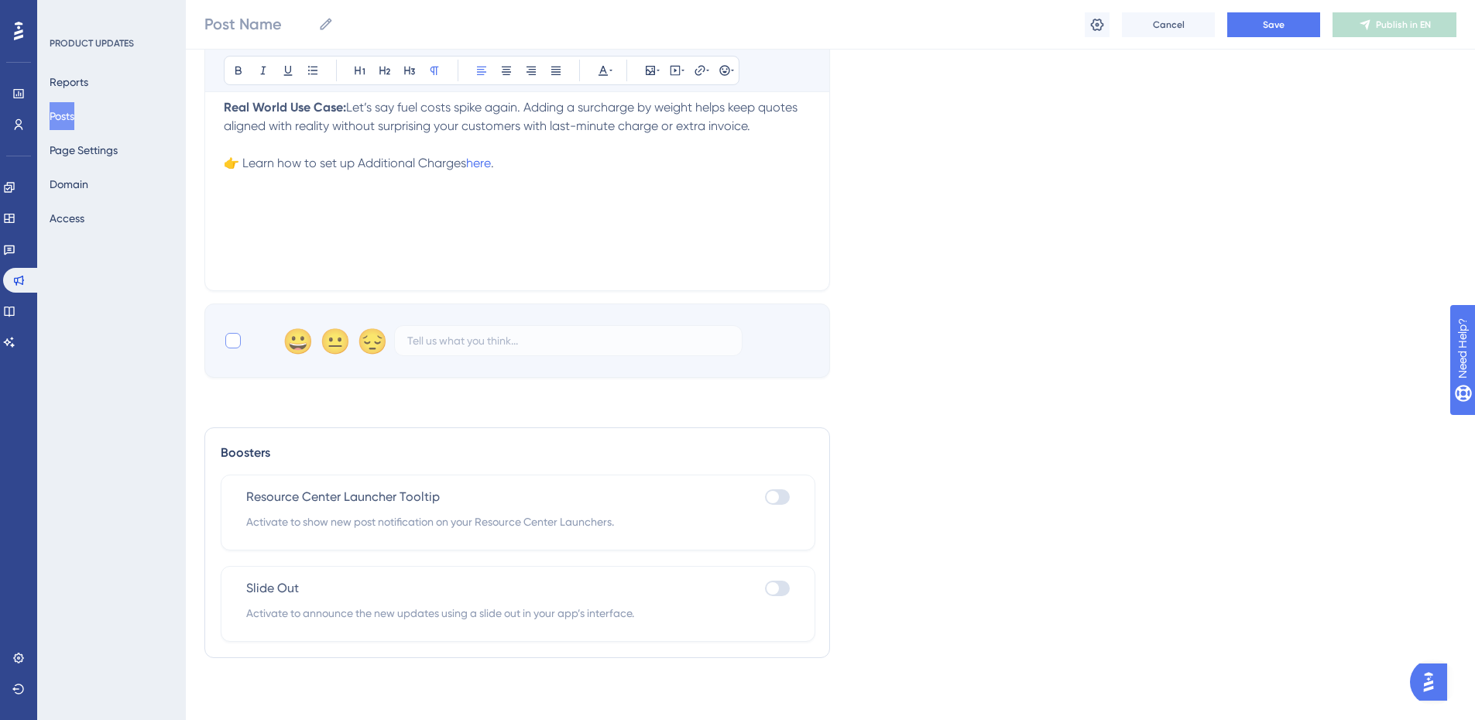
click at [238, 347] on div at bounding box center [232, 340] width 15 height 15
checkbox input "true"
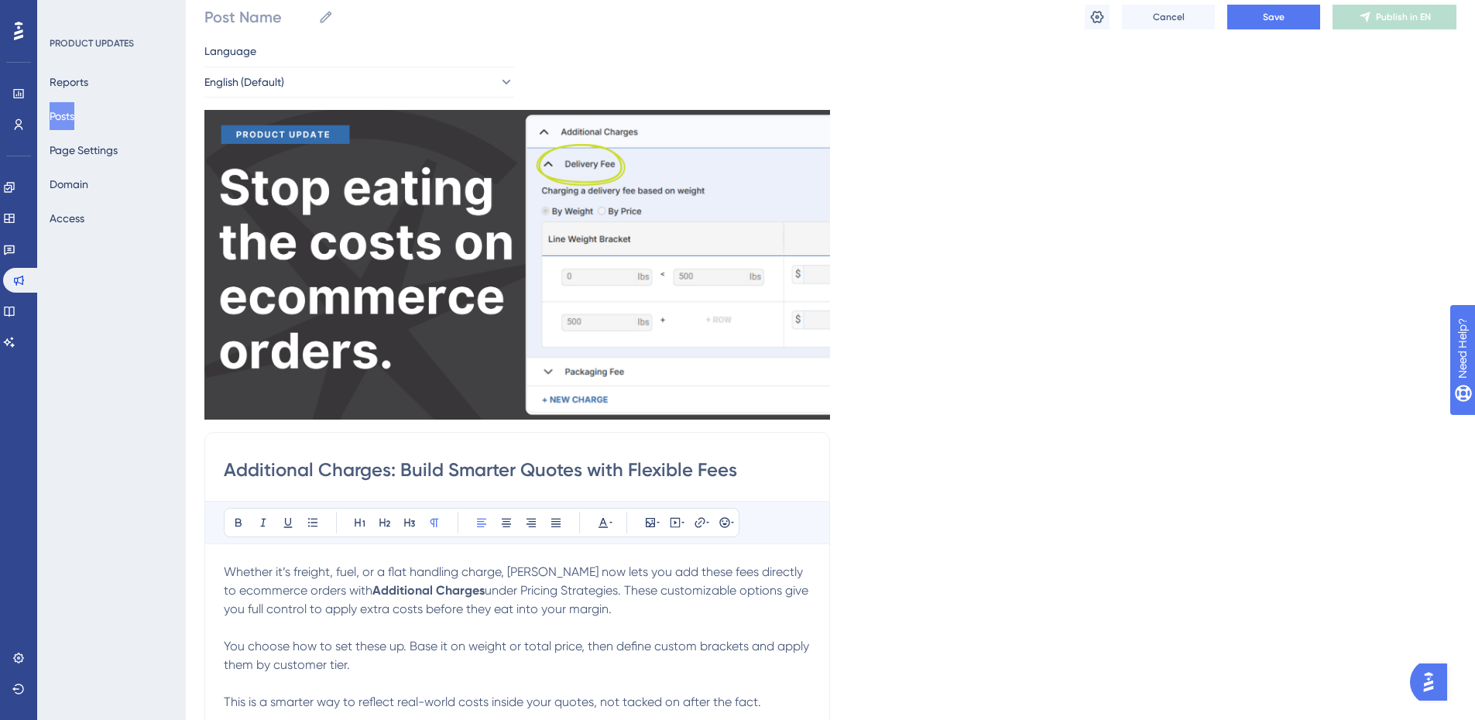
scroll to position [0, 0]
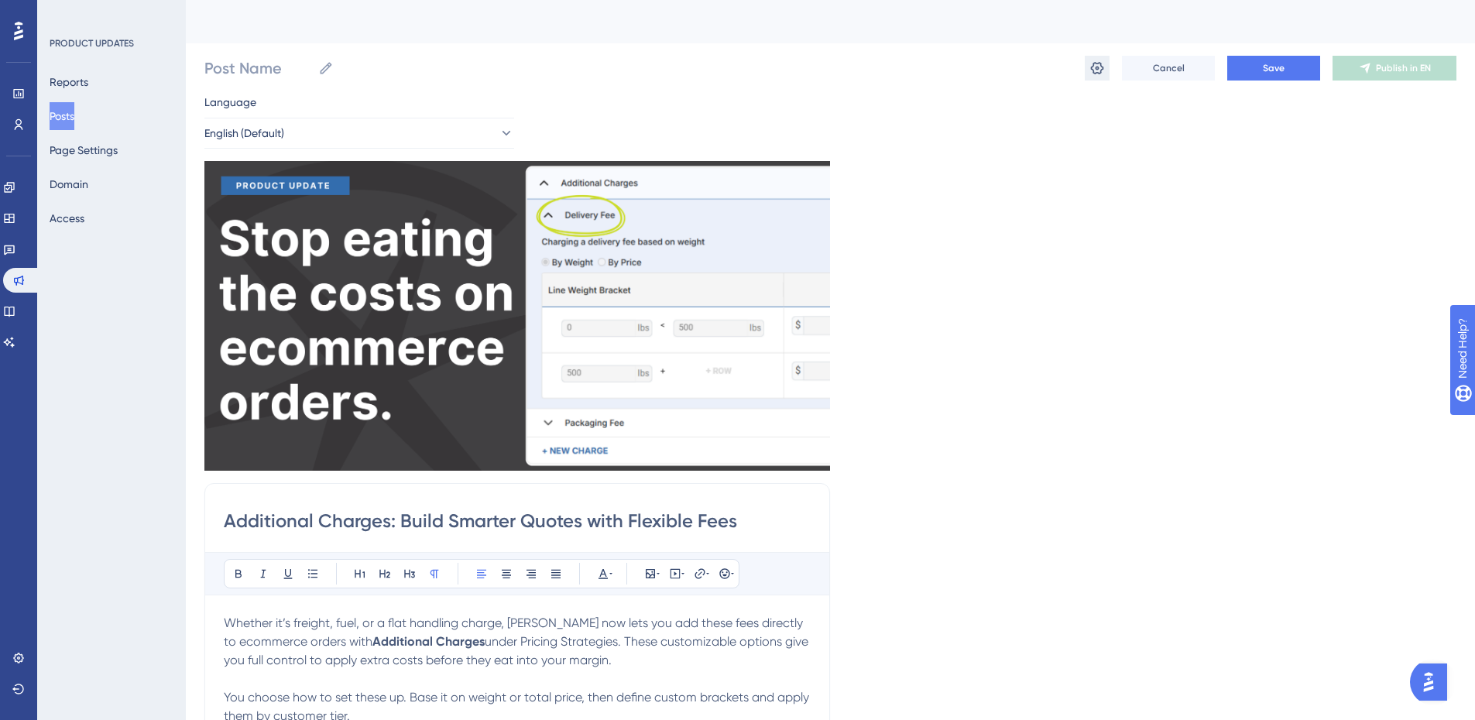
click at [1104, 68] on icon at bounding box center [1096, 67] width 15 height 15
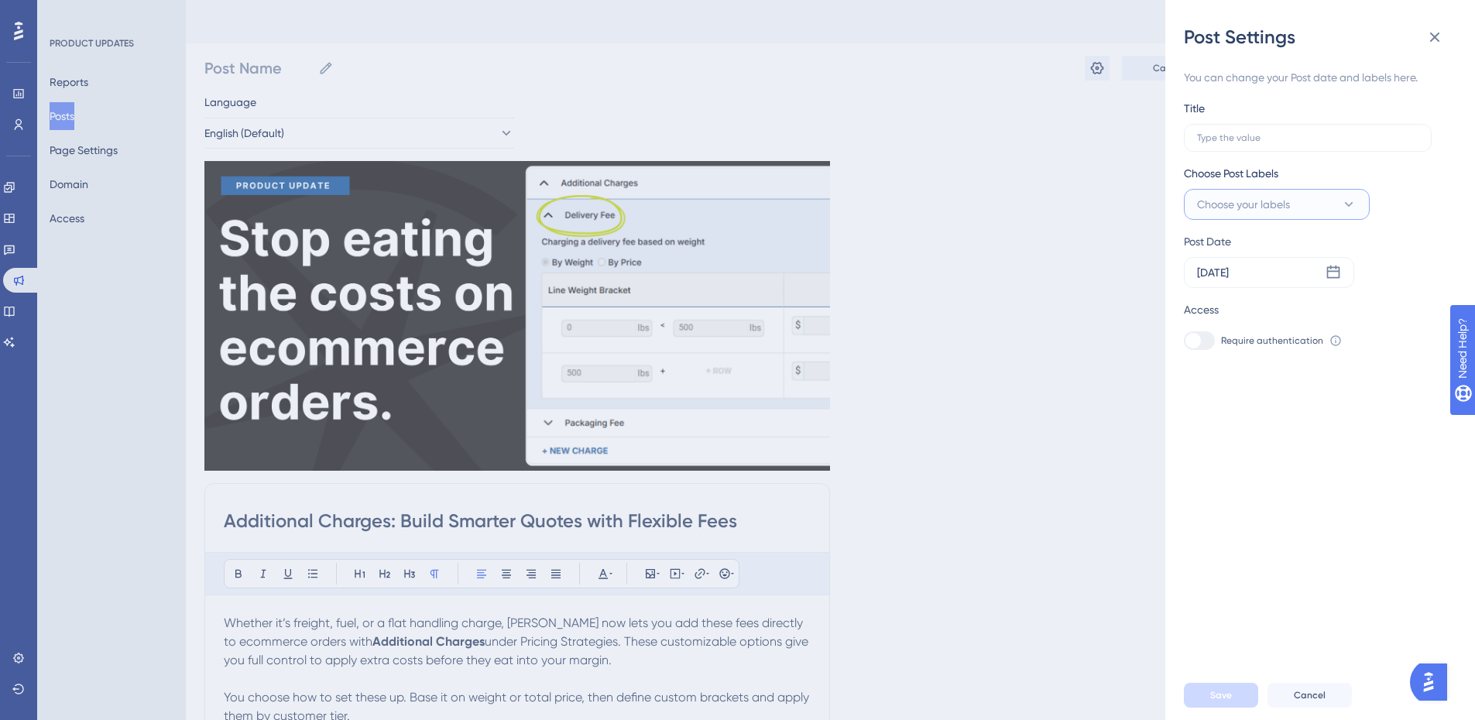
click at [1274, 204] on span "Choose your labels" at bounding box center [1243, 204] width 93 height 19
click at [1268, 364] on input "Product Updates" at bounding box center [1280, 361] width 87 height 19
click at [1202, 366] on div at bounding box center [1201, 361] width 12 height 12
checkbox input "true"
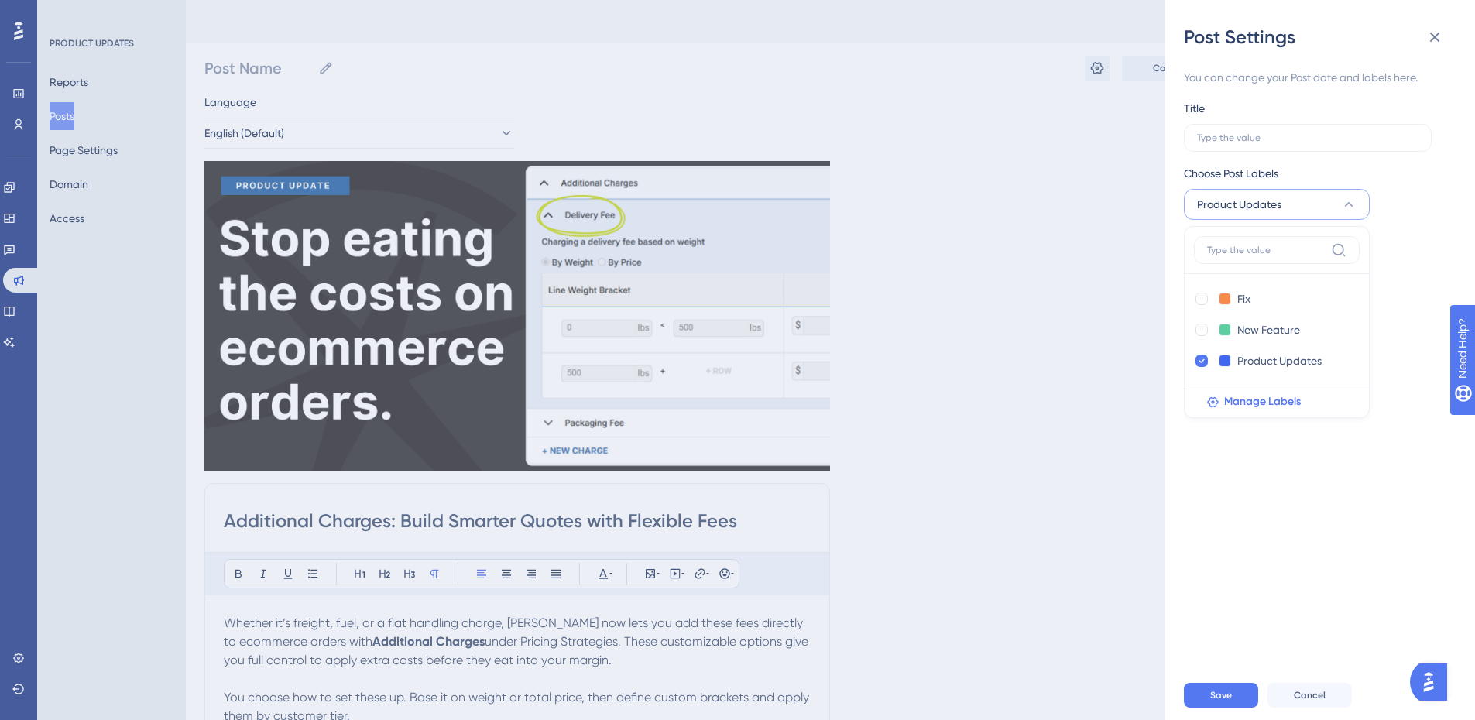
click at [1271, 473] on div "You can change your Post date and labels here. Title Choose Post Labels Product…" at bounding box center [1326, 360] width 285 height 621
click at [1266, 270] on div "[DATE]" at bounding box center [1269, 272] width 170 height 31
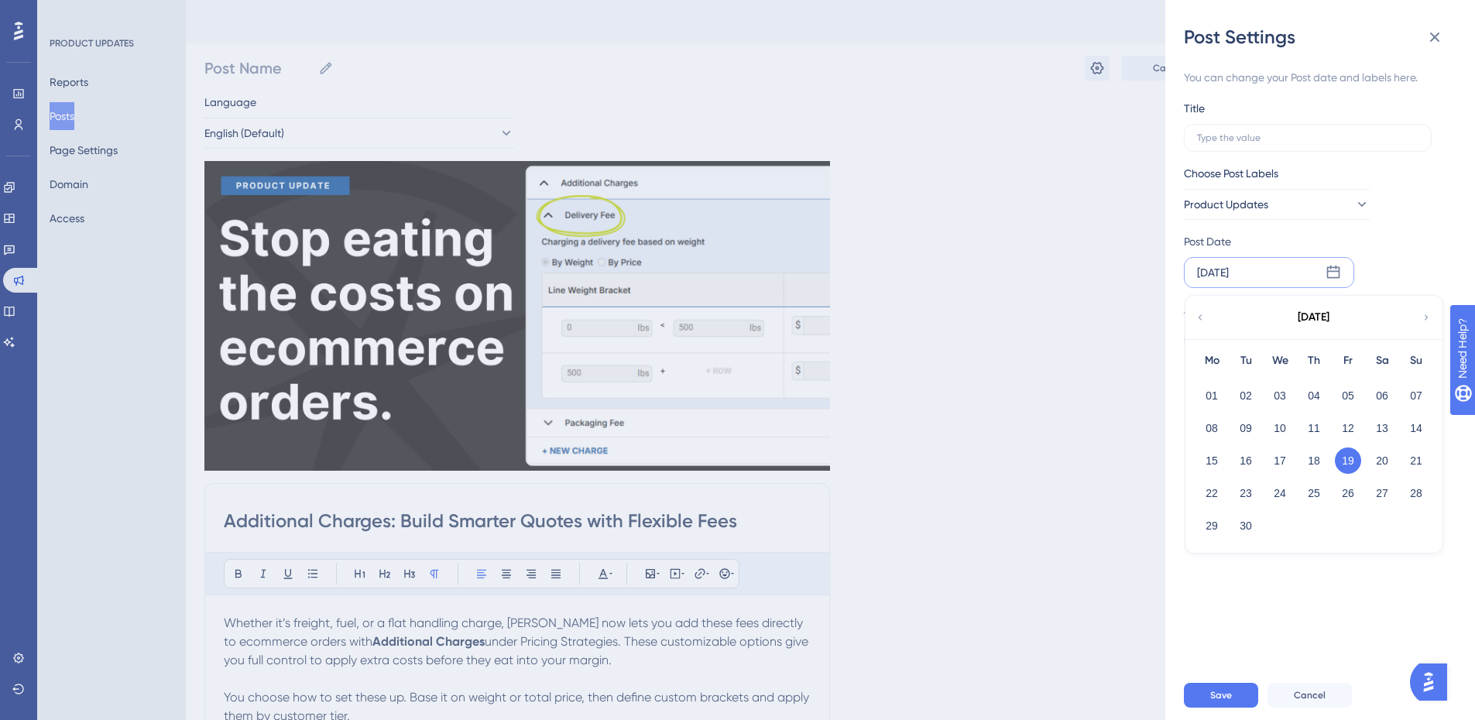
click at [1209, 322] on div "[DATE]" at bounding box center [1313, 317] width 256 height 43
click at [1200, 318] on icon at bounding box center [1201, 316] width 4 height 5
click at [1385, 429] on button "12" at bounding box center [1382, 428] width 26 height 26
click at [1338, 506] on div "You can change your Post date and labels here. Title Choose Post Labels Product…" at bounding box center [1326, 360] width 285 height 621
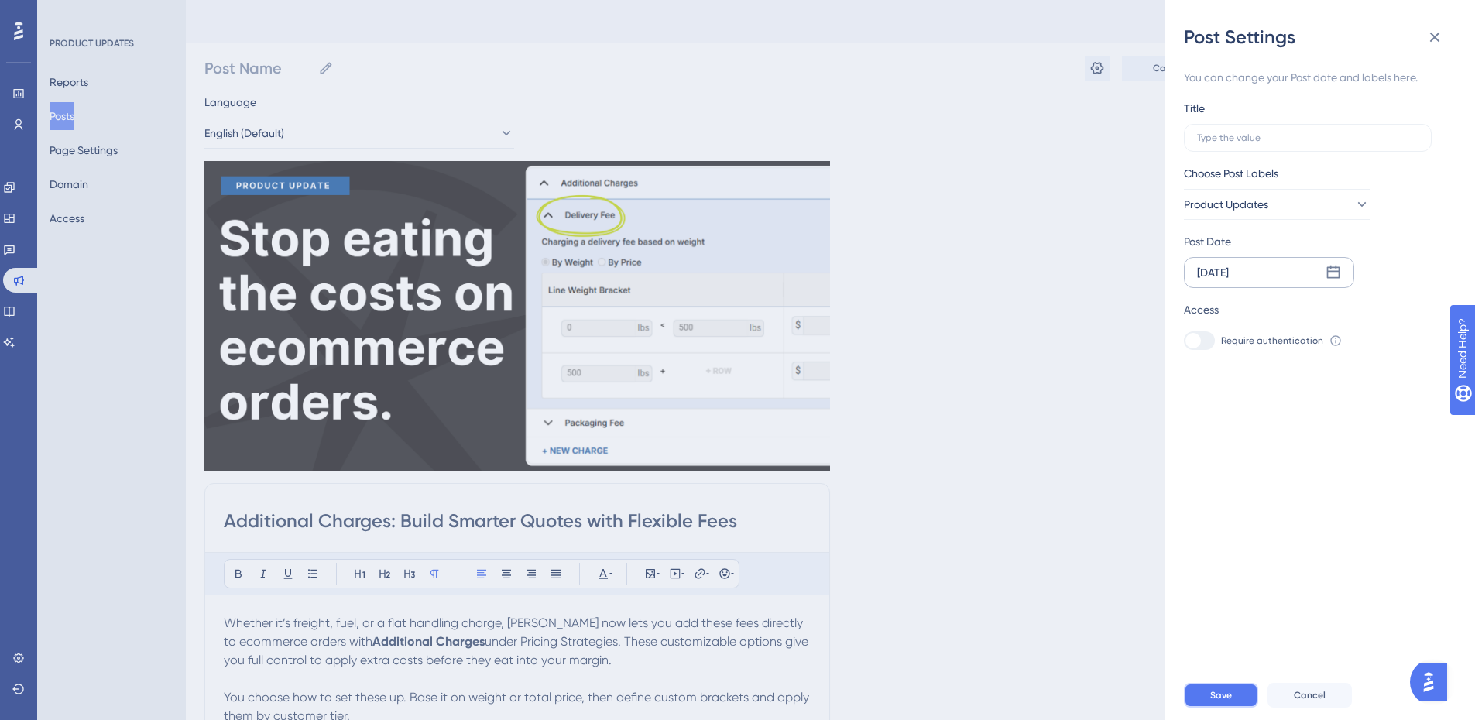
click at [1212, 697] on button "Save" at bounding box center [1221, 695] width 74 height 25
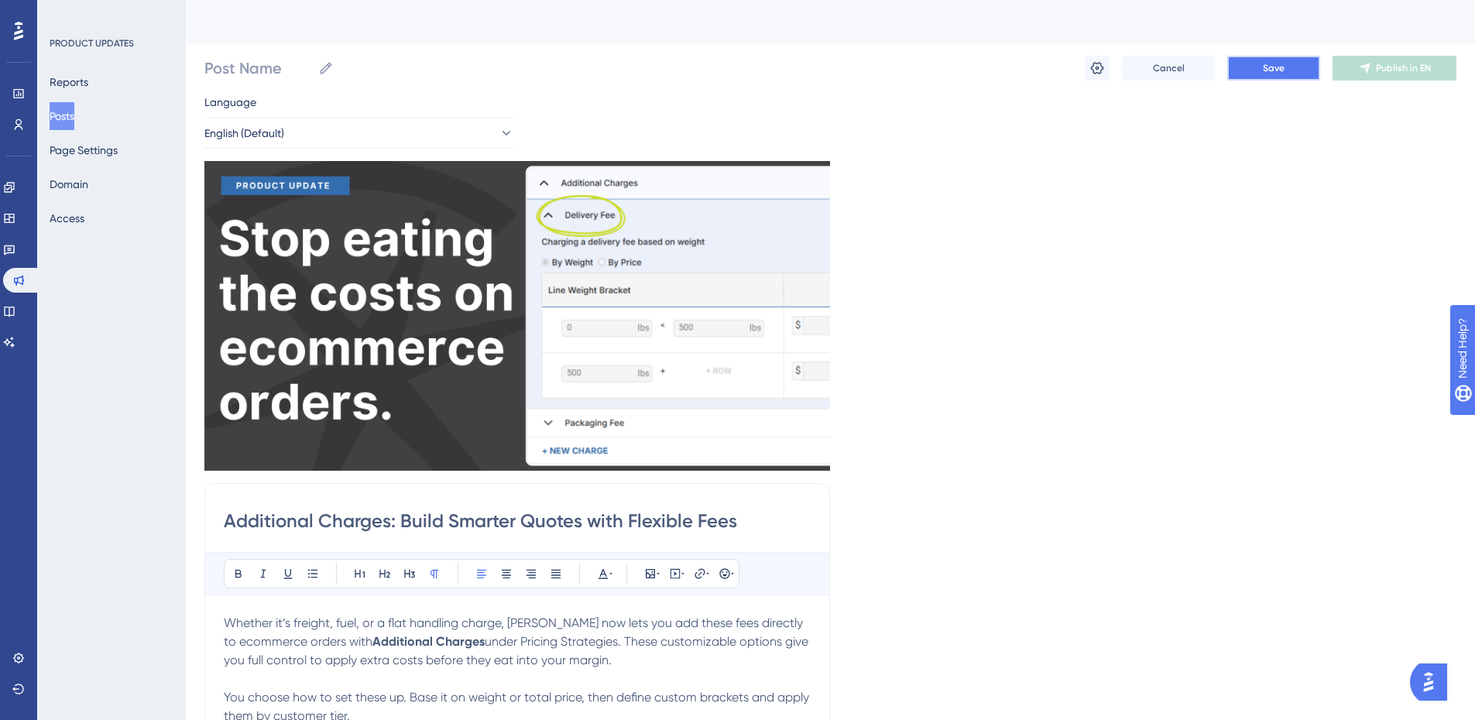
click at [1298, 77] on button "Save" at bounding box center [1273, 68] width 93 height 25
click at [257, 72] on input "Post Name" at bounding box center [258, 68] width 108 height 22
type input "Additional Charges"
click at [1281, 77] on button "Save" at bounding box center [1273, 68] width 93 height 25
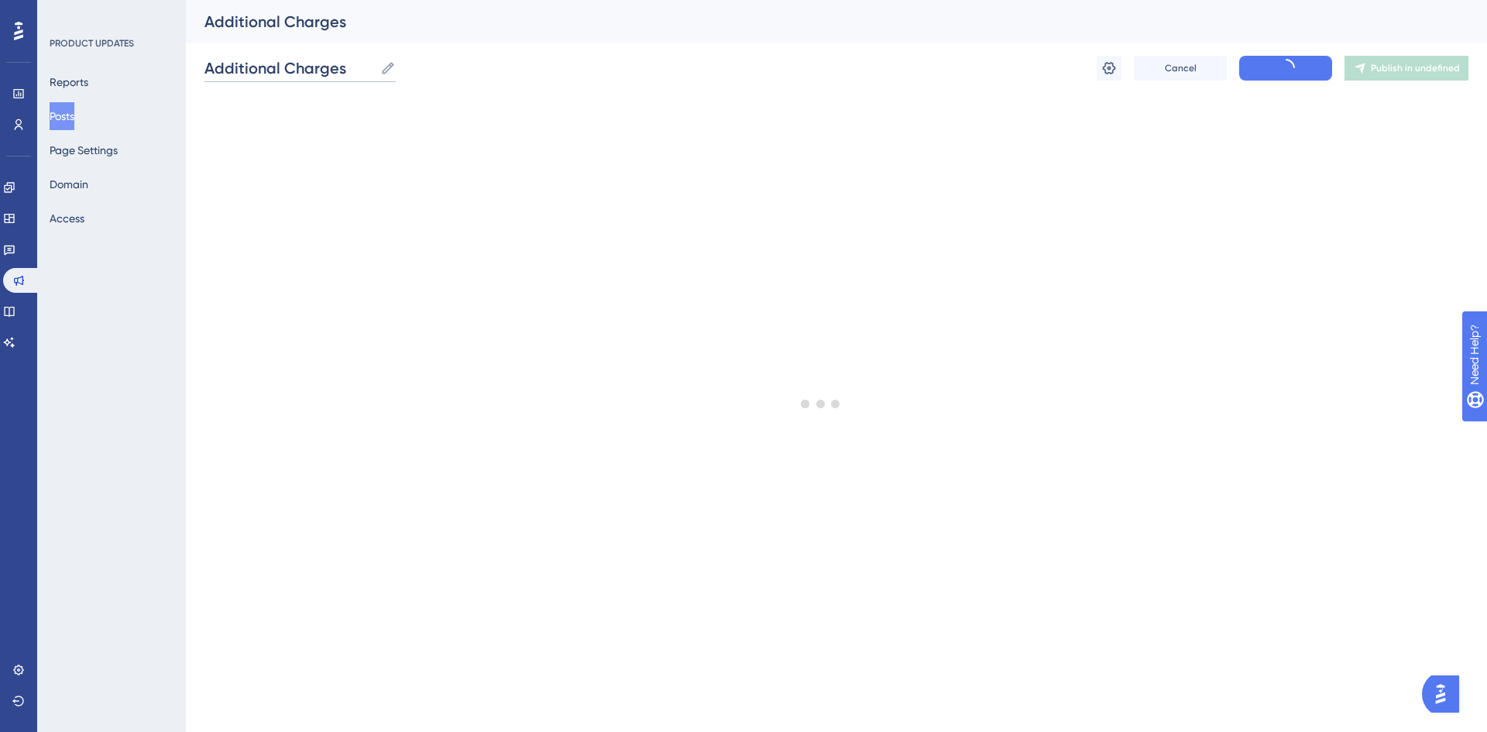
click at [337, 70] on input "Additional Charges" at bounding box center [289, 68] width 170 height 22
click at [527, 23] on div "Additional Charges" at bounding box center [816, 22] width 1225 height 22
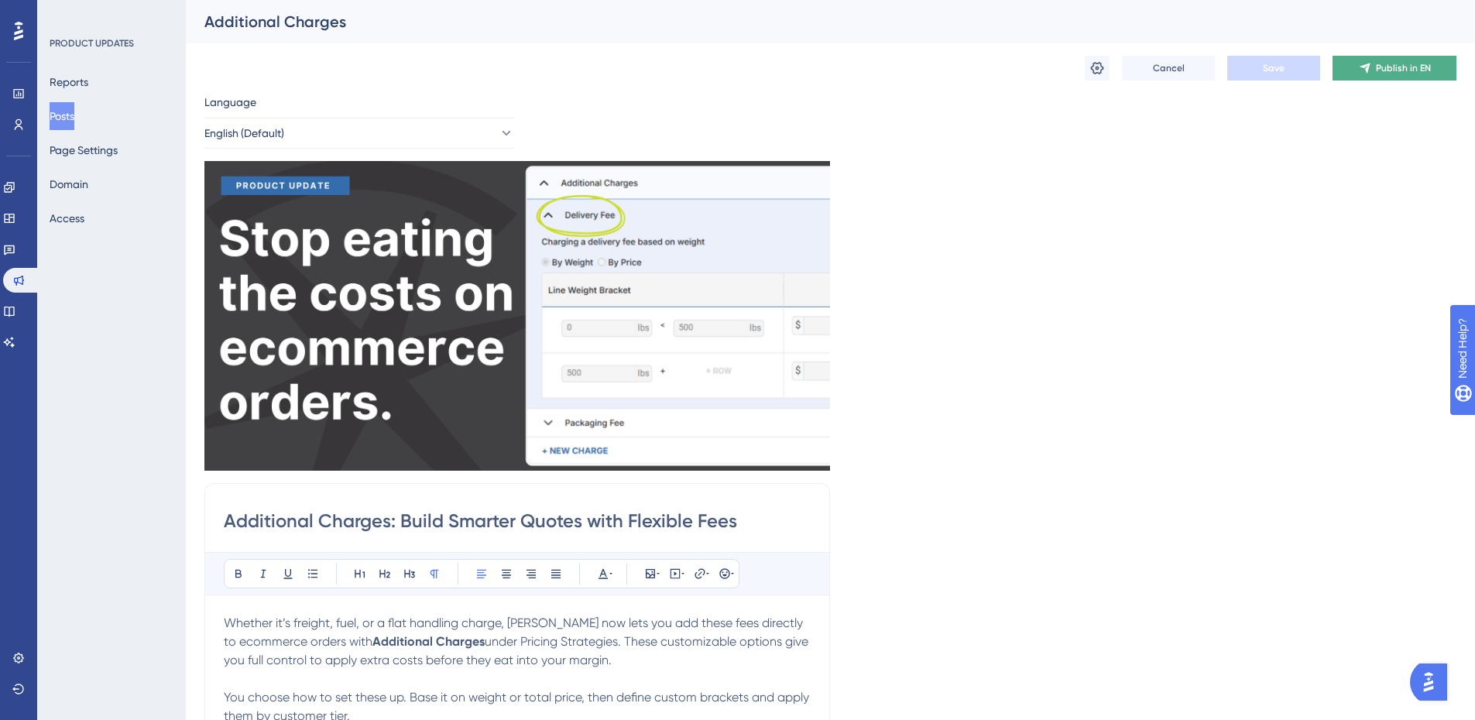
click at [1422, 70] on span "Publish in EN" at bounding box center [1403, 68] width 55 height 12
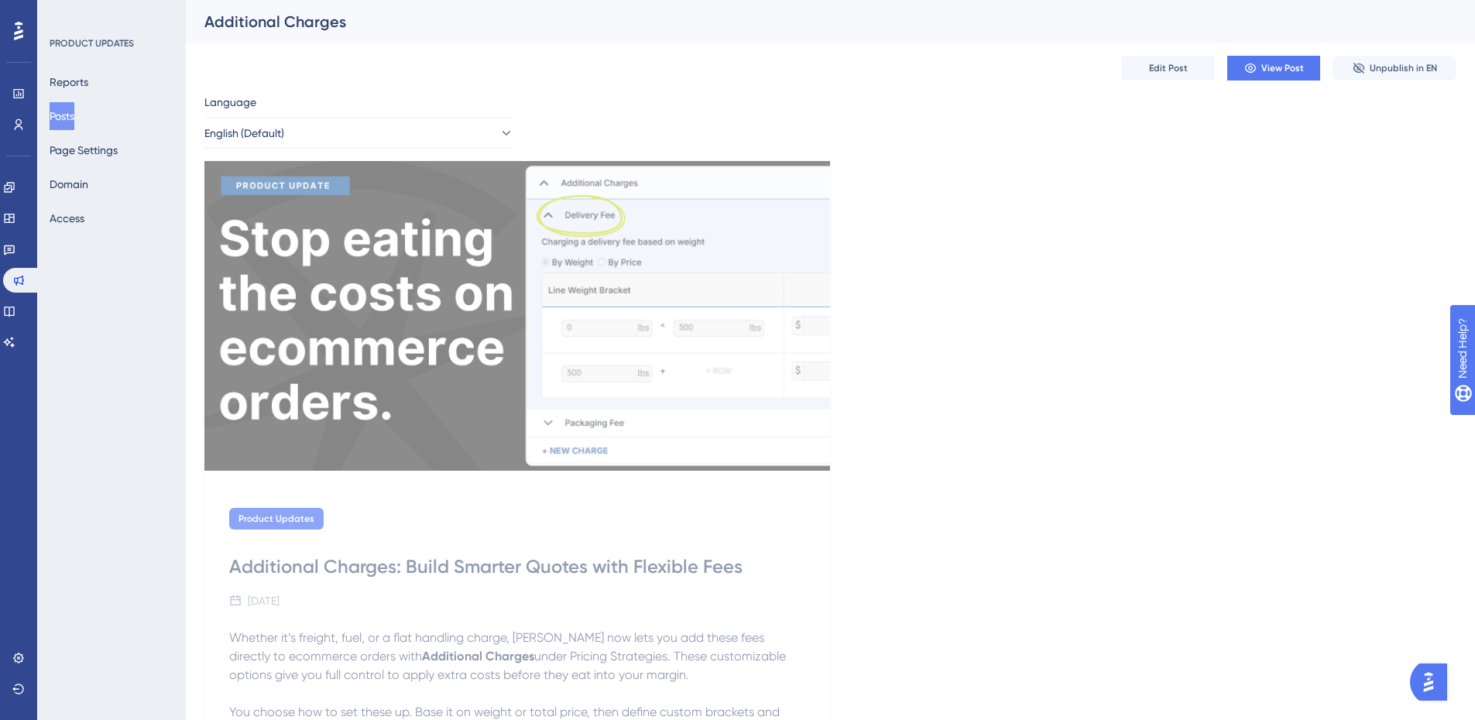
click at [72, 113] on button "Posts" at bounding box center [62, 116] width 25 height 28
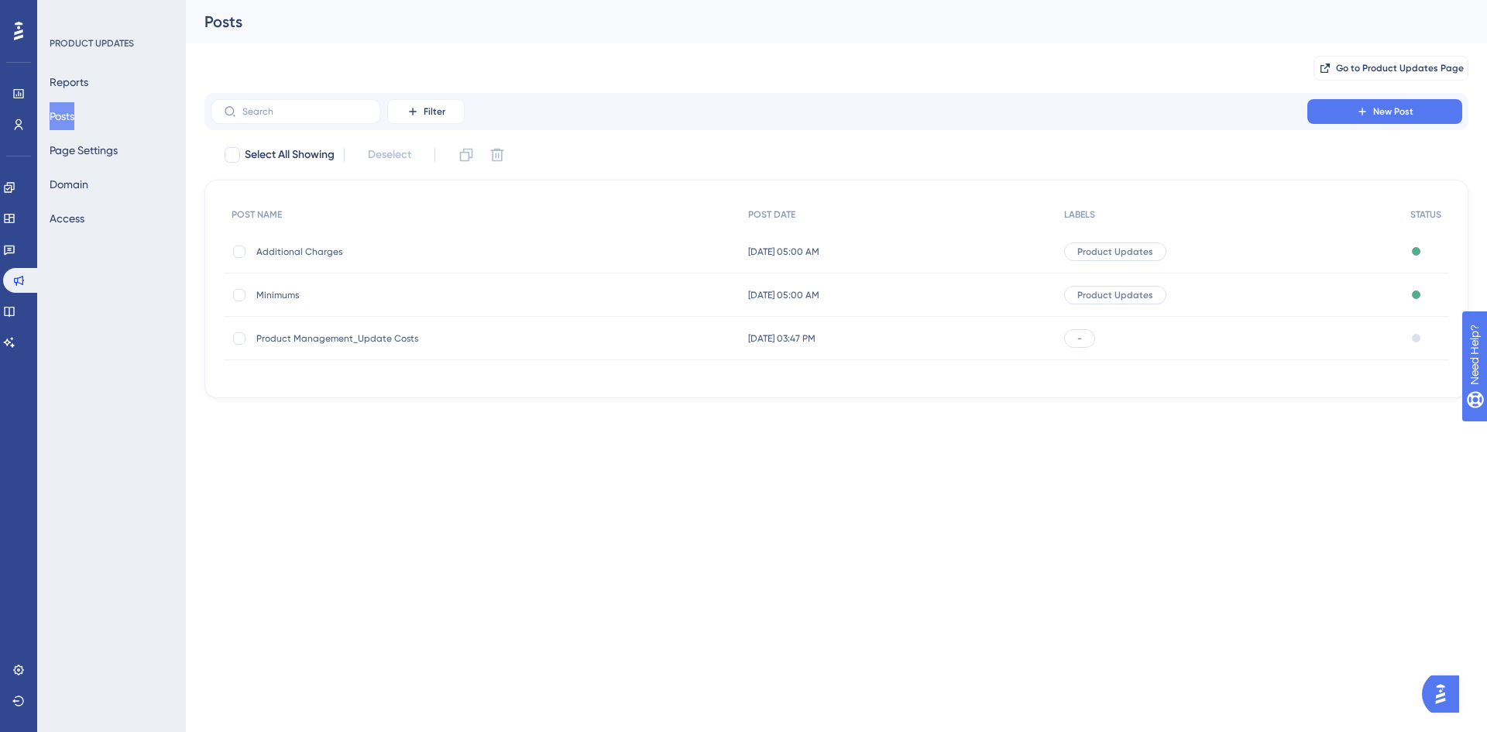
click at [286, 292] on span "Minimums" at bounding box center [380, 295] width 248 height 12
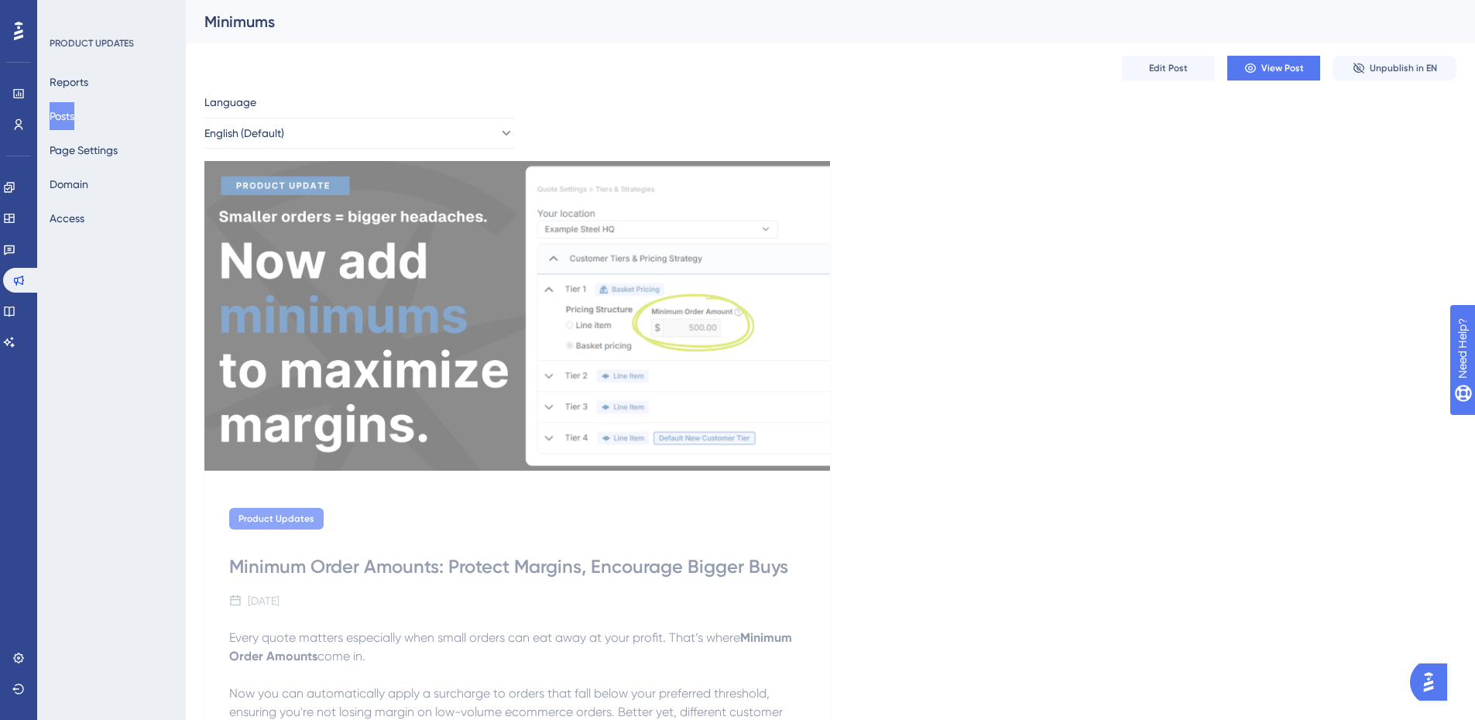
click at [509, 342] on img at bounding box center [517, 316] width 626 height 310
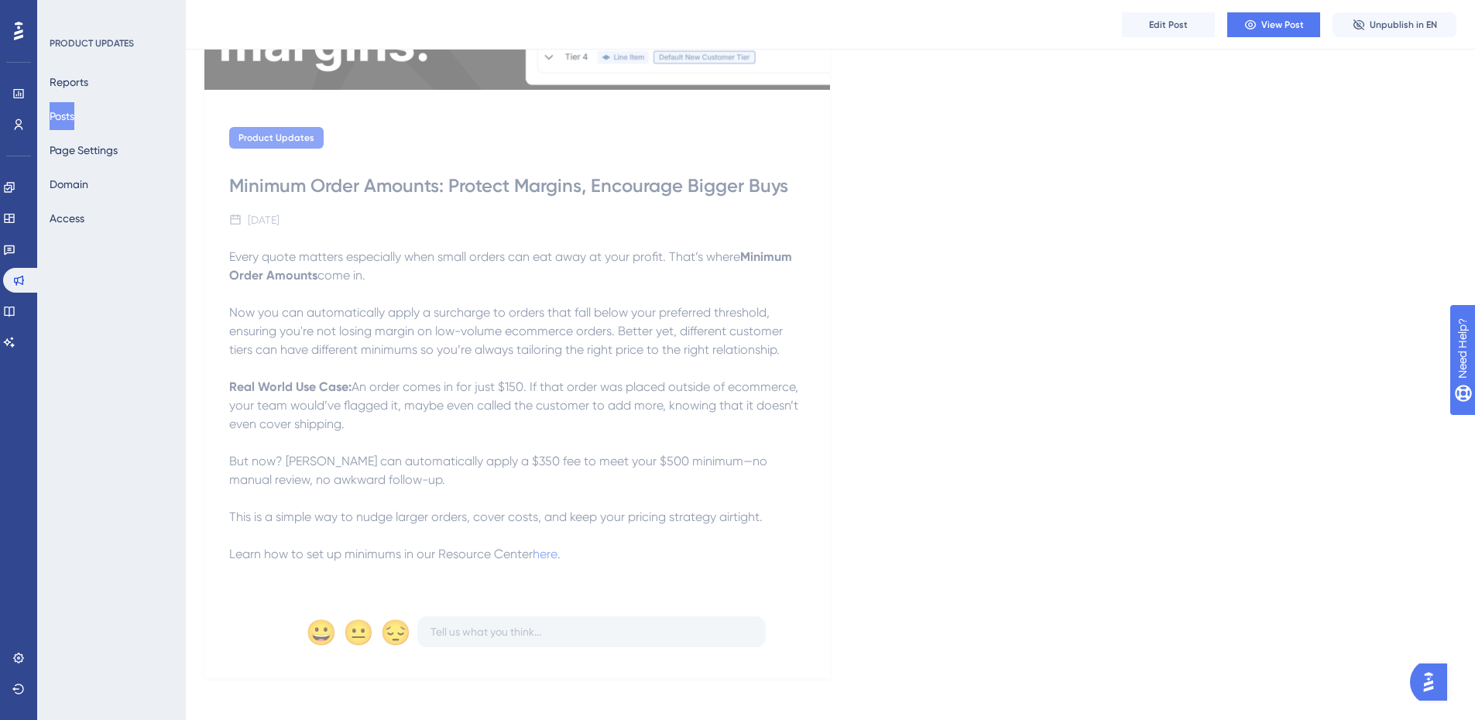
scroll to position [395, 0]
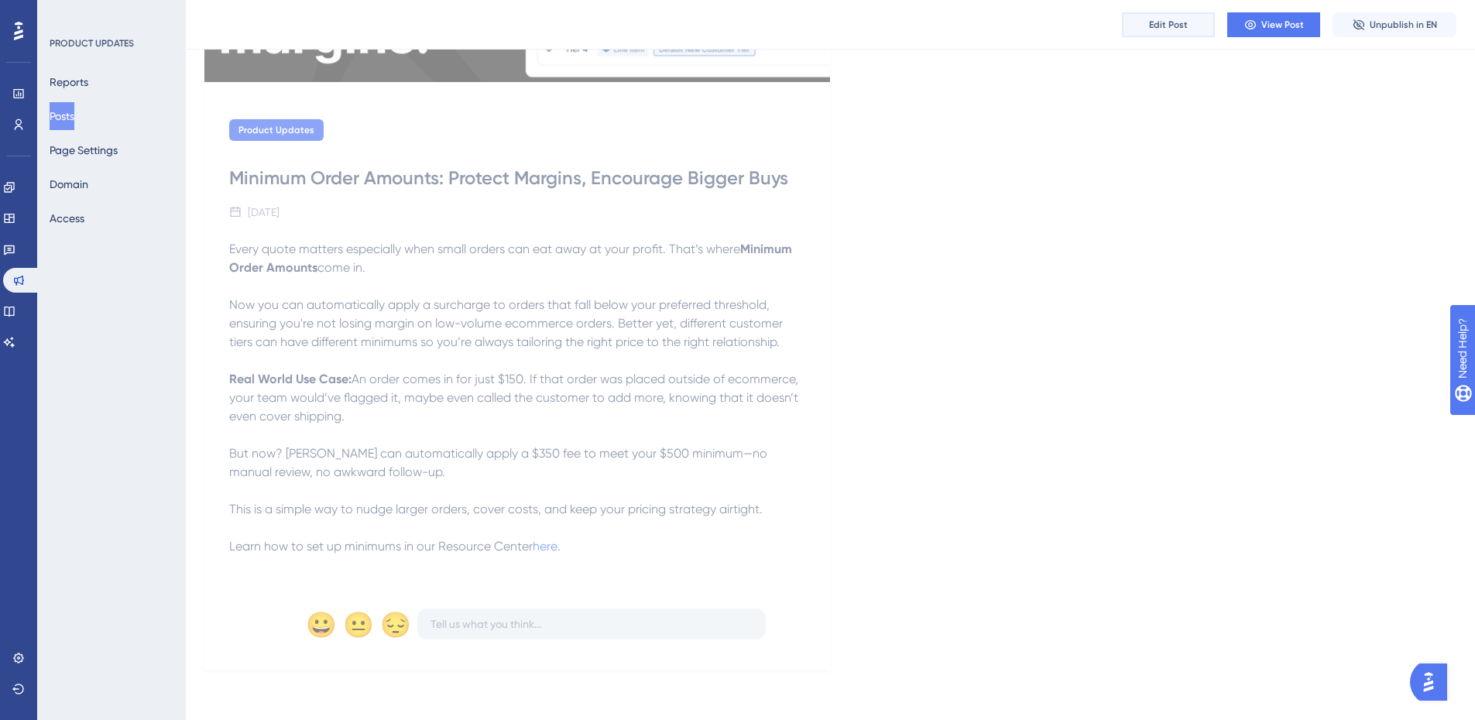
click at [1181, 23] on span "Edit Post" at bounding box center [1168, 25] width 39 height 12
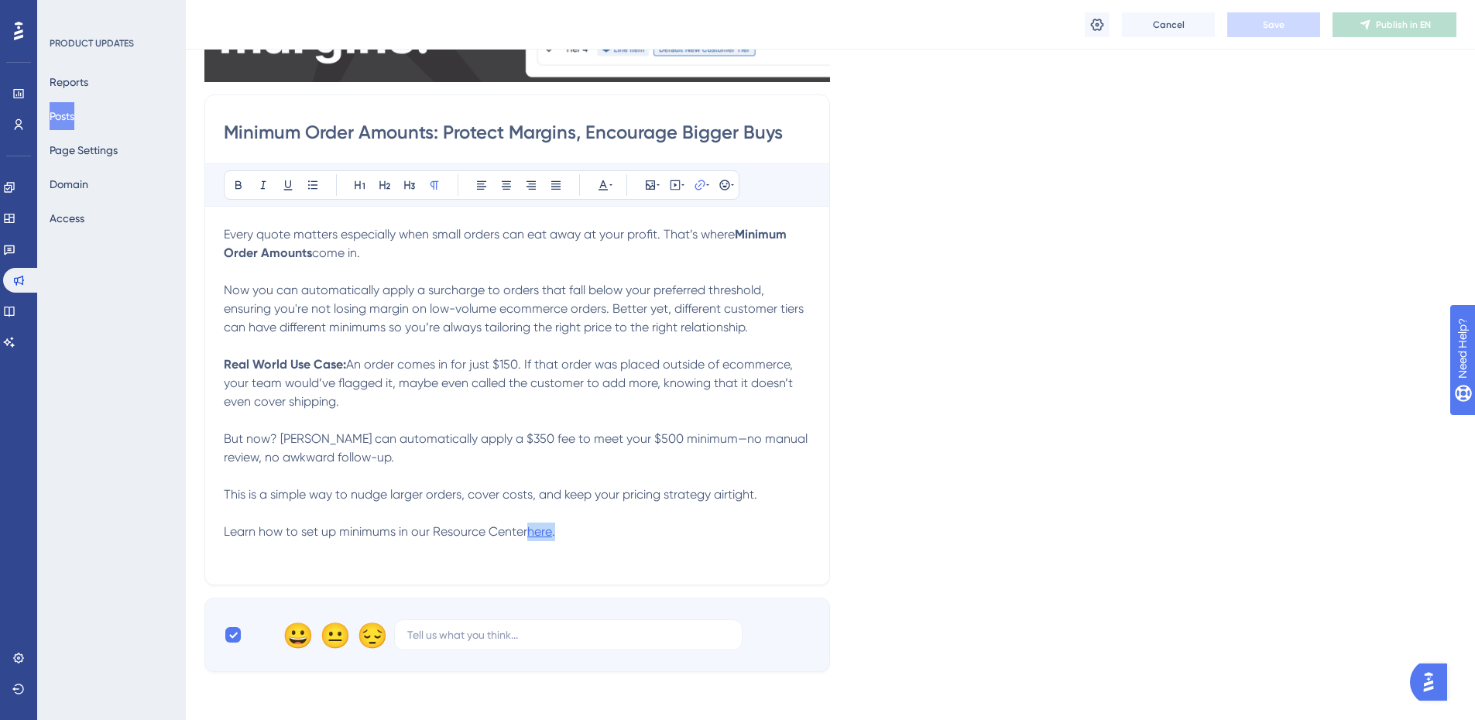
drag, startPoint x: 557, startPoint y: 533, endPoint x: 530, endPoint y: 533, distance: 27.1
click at [530, 533] on p "This is a simple way to nudge larger orders, cover costs, and keep your pricing…" at bounding box center [517, 513] width 587 height 56
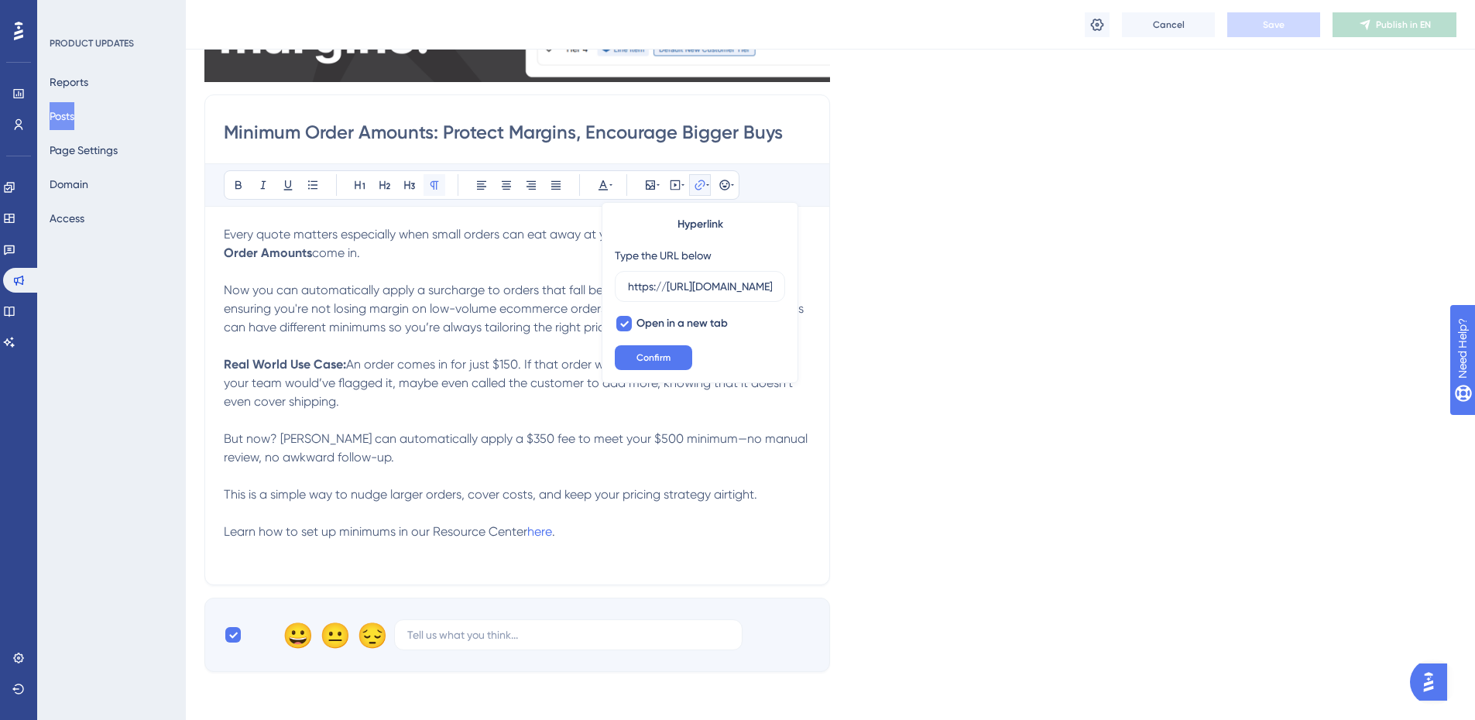
scroll to position [0, 383]
click at [716, 284] on input "https://[URL][DOMAIN_NAME]" at bounding box center [700, 286] width 144 height 17
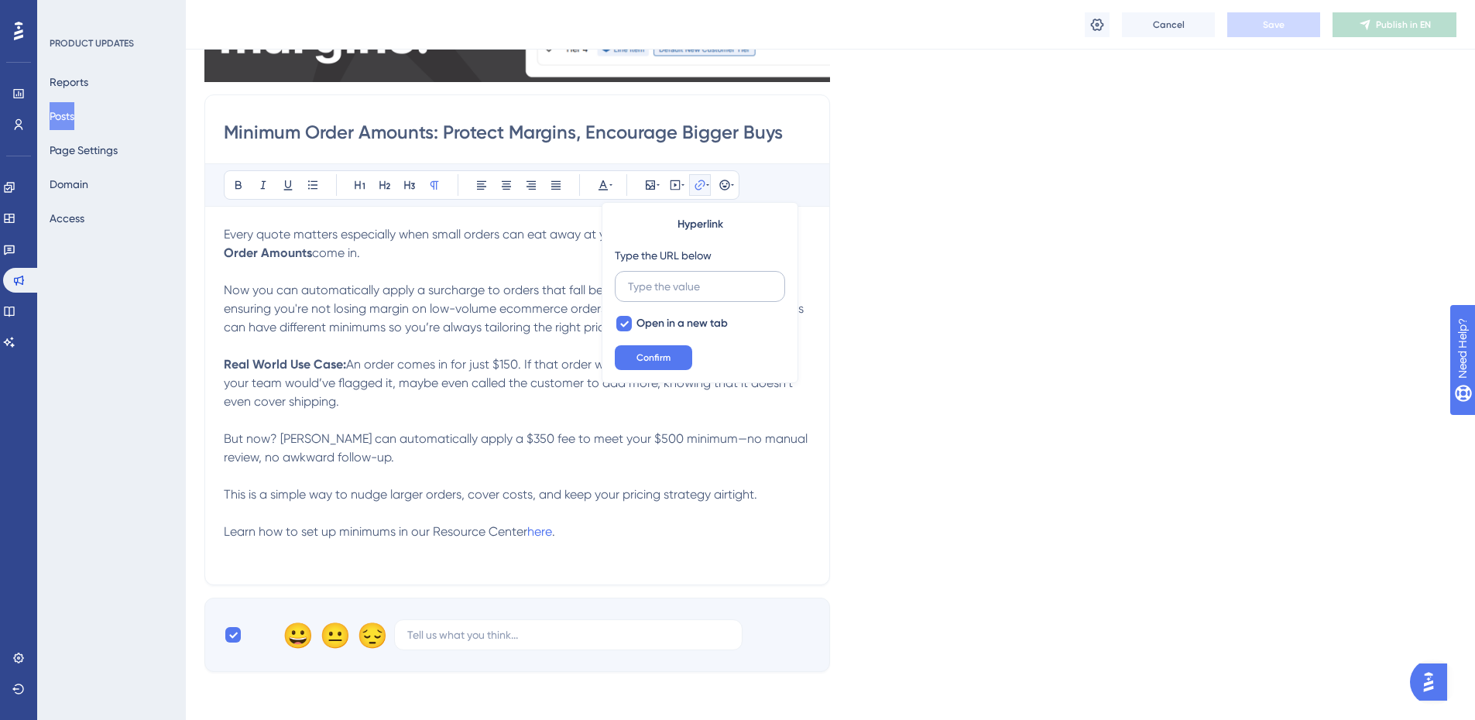
click at [717, 283] on input "text" at bounding box center [700, 286] width 144 height 17
type input "[URL][DOMAIN_NAME]"
click at [664, 365] on button "Confirm" at bounding box center [653, 357] width 77 height 25
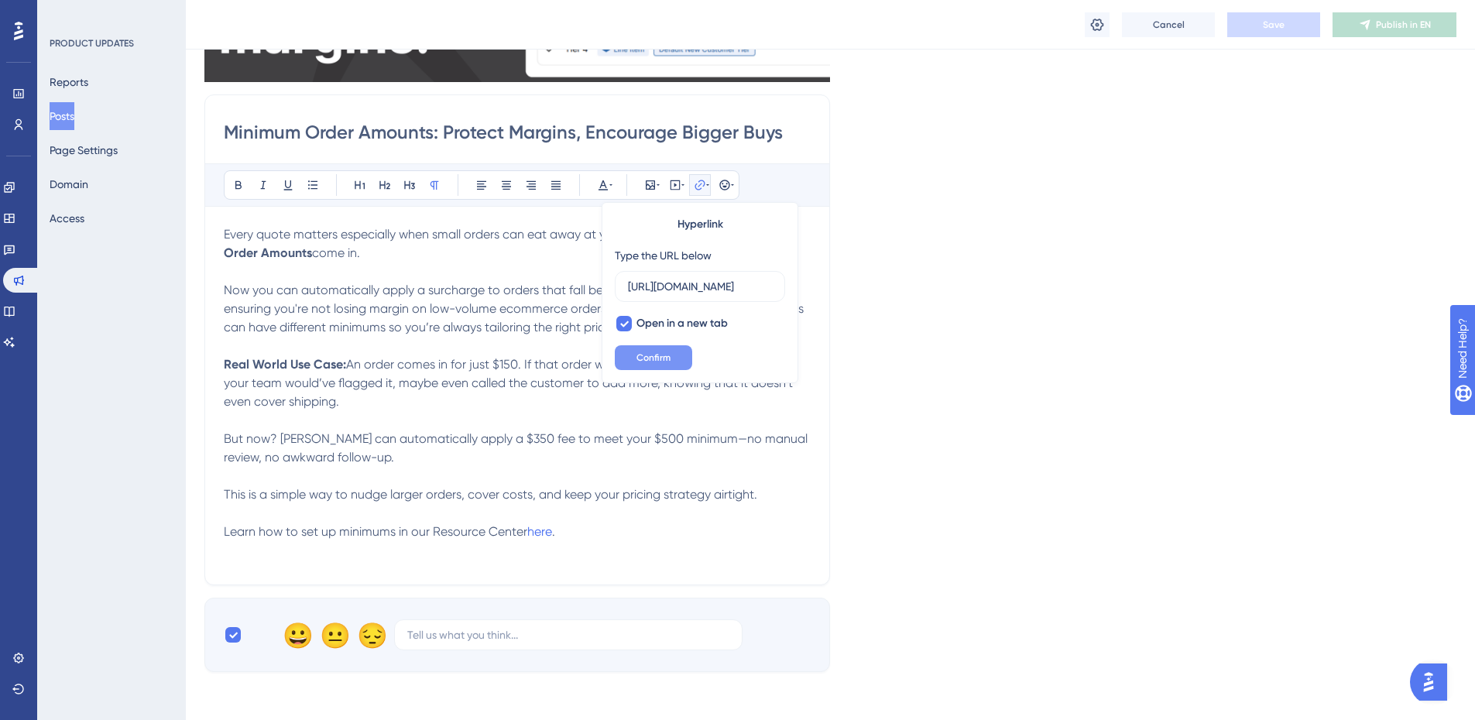
scroll to position [0, 0]
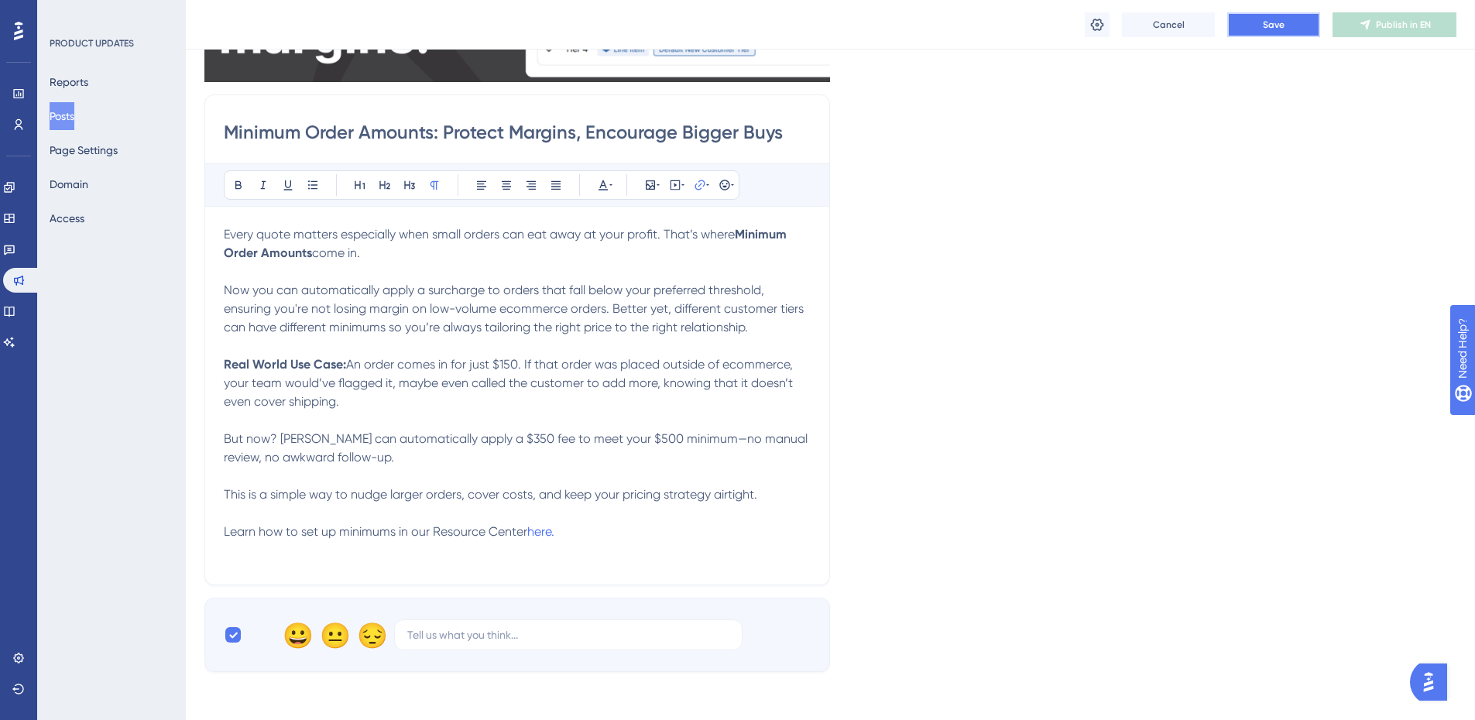
click at [1256, 26] on button "Save" at bounding box center [1273, 24] width 93 height 25
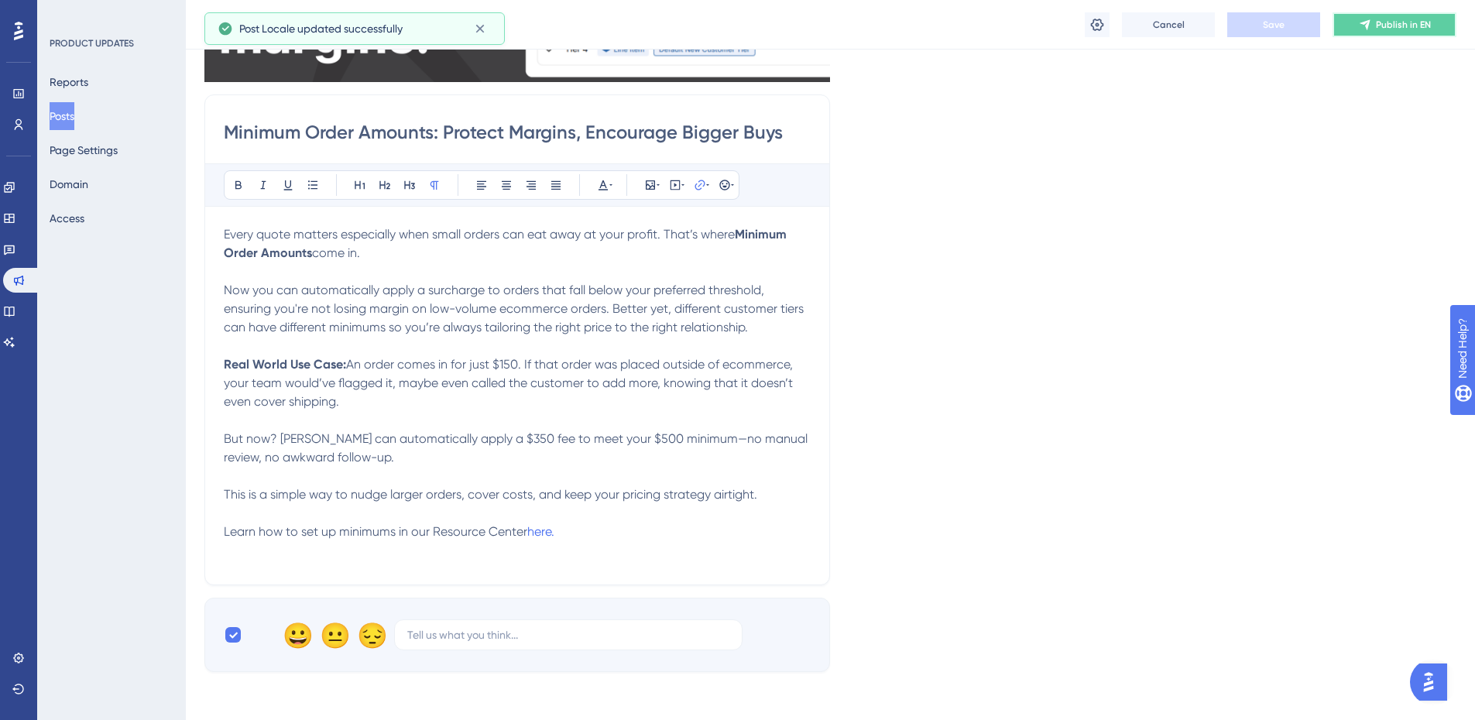
click at [1412, 22] on span "Publish in EN" at bounding box center [1403, 25] width 55 height 12
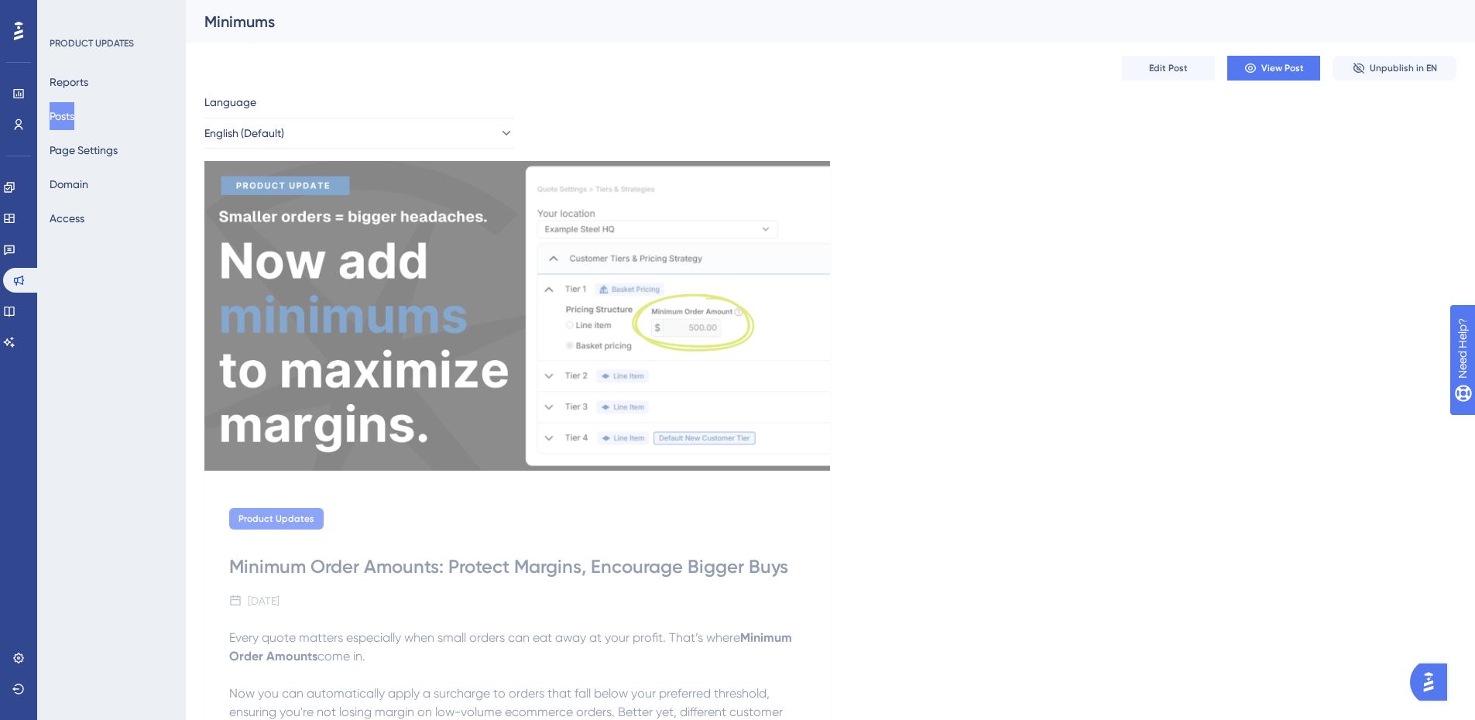
click at [74, 117] on button "Posts" at bounding box center [62, 116] width 25 height 28
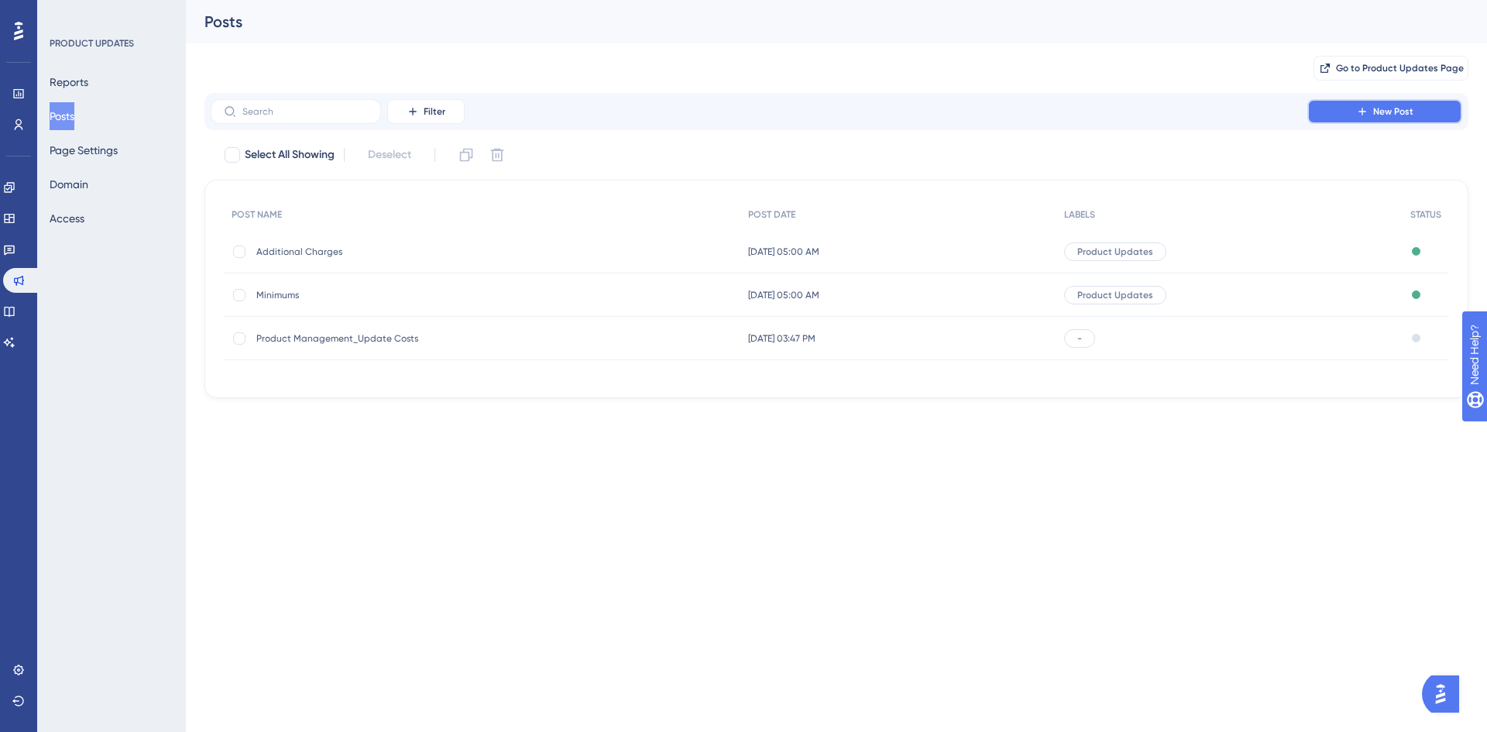
click at [1349, 113] on button "New Post" at bounding box center [1384, 111] width 155 height 25
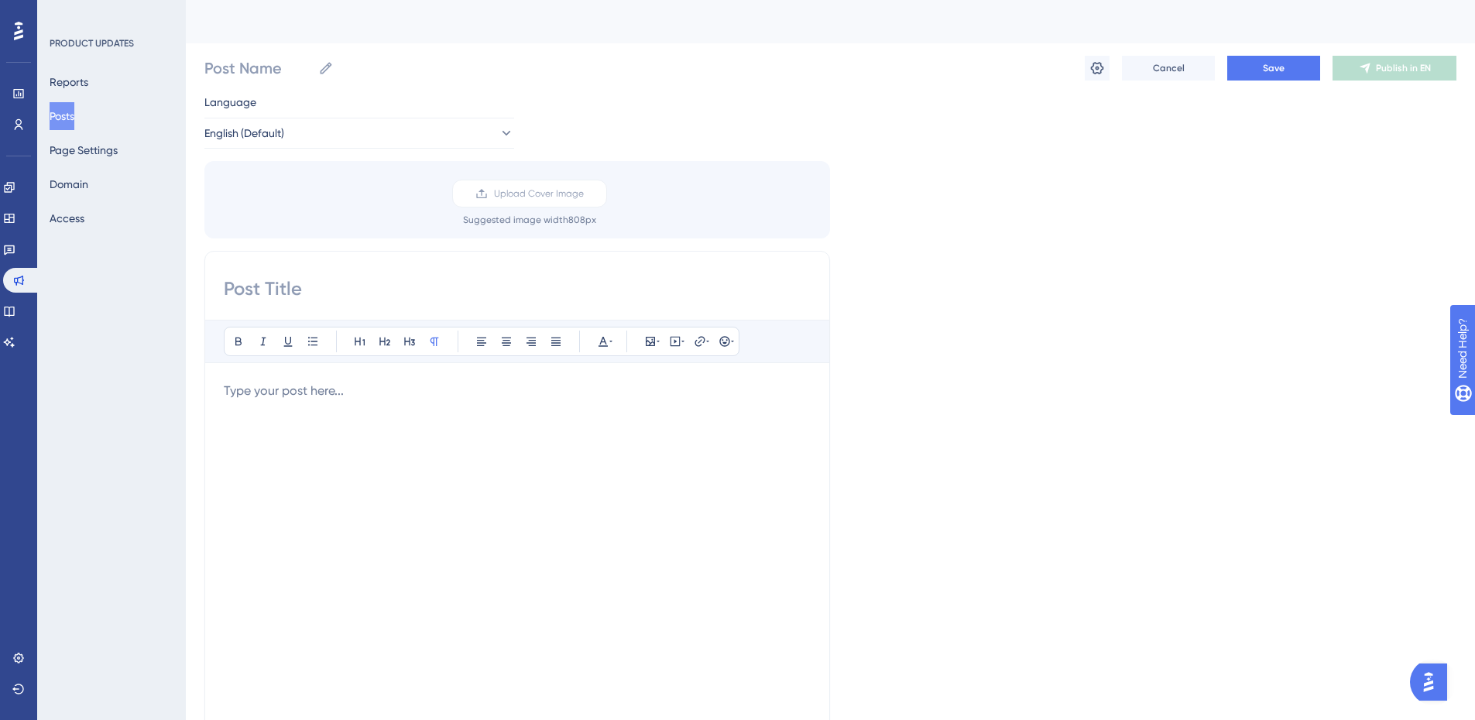
click at [427, 300] on input at bounding box center [517, 288] width 587 height 25
paste input "Quote Rules: Set Clear Timelines on Every Quote"
click at [225, 290] on input "Quote Rules: Set Clear Timelines on Every Quote" at bounding box center [517, 288] width 587 height 25
type input "Quote Rules: Set Clear Timelines on Every Quote"
click at [334, 396] on p at bounding box center [517, 391] width 587 height 19
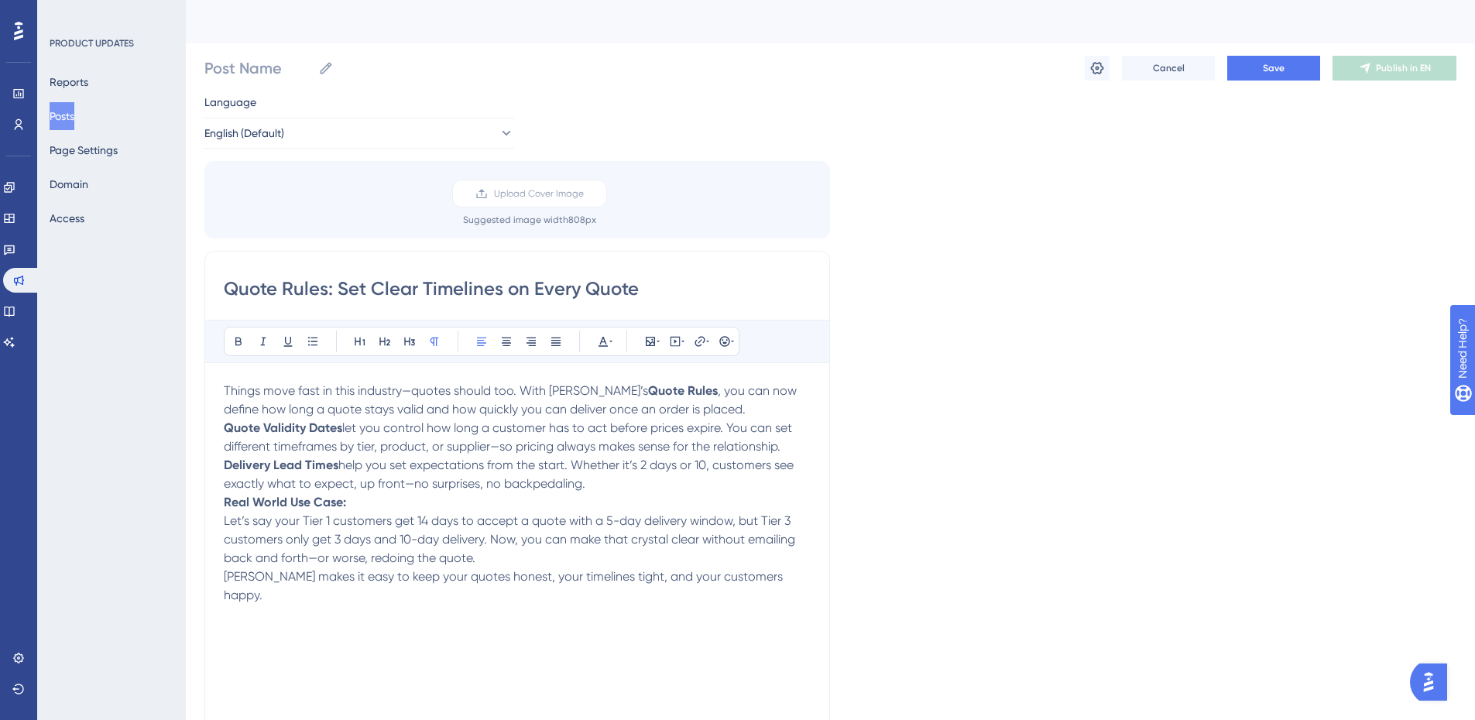
click at [410, 389] on span "Things move fast in this industry—quotes should too. With [PERSON_NAME]’s" at bounding box center [436, 390] width 424 height 15
drag, startPoint x: 355, startPoint y: 389, endPoint x: 225, endPoint y: 396, distance: 130.3
click at [225, 396] on span "Things move fast in this industry. quotes should too. With [PERSON_NAME]’s" at bounding box center [434, 390] width 420 height 15
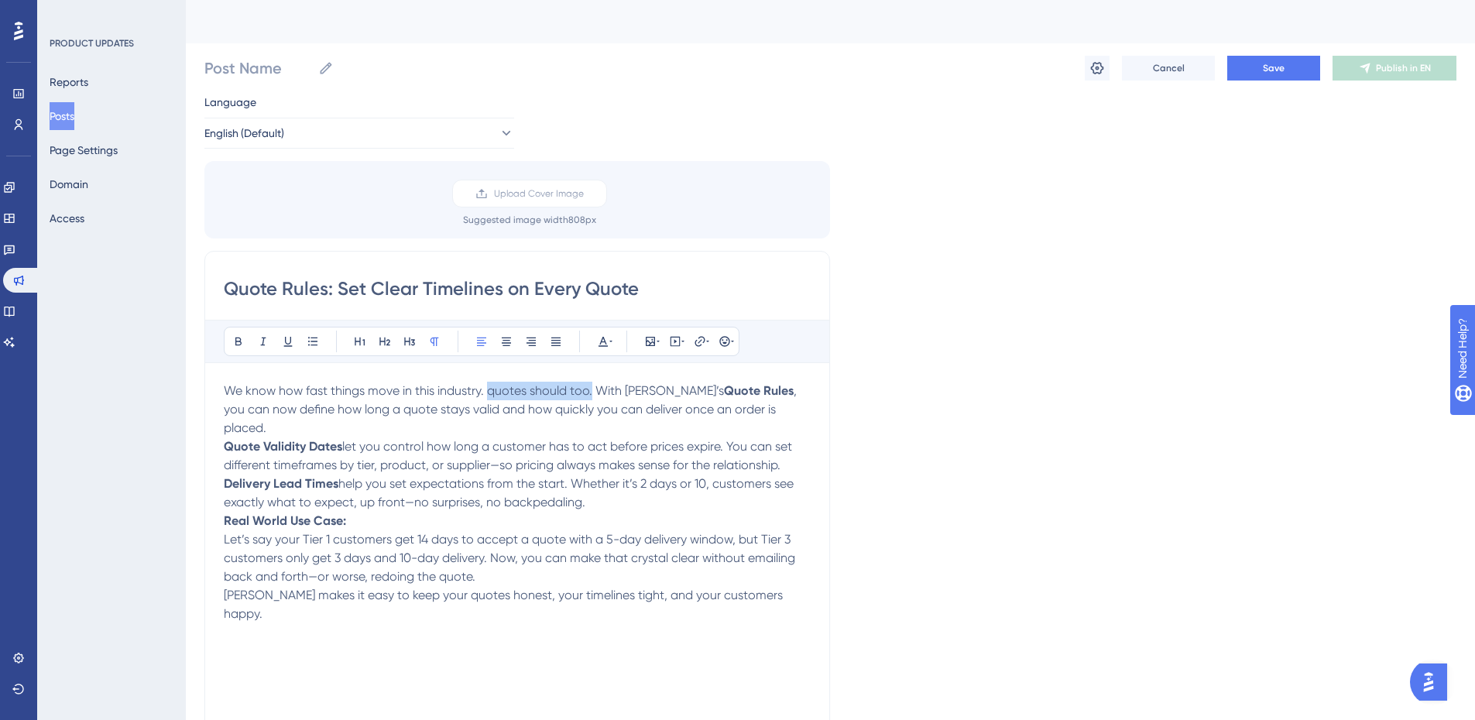
drag, startPoint x: 592, startPoint y: 391, endPoint x: 489, endPoint y: 395, distance: 103.8
click at [489, 395] on span "We know how fast things move in this industry. quotes should too. With [PERSON_…" at bounding box center [474, 390] width 500 height 15
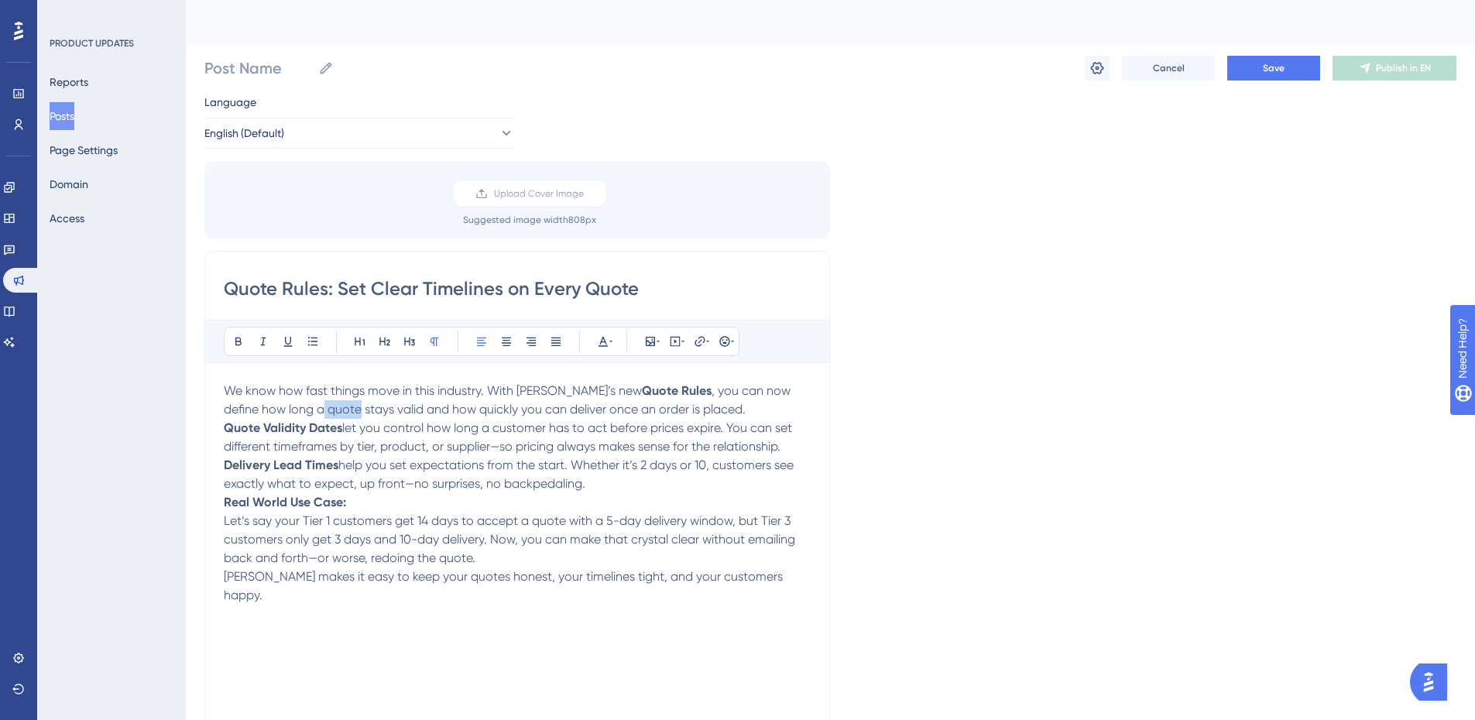
drag, startPoint x: 296, startPoint y: 411, endPoint x: 261, endPoint y: 414, distance: 35.0
click at [261, 414] on span ", you can now define how long a quote stays valid and how quickly you can deliv…" at bounding box center [509, 399] width 570 height 33
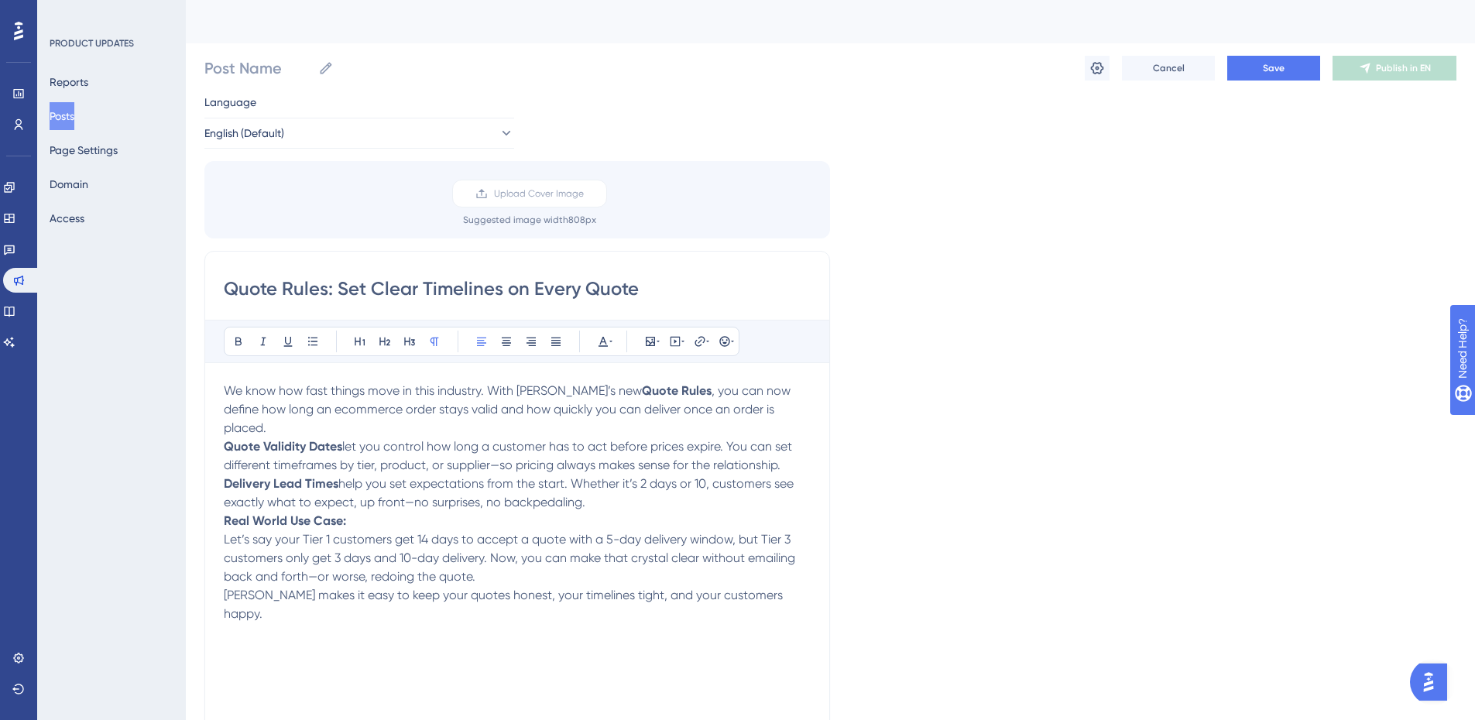
click at [617, 407] on span ", you can now define how long an ecommerce order stays valid and how quickly yo…" at bounding box center [509, 409] width 570 height 52
click at [794, 407] on p "We know how fast things move in this industry. With [PERSON_NAME]’s new Quote R…" at bounding box center [517, 410] width 587 height 56
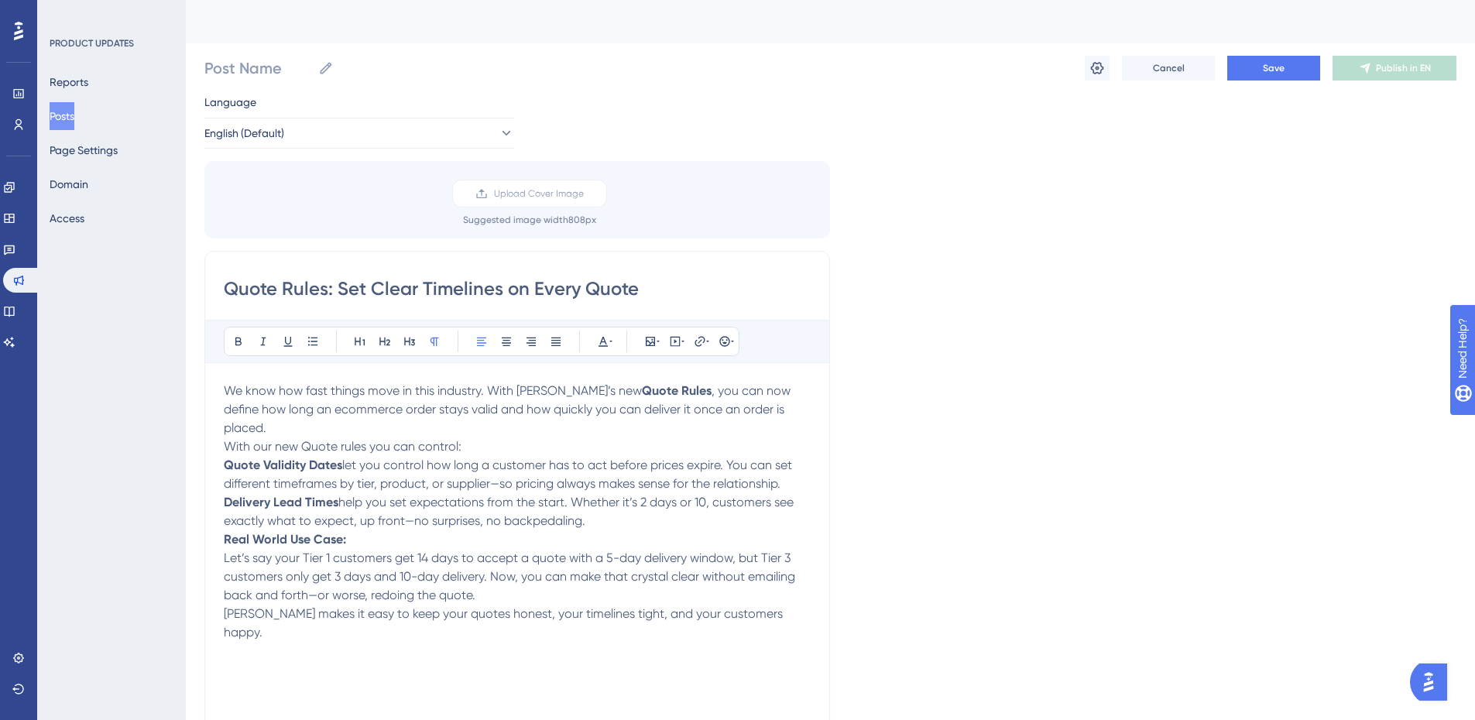
click at [798, 417] on p "We know how fast things move in this industry. With [PERSON_NAME]’s new Quote R…" at bounding box center [517, 410] width 587 height 56
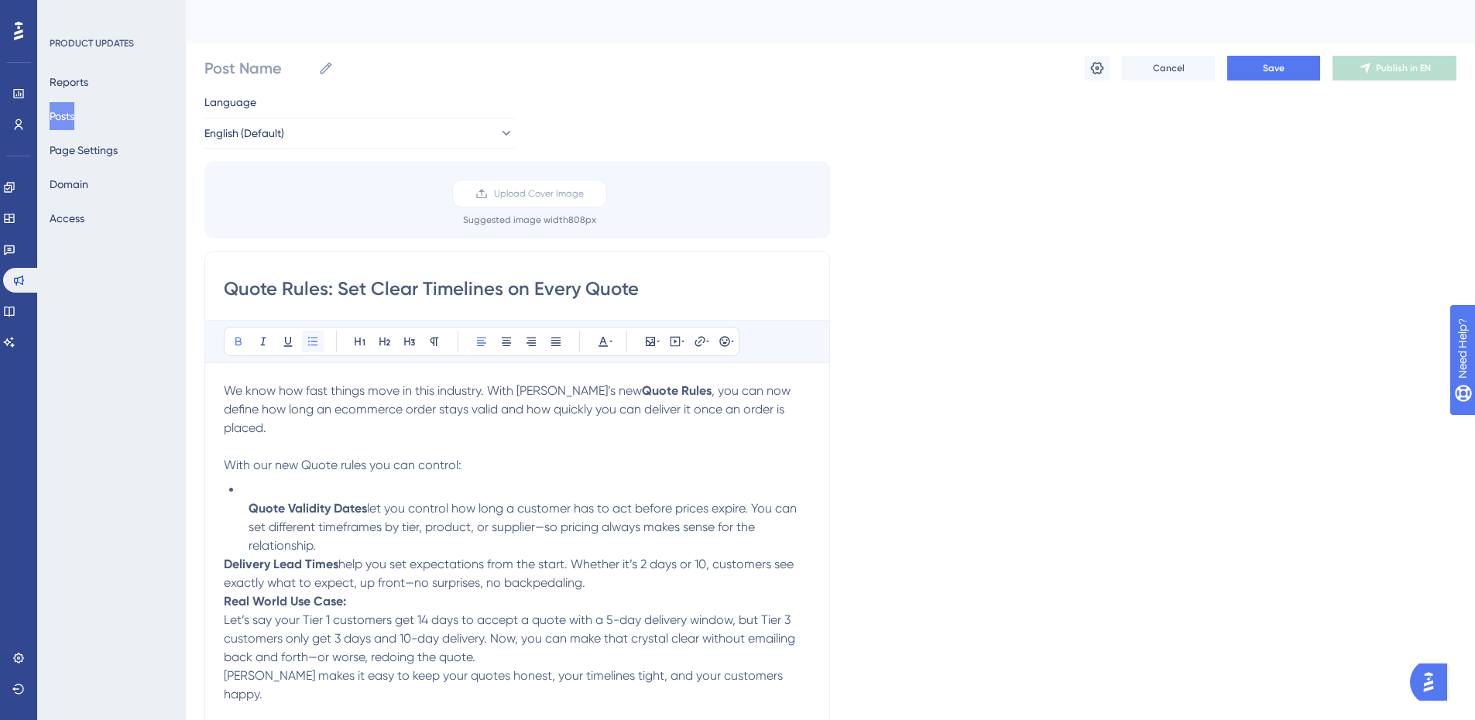
click at [314, 343] on icon at bounding box center [313, 341] width 12 height 12
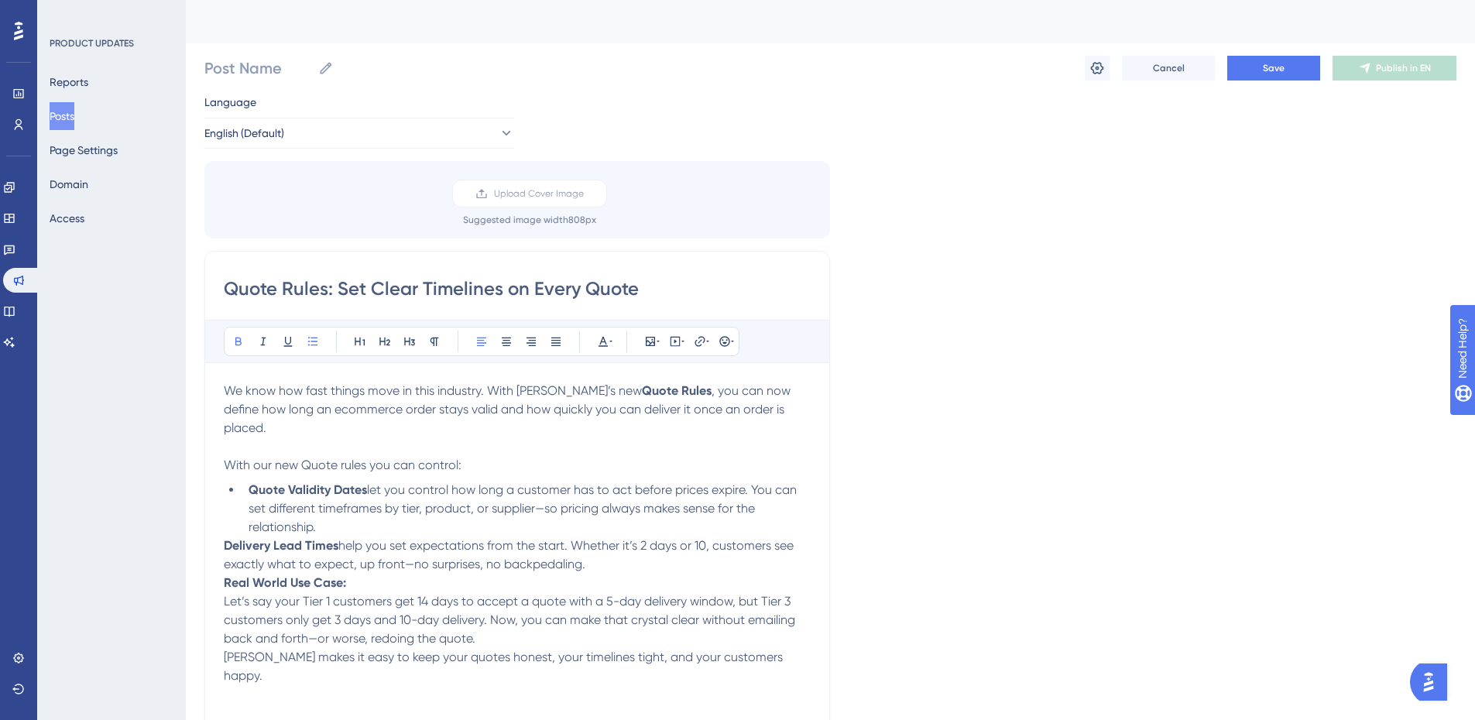
click at [368, 482] on span "let you control how long a customer has to act before prices expire. You can se…" at bounding box center [524, 508] width 551 height 52
drag, startPoint x: 458, startPoint y: 468, endPoint x: 376, endPoint y: 471, distance: 82.1
click at [376, 482] on span "let you control how long a customer has to act before prices expire. You can se…" at bounding box center [527, 508] width 557 height 52
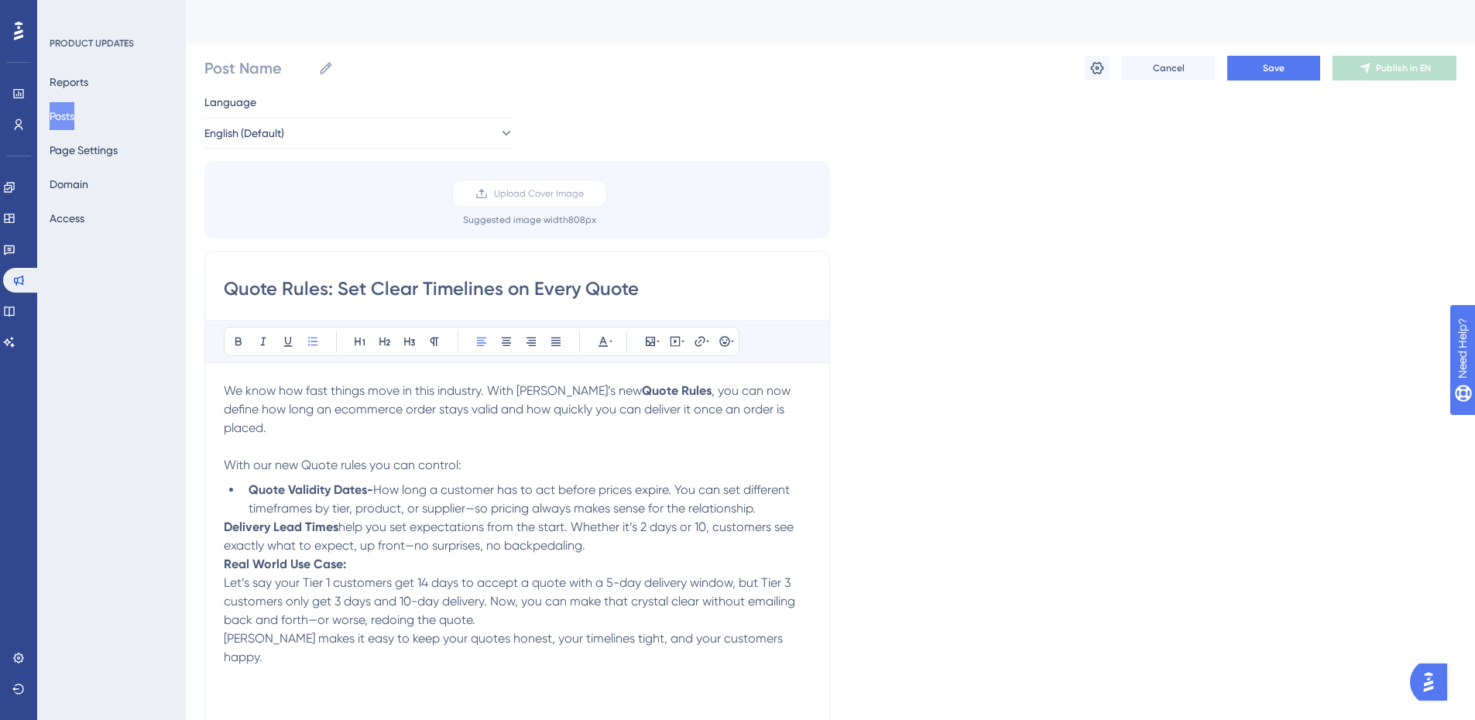
click at [474, 488] on span "How long a customer has to act before prices expire. You can set different time…" at bounding box center [521, 498] width 544 height 33
click at [226, 520] on strong "Delivery Lead Times" at bounding box center [281, 527] width 115 height 15
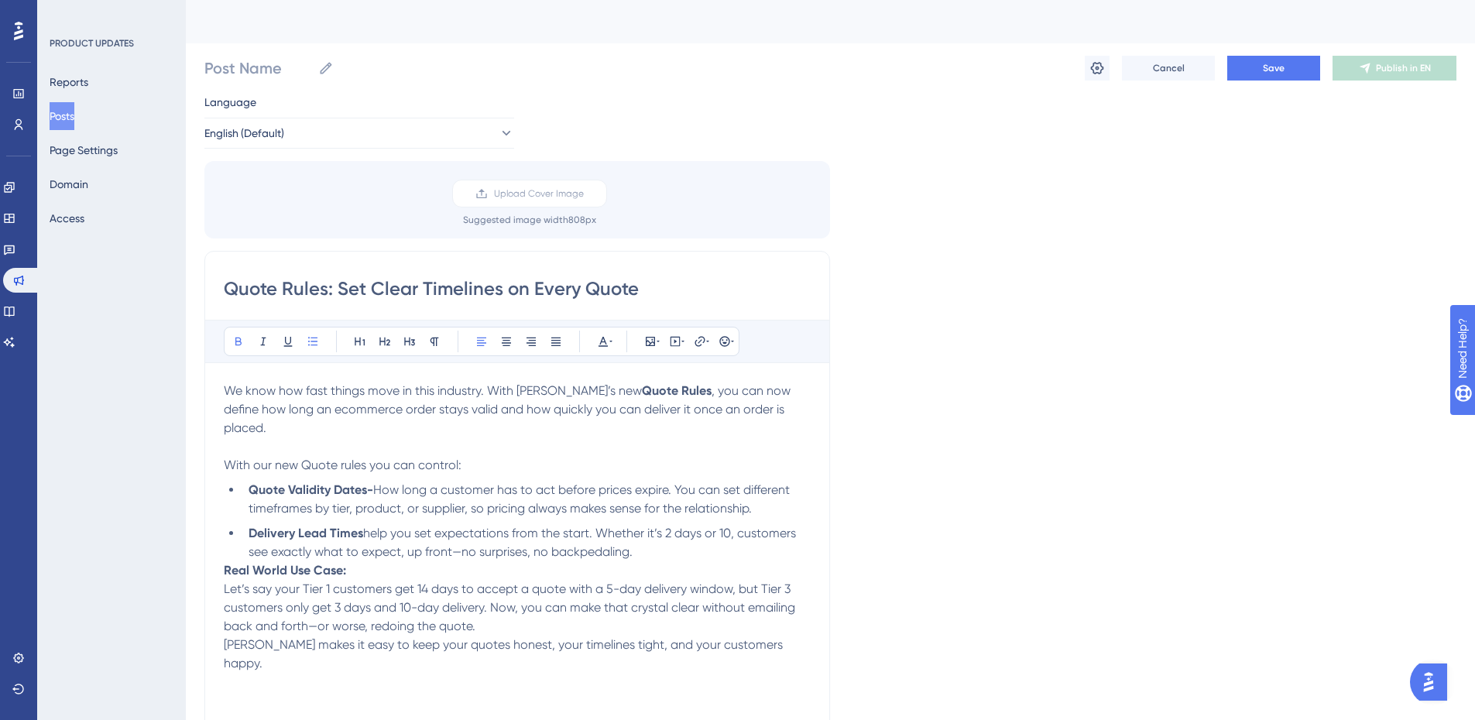
click at [359, 526] on strong "Delivery Lead Times" at bounding box center [306, 533] width 115 height 15
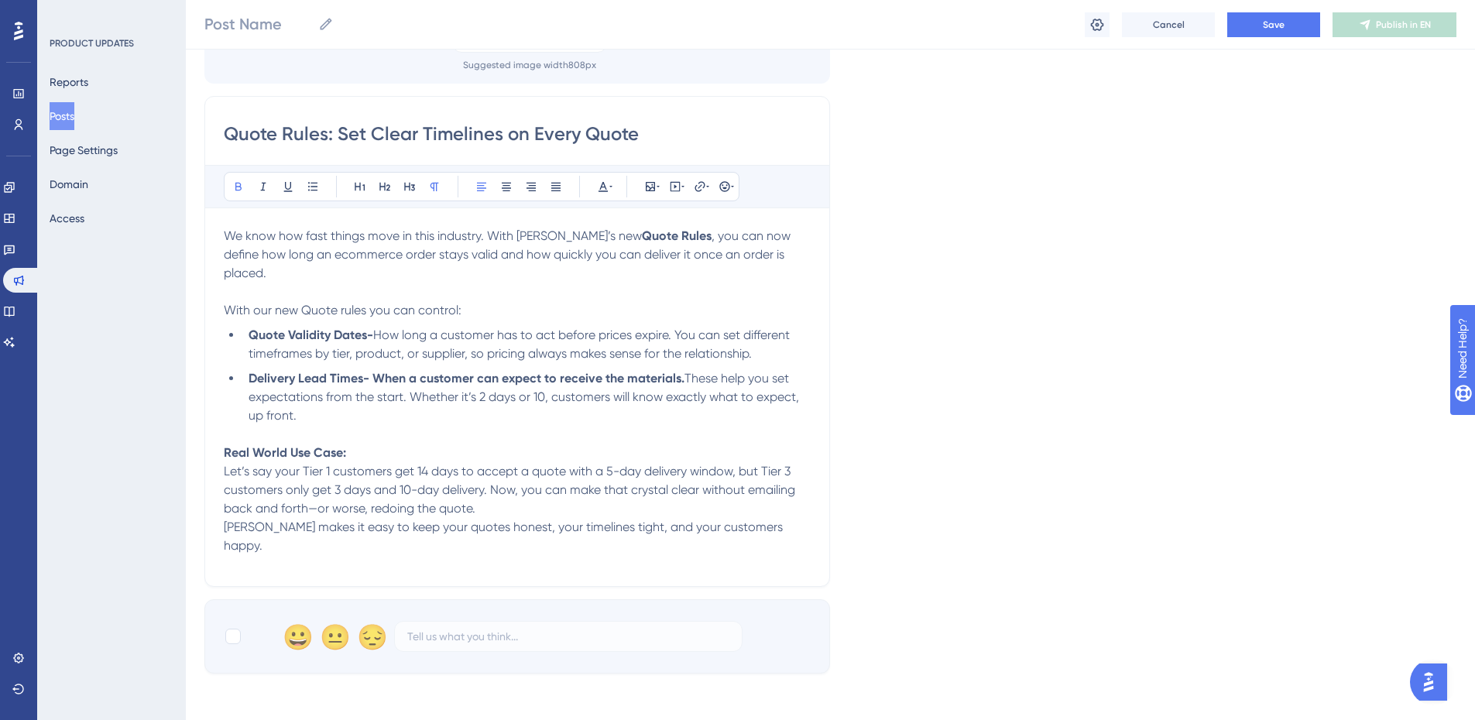
scroll to position [232, 0]
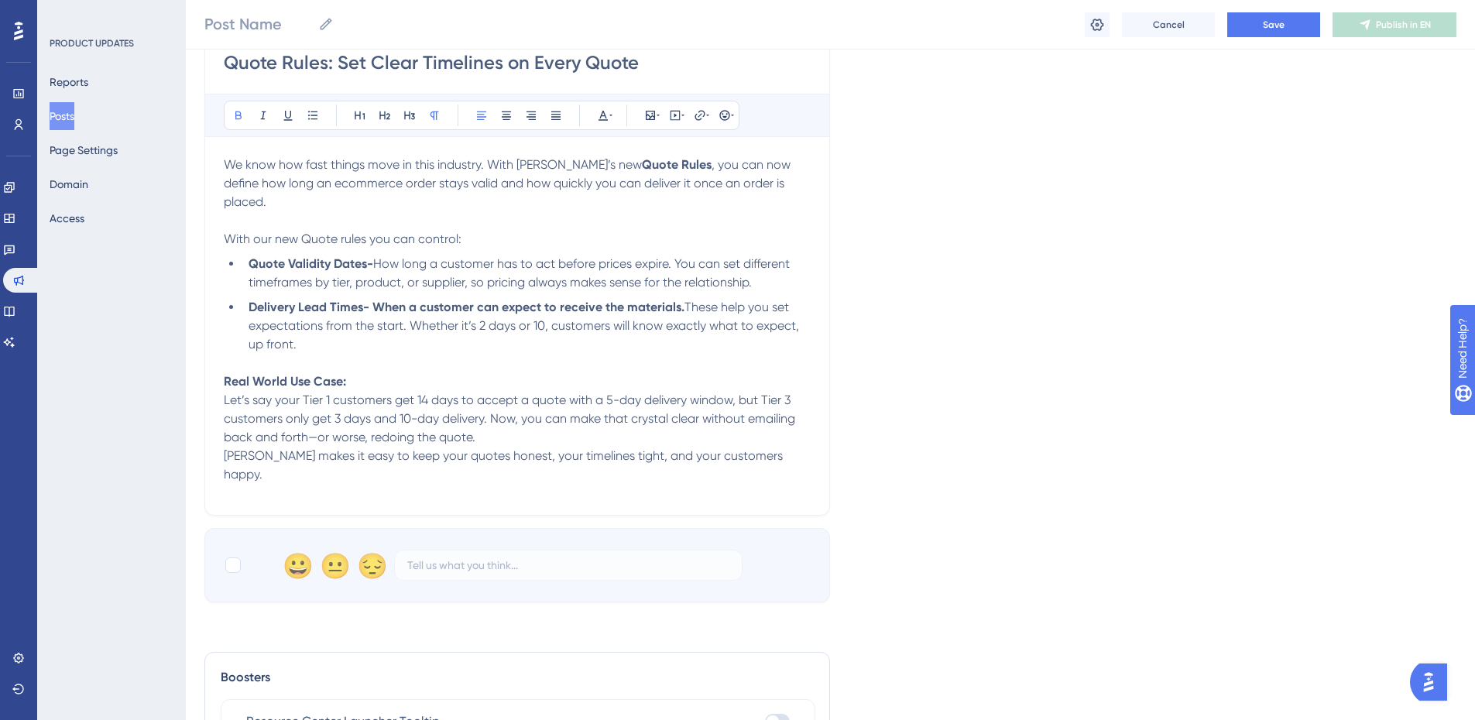
click at [523, 415] on p "Real World Use Case: Let’s say your Tier 1 customers get 14 days to accept a qu…" at bounding box center [517, 409] width 587 height 74
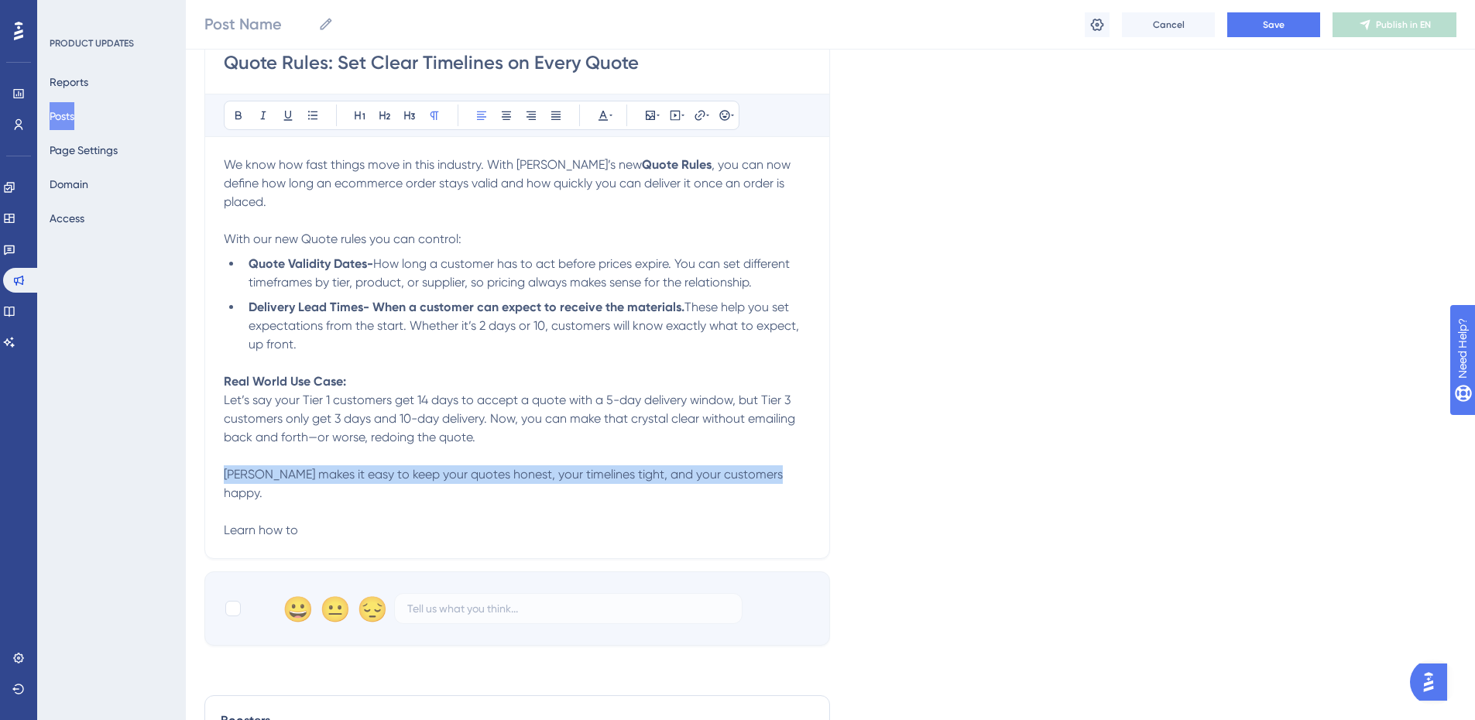
drag, startPoint x: 755, startPoint y: 463, endPoint x: 195, endPoint y: 455, distance: 559.8
click at [195, 455] on div "Performance Users Engagement Widgets Feedback Product Updates Knowledge Base AI…" at bounding box center [830, 365] width 1289 height 1195
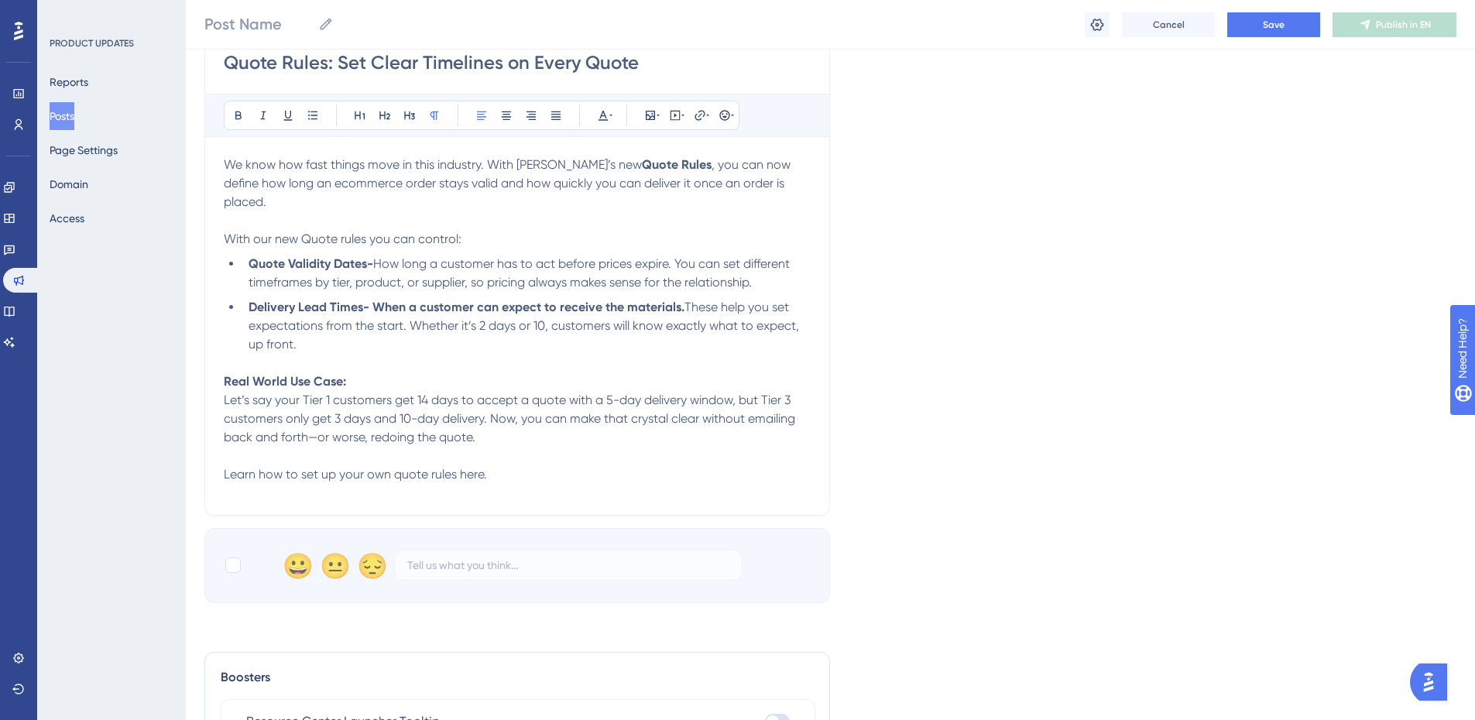
click at [437, 479] on div "We know how fast things move in this industry. With [PERSON_NAME]’s new Quote R…" at bounding box center [517, 326] width 587 height 341
click at [218, 454] on div "Quote Rules: Set Clear Timelines on Every Quote Bold Italic Underline Bullet Po…" at bounding box center [517, 270] width 626 height 491
click at [224, 467] on span "Learn how to set up your own quote rules here." at bounding box center [355, 474] width 263 height 15
click at [727, 118] on icon at bounding box center [725, 115] width 12 height 12
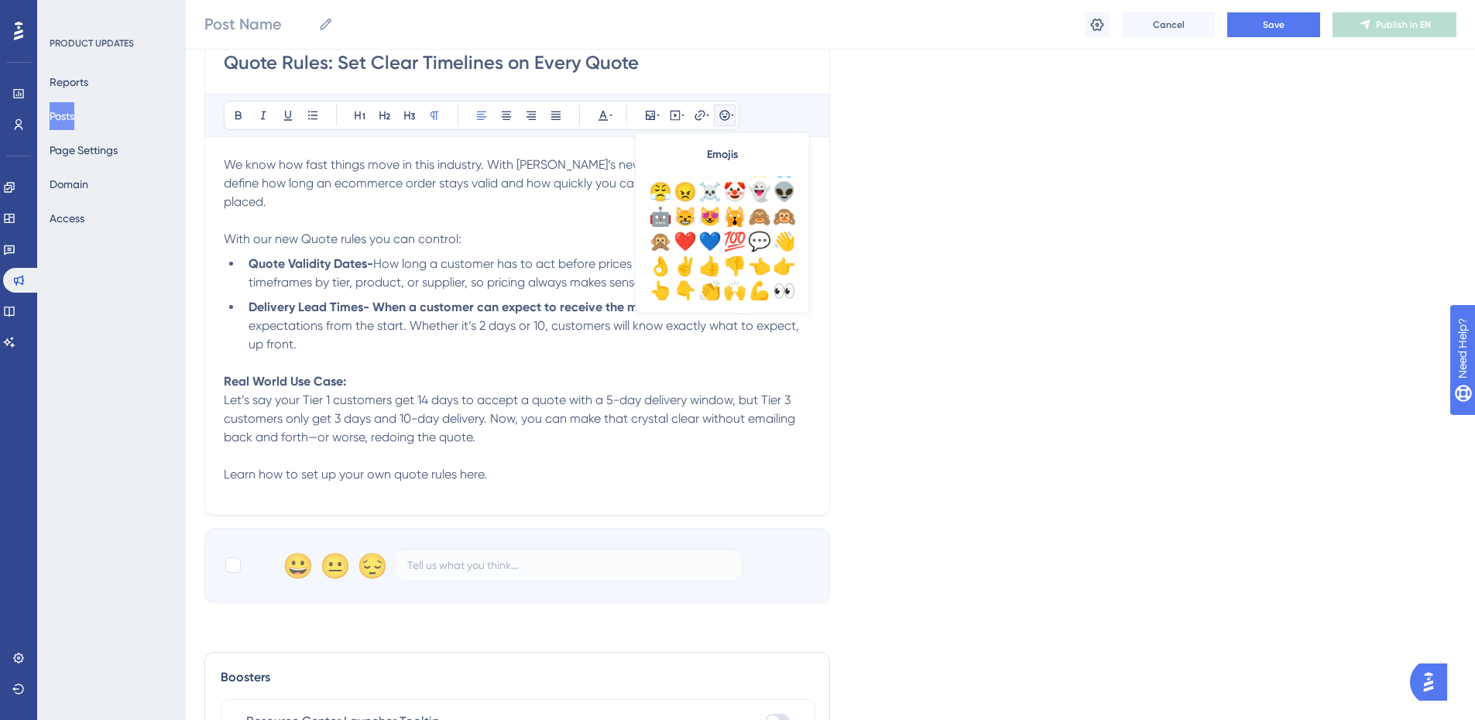
scroll to position [155, 0]
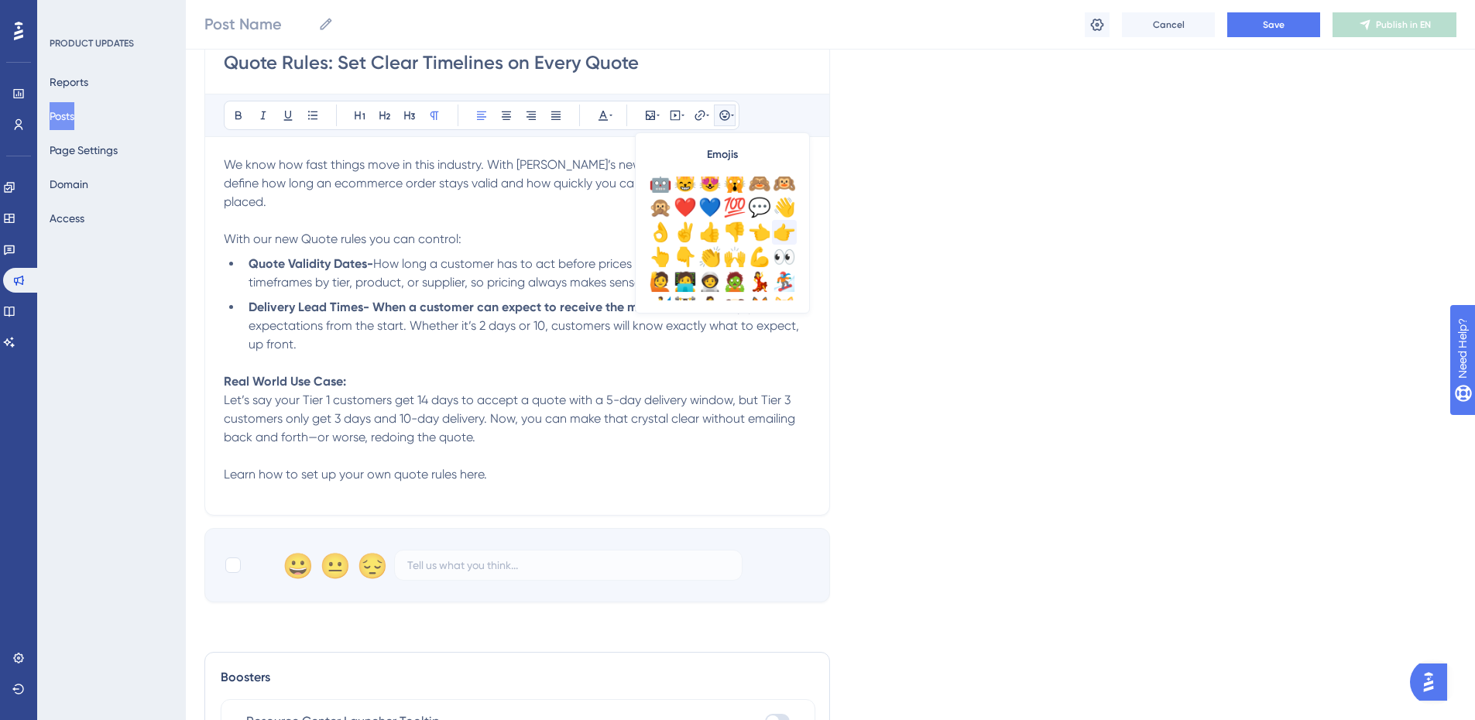
click at [782, 232] on div "👉" at bounding box center [784, 232] width 25 height 25
click at [530, 461] on p "👉 Learn how to set up your own quote rules here." at bounding box center [517, 465] width 587 height 37
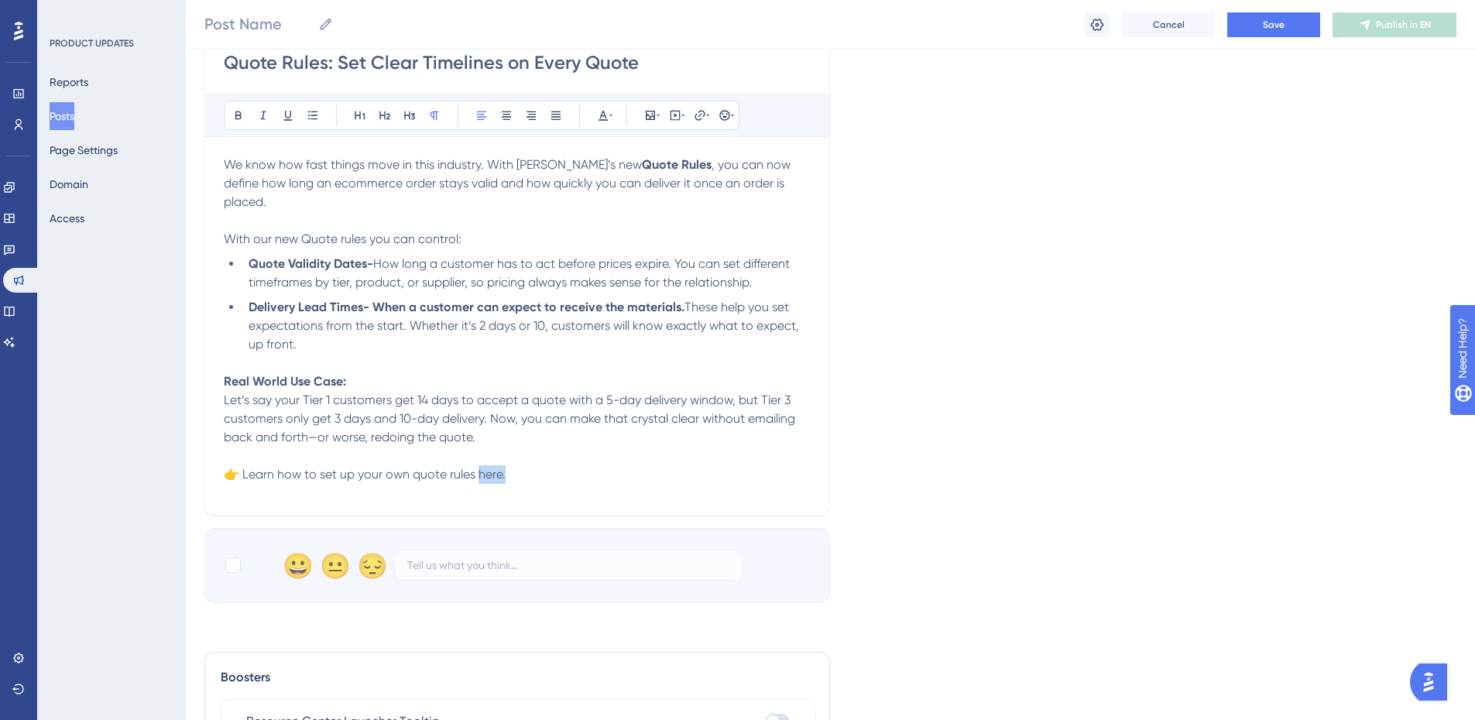
drag, startPoint x: 510, startPoint y: 457, endPoint x: 478, endPoint y: 459, distance: 31.8
click at [478, 459] on p "👉 Learn how to set up your own quote rules here." at bounding box center [517, 465] width 587 height 37
click at [698, 120] on icon at bounding box center [700, 115] width 10 height 10
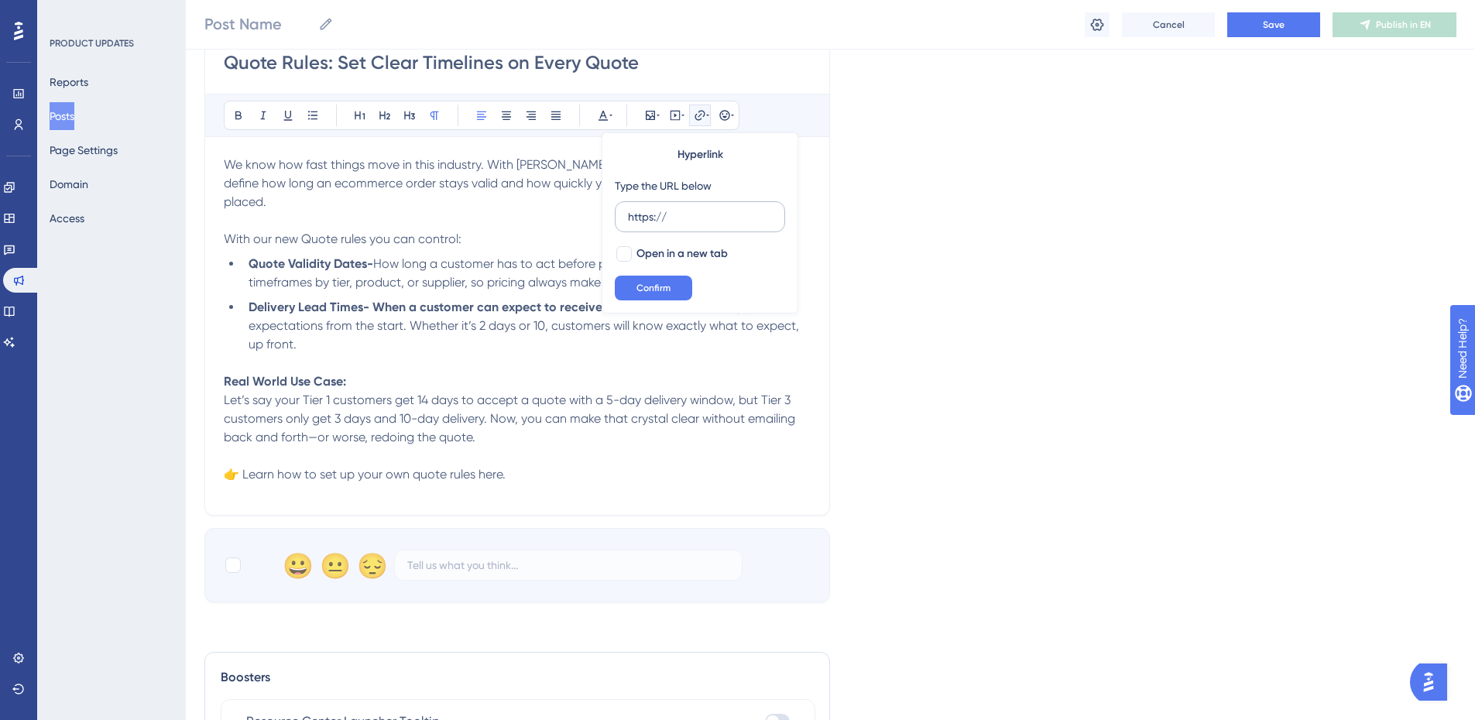
click at [693, 214] on input "https://" at bounding box center [700, 216] width 144 height 17
type input "[URL][DOMAIN_NAME]"
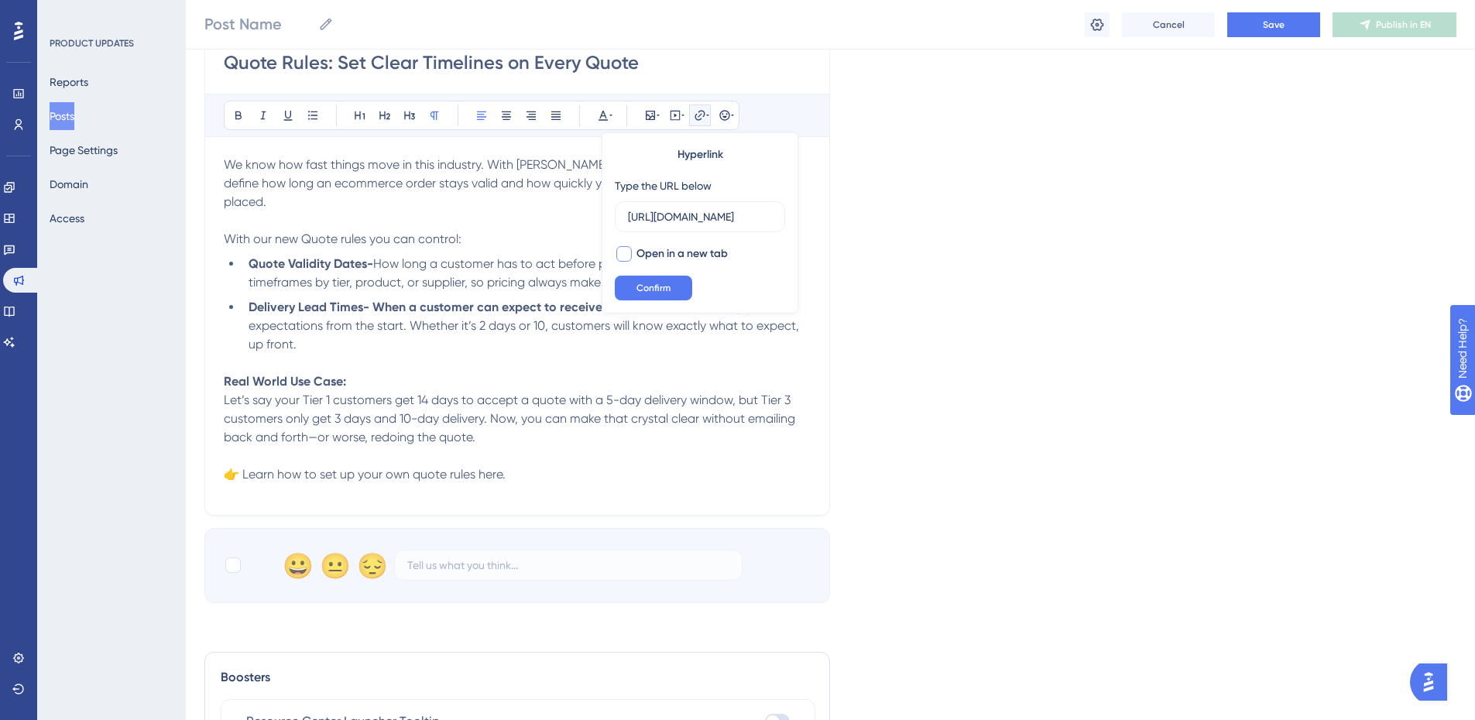
click at [625, 250] on div at bounding box center [623, 253] width 15 height 15
checkbox input "true"
click at [640, 286] on span "Confirm" at bounding box center [653, 288] width 34 height 12
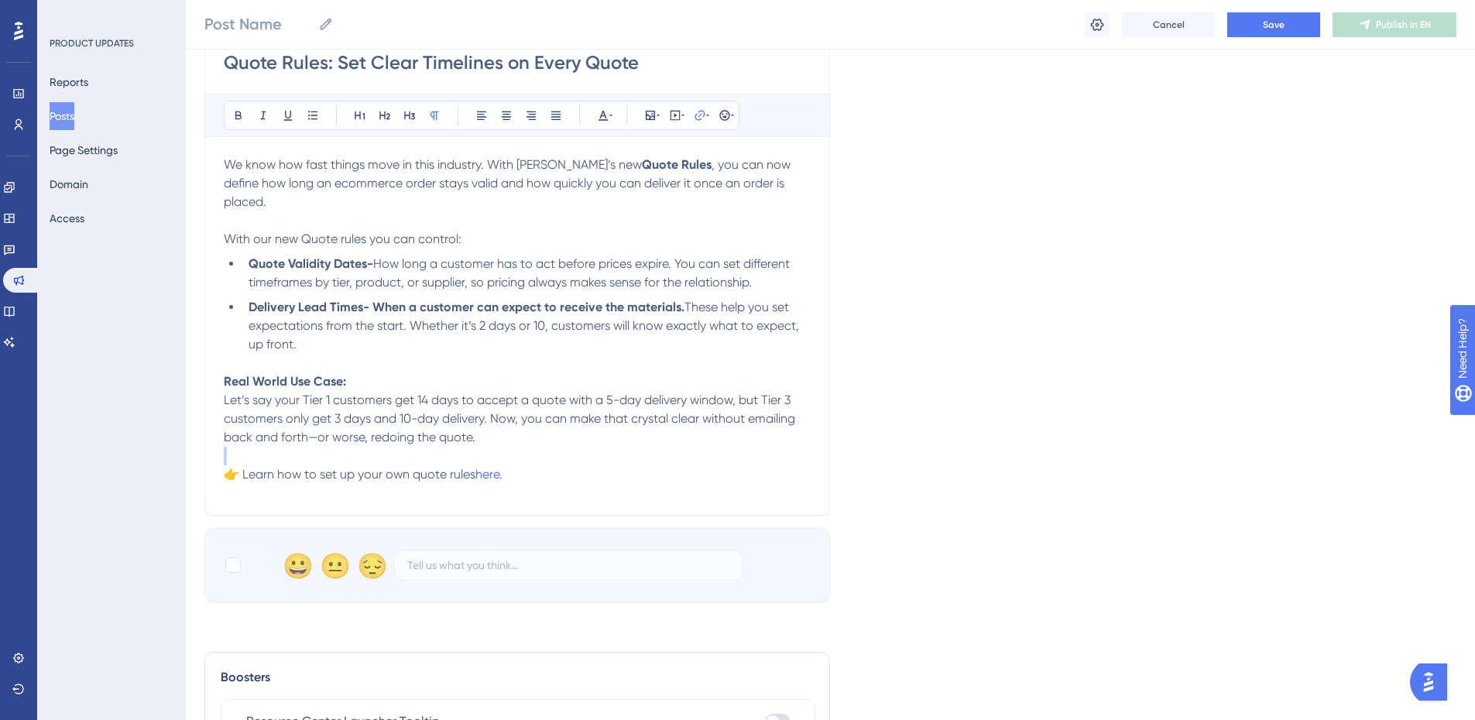
click at [601, 485] on div "We know how fast things move in this industry. With [PERSON_NAME]’s new Quote R…" at bounding box center [517, 326] width 587 height 341
click at [602, 451] on p "👉 Learn how to set up your own quote rules here." at bounding box center [517, 465] width 587 height 37
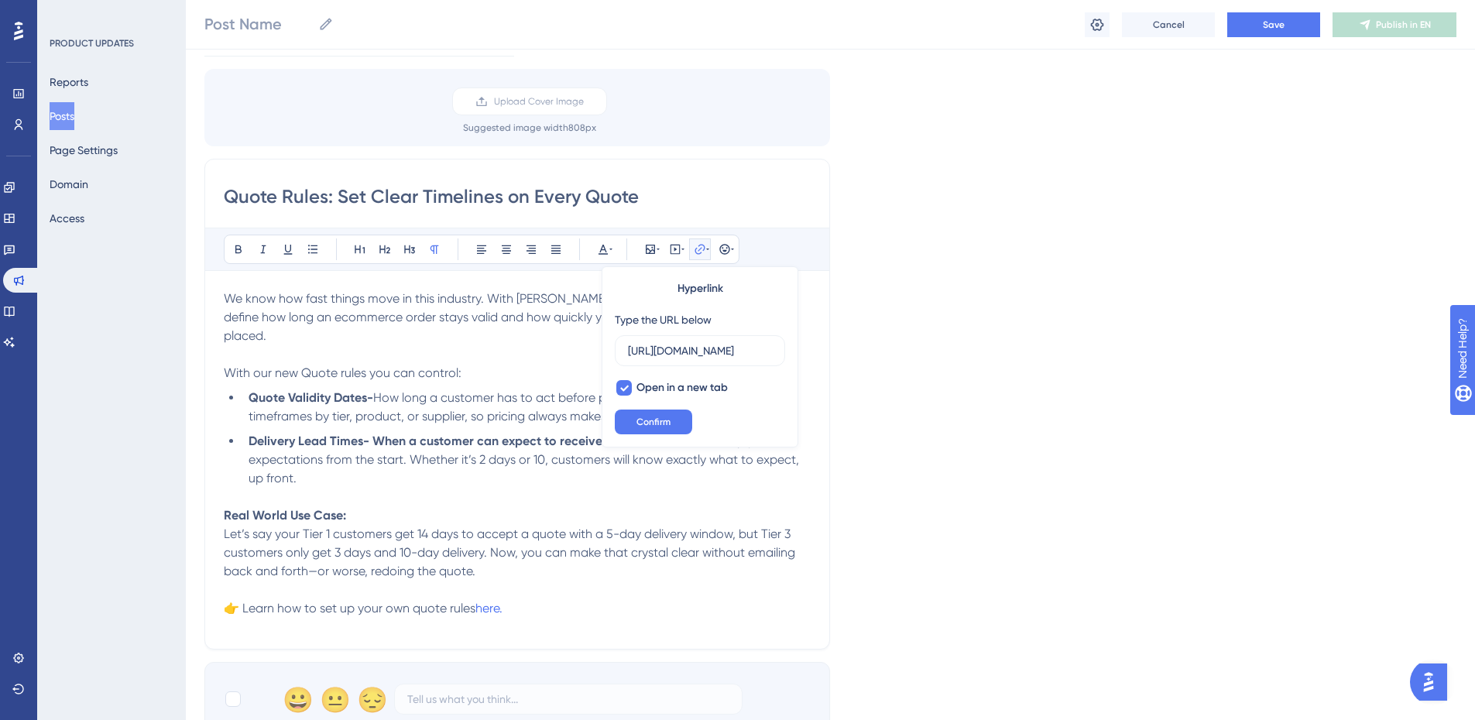
scroll to position [77, 0]
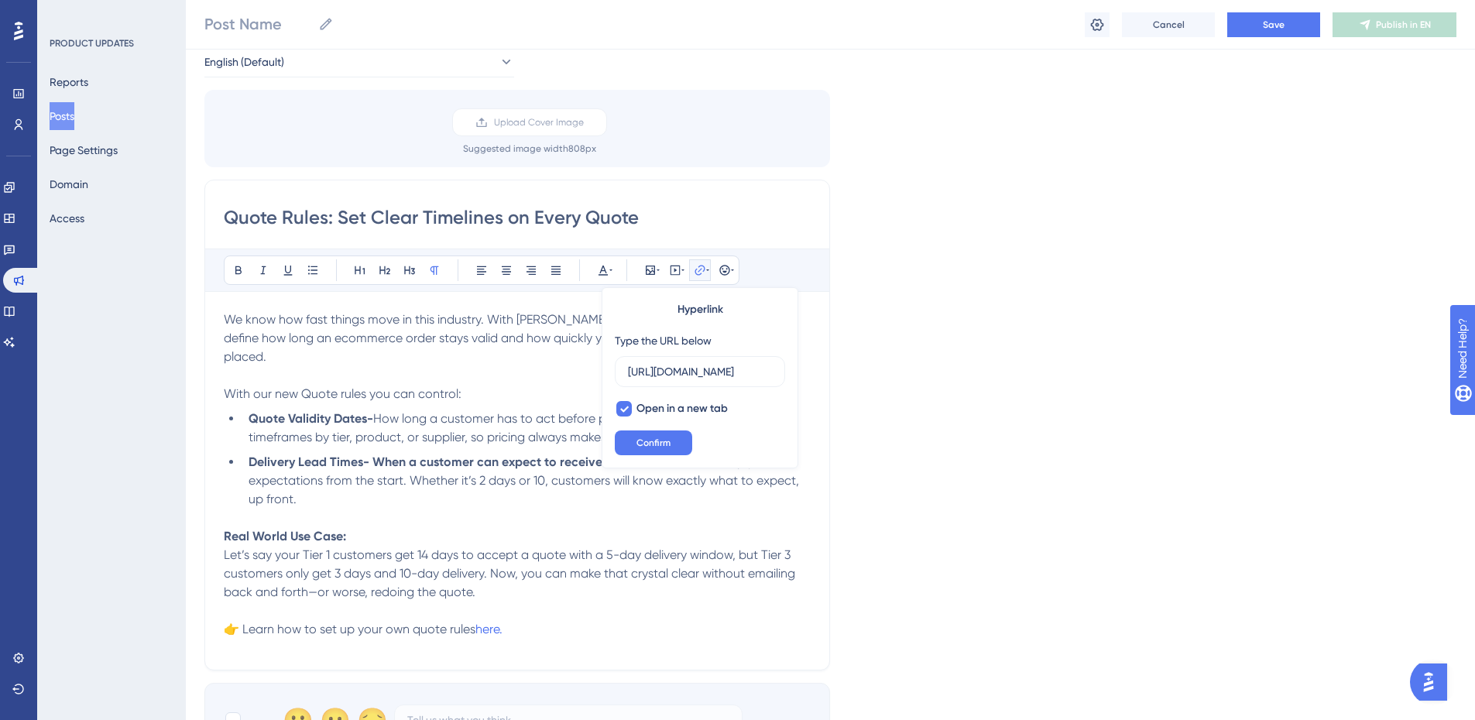
click at [492, 527] on p "Real World Use Case: Let’s say your Tier 1 customers get 14 days to accept a qu…" at bounding box center [517, 564] width 587 height 74
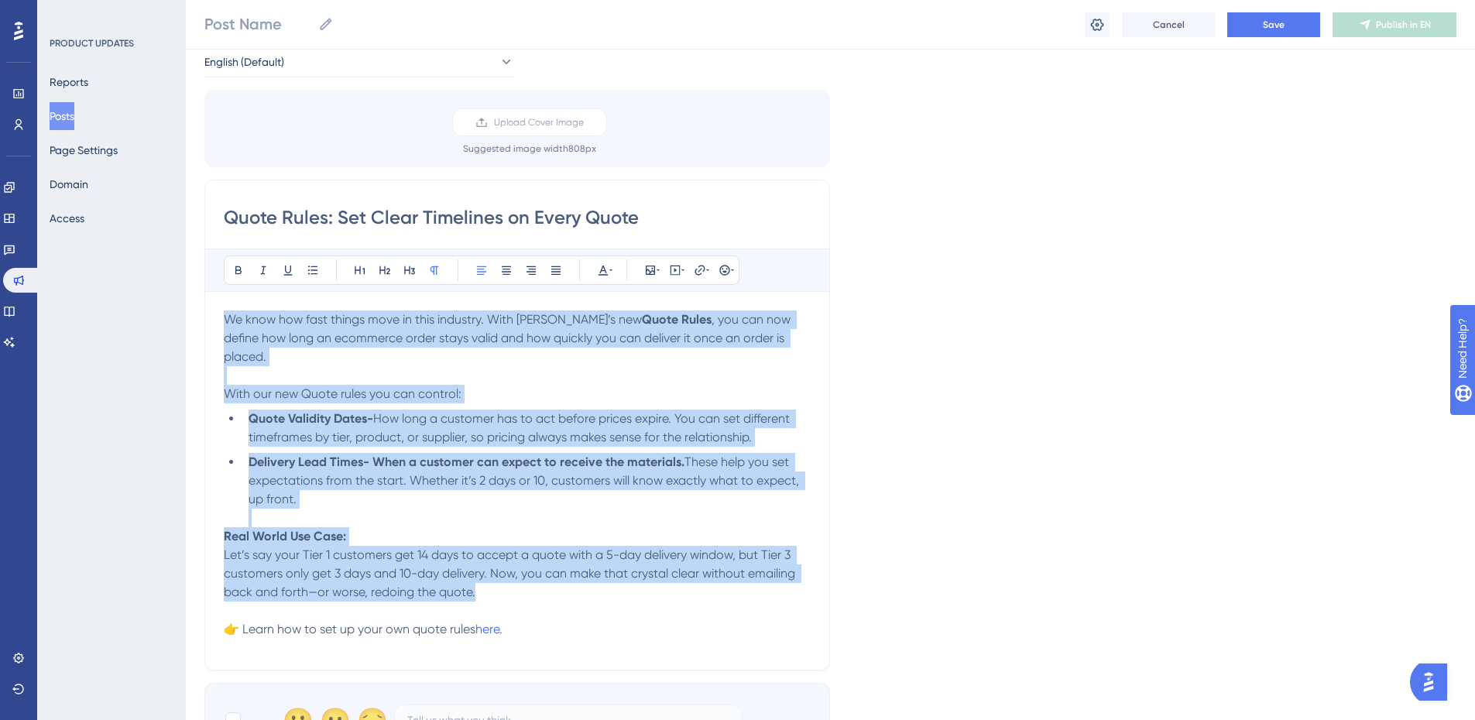
drag, startPoint x: 509, startPoint y: 566, endPoint x: 210, endPoint y: 324, distance: 384.3
click at [210, 324] on div "Quote Rules: Set Clear Timelines on Every Quote Bold Italic Underline Bullet Po…" at bounding box center [517, 425] width 626 height 491
copy div "We know how fast things move in this industry. With [PERSON_NAME]’s new Quote R…"
click at [446, 544] on p "Real World Use Case: Let’s say your Tier 1 customers get 14 days to accept a qu…" at bounding box center [517, 564] width 587 height 74
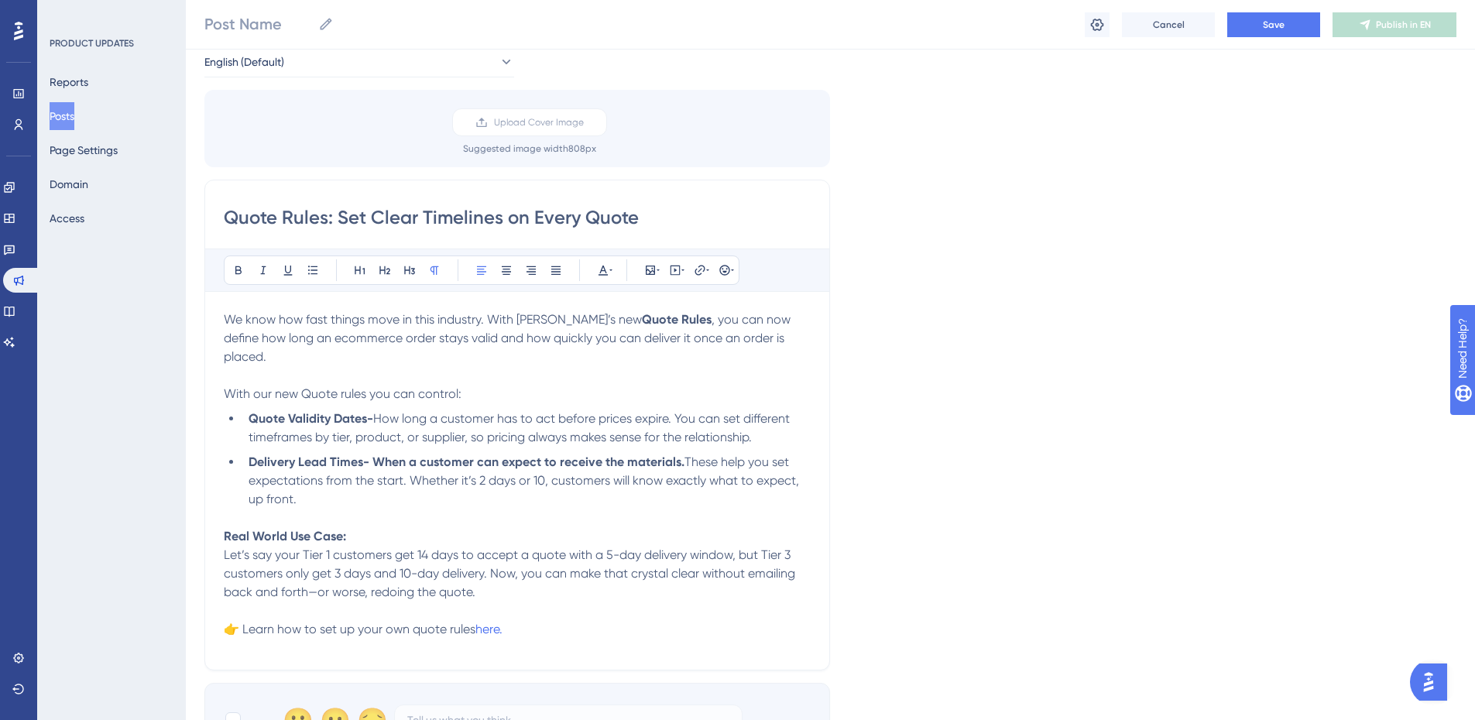
click at [537, 547] on span "Let’s say your Tier 1 customers get 14 days to accept a quote with a 5-day deli…" at bounding box center [511, 573] width 575 height 52
click at [322, 575] on span "Let’s say your Tier 1 customers get 14 days to accept a quote with a 5-day deli…" at bounding box center [511, 573] width 575 height 52
click at [467, 575] on span "Let’s say your Tier 1 customers get 14 days to accept a quote with a 5-day deli…" at bounding box center [511, 573] width 575 height 52
click at [682, 306] on div "Bold Italic Underline Bullet Point Heading 1 Heading 2 Heading 3 Normal Align L…" at bounding box center [517, 450] width 587 height 403
click at [736, 336] on span ", you can now define how long an ecommerce order stays valid and how quickly yo…" at bounding box center [509, 338] width 570 height 52
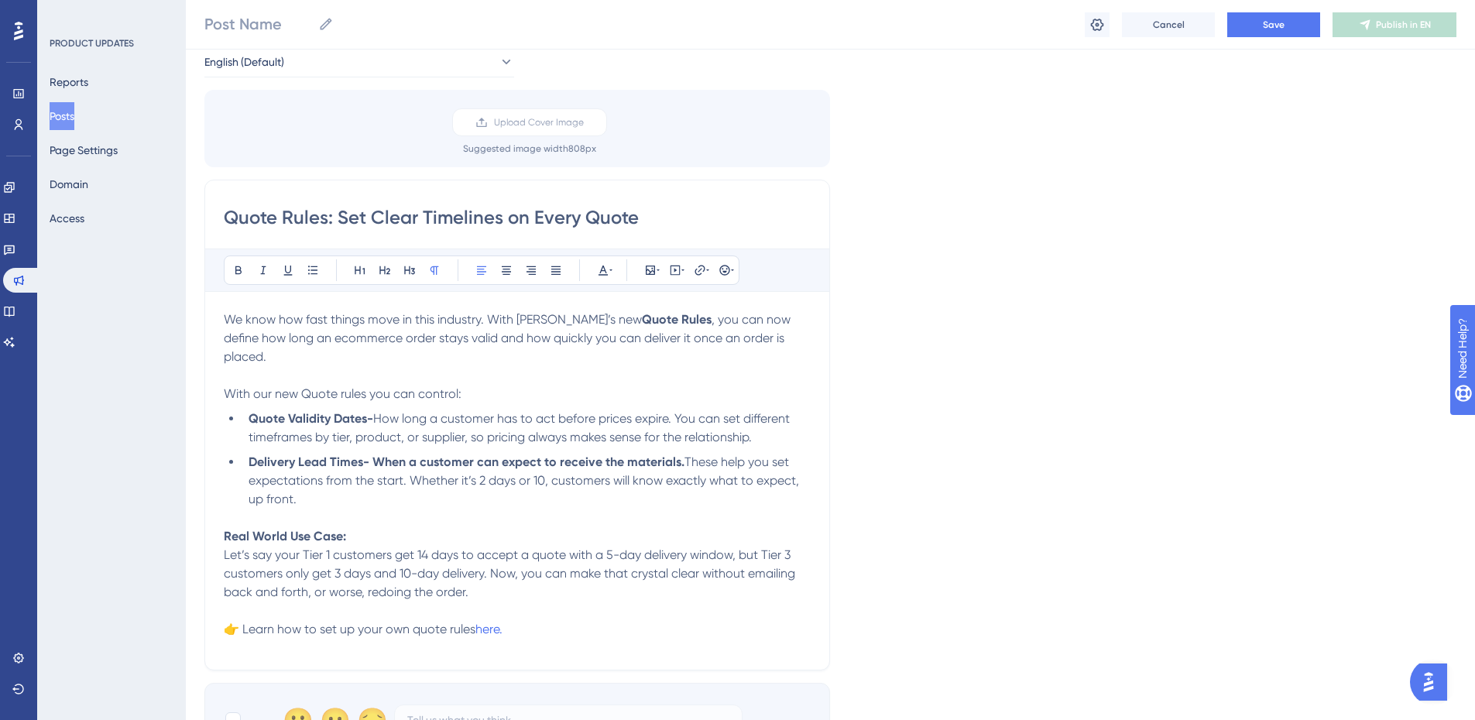
click at [787, 340] on p "We know how fast things move in this industry. With [PERSON_NAME]’s new Quote R…" at bounding box center [517, 347] width 587 height 74
drag, startPoint x: 773, startPoint y: 341, endPoint x: 660, endPoint y: 341, distance: 113.0
click at [660, 341] on p "We know how fast things move in this industry. With [PERSON_NAME]’s new Quote R…" at bounding box center [517, 347] width 587 height 74
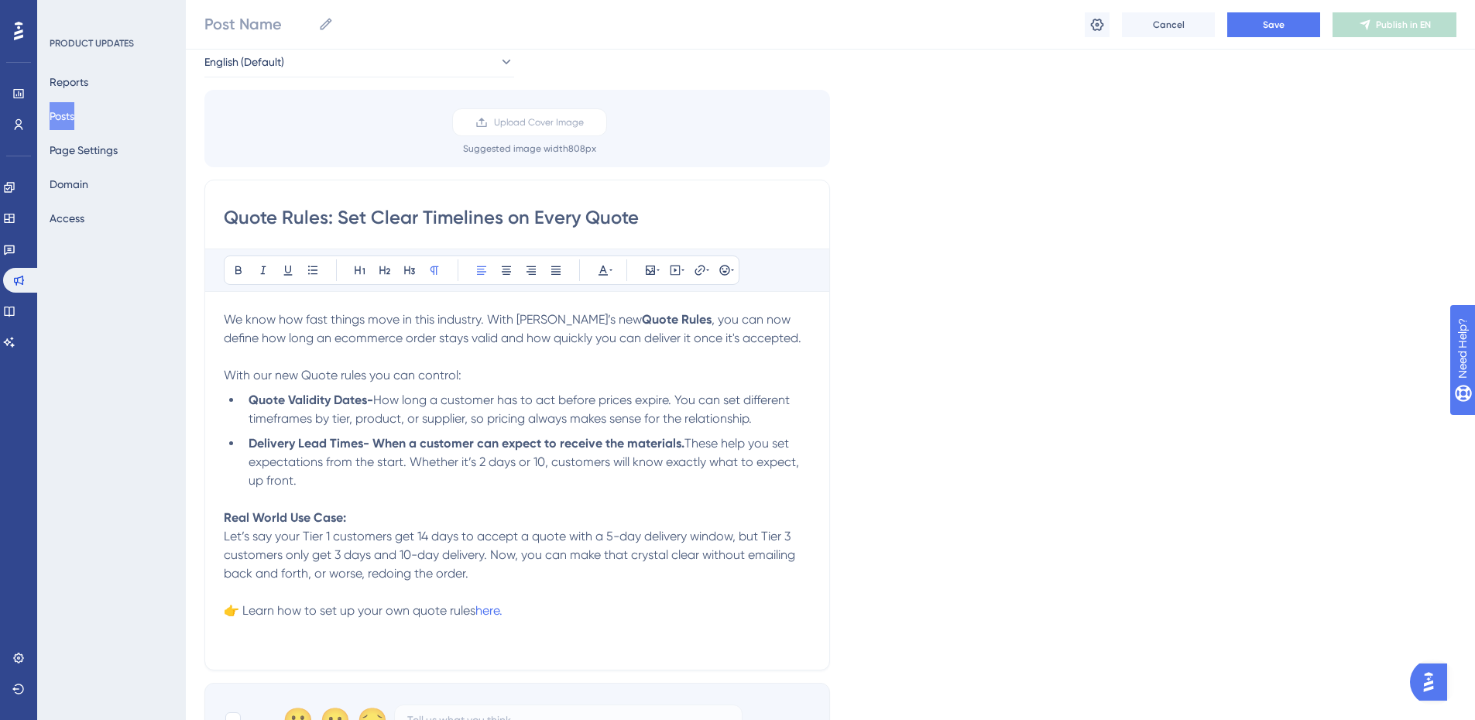
drag, startPoint x: 365, startPoint y: 400, endPoint x: 375, endPoint y: 393, distance: 11.8
click at [365, 400] on strong "Quote Validity Dates-" at bounding box center [311, 400] width 125 height 15
click at [472, 382] on p "With our new Quote rules you can control:" at bounding box center [517, 375] width 587 height 19
drag, startPoint x: 477, startPoint y: 377, endPoint x: 211, endPoint y: 375, distance: 266.4
click at [211, 375] on div "Quote Rules: Set Clear Timelines on Every Quote Bold Italic Underline Bullet Po…" at bounding box center [517, 425] width 626 height 491
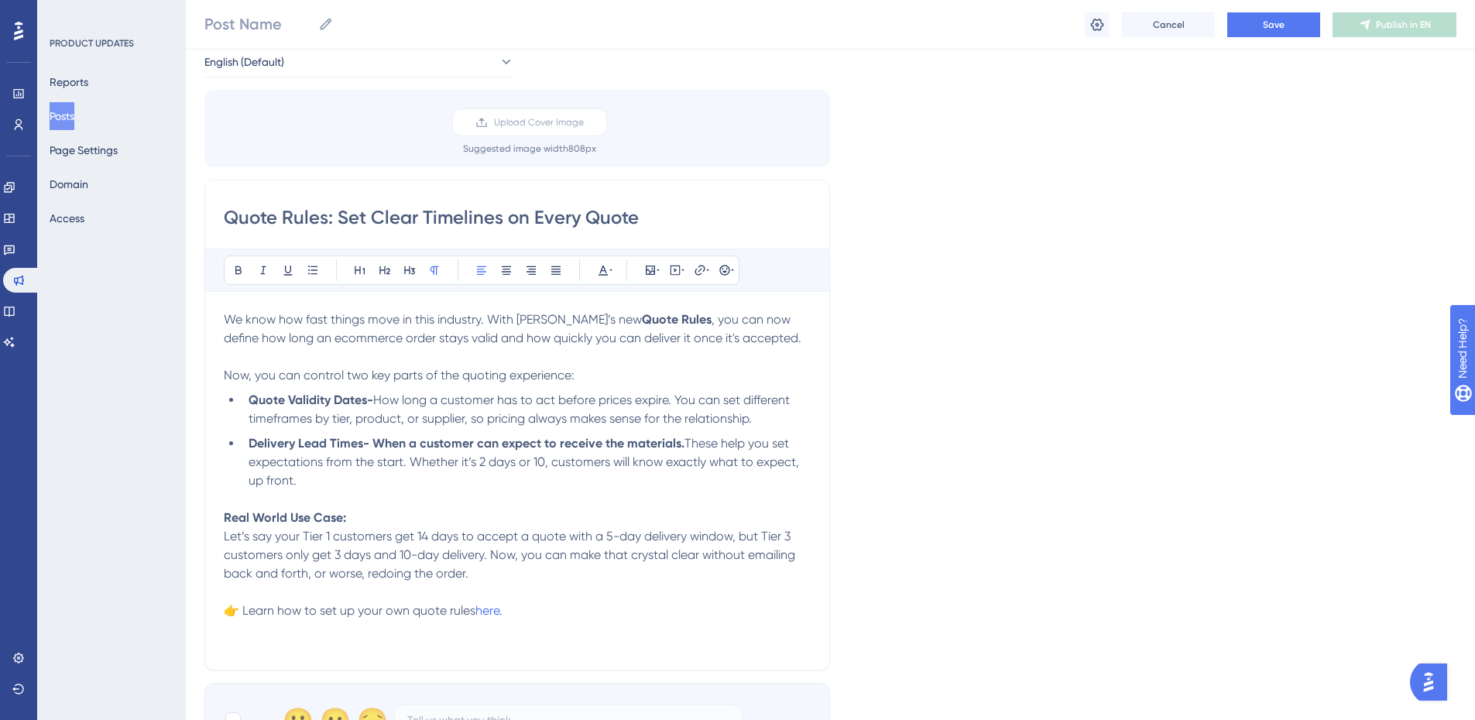
click at [507, 397] on span "How long a customer has to act before prices expire. You can set different time…" at bounding box center [521, 409] width 544 height 33
click at [741, 424] on span "How long a customer has to act before prices expire. You can set different time…" at bounding box center [521, 409] width 544 height 33
drag, startPoint x: 769, startPoint y: 415, endPoint x: 381, endPoint y: 403, distance: 388.1
click at [381, 403] on li "Quote Validity Dates- How long a customer has to act before prices expire. You …" at bounding box center [526, 409] width 568 height 37
click at [785, 400] on span "Set how long a customer has to act before pricing expires. Customize by tier, p…" at bounding box center [529, 409] width 561 height 33
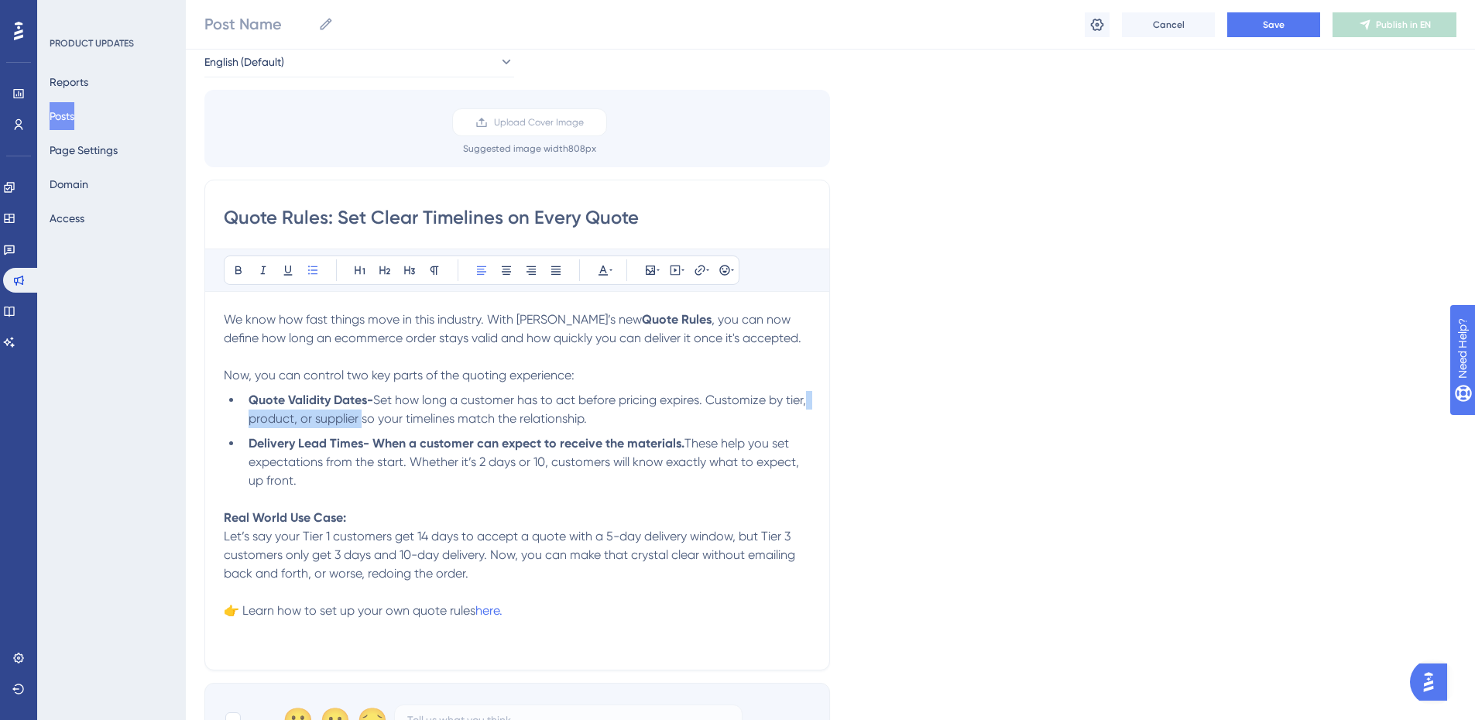
drag, startPoint x: 360, startPoint y: 420, endPoint x: 806, endPoint y: 399, distance: 446.5
click at [806, 399] on span "Set how long a customer has to act before pricing expires. Customize by tier, p…" at bounding box center [529, 409] width 561 height 33
click at [605, 445] on strong "Delivery Lead Times- When a customer can expect to receive the materials." at bounding box center [467, 443] width 436 height 15
click at [378, 460] on span "These help you set expectations from the start. Whether it’s 2 days or 10, cust…" at bounding box center [526, 462] width 554 height 52
drag, startPoint x: 310, startPoint y: 475, endPoint x: 372, endPoint y: 448, distance: 68.0
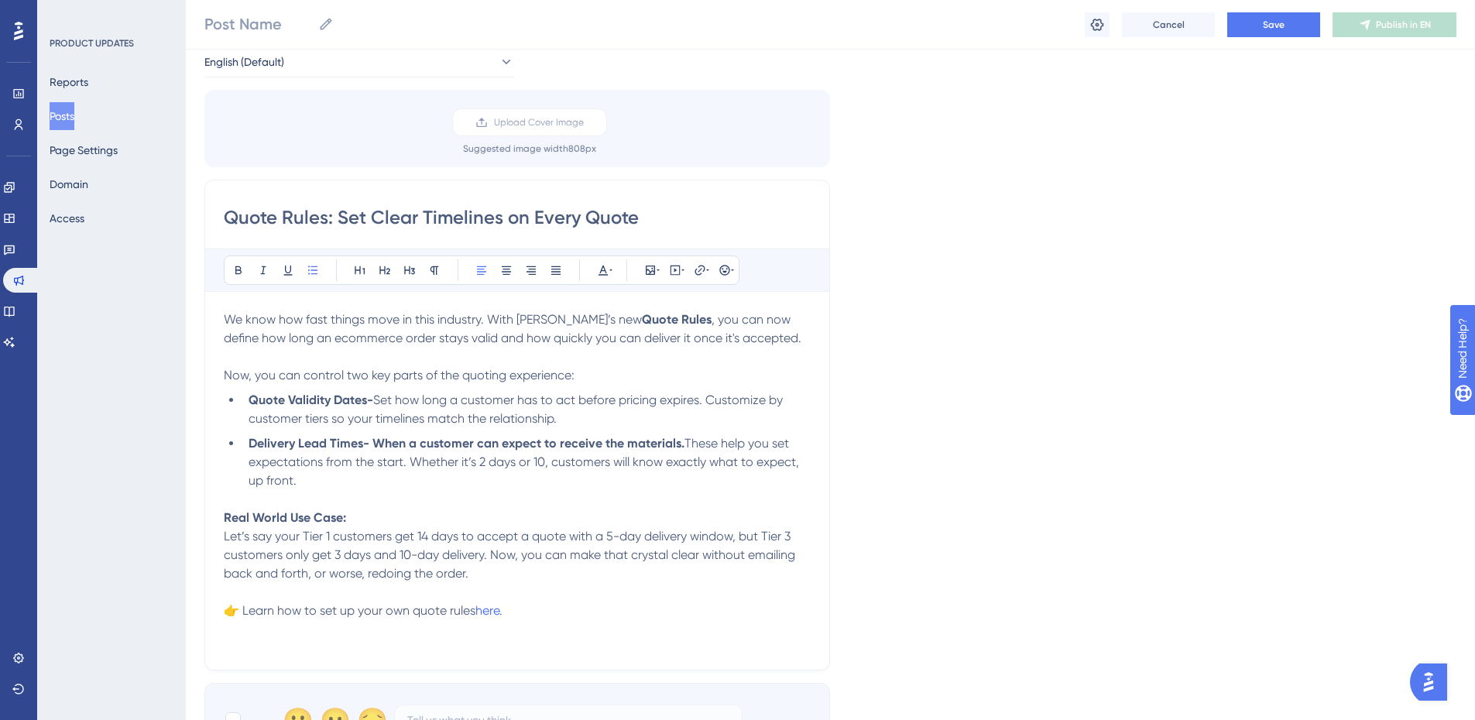
click at [372, 448] on li "Delivery Lead Times- When a customer can expect to receive the materials. These…" at bounding box center [526, 471] width 568 height 74
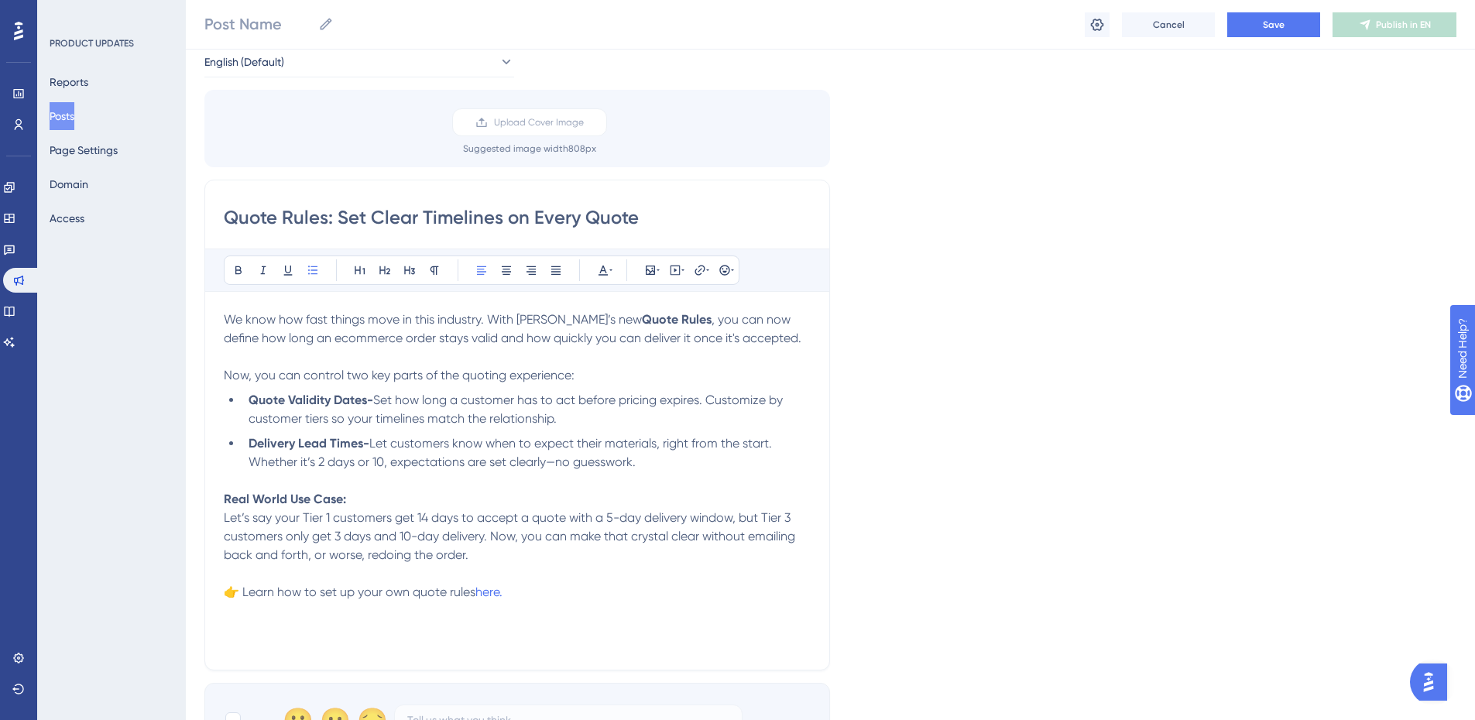
click at [557, 464] on span "Let customers know when to expect their materials, right from the start. Whethe…" at bounding box center [512, 452] width 526 height 33
drag, startPoint x: 469, startPoint y: 540, endPoint x: 500, endPoint y: 541, distance: 31.0
click at [469, 540] on span "Let’s say your Tier 1 customers get 14 days to accept a quote with a 5-day deli…" at bounding box center [511, 536] width 575 height 52
click at [500, 541] on span "Let’s say your Tier 1 customers get 14 days to accept a quote with a 5-day deli…" at bounding box center [511, 536] width 575 height 52
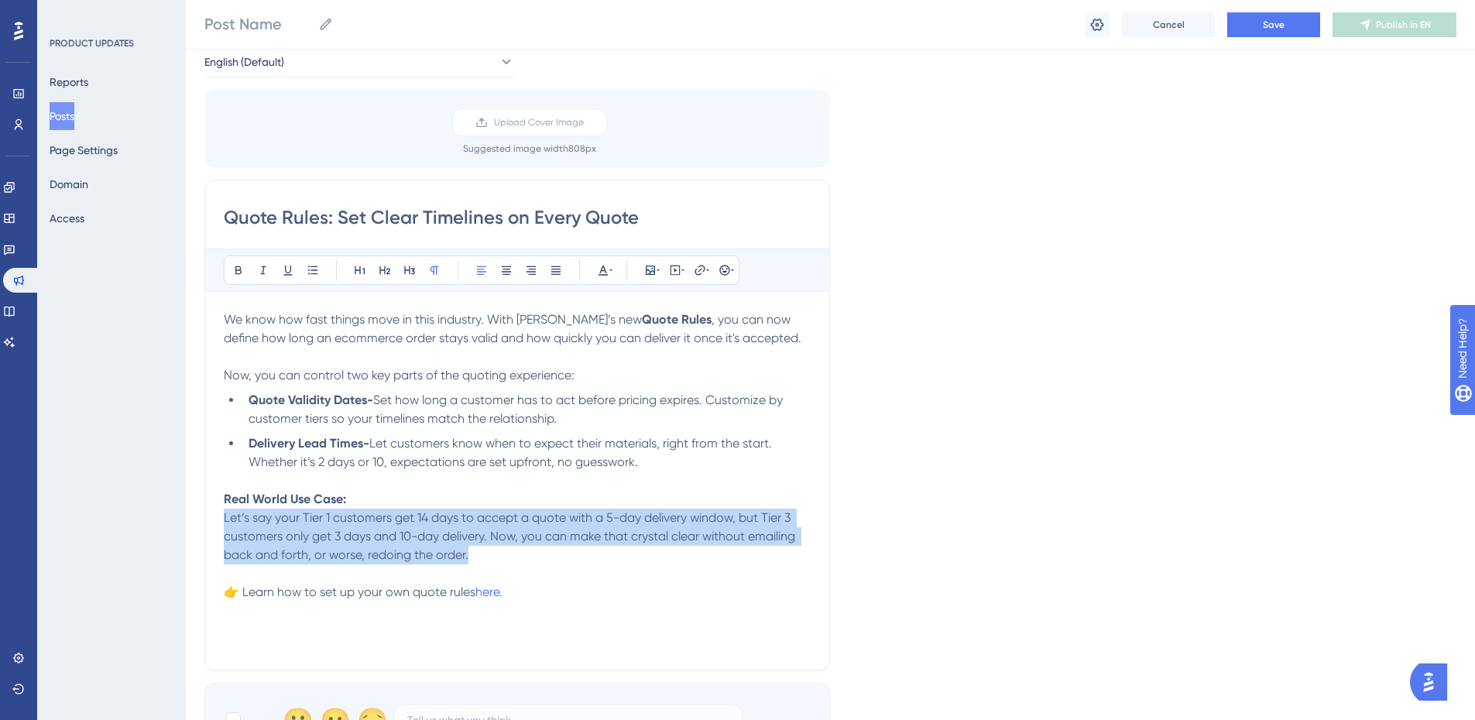
drag, startPoint x: 490, startPoint y: 554, endPoint x: 214, endPoint y: 520, distance: 277.7
click at [214, 520] on div "Quote Rules: Set Clear Timelines on Every Quote Bold Italic Underline Bullet Po…" at bounding box center [517, 425] width 626 height 491
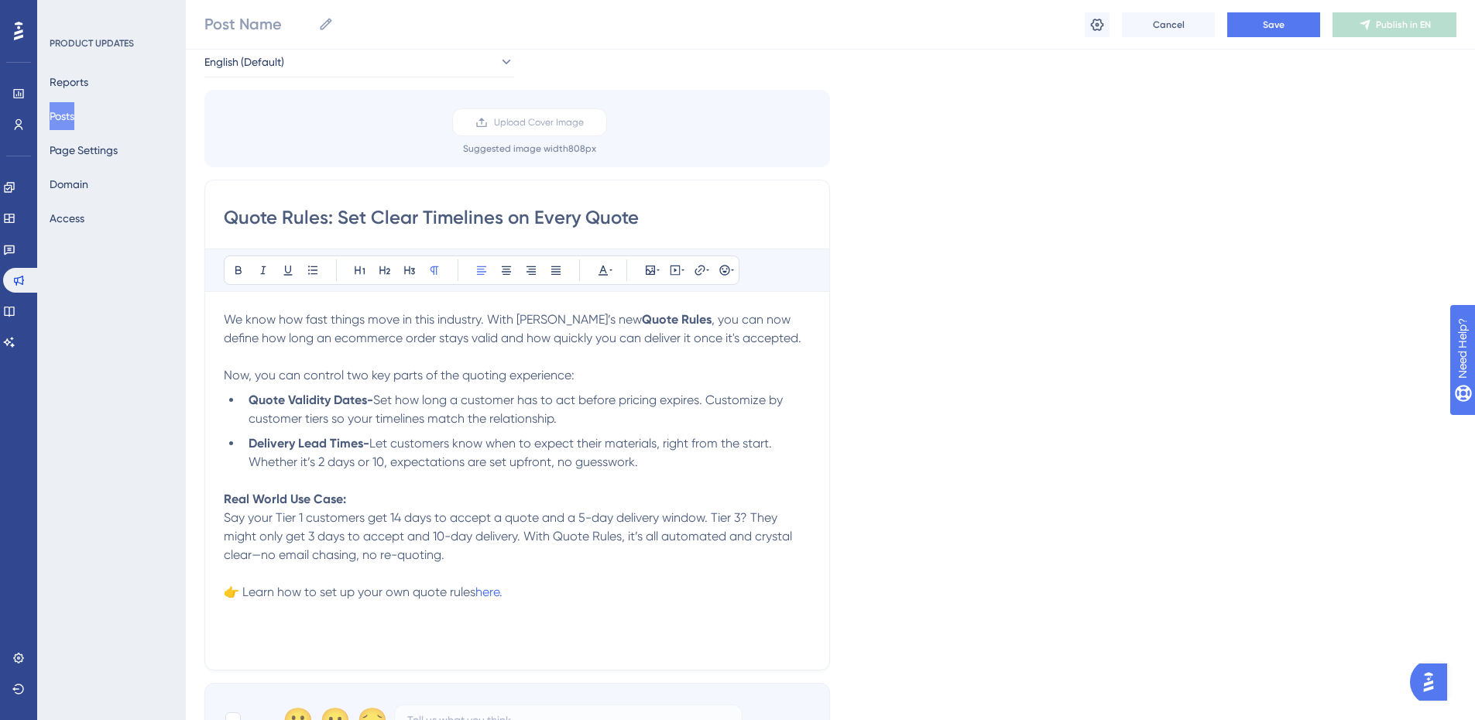
click at [228, 516] on span "Say your Tier 1 customers get 14 days to accept a quote and a 5-day delivery wi…" at bounding box center [509, 536] width 571 height 52
click at [259, 556] on span "Let's say your Tier 1 customers get 14 days to accept a quote and a 5-day deliv…" at bounding box center [515, 536] width 583 height 52
click at [581, 512] on span "Let's say your Tier 1 customers get 14 days to accept a quote and a 5-day deliv…" at bounding box center [515, 536] width 583 height 52
click at [434, 552] on span "Let's say your Tier 1 customers get 14 days to accept a quote and a 5-day deliv…" at bounding box center [515, 536] width 583 height 52
click at [475, 550] on span "Let's say your Tier 1 customers get 14 days to accept a quote and a 5-day deliv…" at bounding box center [515, 536] width 583 height 52
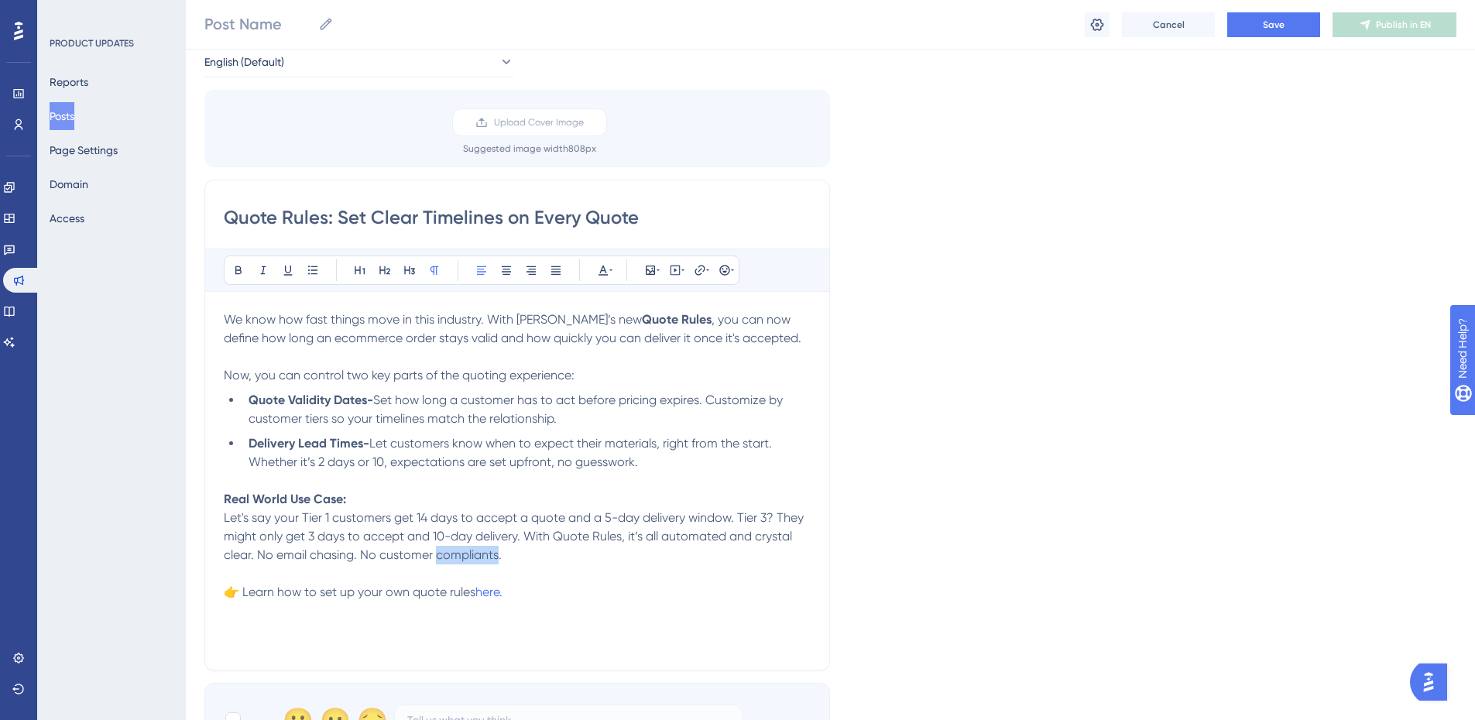
click at [475, 550] on span "Let's say your Tier 1 customers get 14 days to accept a quote and a 5-day deliv…" at bounding box center [515, 536] width 583 height 52
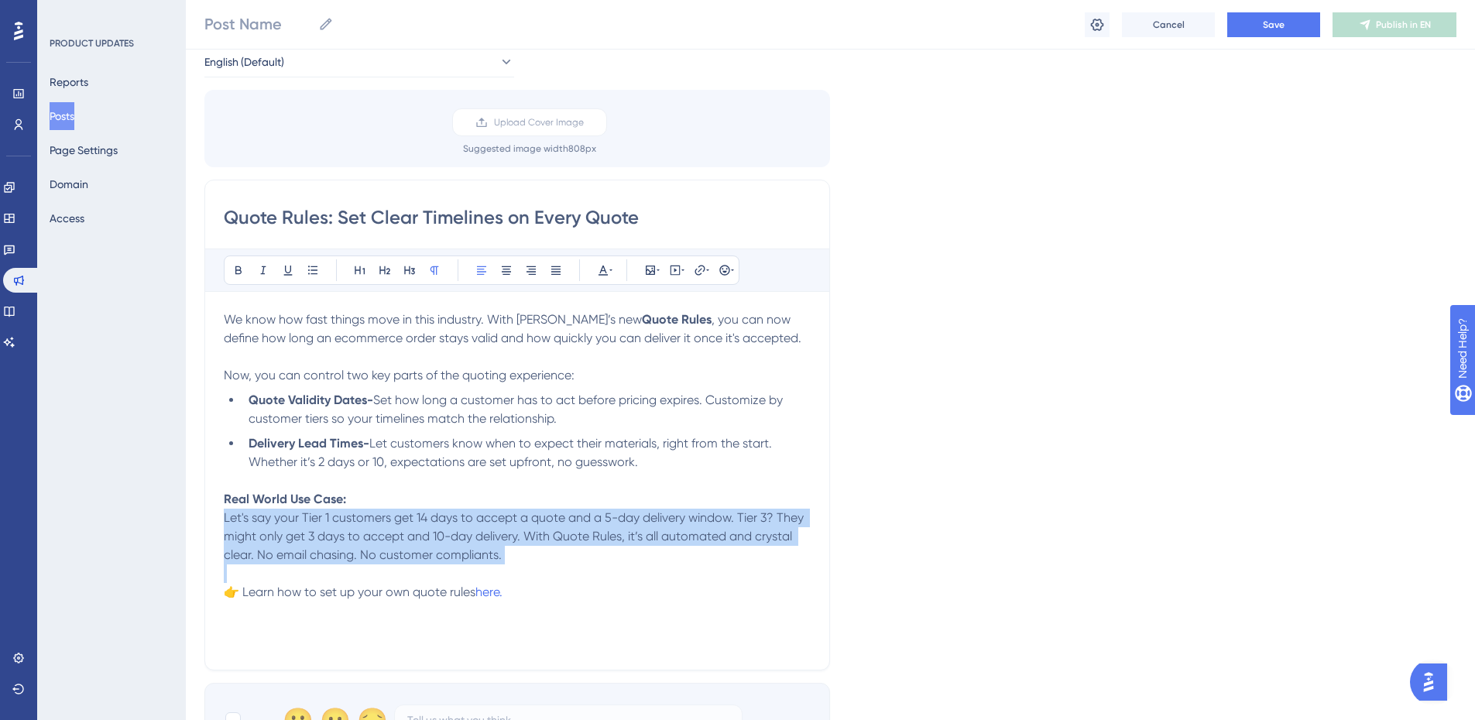
click at [475, 550] on span "Let's say your Tier 1 customers get 14 days to accept a quote and a 5-day deliv…" at bounding box center [515, 536] width 583 height 52
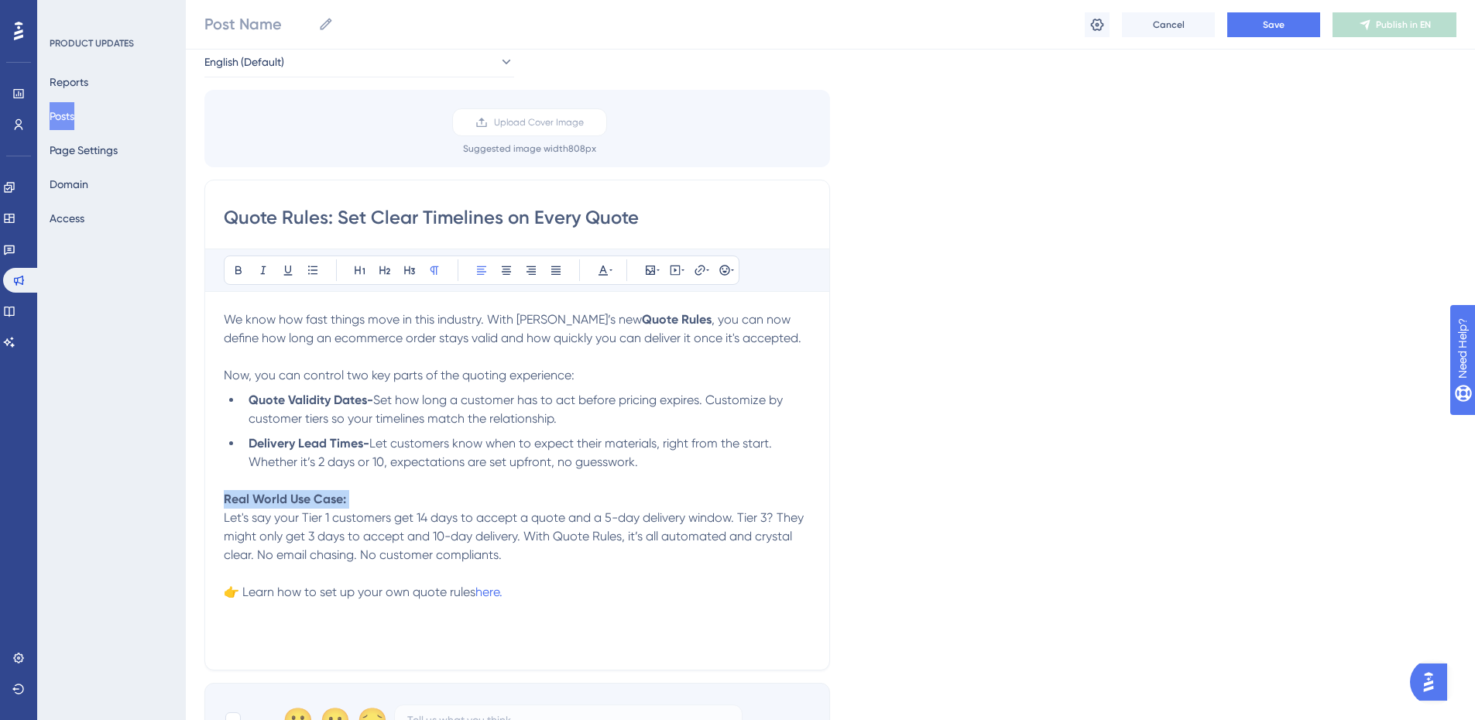
click at [485, 554] on span "Let's say your Tier 1 customers get 14 days to accept a quote and a 5-day deliv…" at bounding box center [515, 536] width 583 height 52
click at [488, 554] on span "Let's say your Tier 1 customers get 14 days to accept a quote and a 5-day deliv…" at bounding box center [515, 536] width 583 height 52
click at [599, 560] on p "Real World Use Case: Let's say your Tier 1 customers get 14 days to accept a qu…" at bounding box center [517, 527] width 587 height 74
click at [667, 565] on p "👉 Learn how to set up your own quote rules here." at bounding box center [517, 582] width 587 height 37
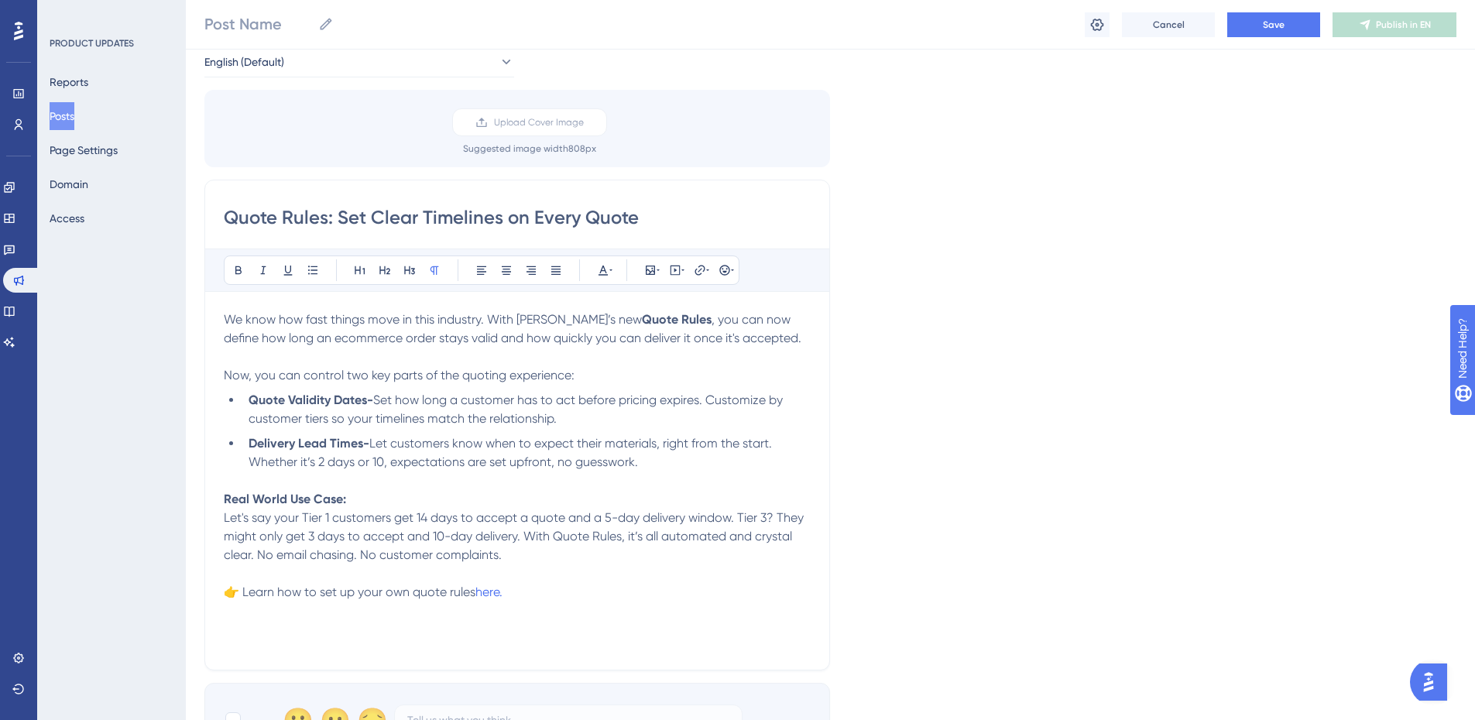
click at [657, 568] on p "👉 Learn how to set up your own quote rules here." at bounding box center [517, 582] width 587 height 37
click at [657, 585] on p "👉 Learn how to set up your own quote rules here." at bounding box center [517, 582] width 587 height 37
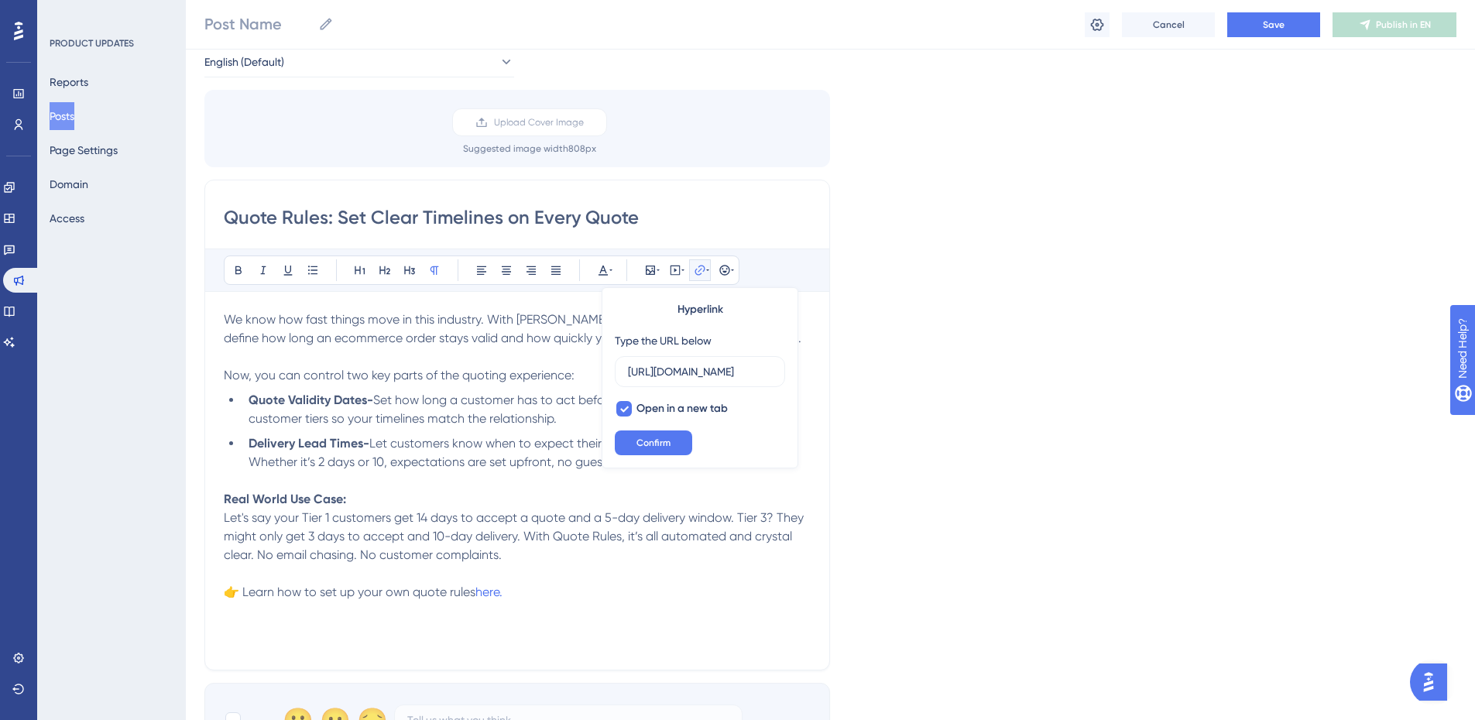
scroll to position [0, 248]
click at [464, 487] on li "Delivery Lead Times- Let customers know when to expect their materials, right f…" at bounding box center [526, 462] width 568 height 56
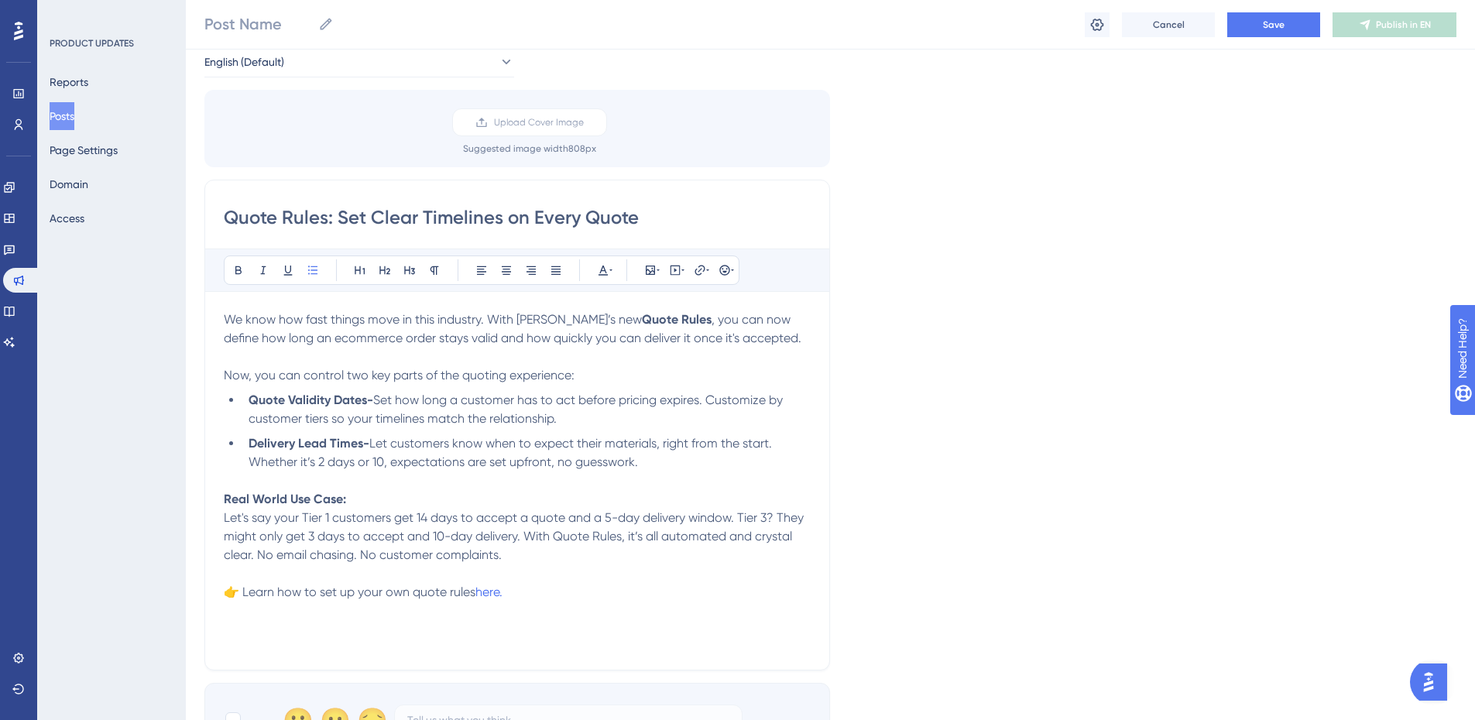
scroll to position [0, 0]
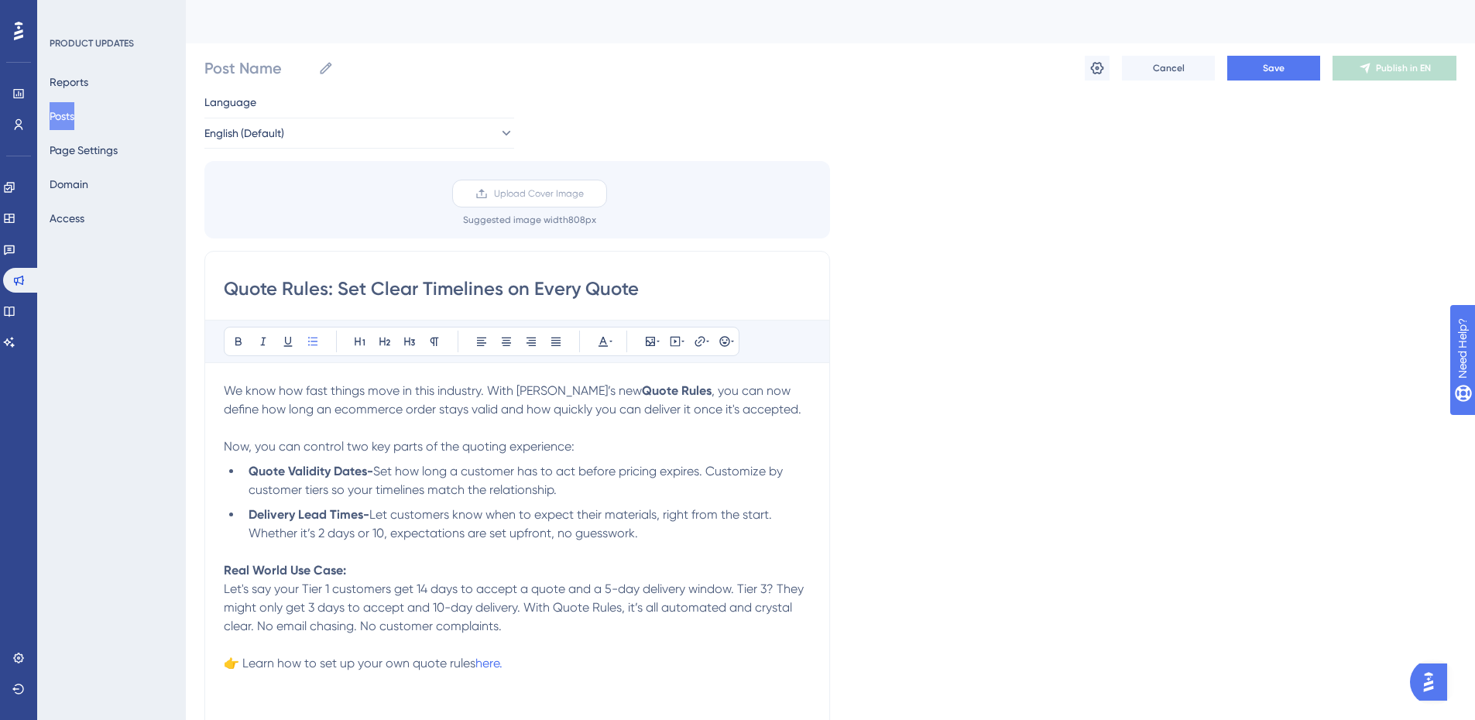
click at [528, 192] on span "Upload Cover Image" at bounding box center [539, 193] width 90 height 12
click at [584, 194] on input "Upload Cover Image" at bounding box center [584, 194] width 0 height 0
click at [252, 63] on input "Post Name" at bounding box center [258, 68] width 108 height 22
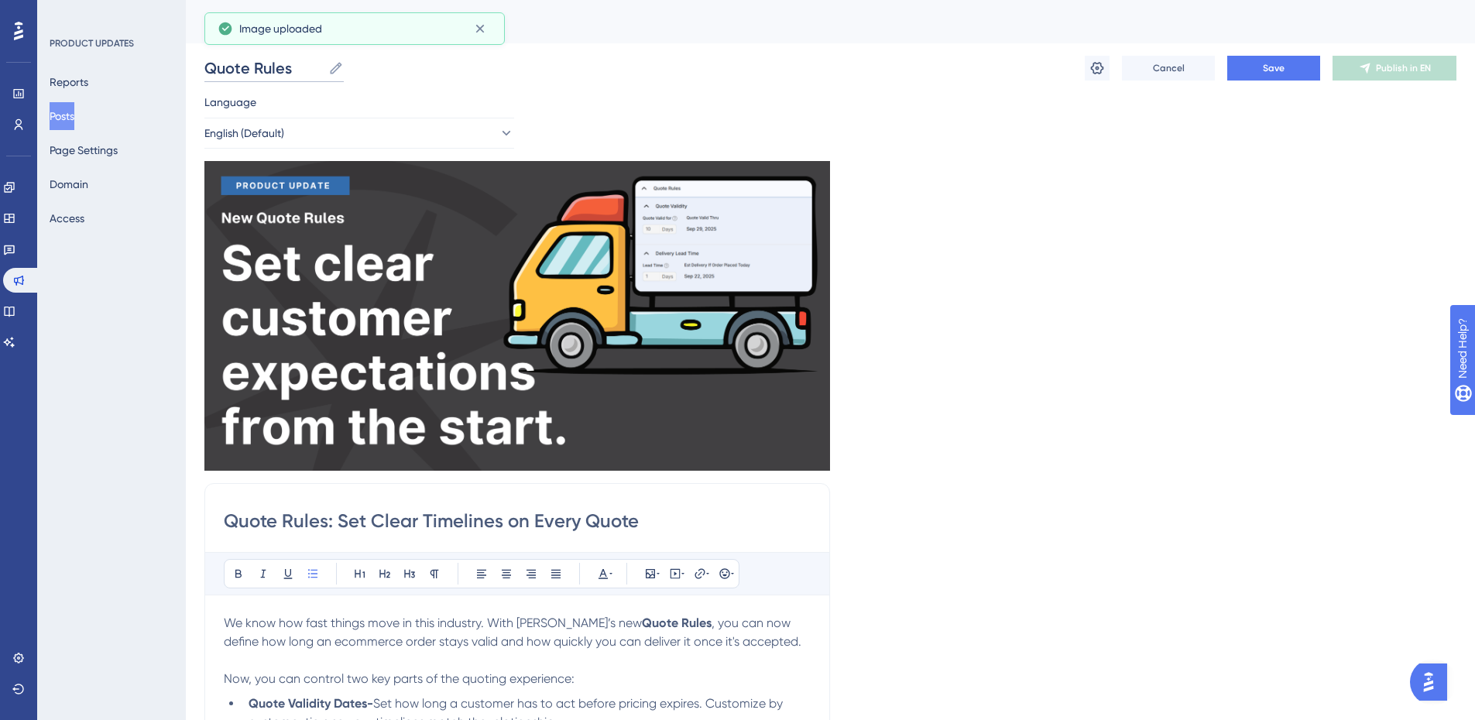
type input "Quote Rules"
click at [1079, 375] on div "Language English (Default) Insert an Image Delete Quote Rules: Set Clear Timeli…" at bounding box center [830, 577] width 1252 height 968
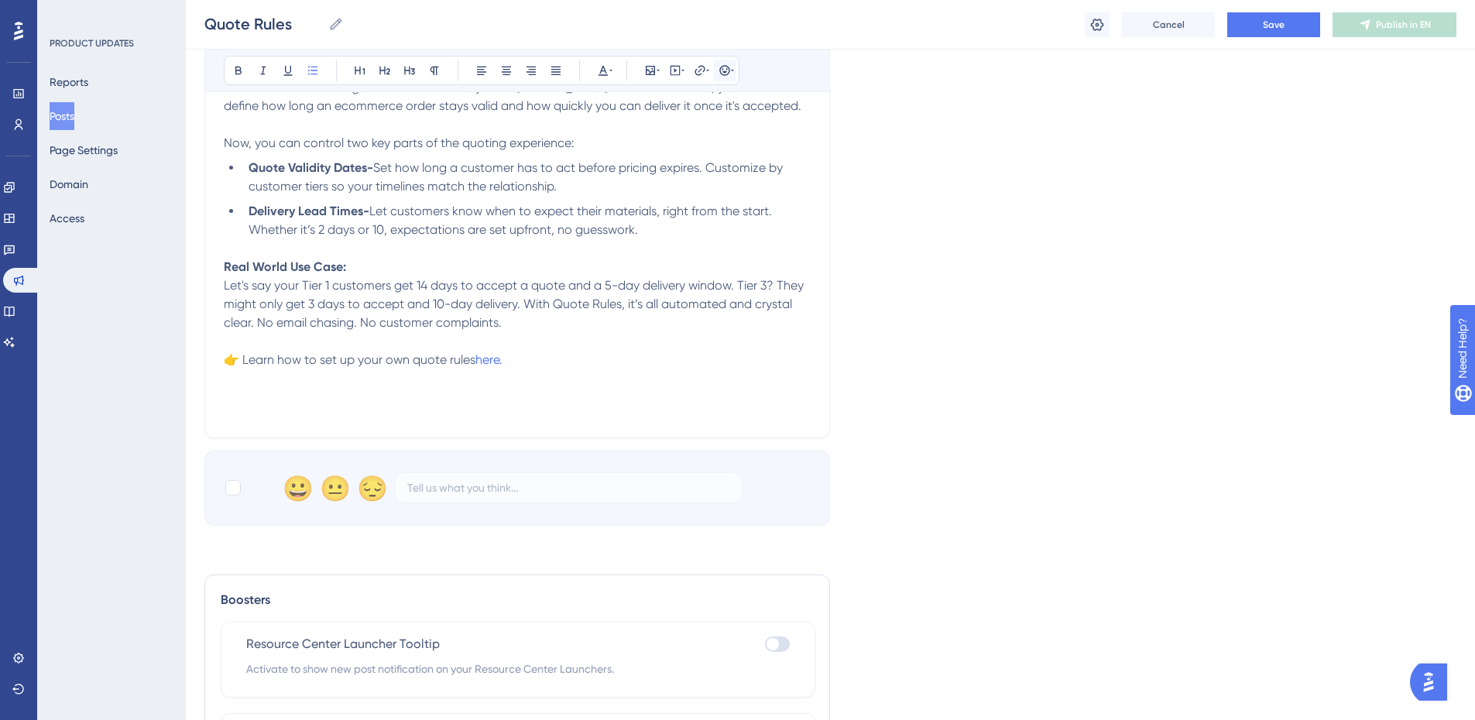
scroll to position [387, 0]
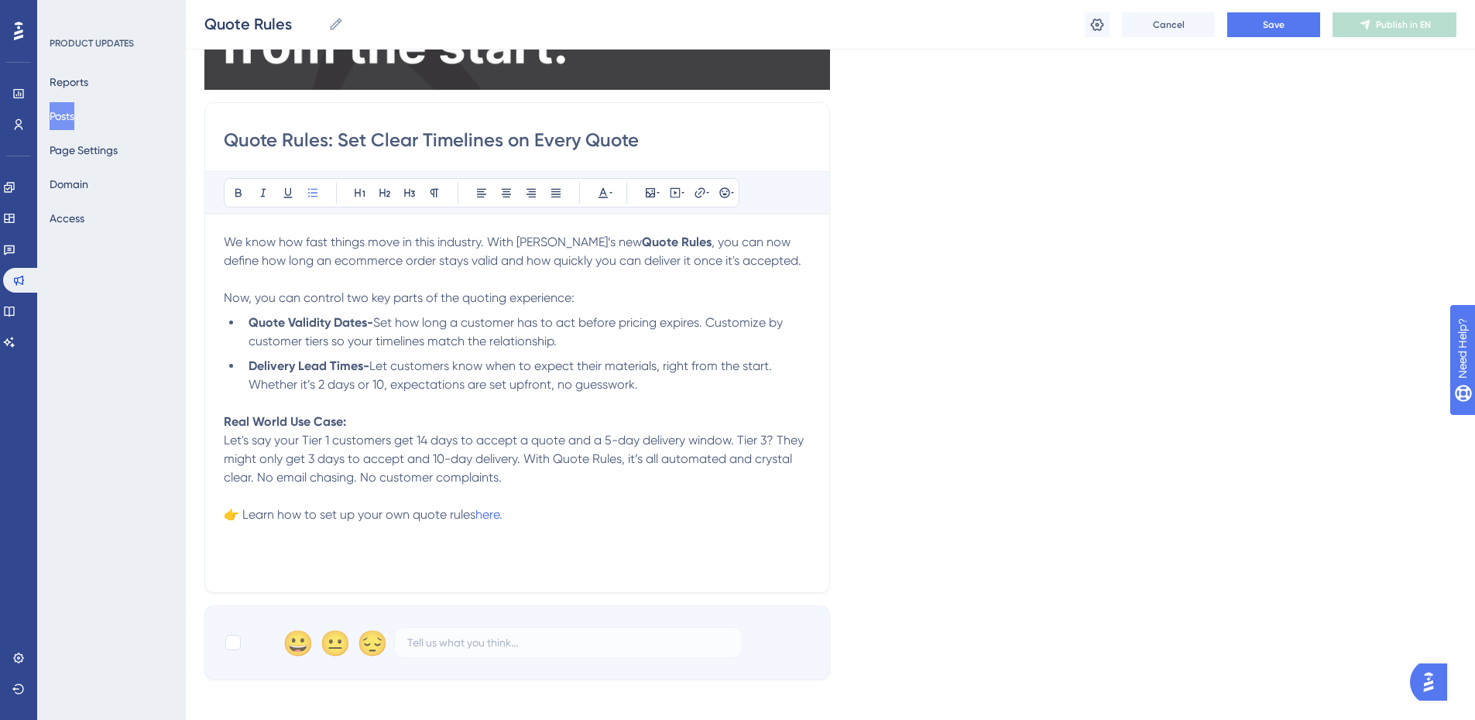
click at [227, 635] on div at bounding box center [233, 642] width 19 height 19
checkbox input "true"
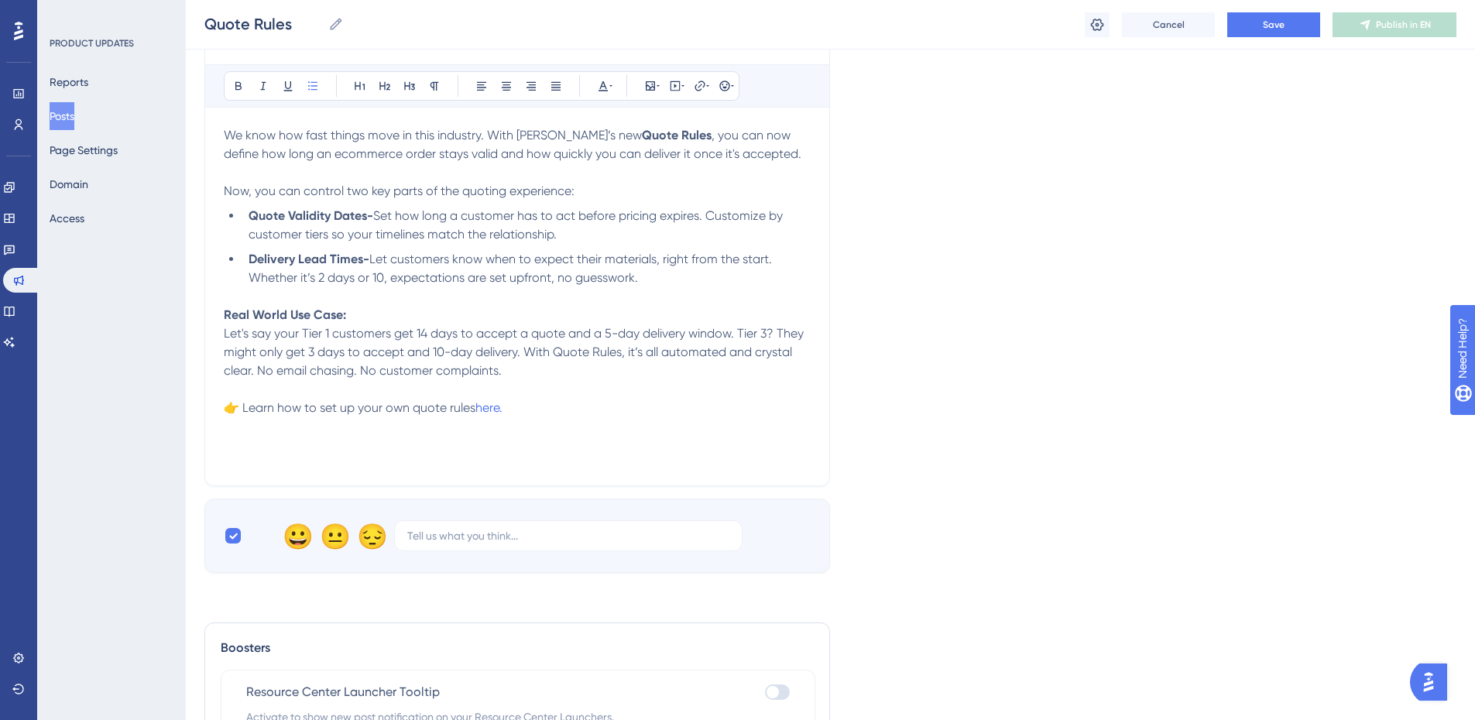
scroll to position [147, 0]
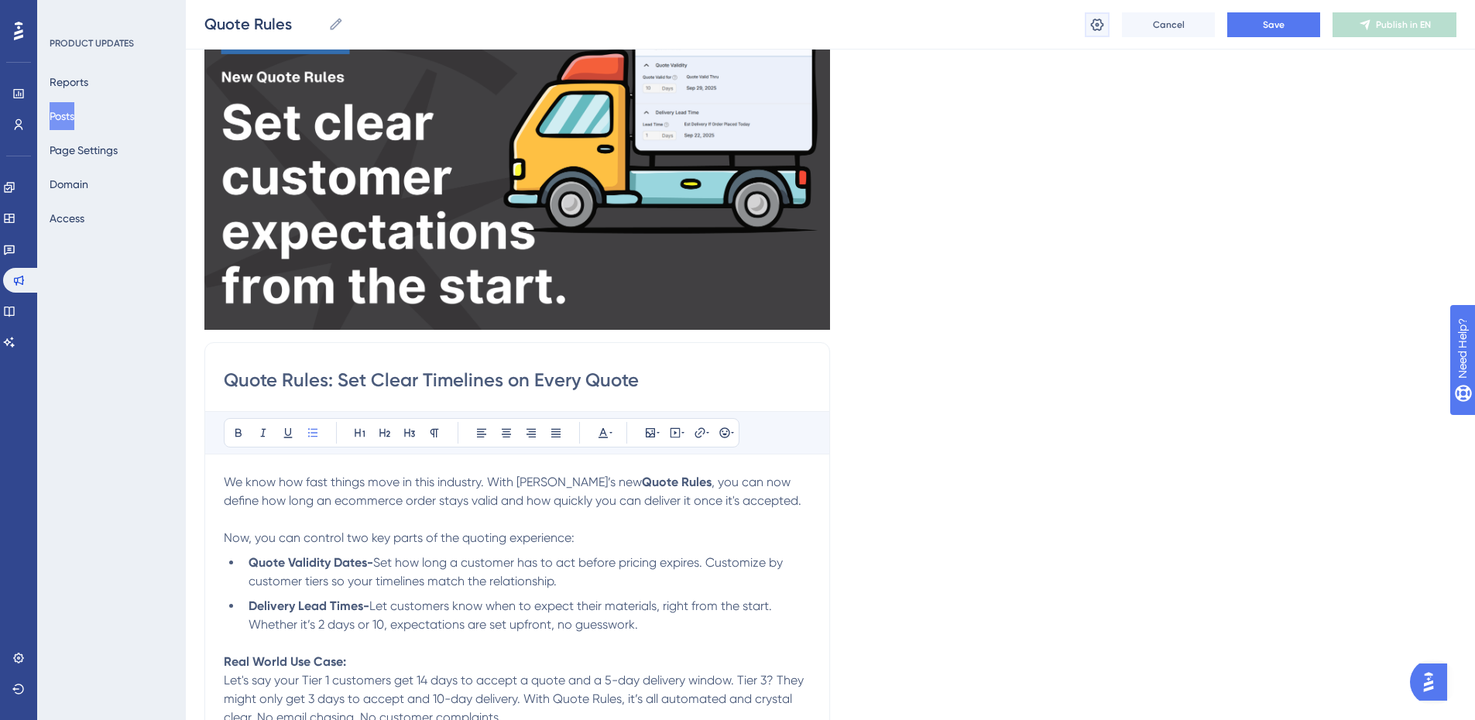
click at [1105, 22] on button at bounding box center [1097, 24] width 25 height 25
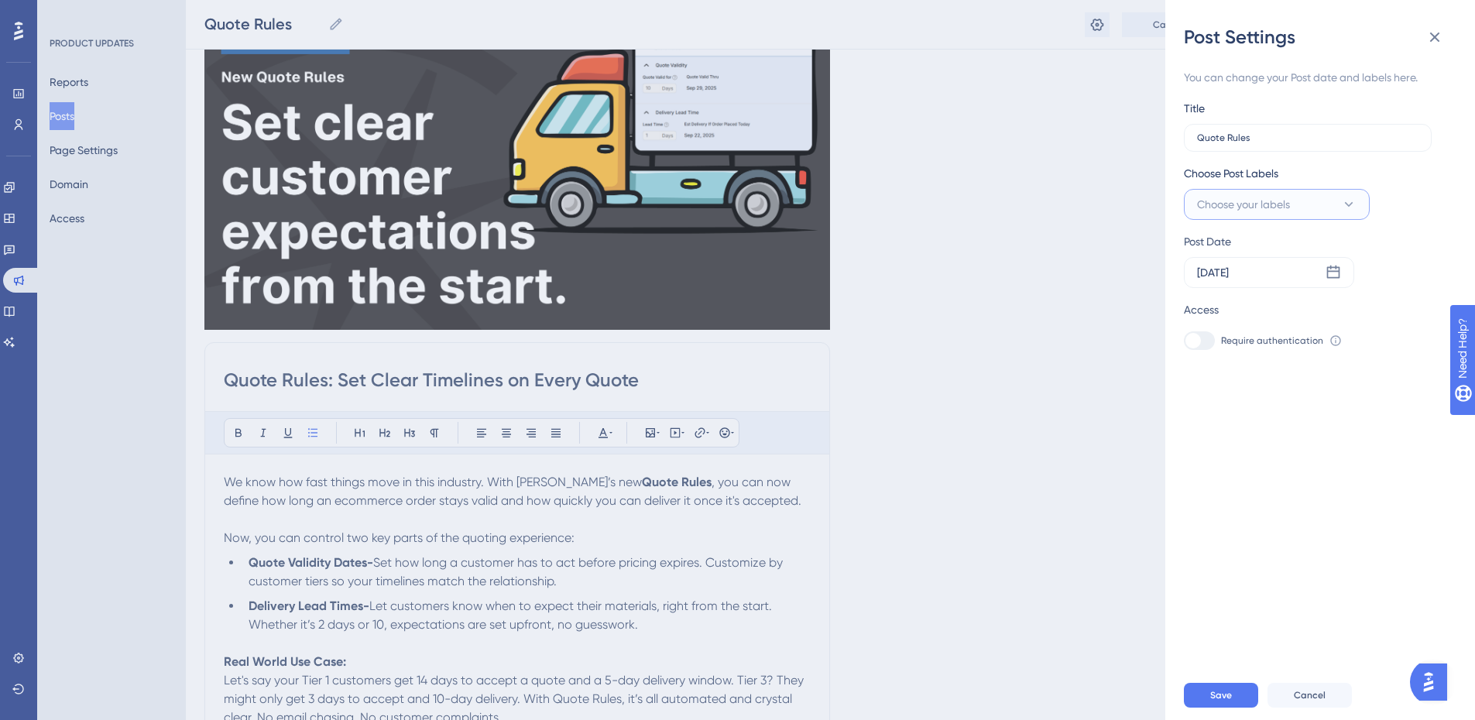
click at [1264, 205] on span "Choose your labels" at bounding box center [1243, 204] width 93 height 19
click at [1213, 371] on div "Product Updates Product Updates" at bounding box center [1277, 360] width 166 height 31
click at [1205, 365] on div at bounding box center [1201, 361] width 12 height 12
checkbox input "true"
click at [1394, 167] on div "Choose Post Labels Product Updates Fix Fix New Feature New Feature Product Upda…" at bounding box center [1314, 192] width 260 height 56
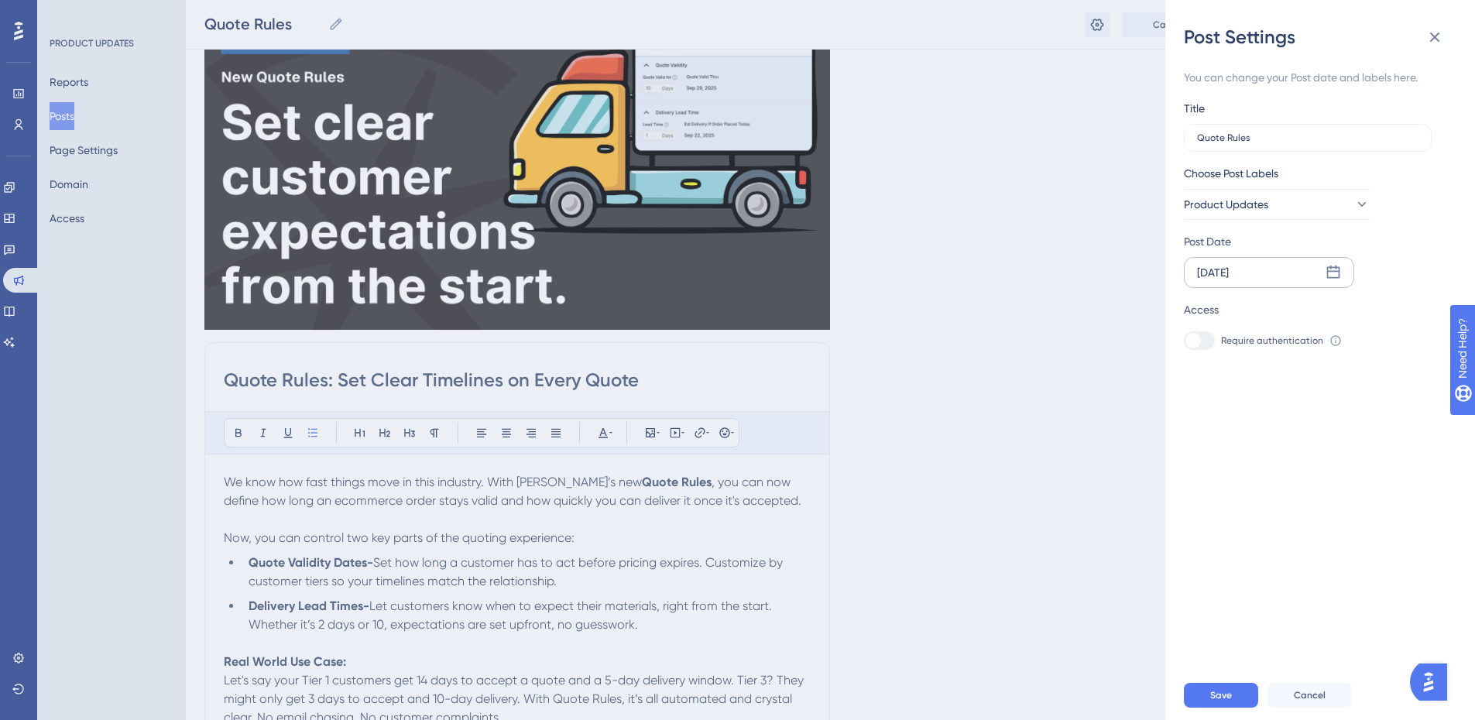
click at [1289, 273] on div "[DATE]" at bounding box center [1269, 272] width 170 height 31
click at [1209, 321] on div "[DATE]" at bounding box center [1313, 317] width 256 height 43
click at [1204, 320] on icon at bounding box center [1200, 317] width 11 height 14
click at [1199, 317] on icon at bounding box center [1201, 316] width 4 height 5
click at [1243, 493] on button "22" at bounding box center [1246, 493] width 26 height 26
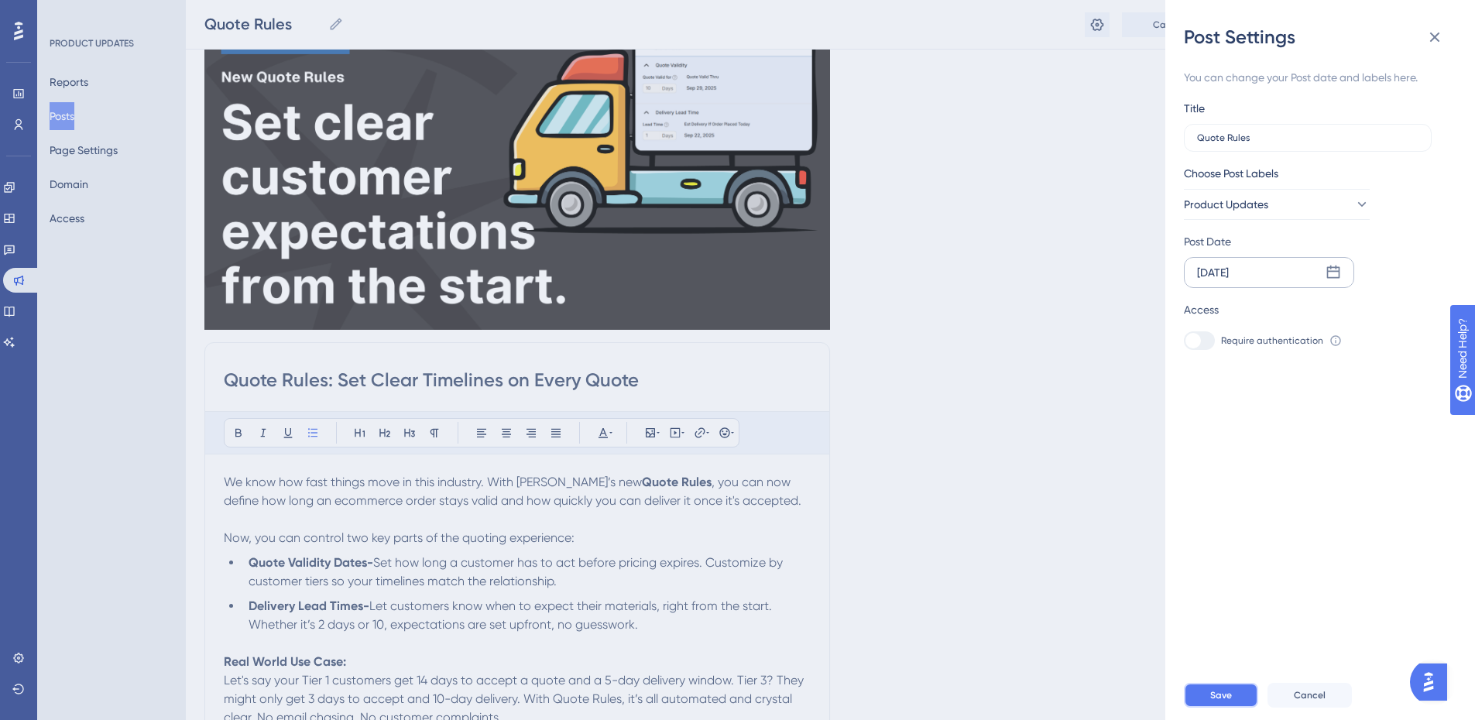
click at [1214, 701] on span "Save" at bounding box center [1221, 695] width 22 height 12
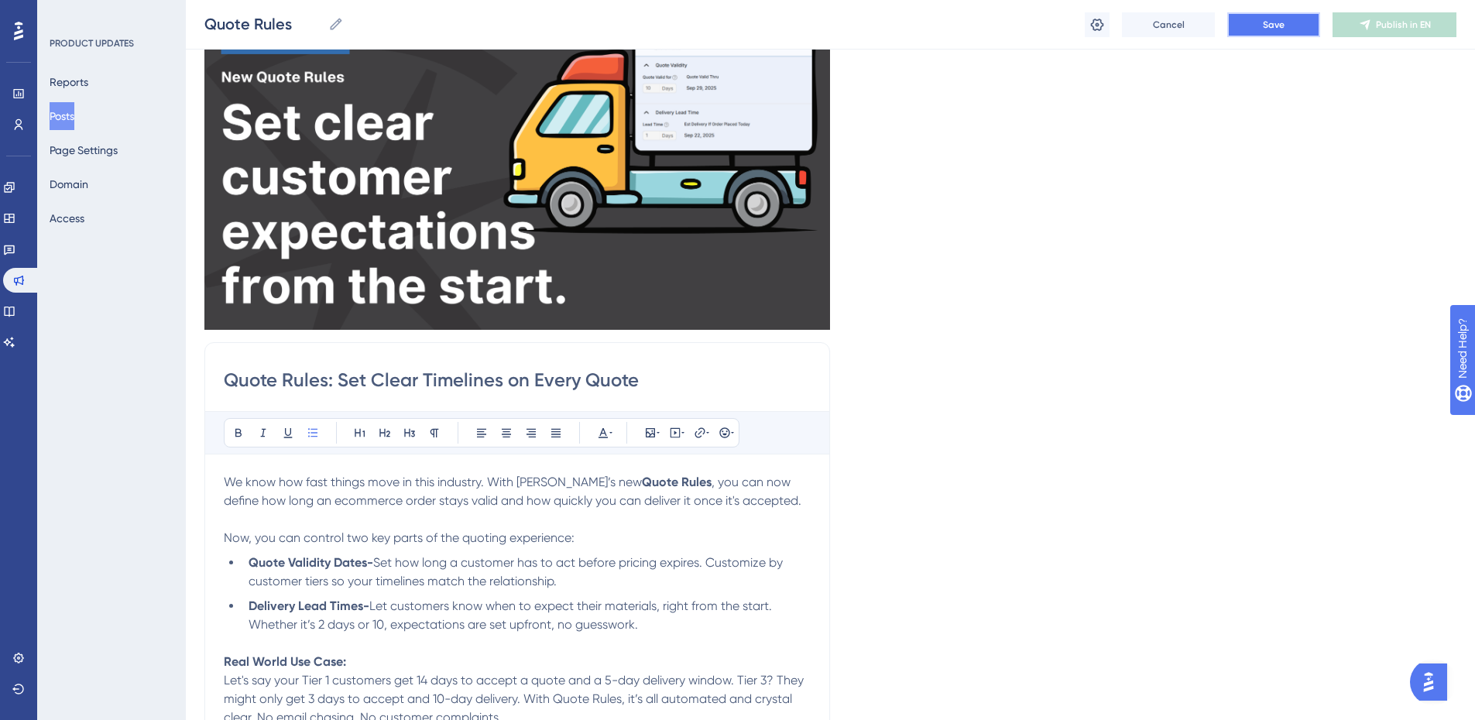
click at [1265, 22] on span "Save" at bounding box center [1274, 25] width 22 height 12
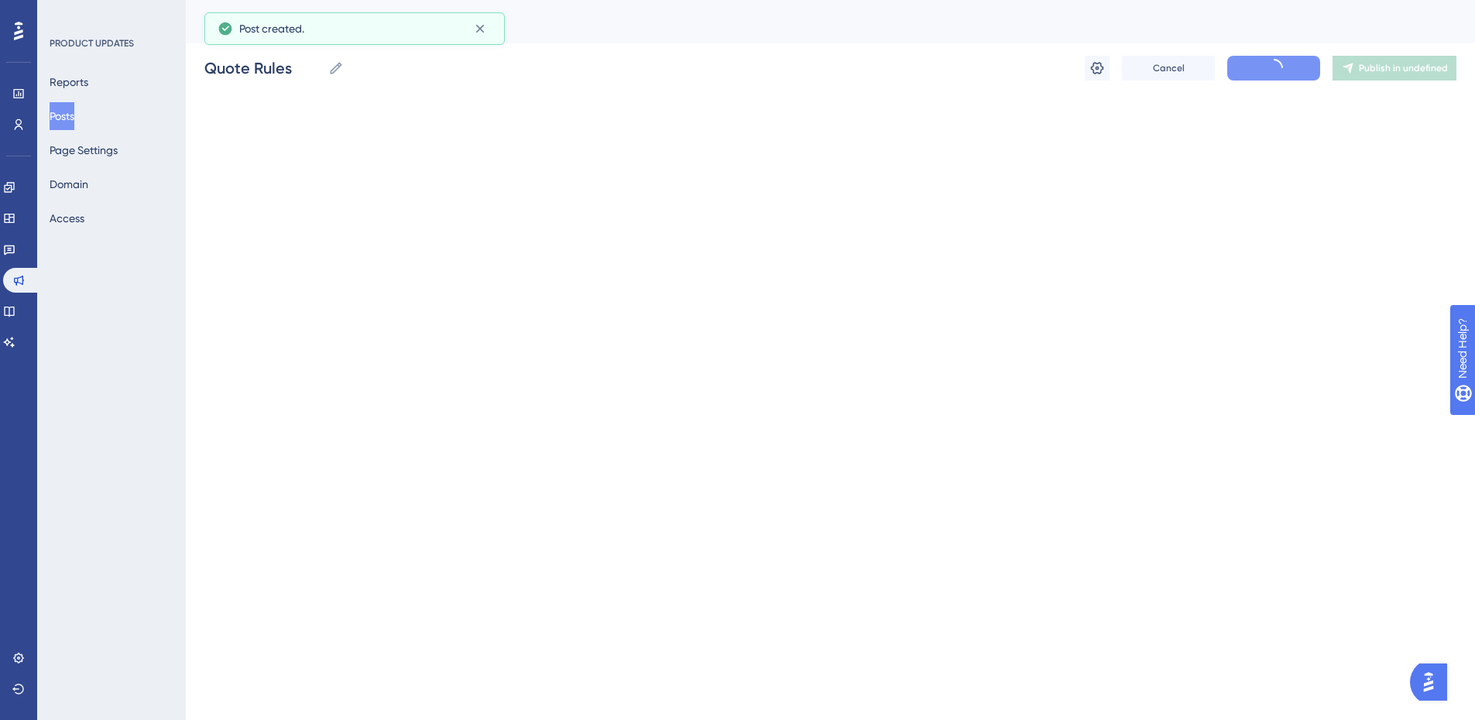
scroll to position [171, 0]
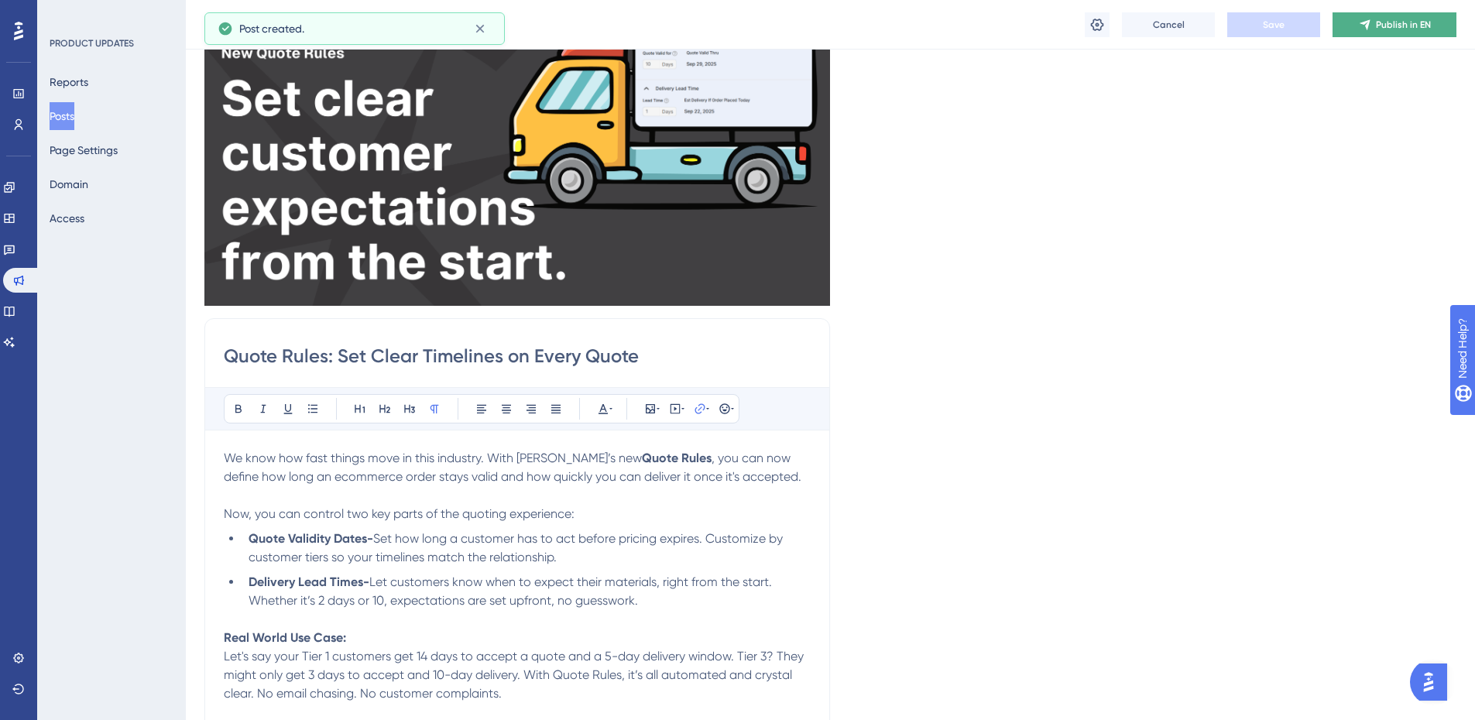
click at [1401, 26] on span "Publish in EN" at bounding box center [1403, 25] width 55 height 12
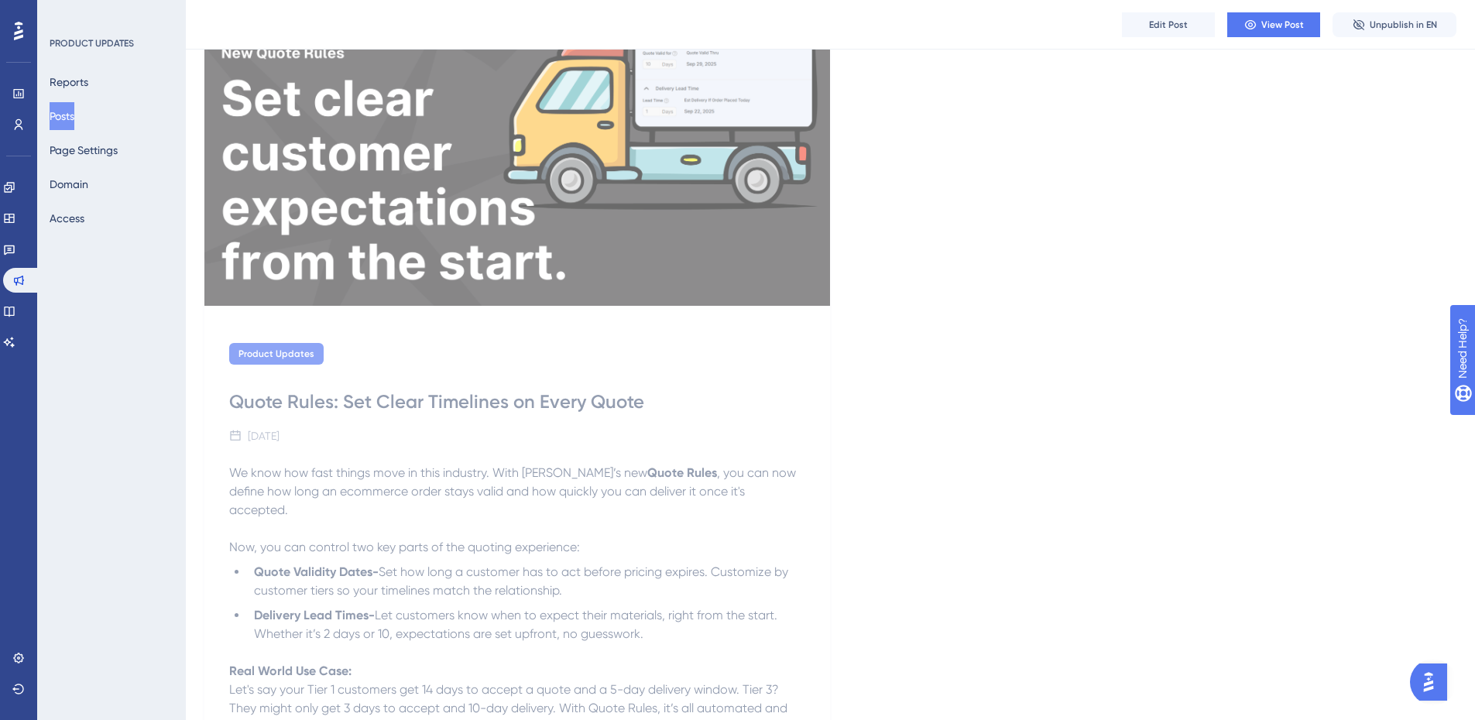
click at [71, 106] on button "Posts" at bounding box center [62, 116] width 25 height 28
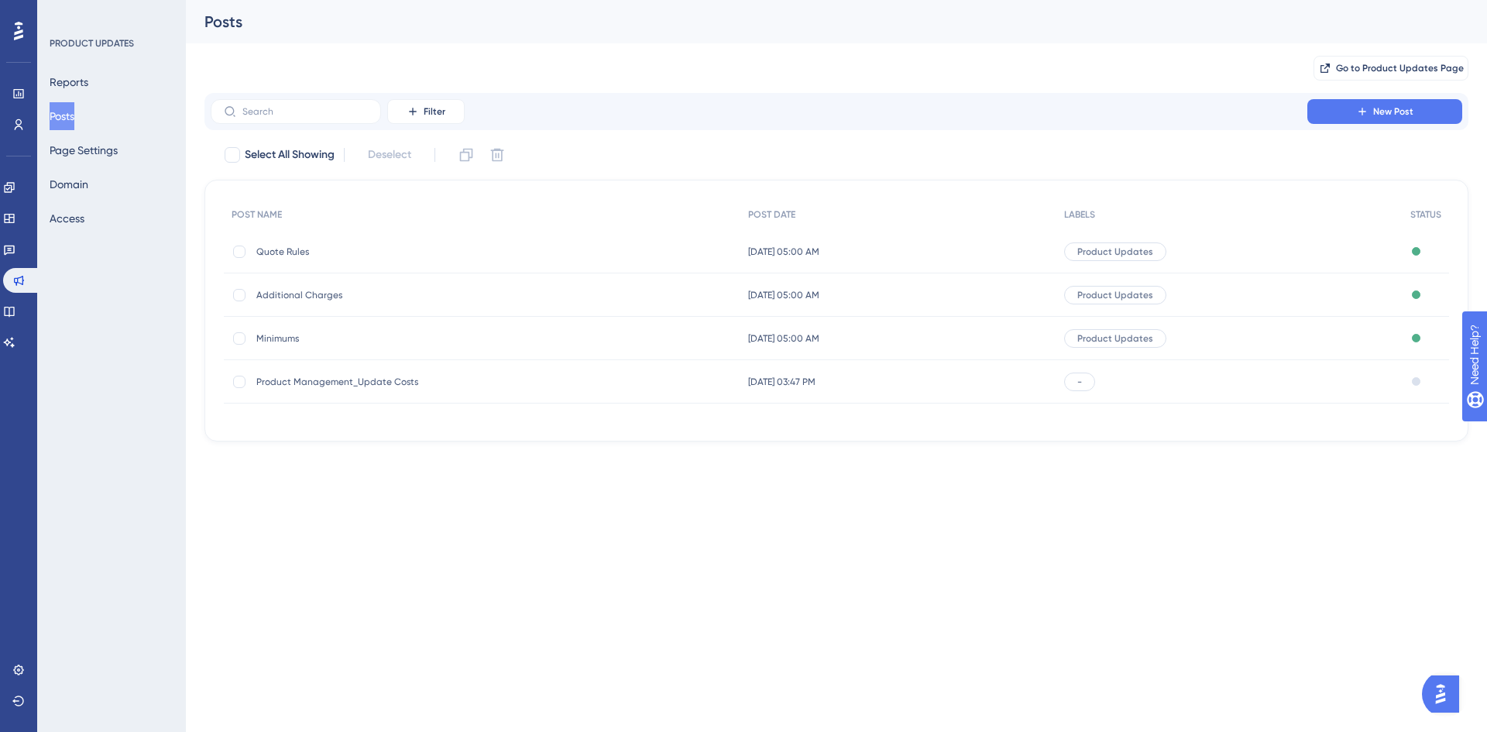
click at [331, 382] on span "Product Management_Update Costs" at bounding box center [380, 382] width 248 height 12
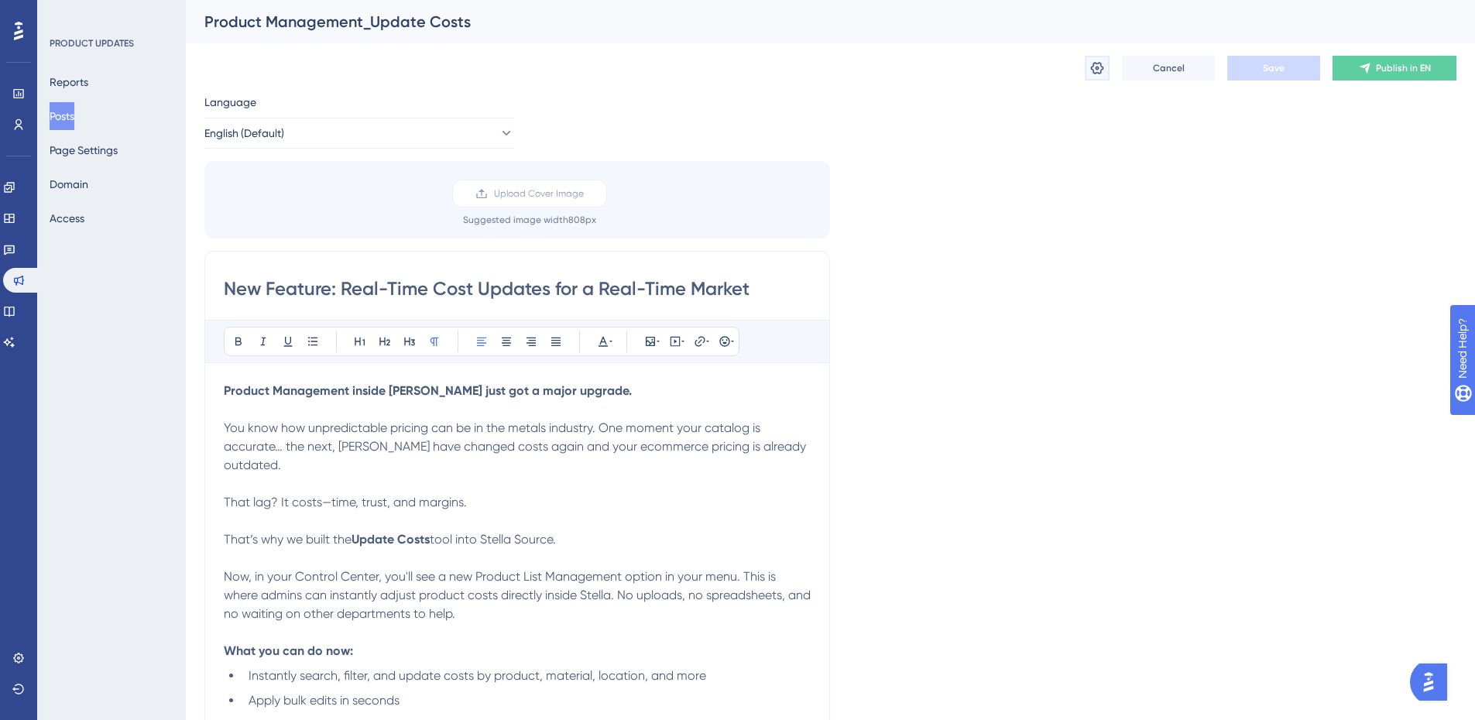
click at [1091, 69] on icon at bounding box center [1097, 68] width 13 height 12
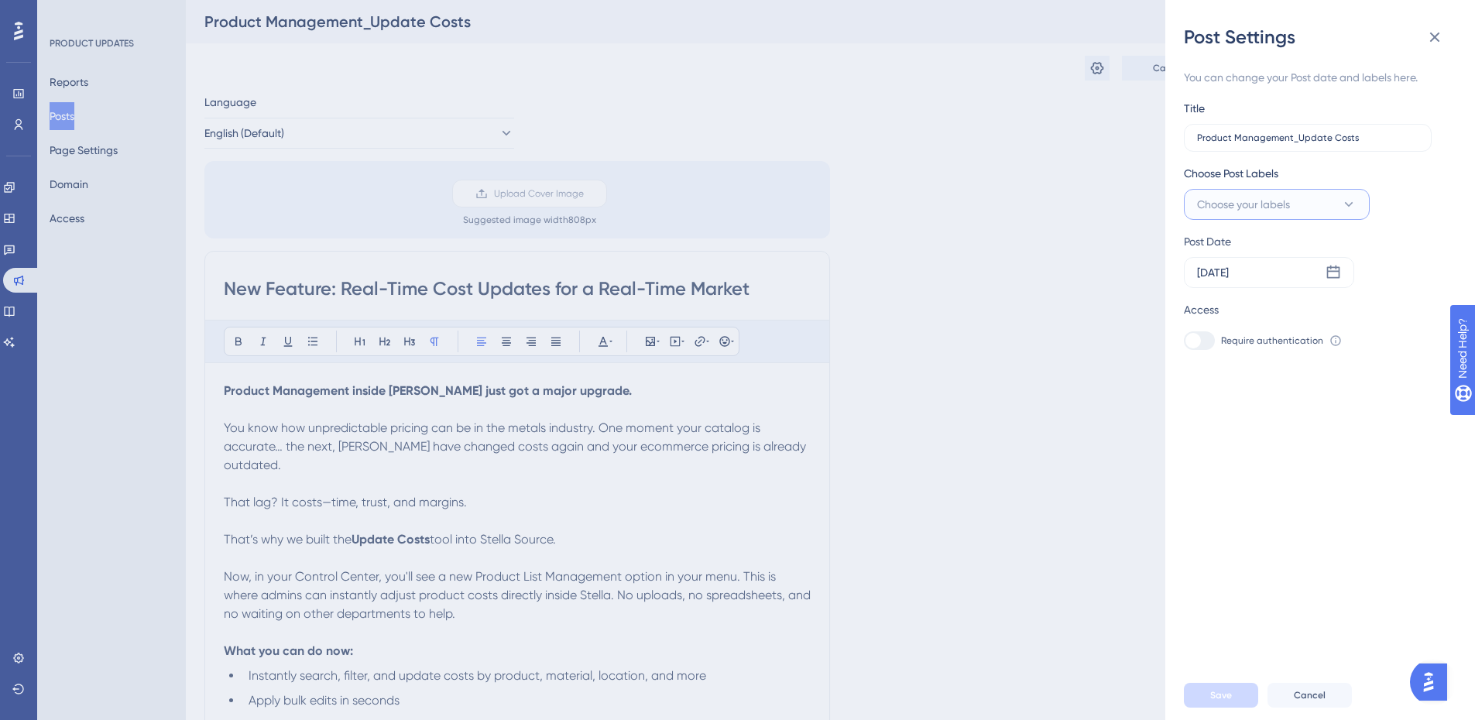
click at [1263, 217] on button "Choose your labels" at bounding box center [1277, 204] width 186 height 31
click at [1199, 334] on div at bounding box center [1201, 330] width 12 height 12
checkbox input "true"
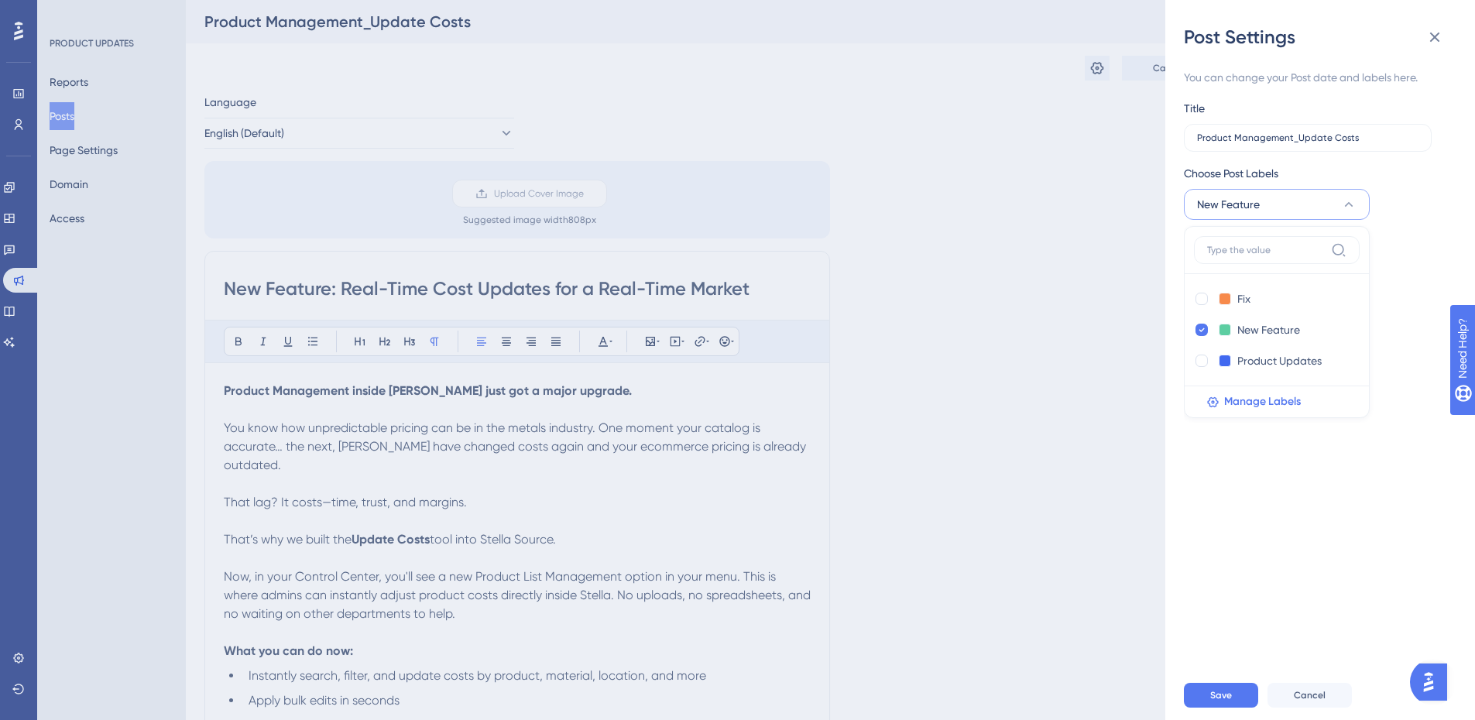
click at [1418, 225] on div "You can change your Post date and labels here. Title Product Management_Update …" at bounding box center [1314, 209] width 260 height 282
click at [1279, 273] on div "[DATE]" at bounding box center [1269, 272] width 170 height 31
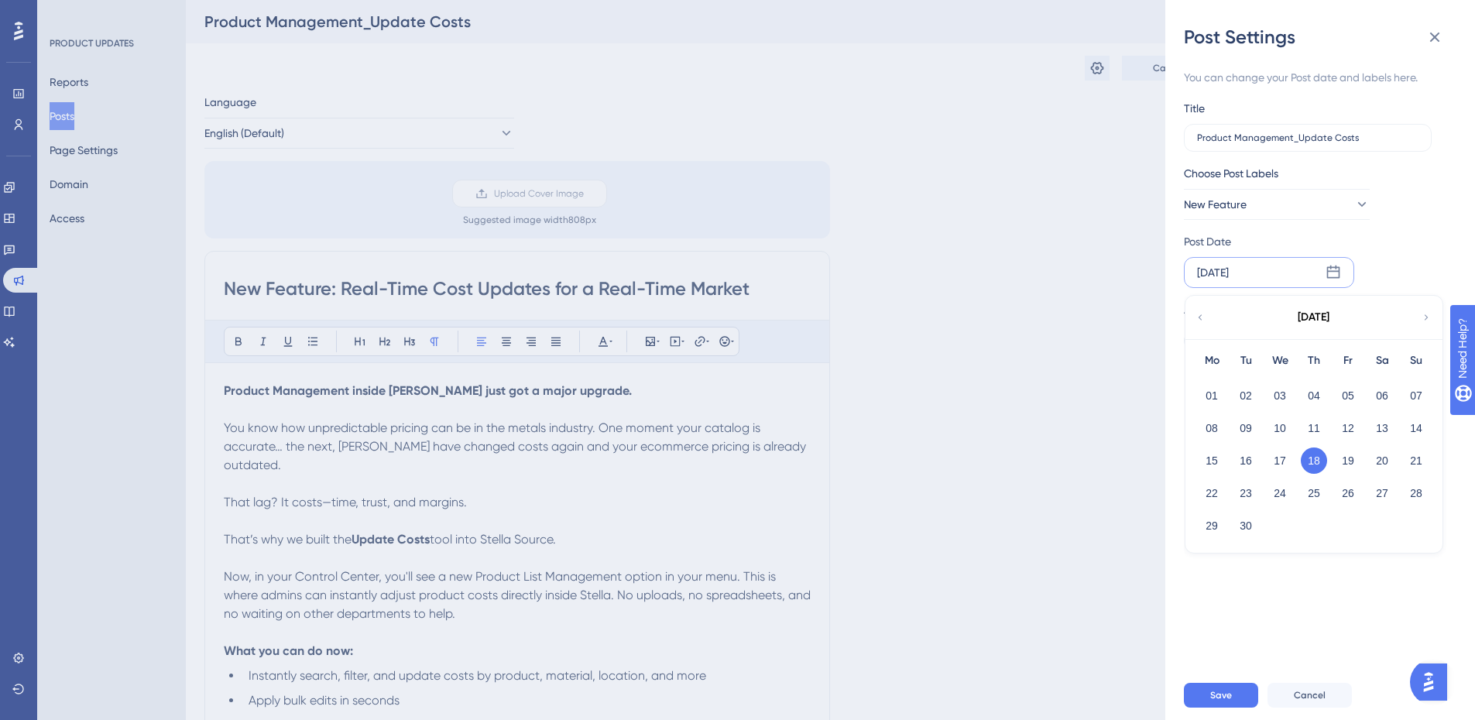
click at [1194, 320] on div "[DATE]" at bounding box center [1313, 317] width 256 height 43
click at [1195, 318] on icon at bounding box center [1200, 317] width 11 height 14
click at [1307, 458] on button "14" at bounding box center [1314, 461] width 26 height 26
click at [1309, 417] on div "You can change your Post date and labels here. Title Product Management_Update …" at bounding box center [1326, 360] width 285 height 621
click at [1229, 700] on button "Save" at bounding box center [1221, 695] width 74 height 25
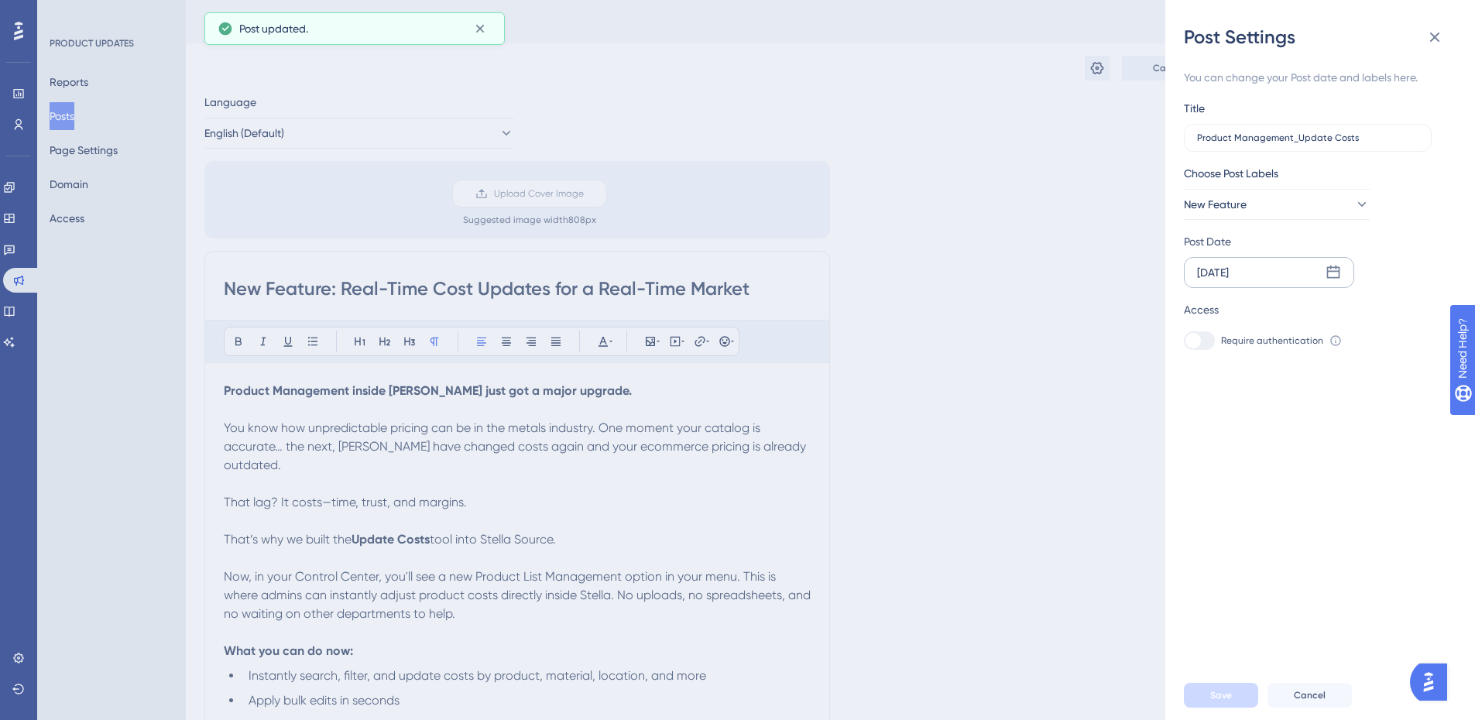
click at [1005, 256] on div "Post Settings You can change your Post date and labels here. Title Product Mana…" at bounding box center [737, 360] width 1475 height 720
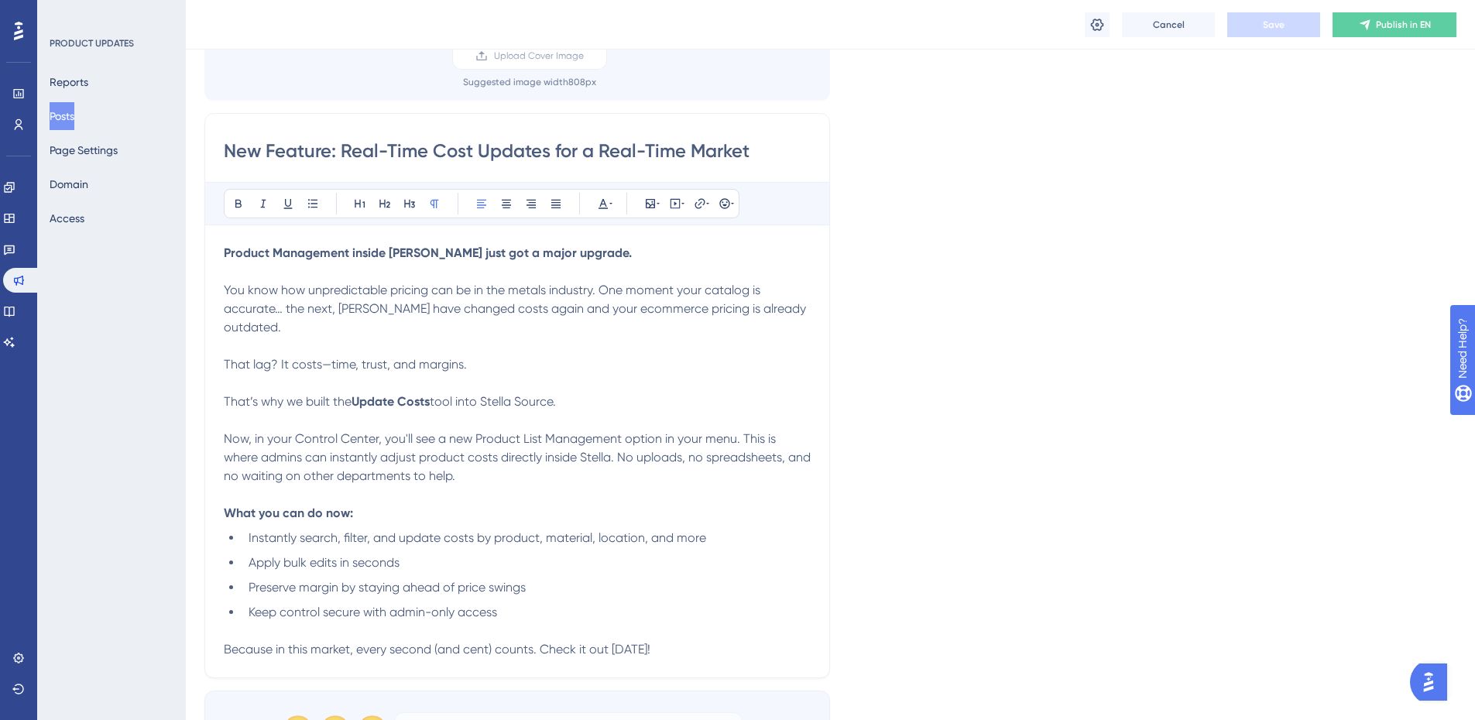
scroll to position [155, 0]
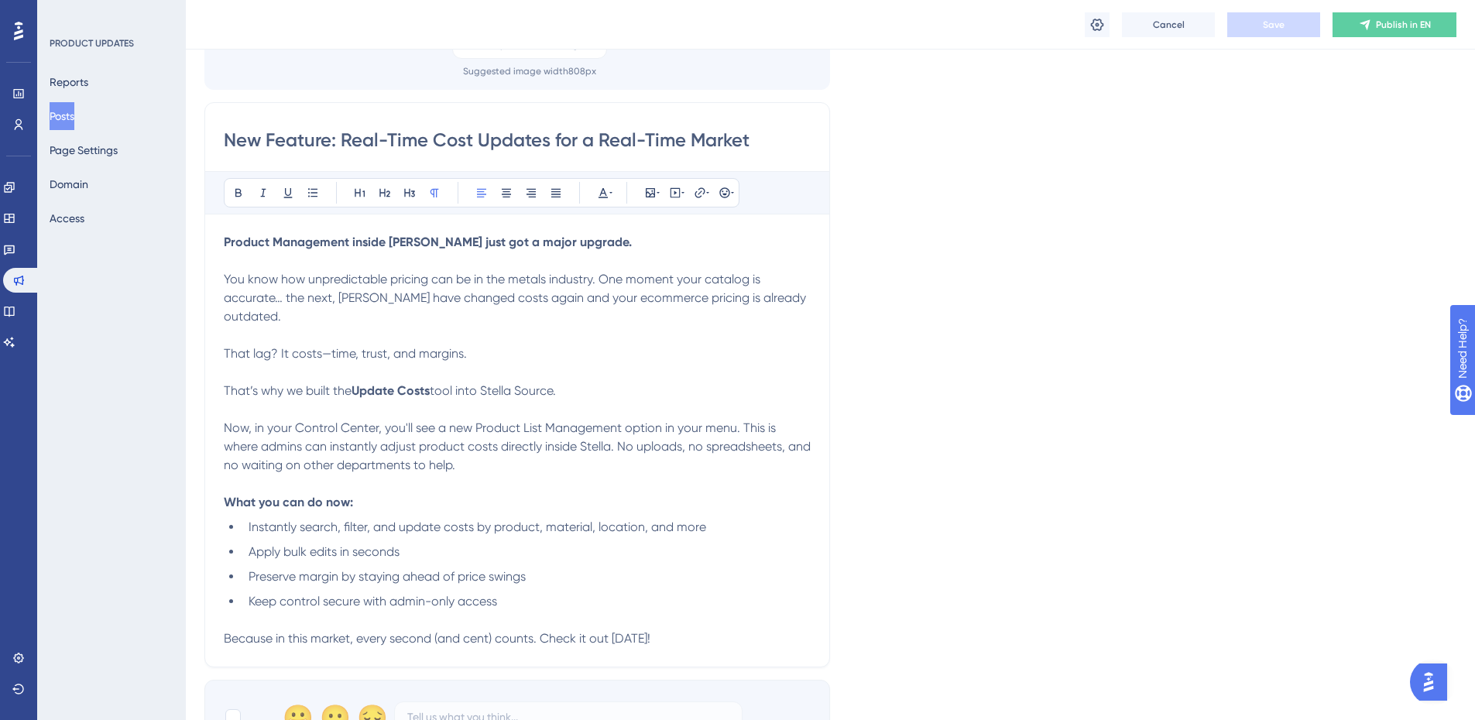
click at [482, 383] on span "tool into Stella Source." at bounding box center [493, 390] width 126 height 15
click at [704, 452] on p "Now, in your Control Center, you'll see a new Product List Management option in…" at bounding box center [517, 447] width 587 height 56
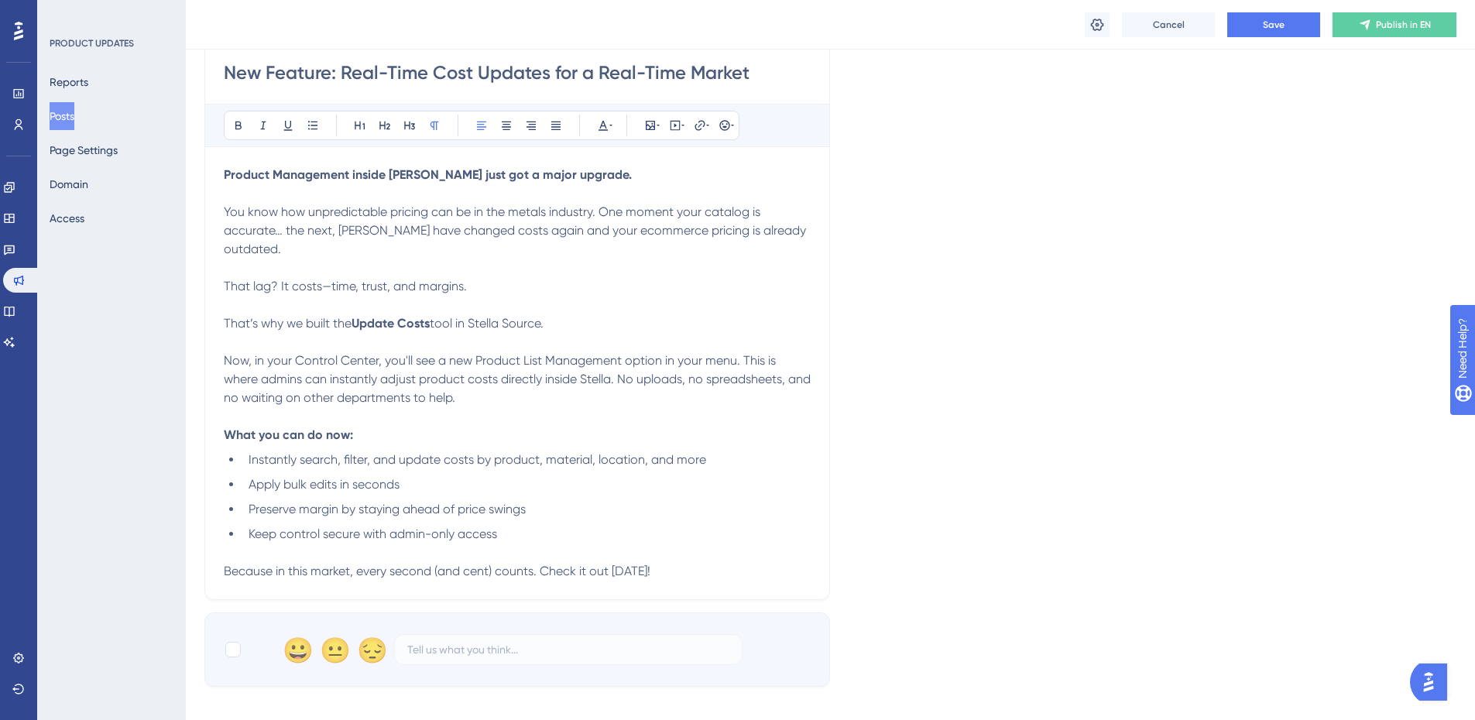
scroll to position [310, 0]
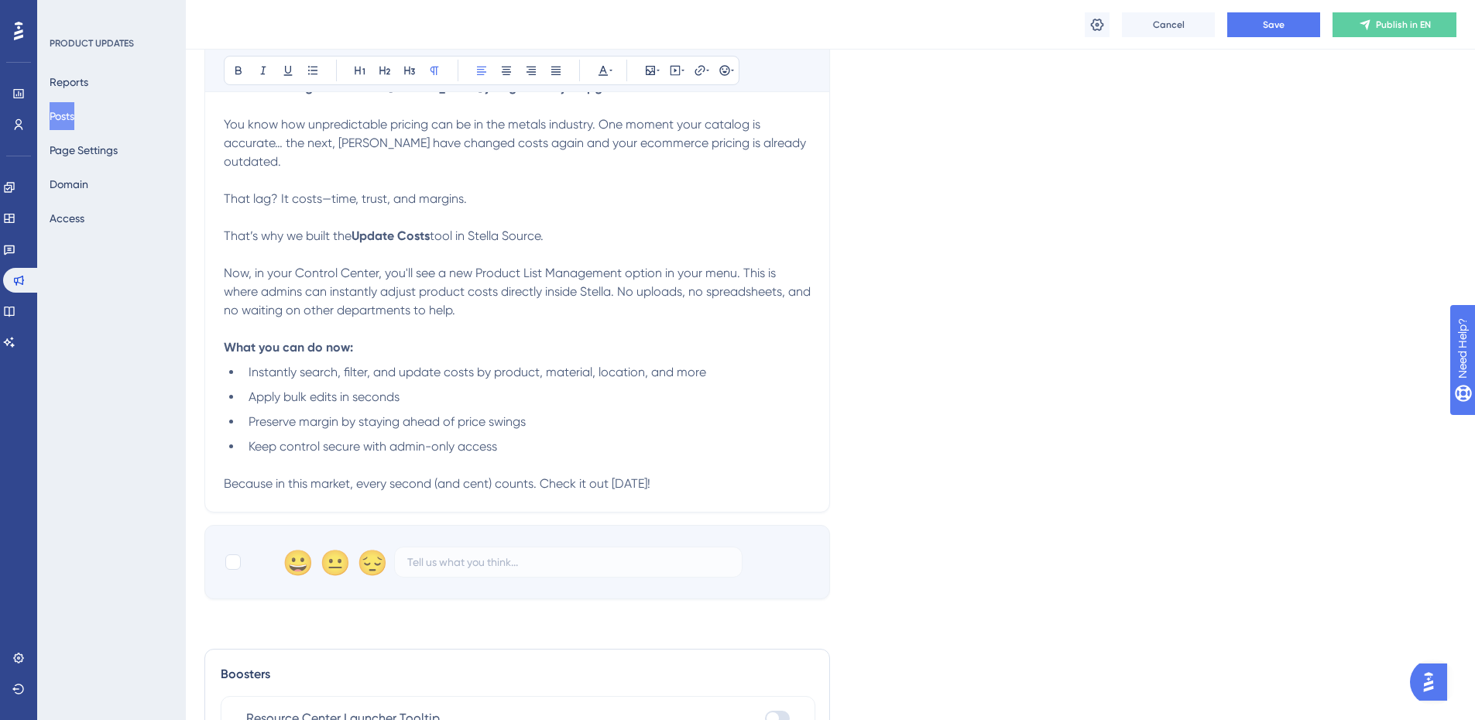
click at [661, 475] on p "Because in this market, every second (and cent) counts. Check it out [DATE]!" at bounding box center [517, 484] width 587 height 19
click at [231, 554] on div at bounding box center [232, 561] width 15 height 15
checkbox input "true"
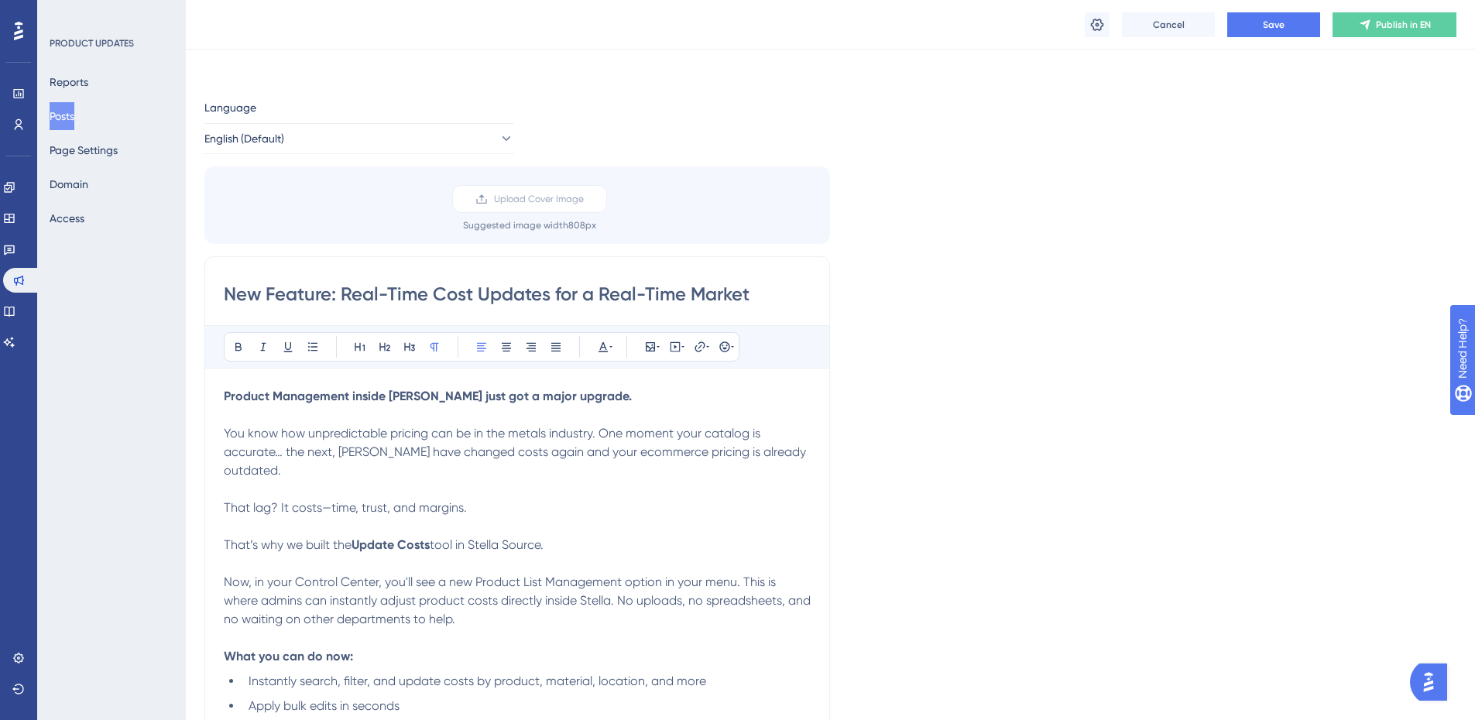
scroll to position [0, 0]
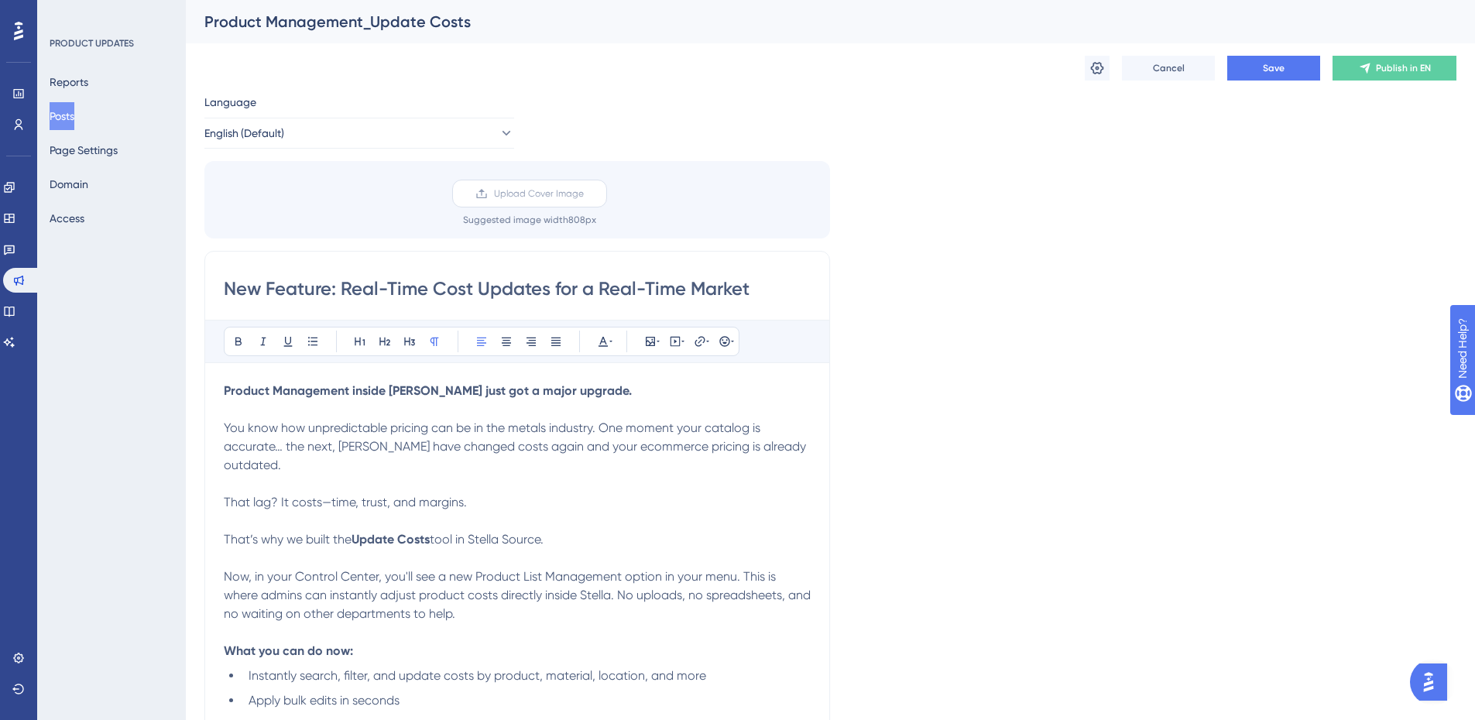
click at [516, 194] on span "Upload Cover Image" at bounding box center [539, 193] width 90 height 12
click at [584, 194] on input "Upload Cover Image" at bounding box center [584, 194] width 0 height 0
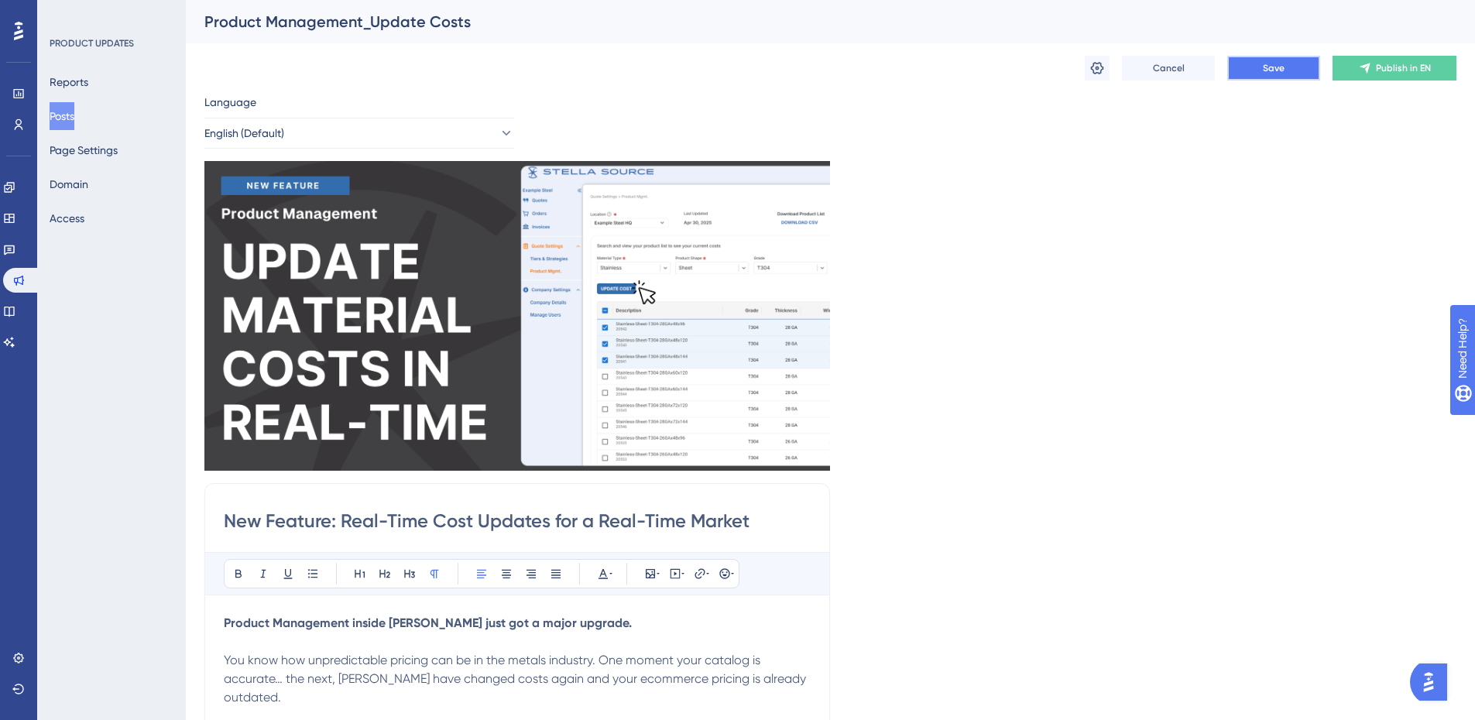
click at [1261, 75] on button "Save" at bounding box center [1273, 68] width 93 height 25
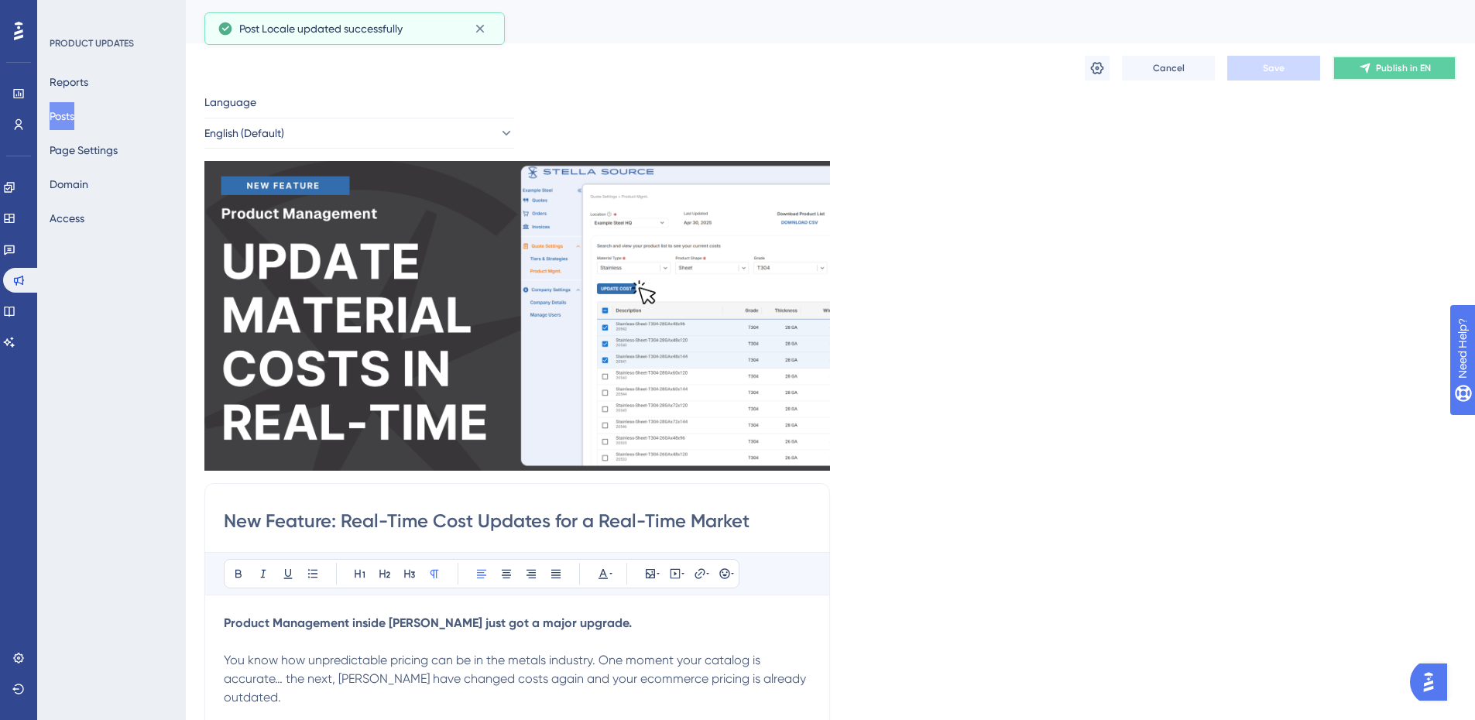
click at [1408, 66] on span "Publish in EN" at bounding box center [1403, 68] width 55 height 12
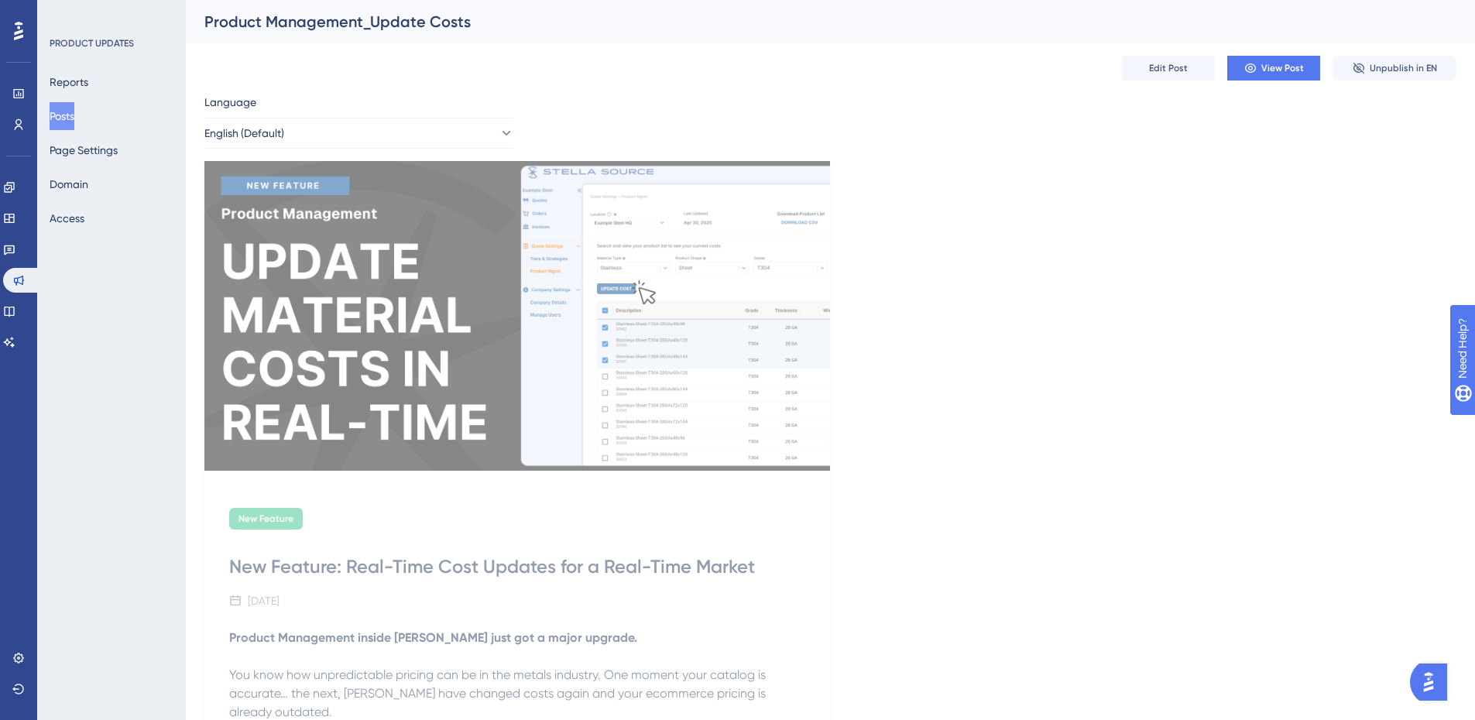
click at [66, 116] on button "Posts" at bounding box center [62, 116] width 25 height 28
